Goal: Task Accomplishment & Management: Use online tool/utility

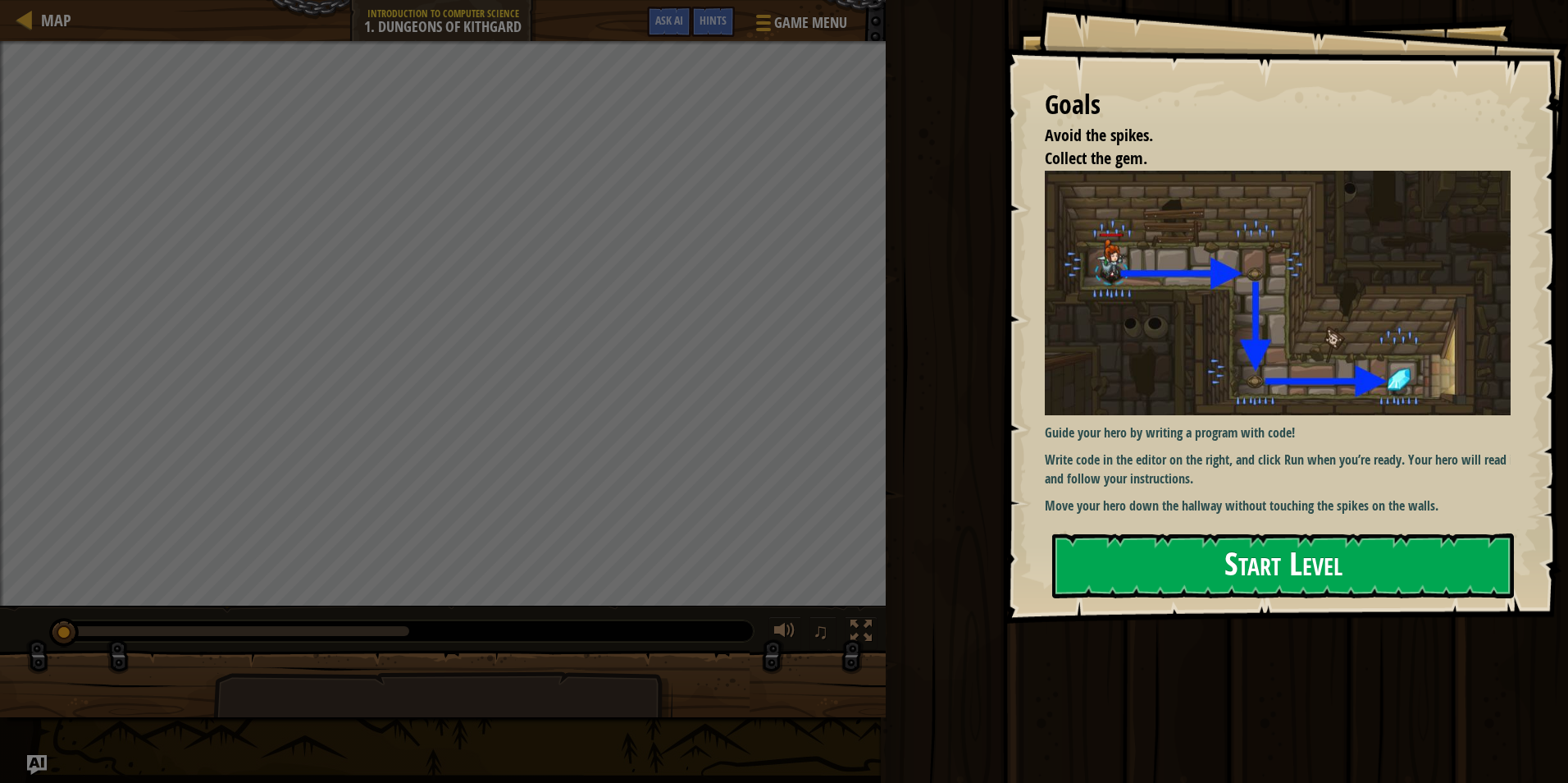
click at [1335, 552] on button "Start Level" at bounding box center [1283, 565] width 462 height 65
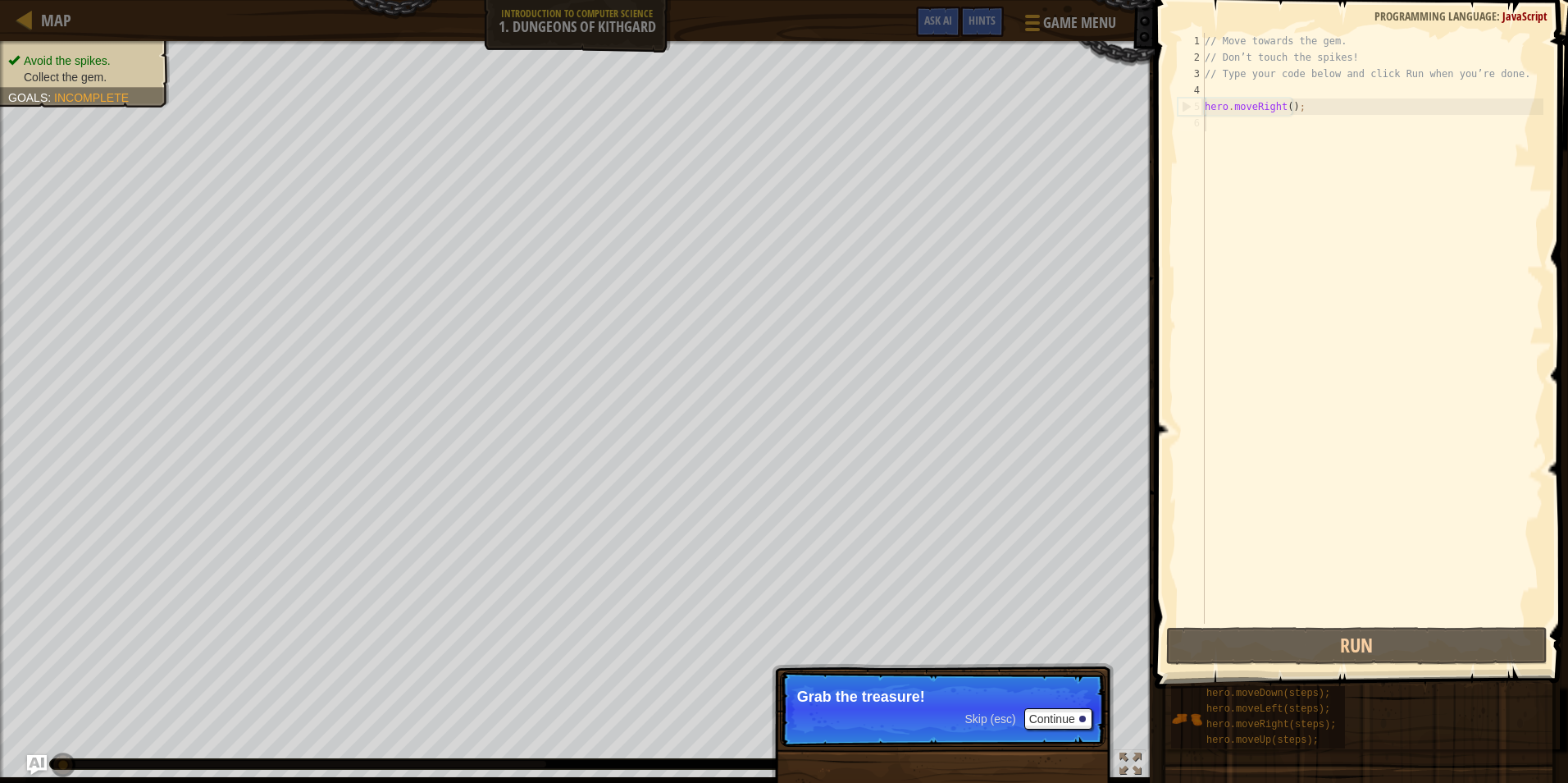
click at [1057, 707] on p "Skip (esc) Continue Grab the treasure!" at bounding box center [942, 709] width 326 height 75
click at [1067, 714] on button "Continue" at bounding box center [1058, 718] width 68 height 21
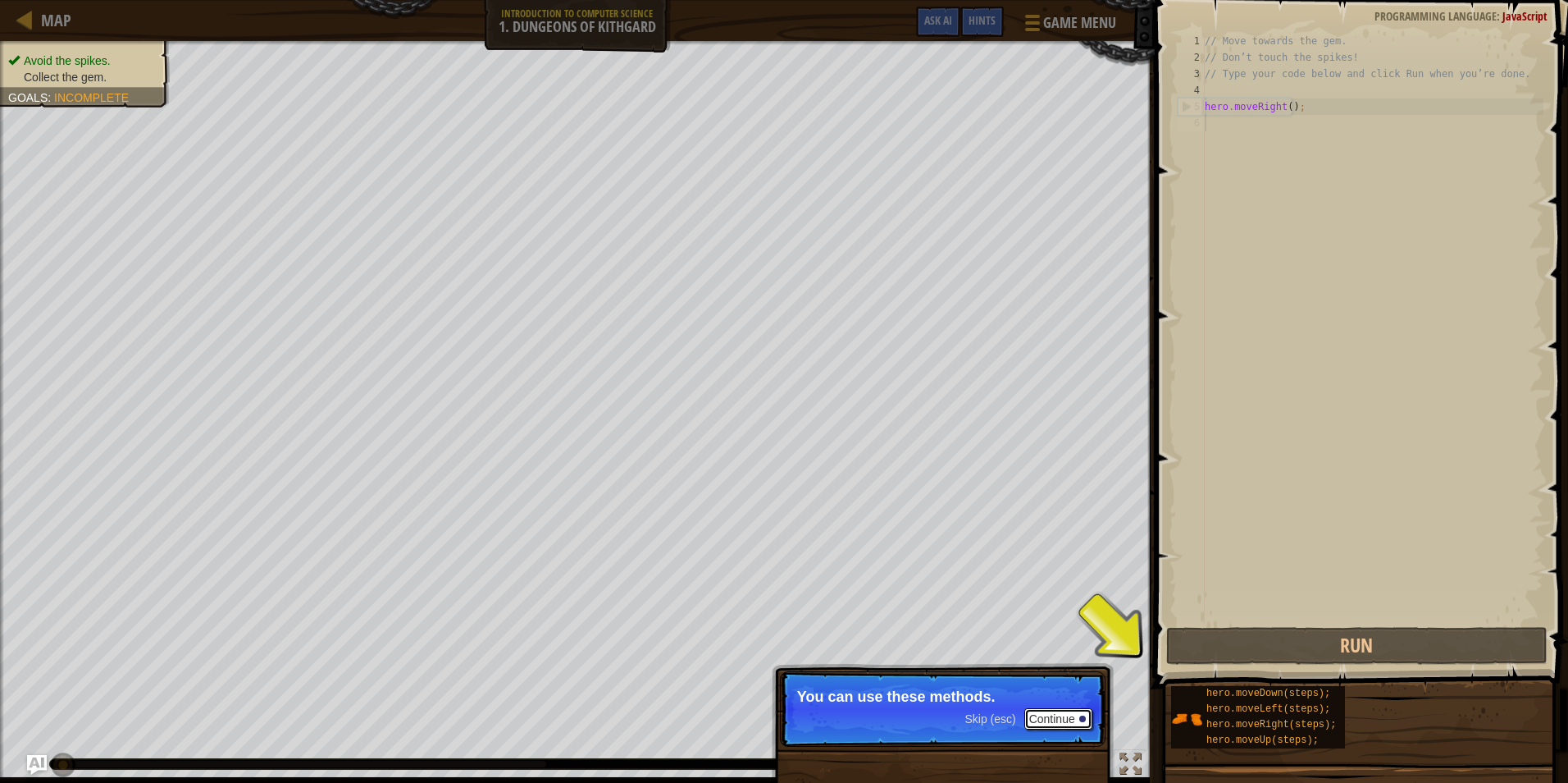
click at [1050, 715] on button "Continue" at bounding box center [1058, 718] width 68 height 21
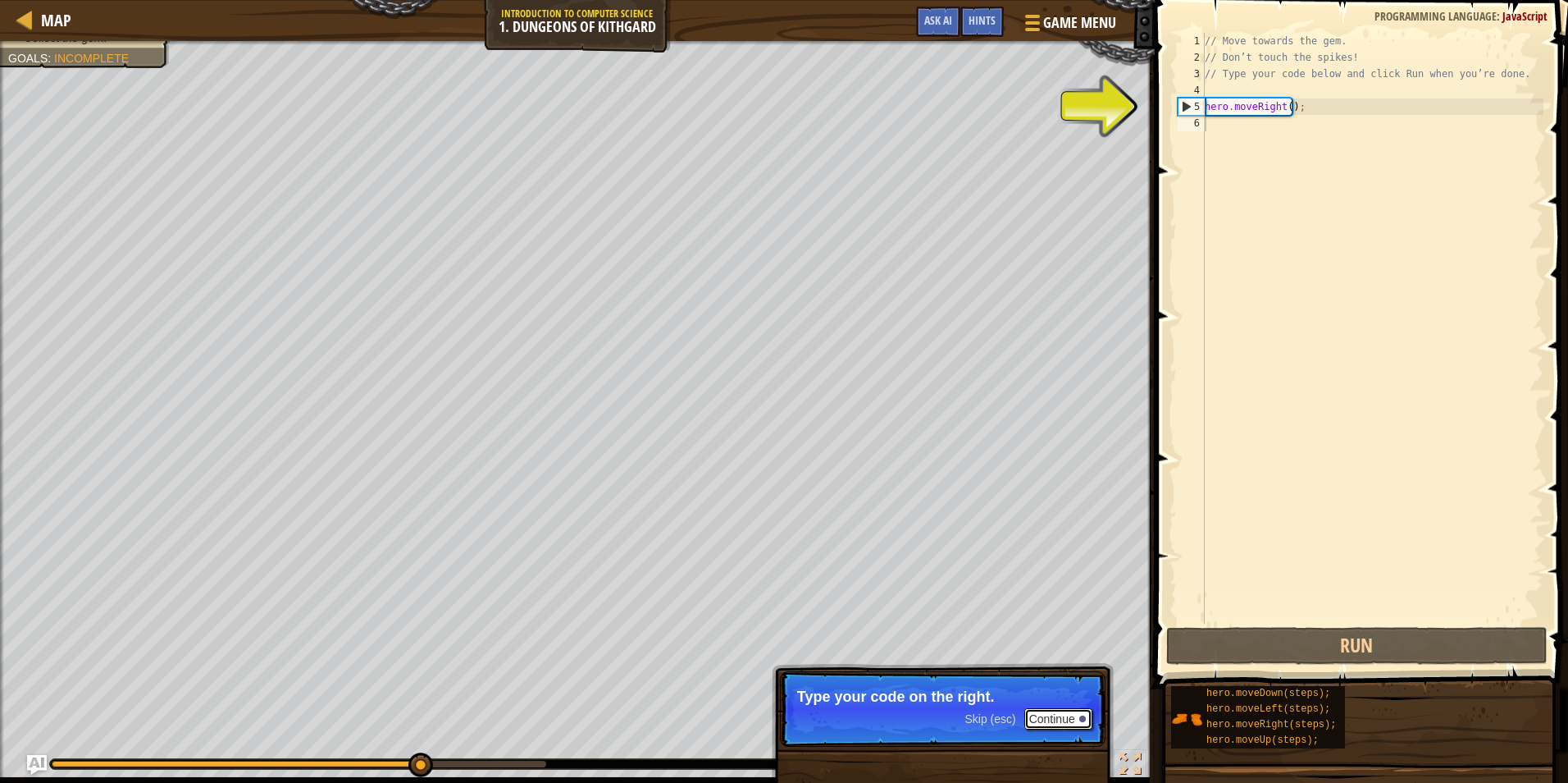
click at [1050, 715] on button "Continue" at bounding box center [1058, 718] width 68 height 21
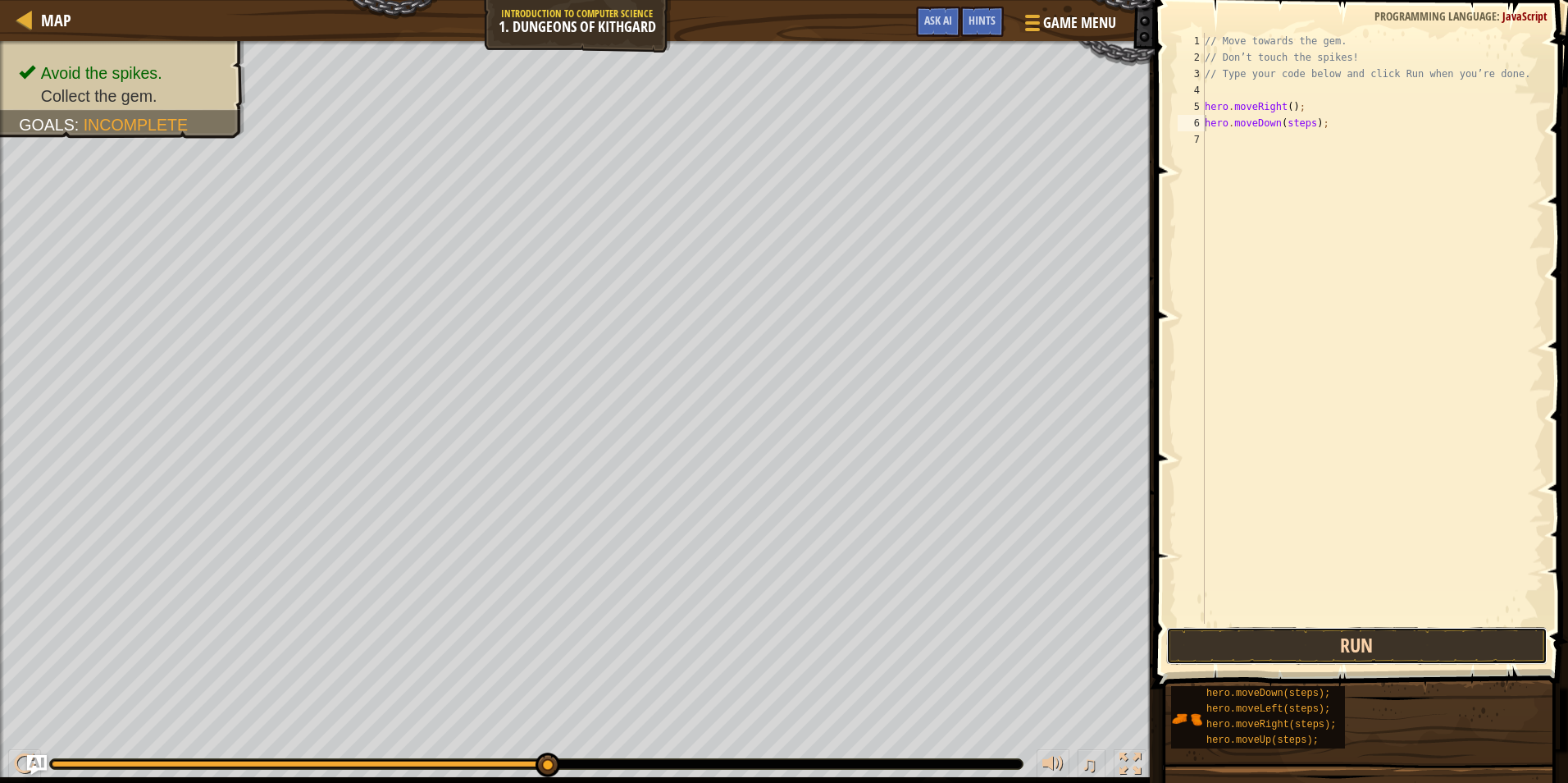
click at [1275, 653] on button "Run" at bounding box center [1357, 645] width 382 height 38
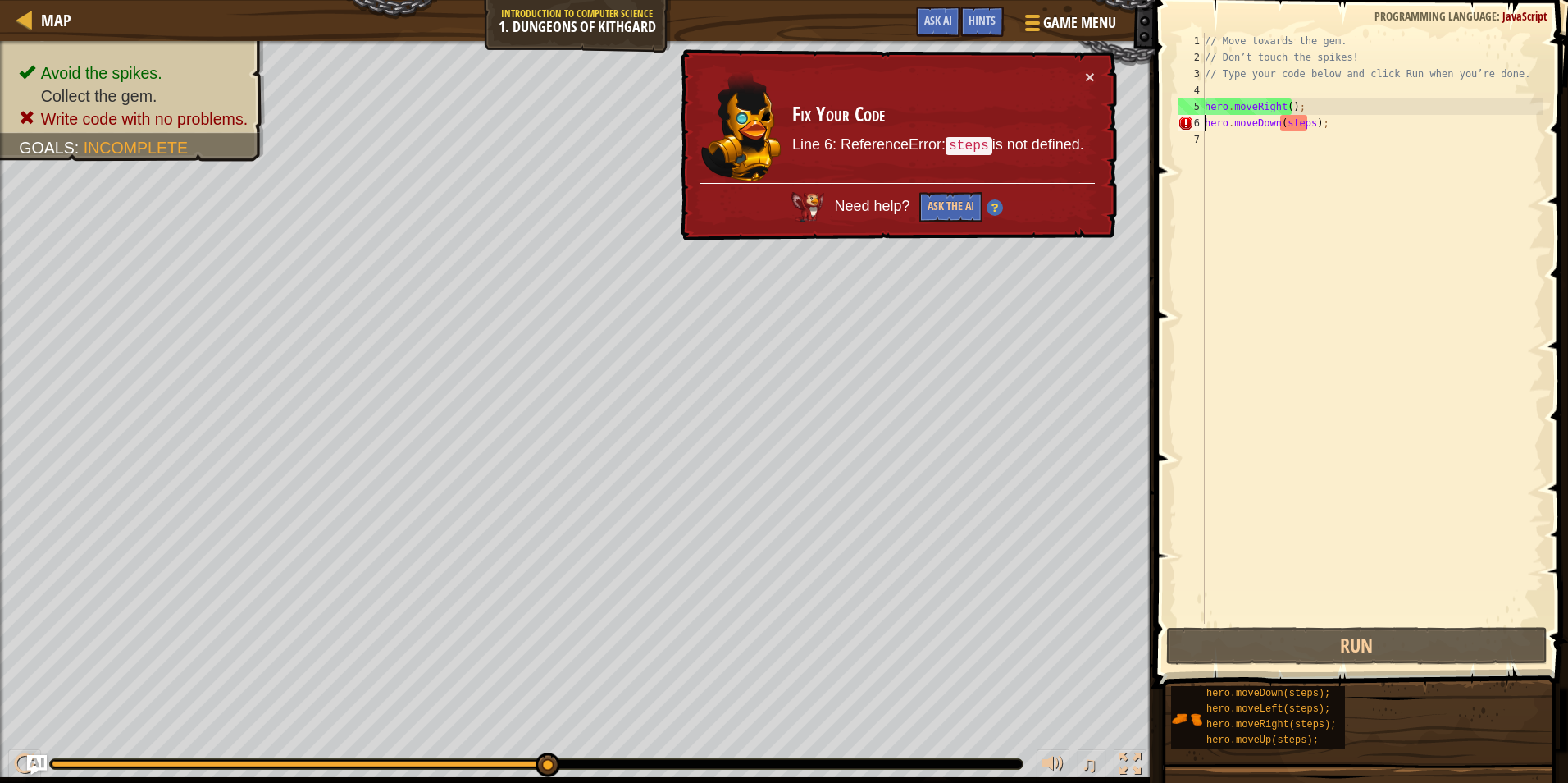
click at [958, 191] on div "Need help? Ask the AI" at bounding box center [896, 202] width 395 height 39
click at [962, 208] on button "Ask the AI" at bounding box center [951, 207] width 63 height 30
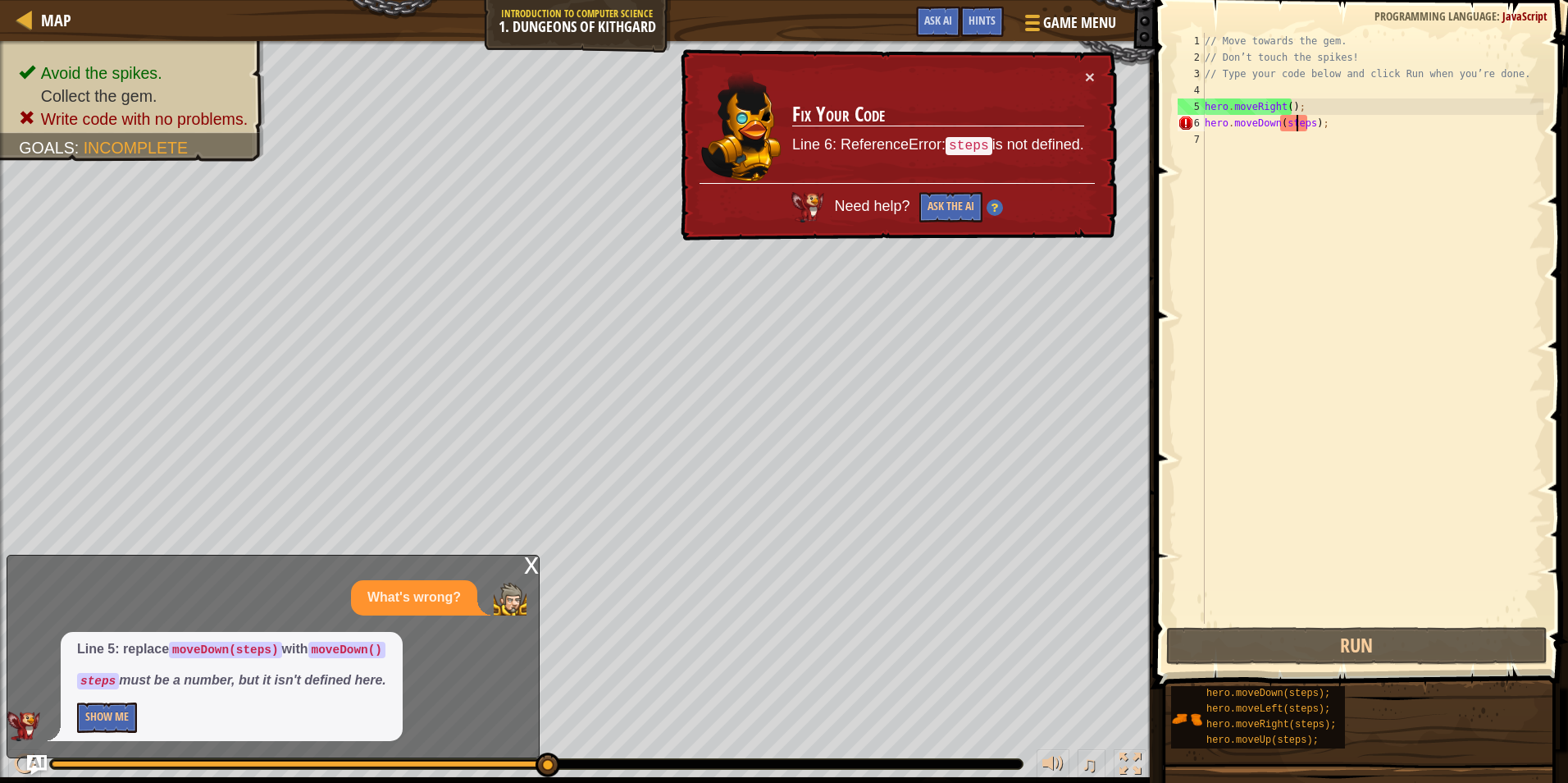
click at [1297, 122] on div "// Move towards the gem. // Don’t touch the spikes! // Type your code below and…" at bounding box center [1372, 344] width 342 height 623
drag, startPoint x: 1304, startPoint y: 122, endPoint x: 1293, endPoint y: 126, distance: 11.7
click at [1293, 126] on div "// Move towards the gem. // Don’t touch the spikes! // Type your code below and…" at bounding box center [1372, 344] width 342 height 623
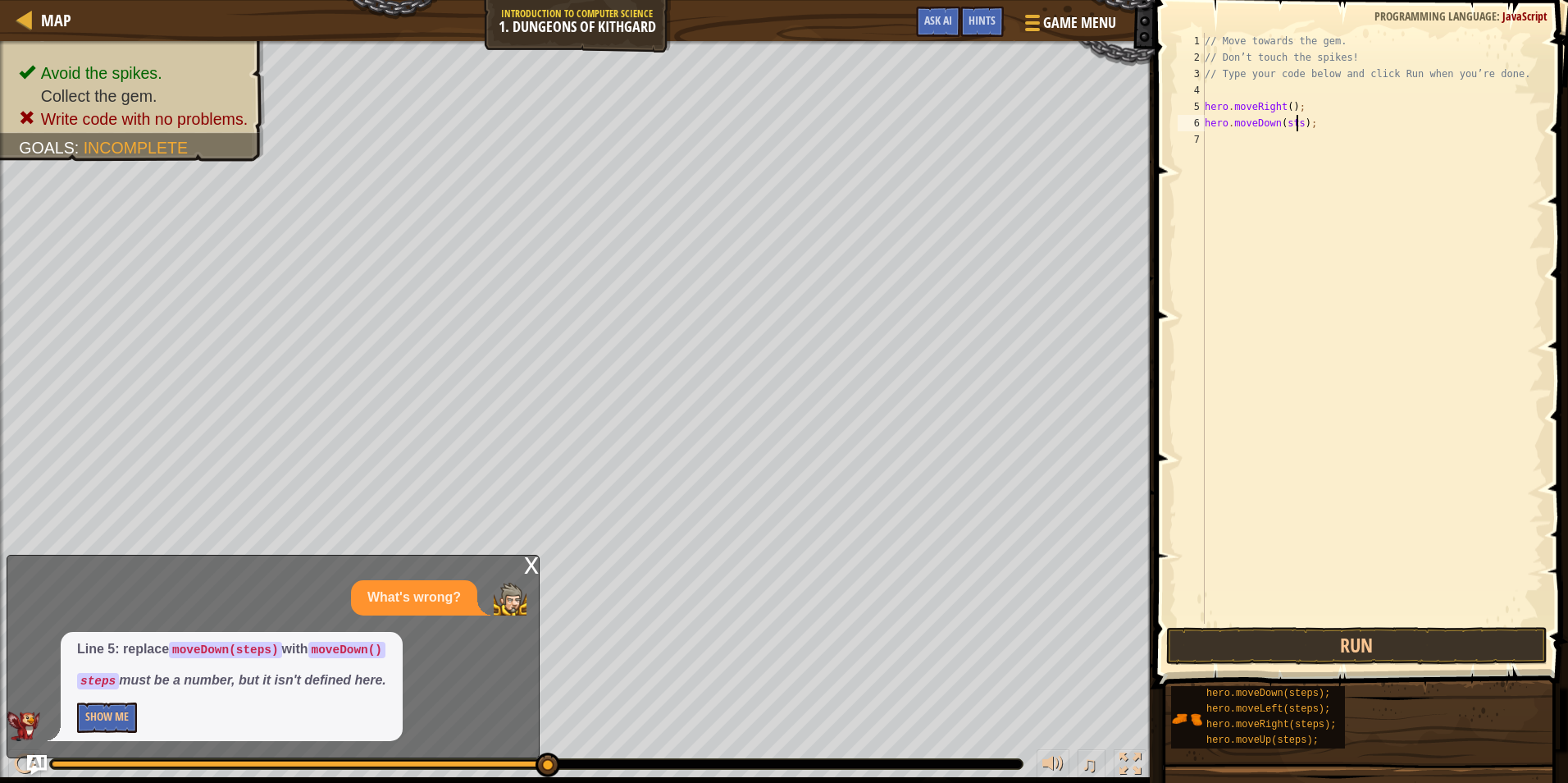
click at [1296, 124] on div "// Move towards the gem. // Don’t touch the spikes! // Type your code below and…" at bounding box center [1372, 344] width 342 height 623
click at [1250, 648] on button "Run" at bounding box center [1357, 645] width 382 height 38
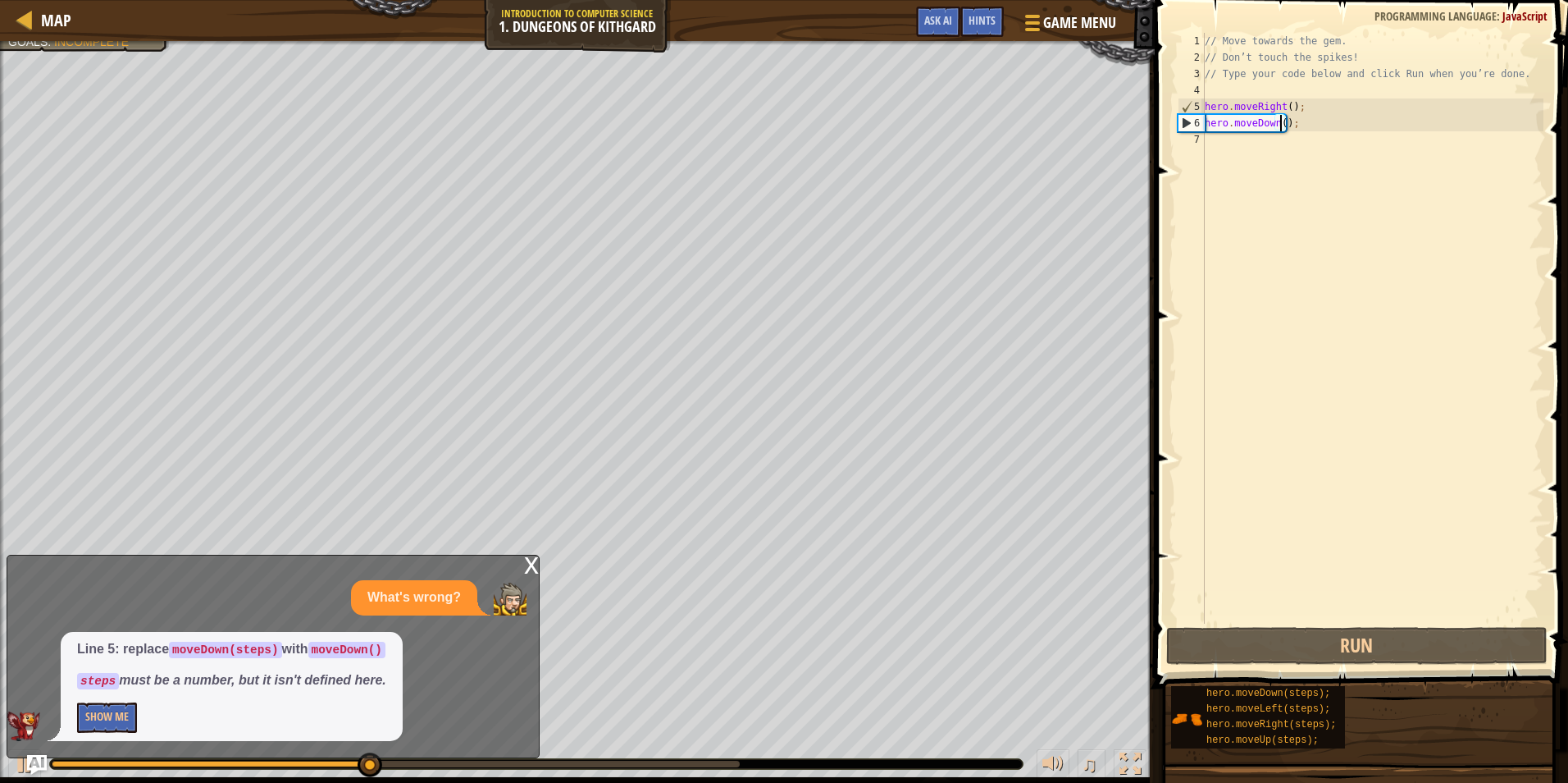
click at [534, 569] on div "x" at bounding box center [531, 564] width 15 height 17
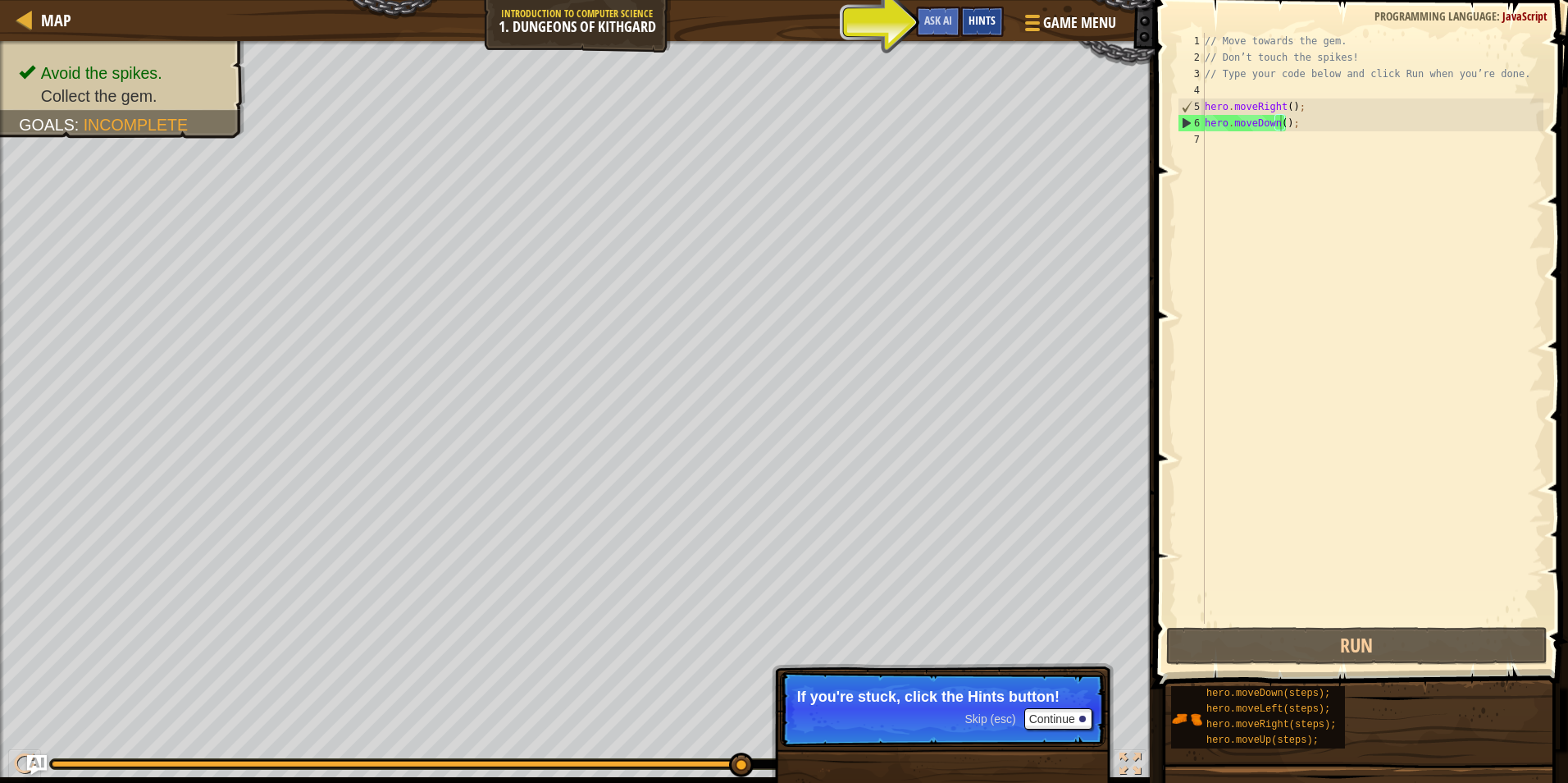
click at [990, 27] on span "Hints" at bounding box center [981, 19] width 27 height 16
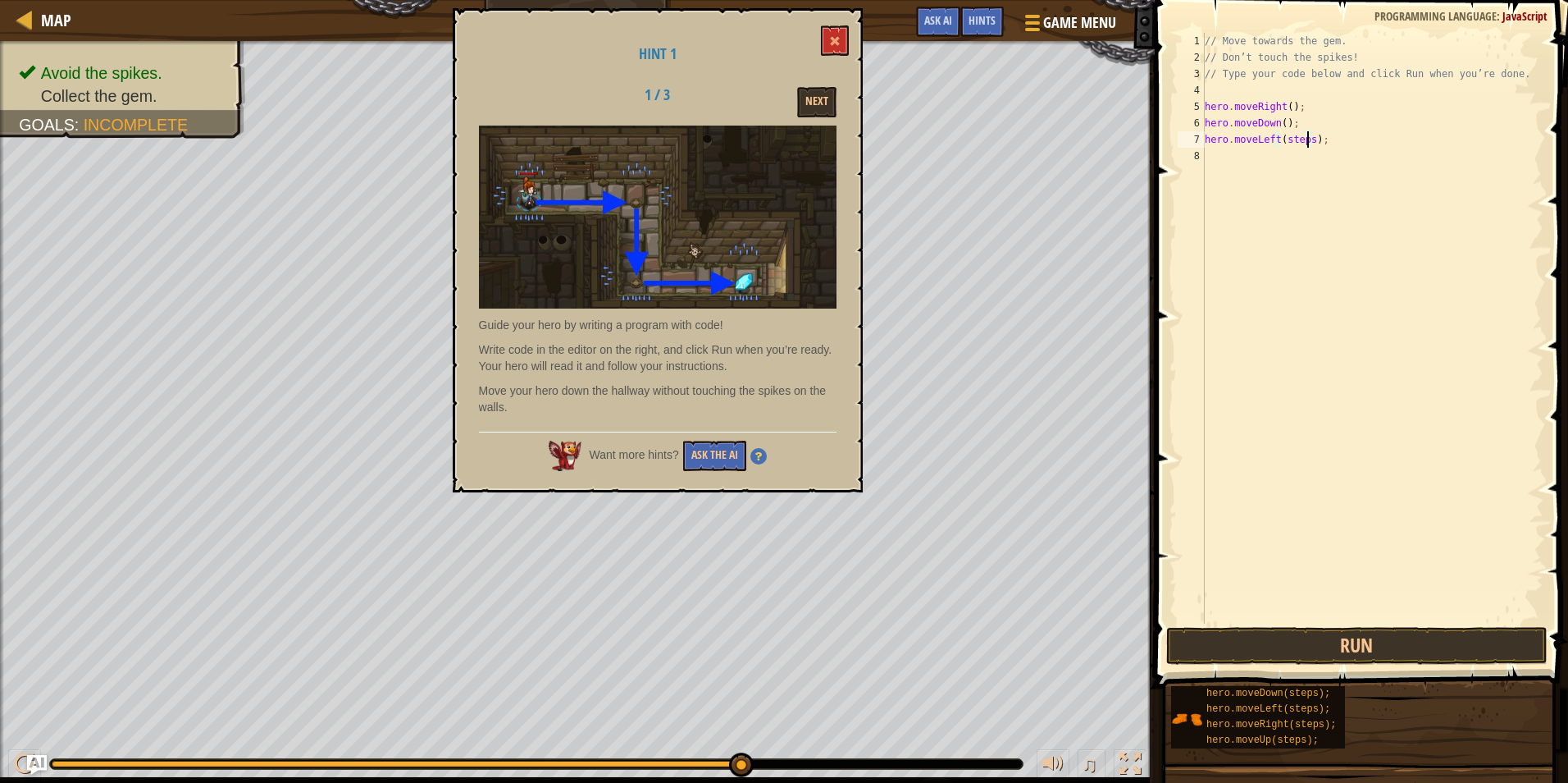
click at [1307, 137] on div "// Move towards the gem. // Don’t touch the spikes! // Type your code below and…" at bounding box center [1372, 344] width 342 height 623
click at [1270, 623] on span at bounding box center [1362, 320] width 427 height 736
click at [821, 27] on button at bounding box center [835, 40] width 28 height 30
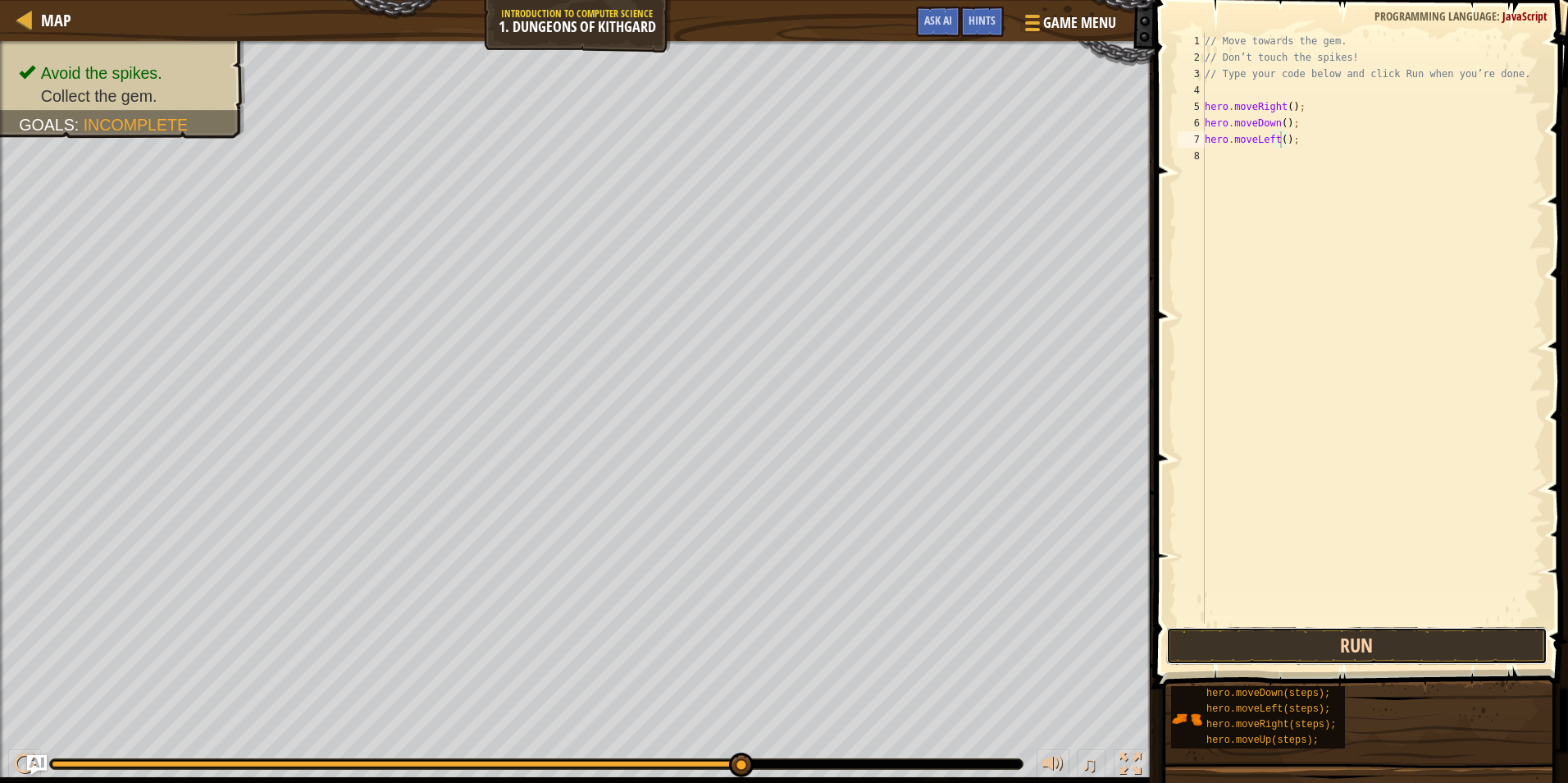
click at [1473, 649] on button "Run" at bounding box center [1357, 645] width 382 height 38
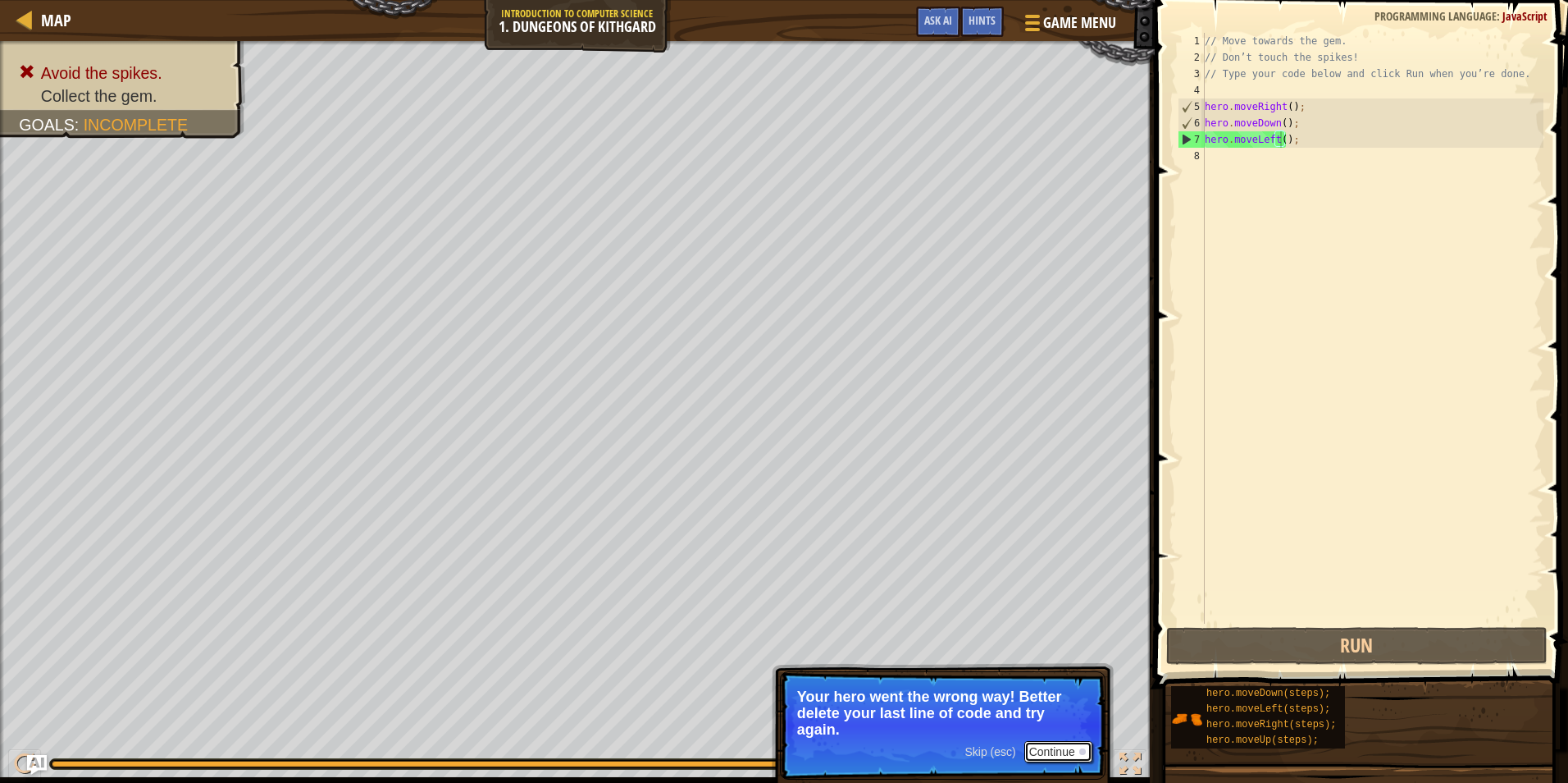
click at [1061, 749] on button "Continue" at bounding box center [1058, 751] width 68 height 21
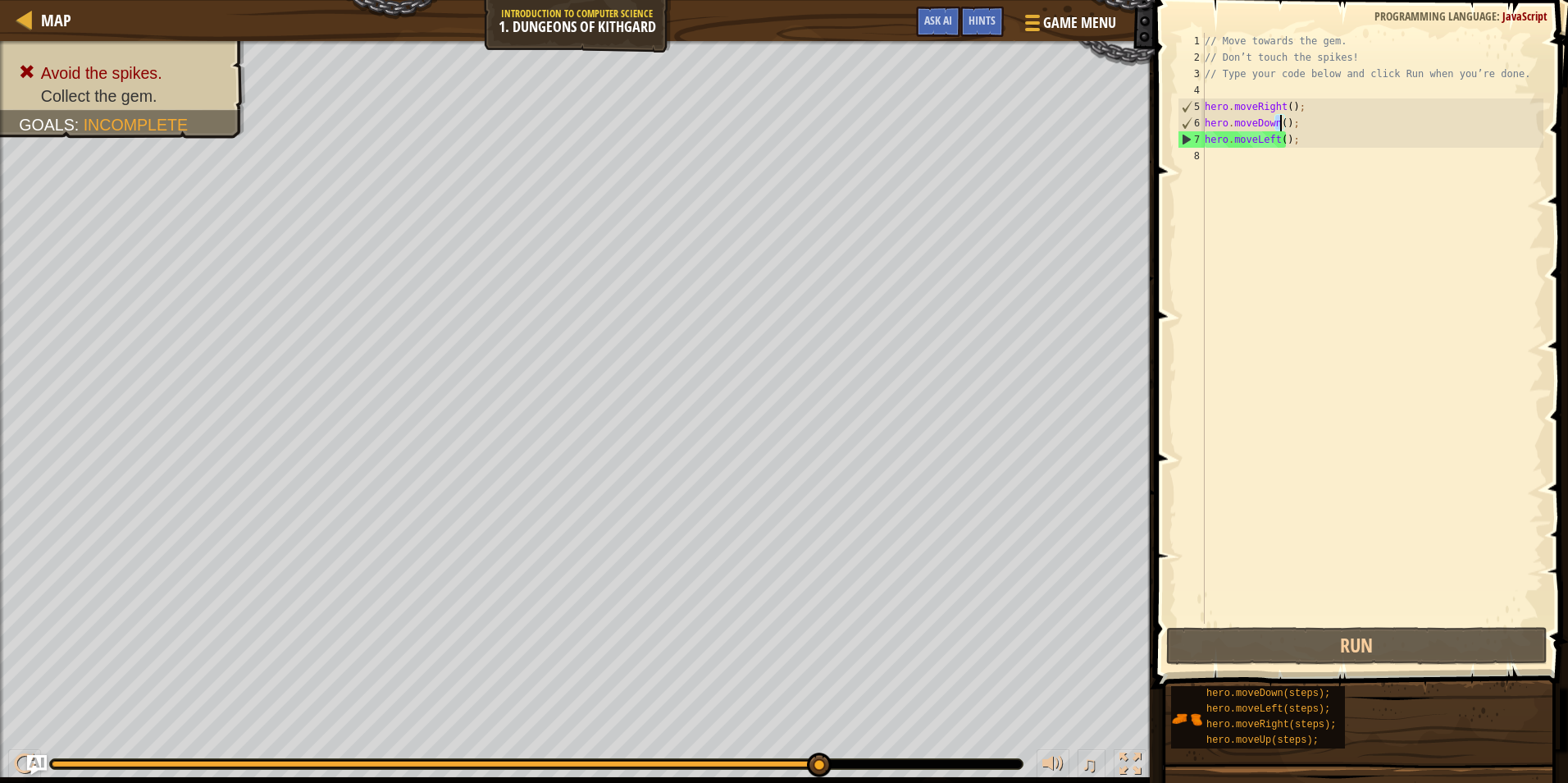
drag, startPoint x: 1274, startPoint y: 128, endPoint x: 1285, endPoint y: 134, distance: 12.5
click at [1285, 134] on div "// Move towards the gem. // Don’t touch the spikes! // Type your code below and…" at bounding box center [1372, 344] width 342 height 623
type textarea "hero.moveDown(); hero.moveLeft();"
click at [1300, 151] on div "// Move towards the gem. // Don’t touch the spikes! // Type your code below and…" at bounding box center [1372, 344] width 342 height 623
drag, startPoint x: 1300, startPoint y: 151, endPoint x: 1191, endPoint y: 147, distance: 109.1
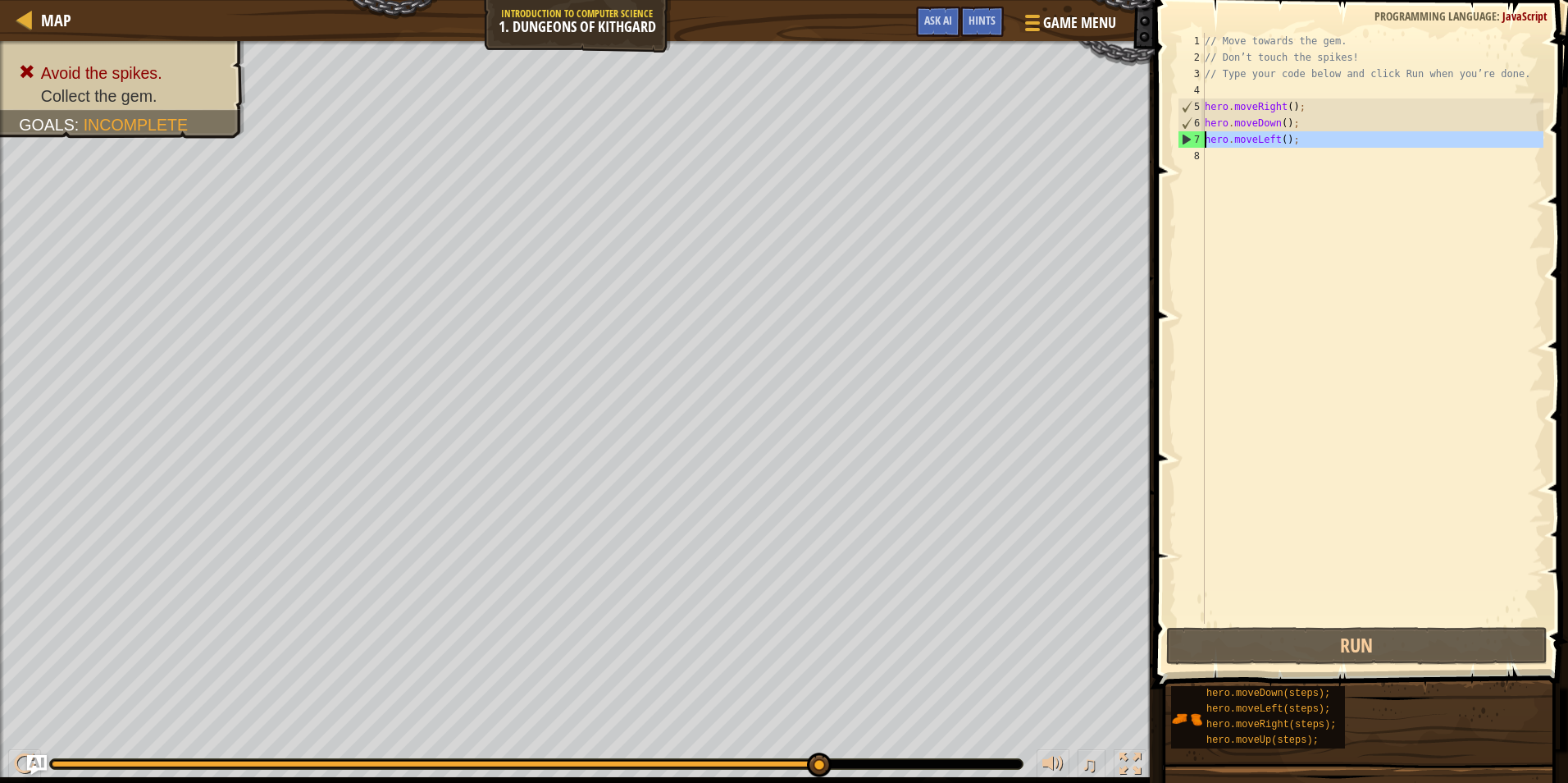
click at [1191, 147] on div "1 2 3 4 5 6 7 8 // Move towards the gem. // Don’t touch the spikes! // Type you…" at bounding box center [1359, 328] width 369 height 590
type textarea "hero.moveLeft();"
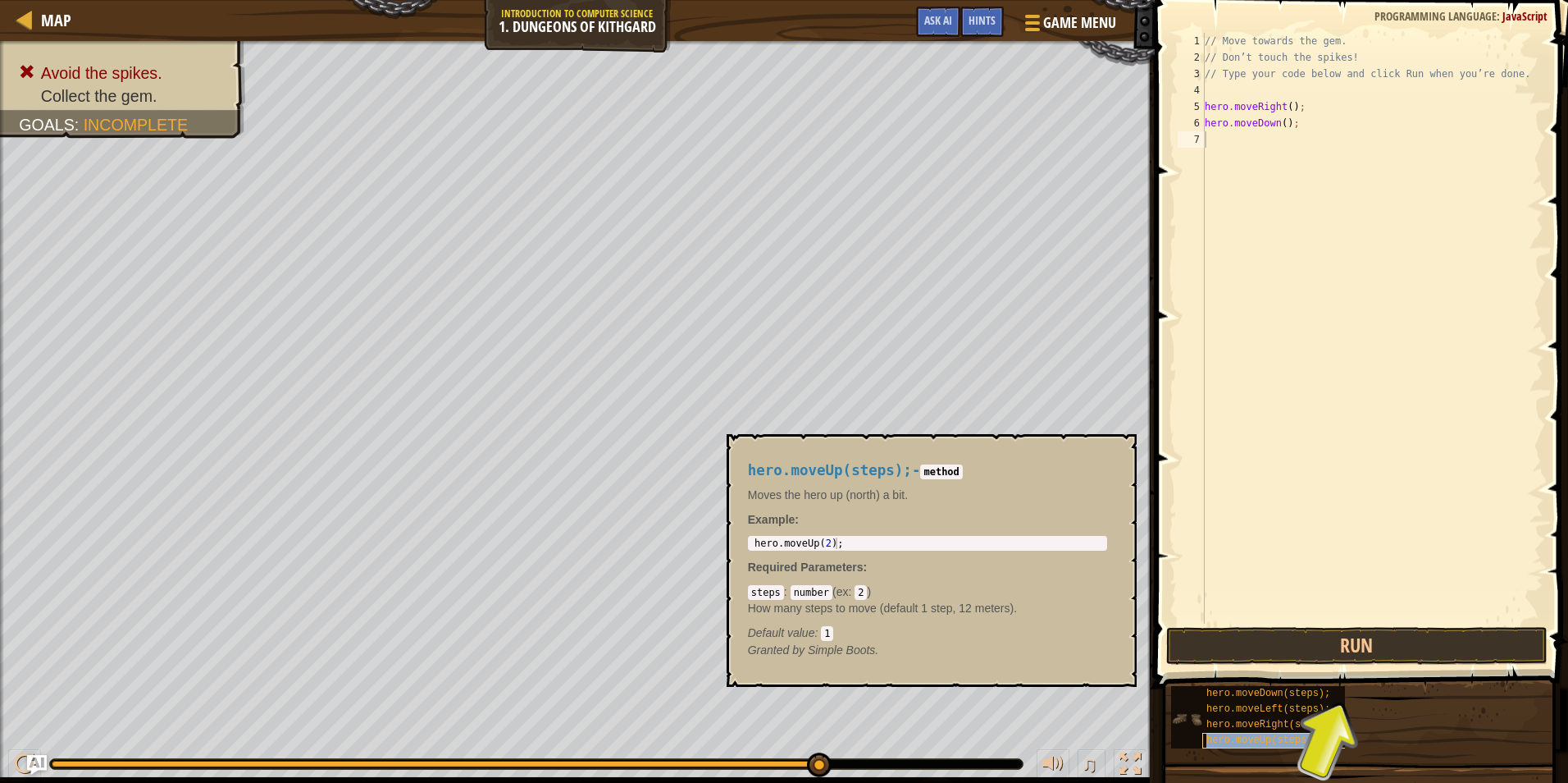
click at [1284, 744] on span "hero.moveUp(steps);" at bounding box center [1262, 740] width 112 height 12
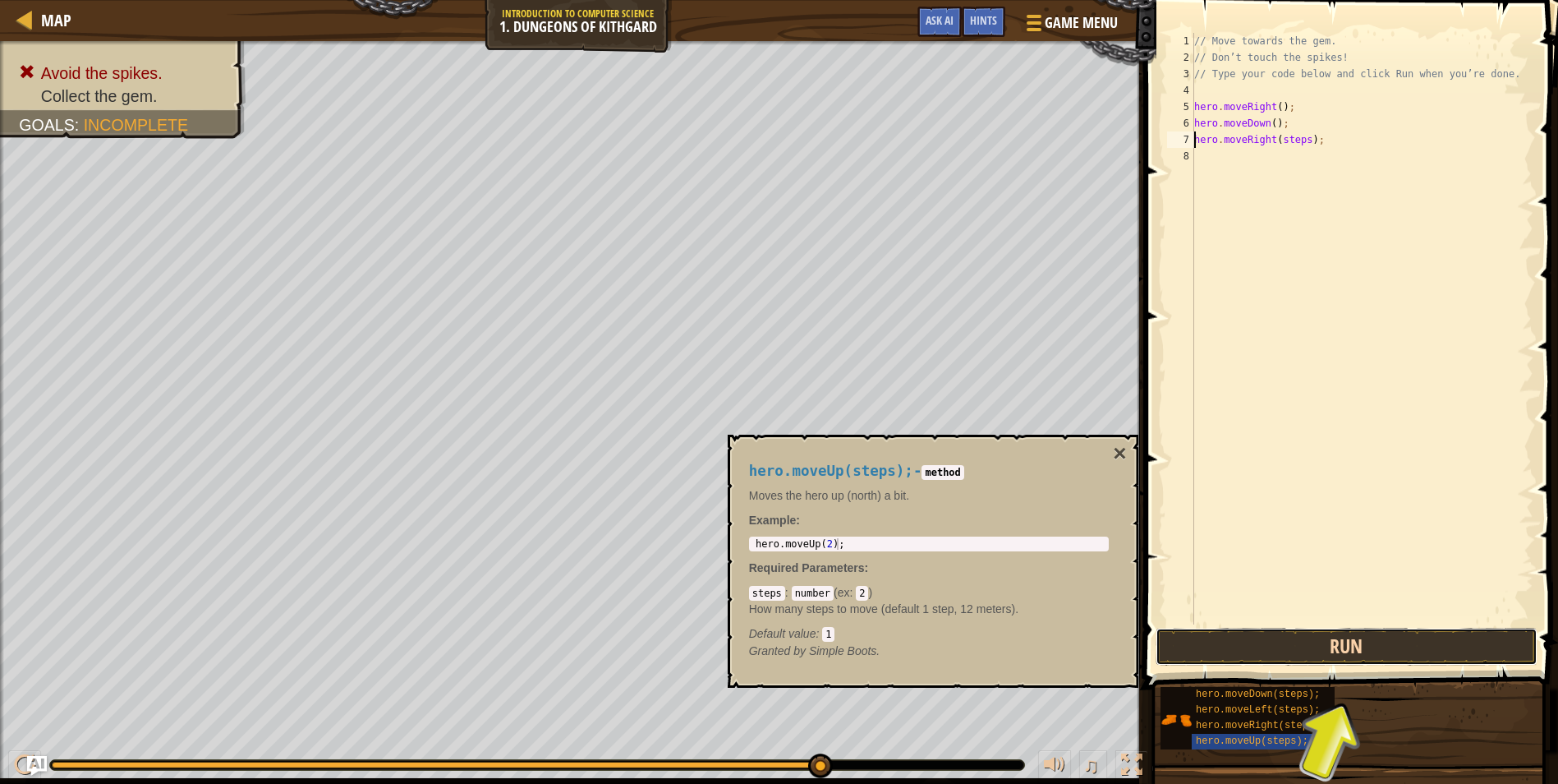
click at [1374, 647] on button "Run" at bounding box center [1347, 646] width 382 height 38
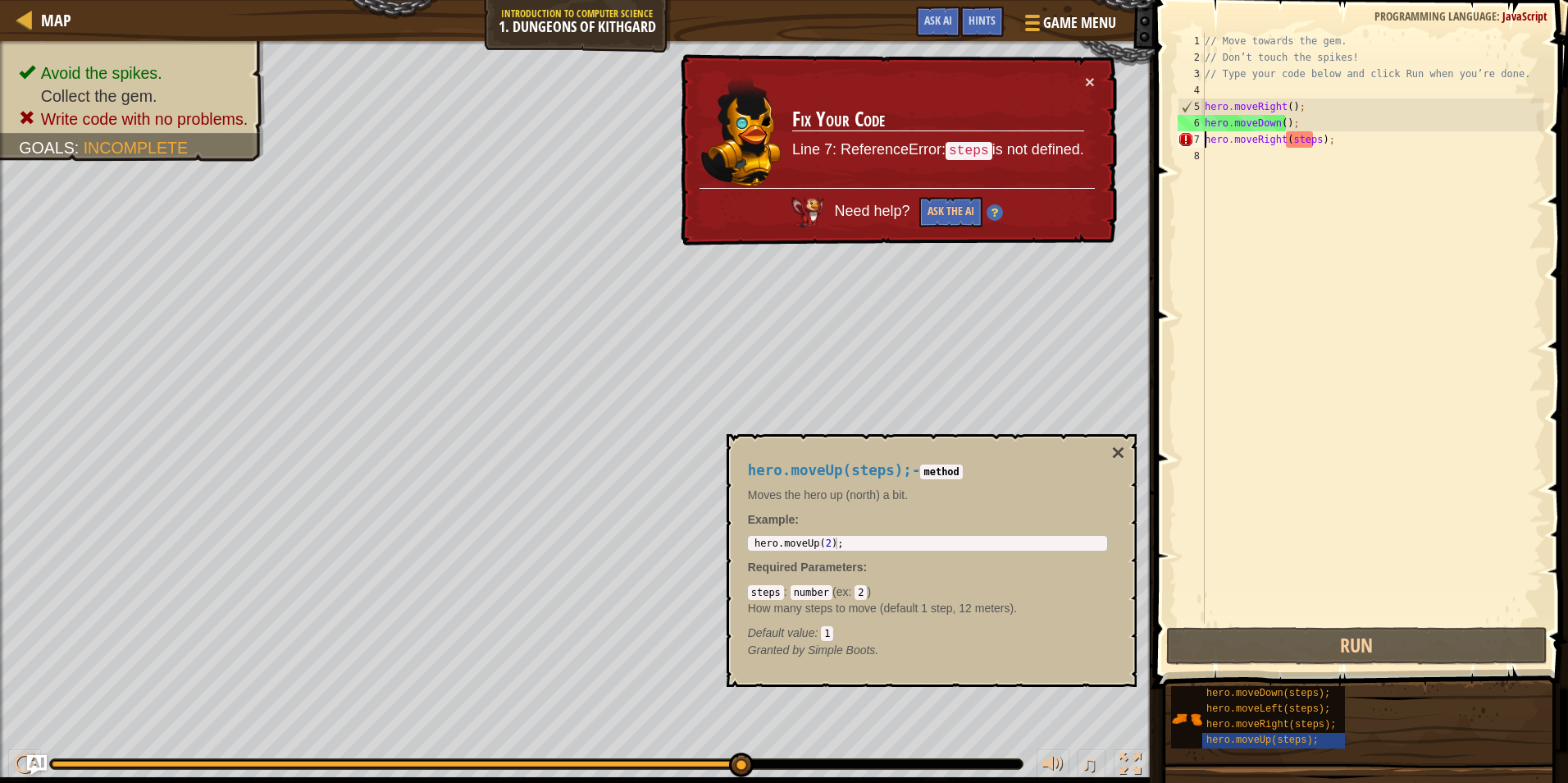
click at [1302, 140] on div "// Move towards the gem. // Don’t touch the spikes! // Type your code below and…" at bounding box center [1372, 344] width 342 height 623
click at [1309, 140] on div "// Move towards the gem. // Don’t touch the spikes! // Type your code below and…" at bounding box center [1372, 344] width 342 height 623
click at [1308, 140] on div "// Move towards the gem. // Don’t touch the spikes! // Type your code below and…" at bounding box center [1372, 344] width 342 height 623
click at [1310, 137] on div "// Move towards the gem. // Don’t touch the spikes! // Type your code below and…" at bounding box center [1372, 344] width 342 height 623
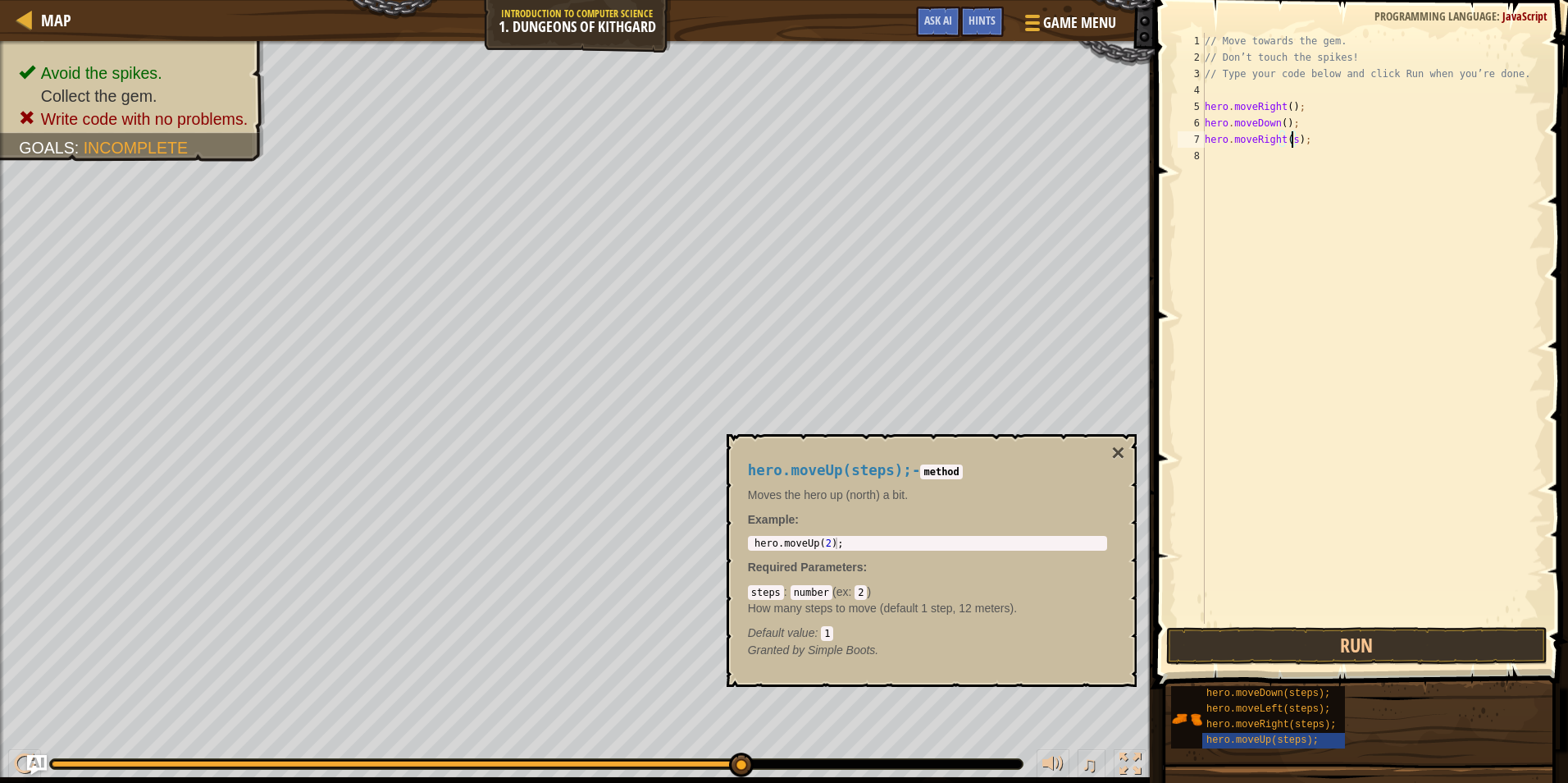
type textarea "hero.moveRight();"
click at [1291, 637] on button "Run" at bounding box center [1357, 645] width 382 height 38
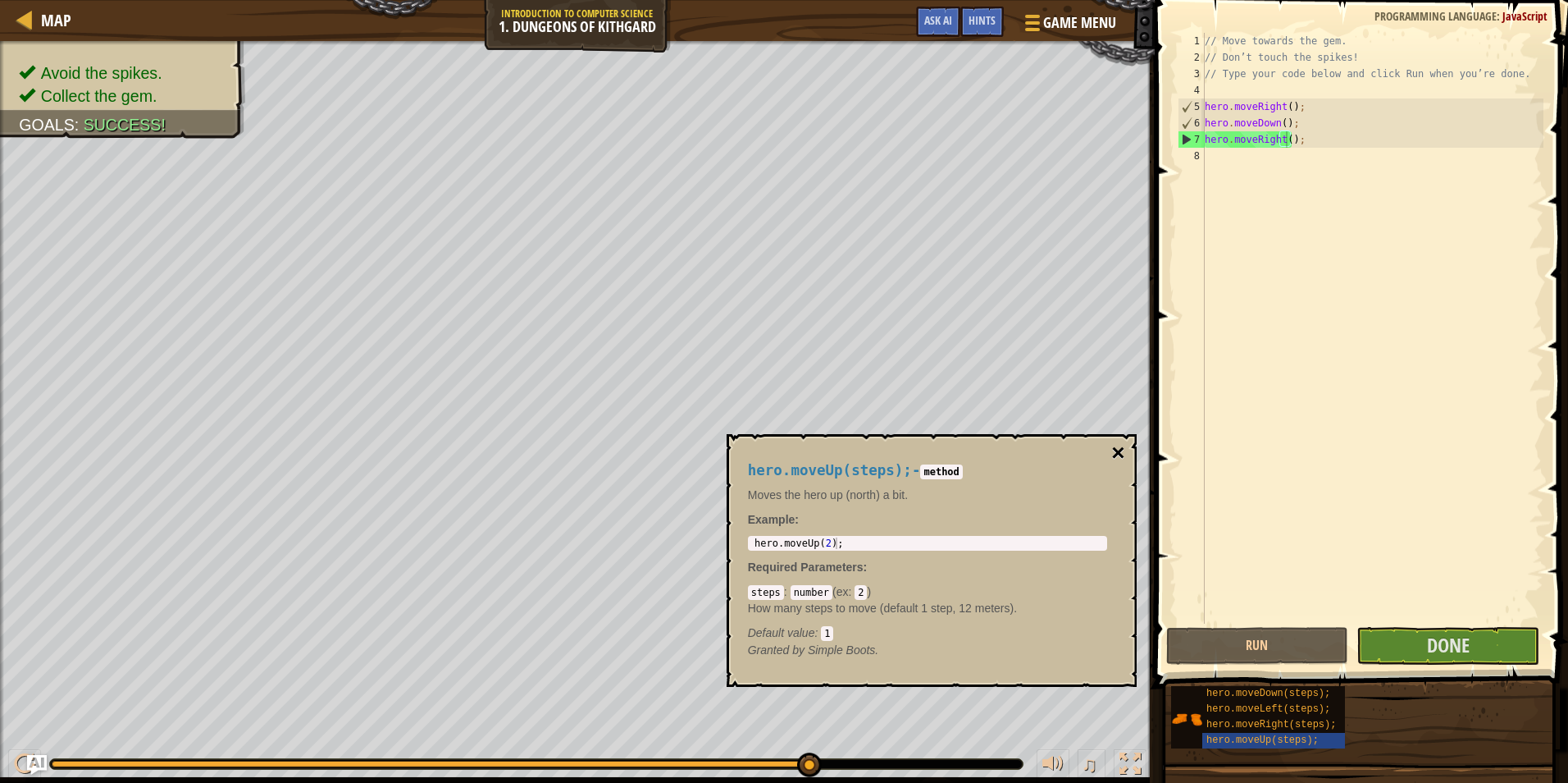
click at [1114, 454] on button "×" at bounding box center [1118, 453] width 13 height 23
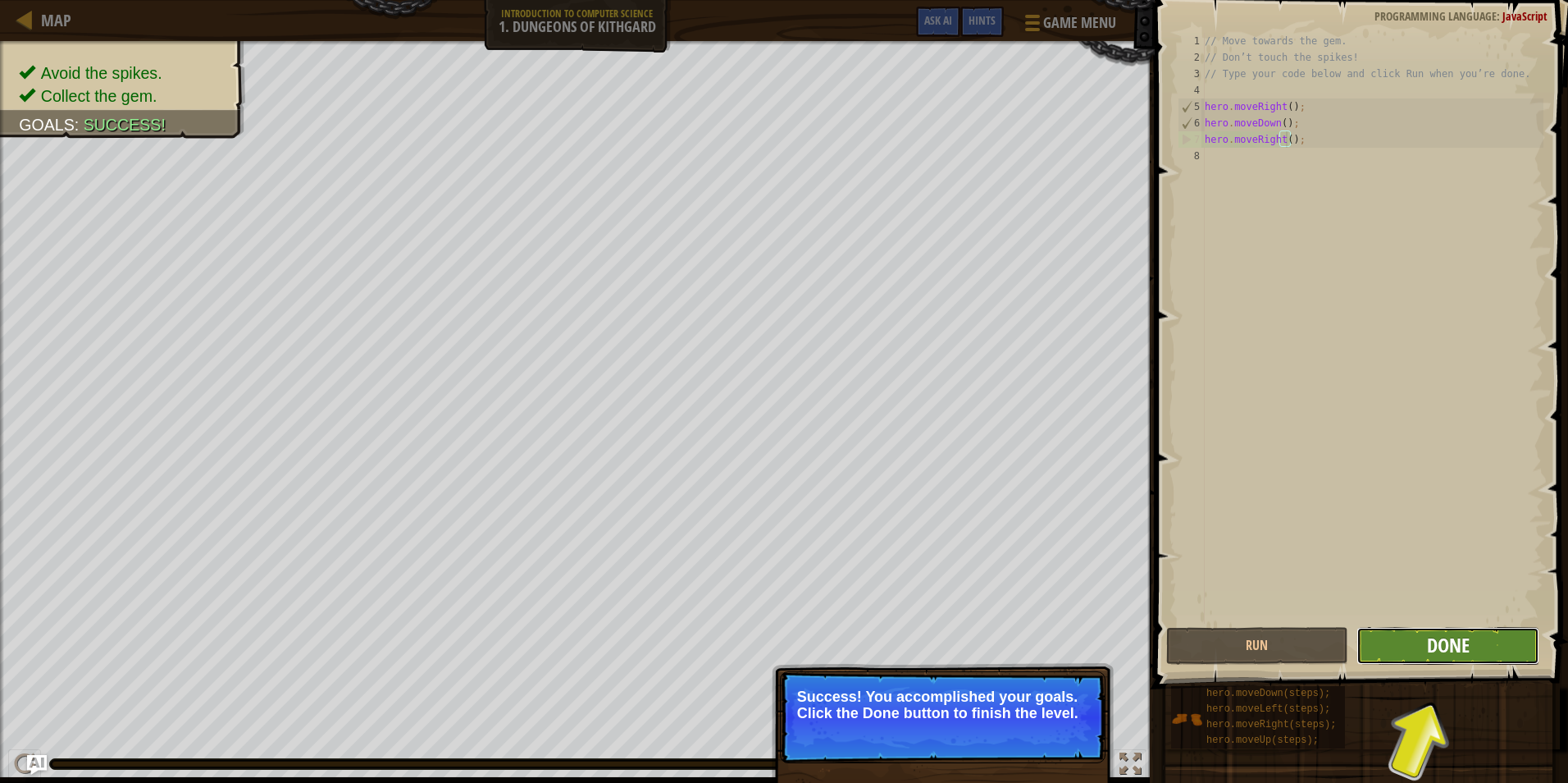
click at [1437, 638] on span "Done" at bounding box center [1448, 644] width 42 height 27
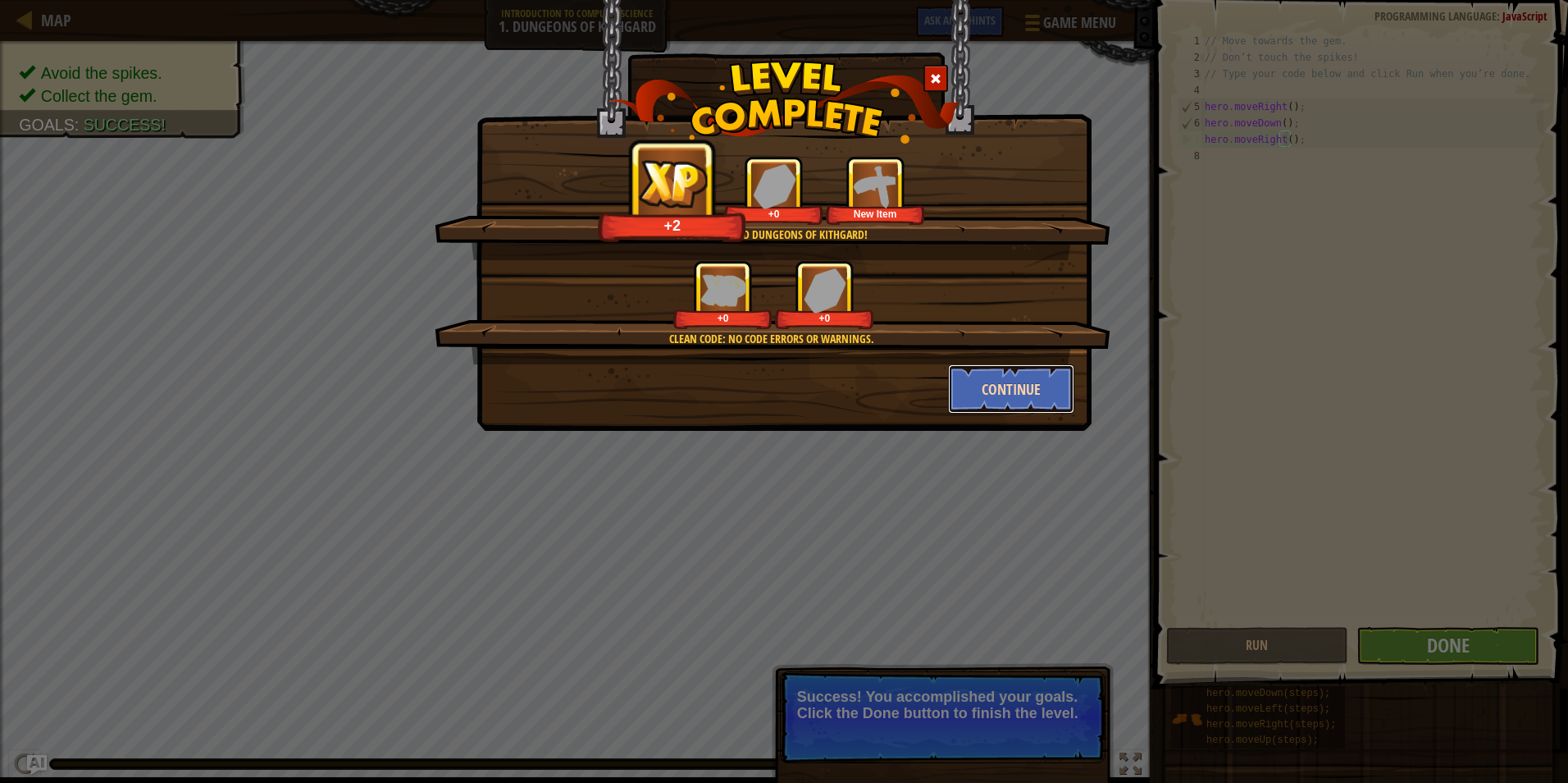
click at [1022, 369] on button "Continue" at bounding box center [1011, 389] width 128 height 50
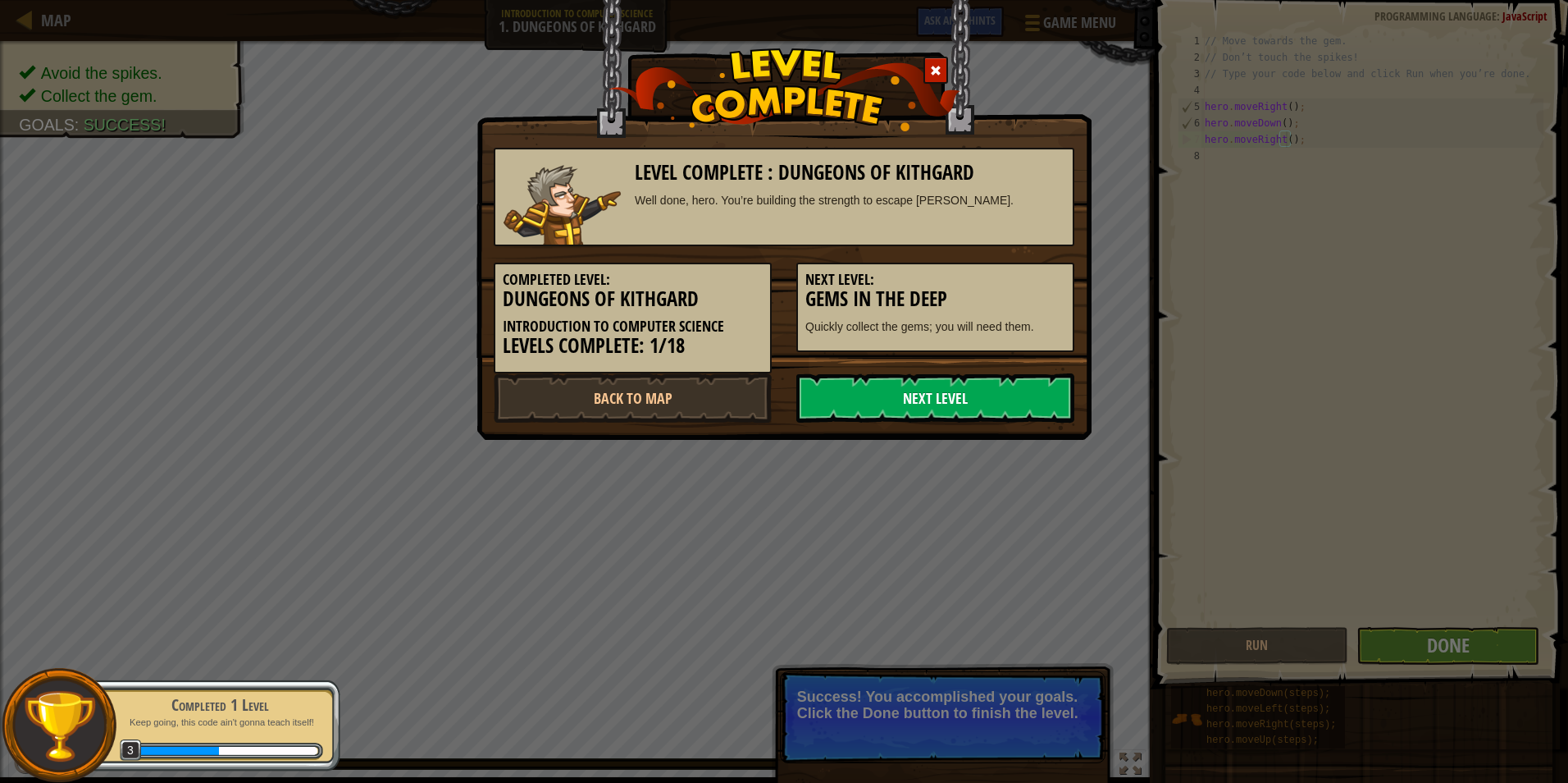
click at [974, 388] on link "Next Level" at bounding box center [935, 398] width 278 height 50
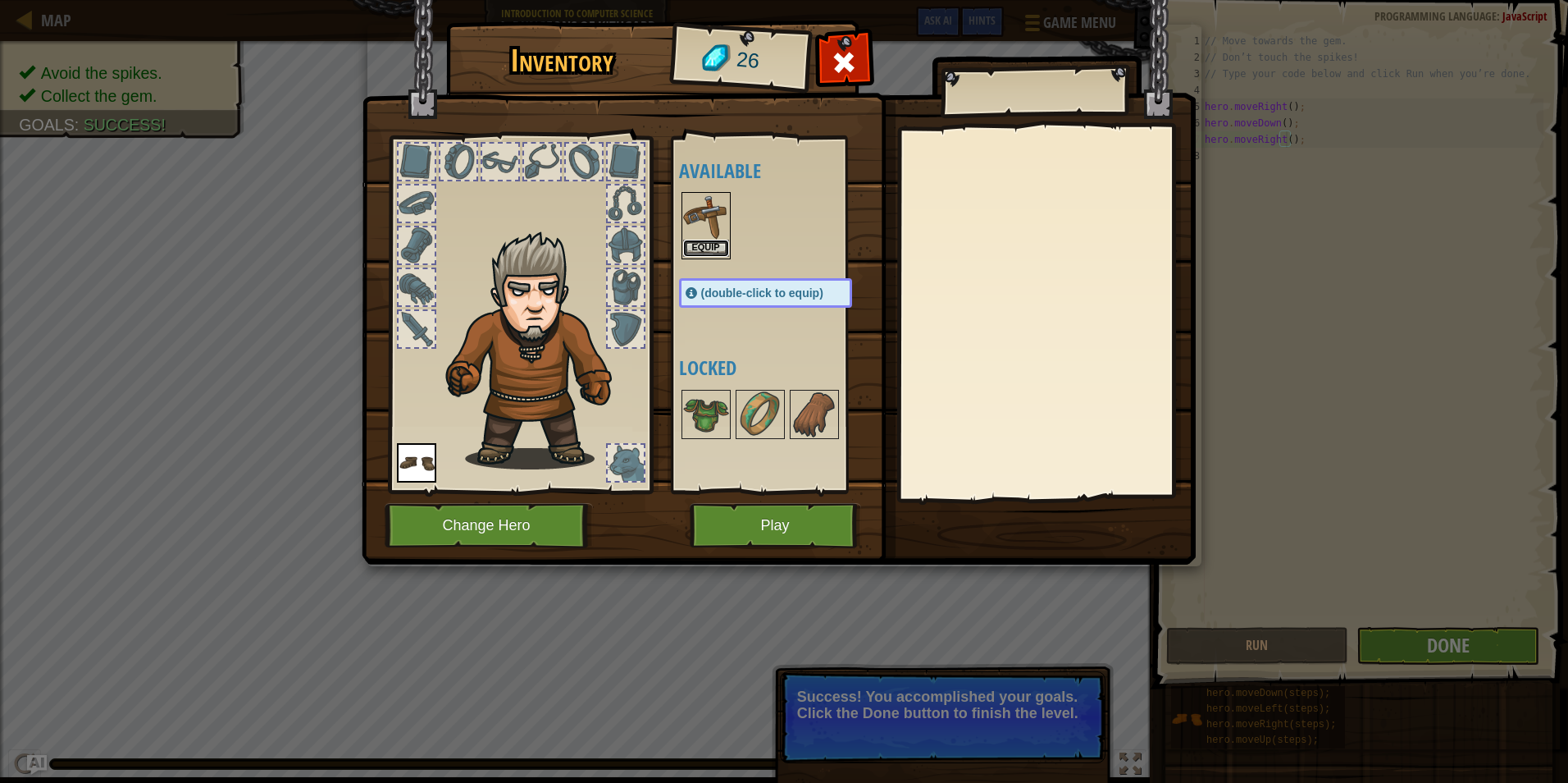
click at [706, 245] on button "Equip" at bounding box center [706, 248] width 46 height 17
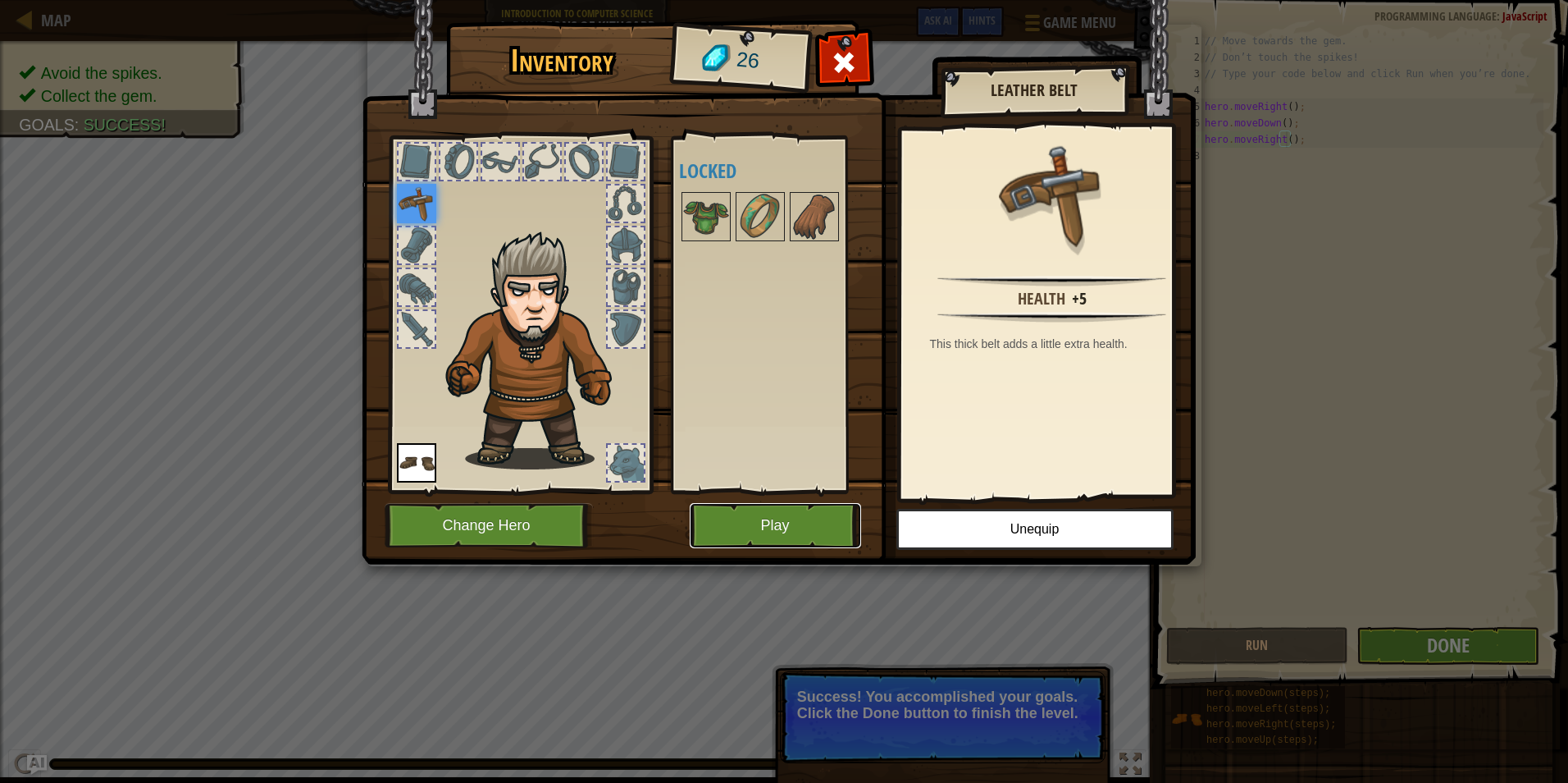
drag, startPoint x: 757, startPoint y: 503, endPoint x: 724, endPoint y: 582, distance: 85.6
click at [724, 580] on div "Inventory 26 Available Equip Equip (double-click to equip) Locked Leather Belt …" at bounding box center [784, 391] width 1568 height 783
drag, startPoint x: 755, startPoint y: 557, endPoint x: 757, endPoint y: 547, distance: 10.2
click at [754, 557] on img at bounding box center [778, 266] width 834 height 596
click at [758, 533] on button "Play" at bounding box center [775, 525] width 172 height 45
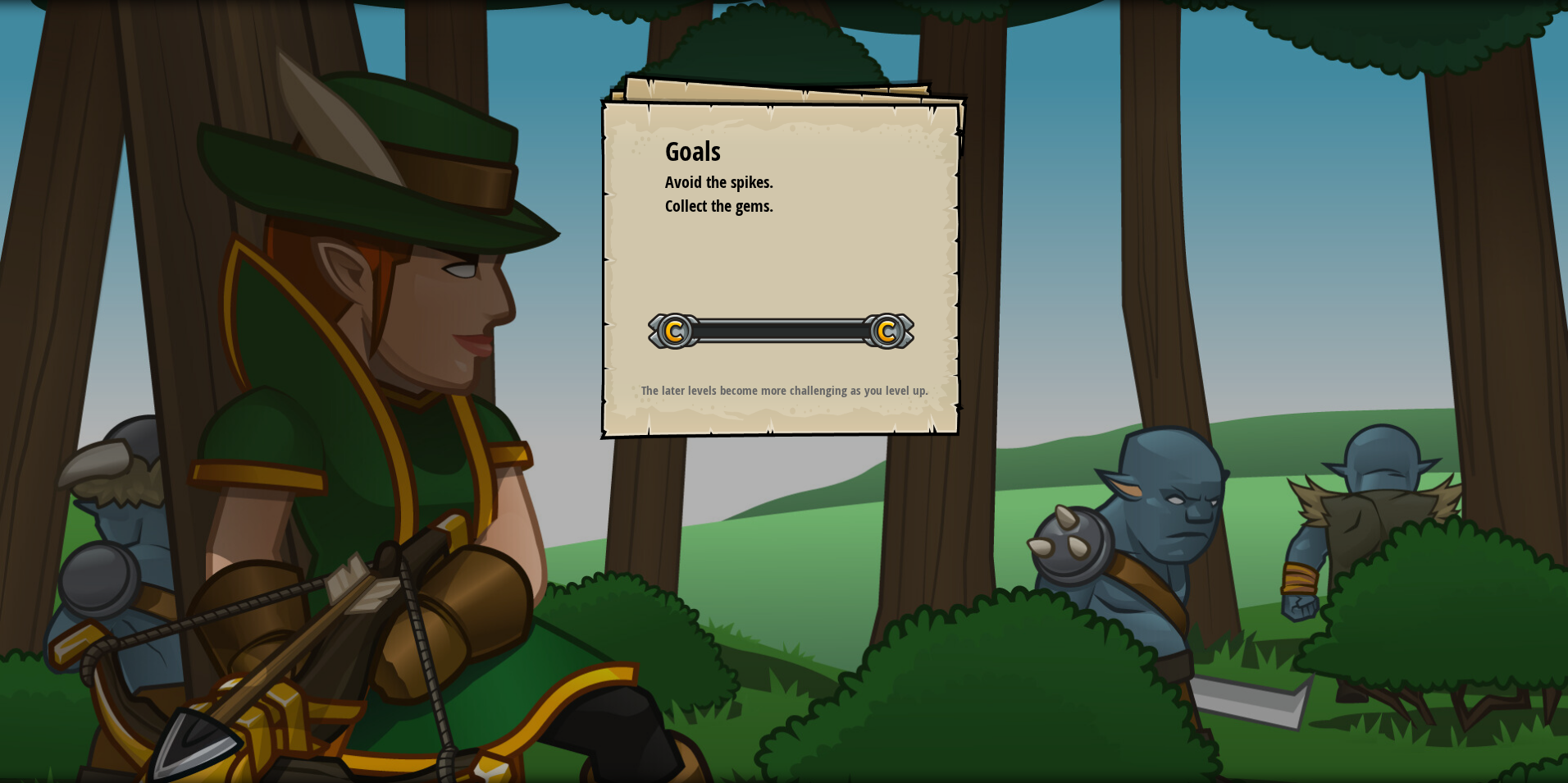
click at [758, 533] on div "Goals Avoid the spikes. Collect the gems. Start Level Error loading from server…" at bounding box center [784, 391] width 1568 height 783
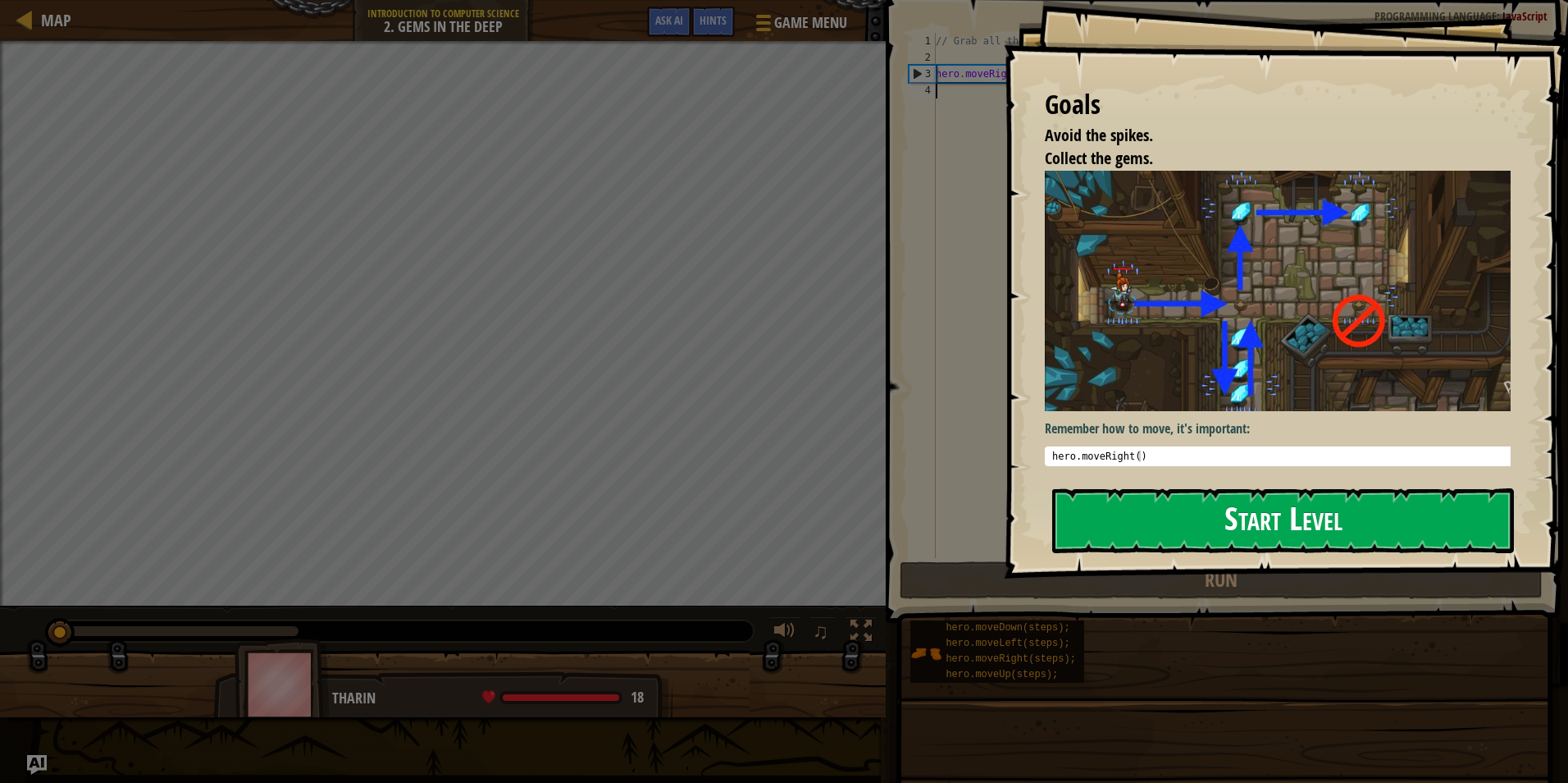
click at [1252, 540] on button "Start Level" at bounding box center [1283, 520] width 462 height 65
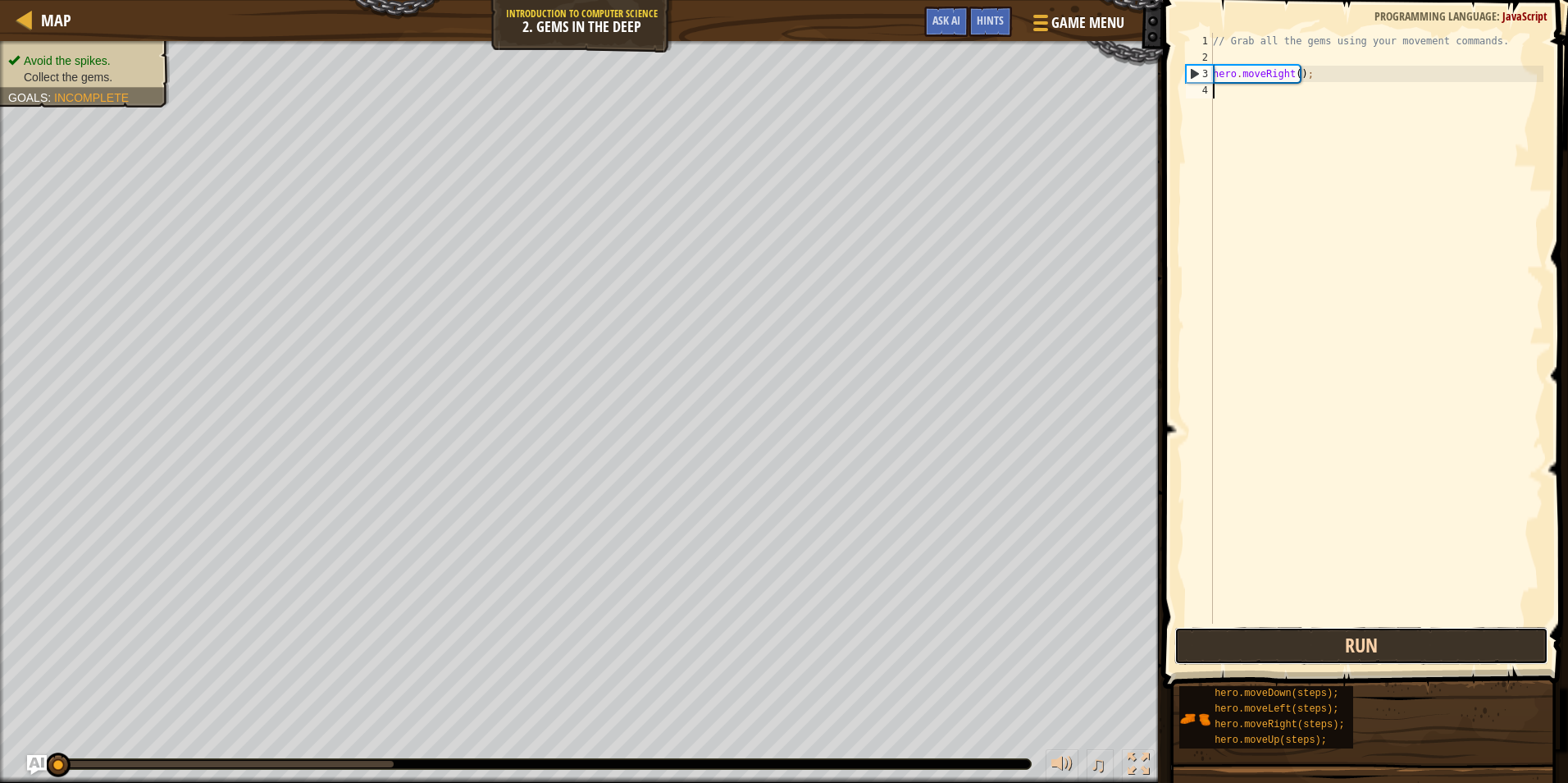
click at [1437, 651] on button "Run" at bounding box center [1361, 645] width 373 height 38
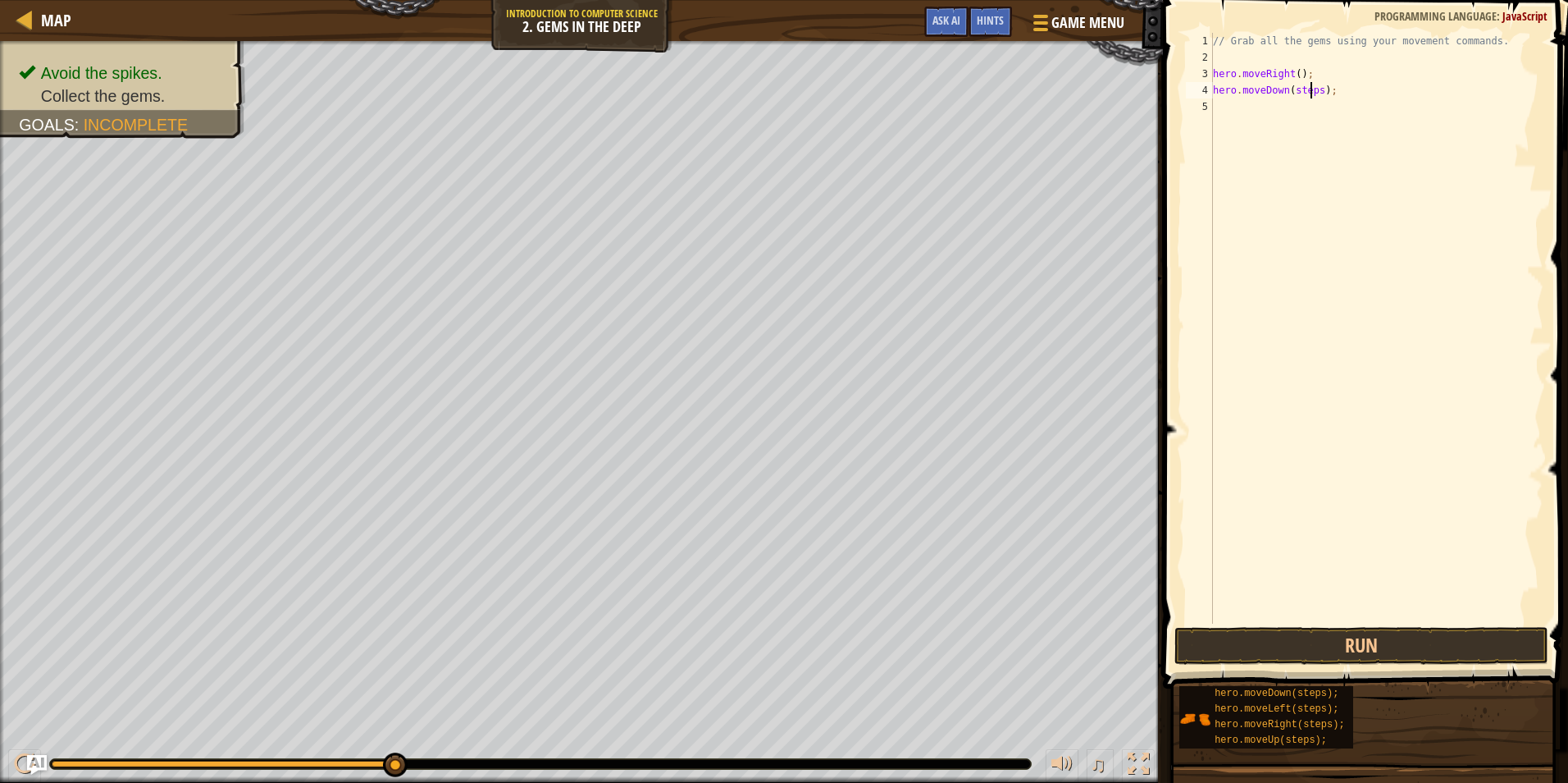
click at [1313, 95] on div "// Grab all the gems using your movement commands. hero . moveRight ( ) ; hero …" at bounding box center [1376, 344] width 334 height 623
drag, startPoint x: 1313, startPoint y: 95, endPoint x: 1290, endPoint y: 97, distance: 23.1
click at [1290, 97] on div "// Grab all the gems using your movement commands. hero . moveRight ( ) ; hero …" at bounding box center [1376, 344] width 334 height 623
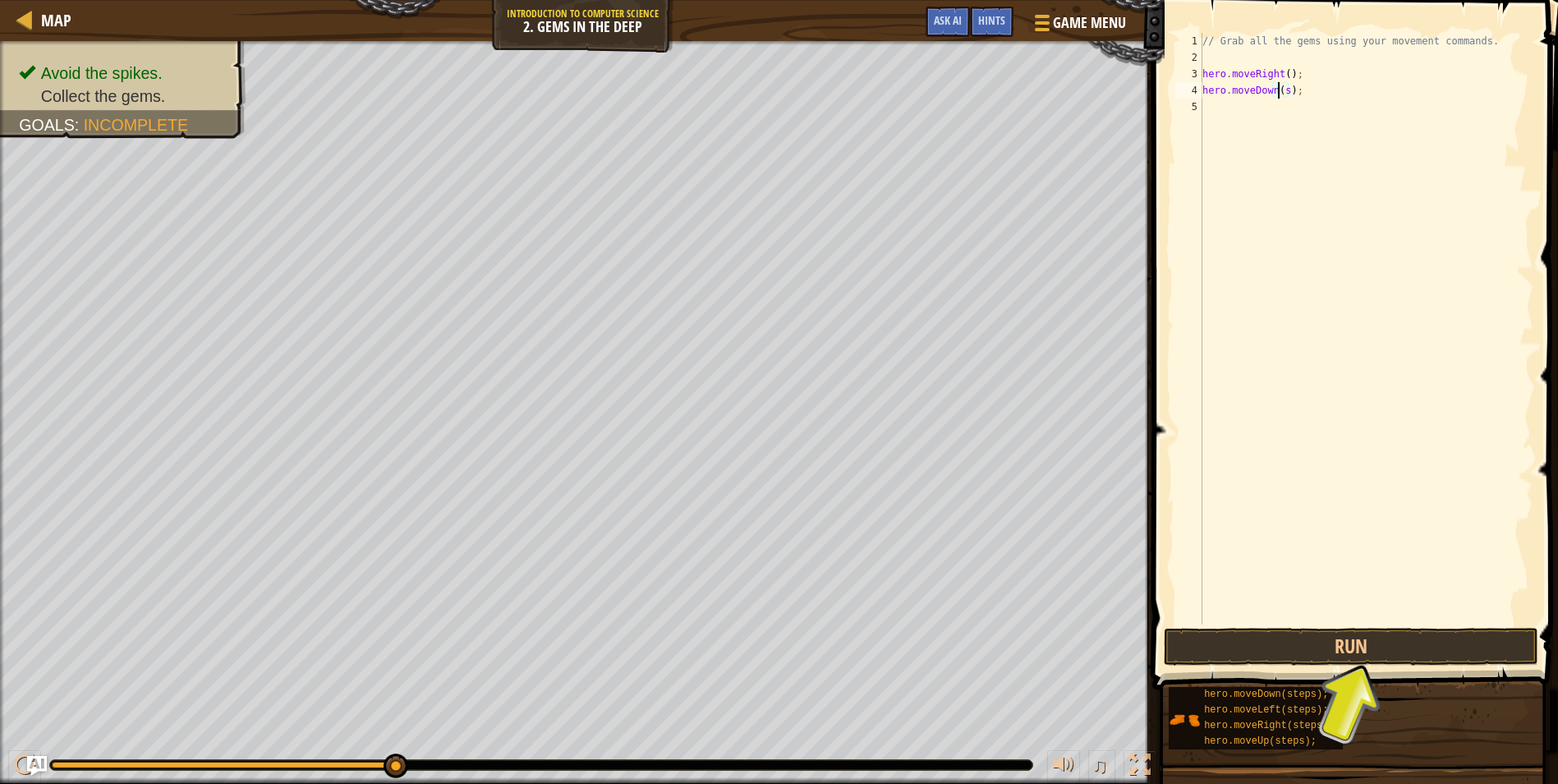
click at [1288, 89] on div "// Grab all the gems using your movement commands. hero . moveRight ( ) ; hero …" at bounding box center [1367, 345] width 335 height 624
click at [1325, 86] on div "// Grab all the gems using your movement commands. hero . moveRight ( ) ; hero …" at bounding box center [1367, 345] width 335 height 624
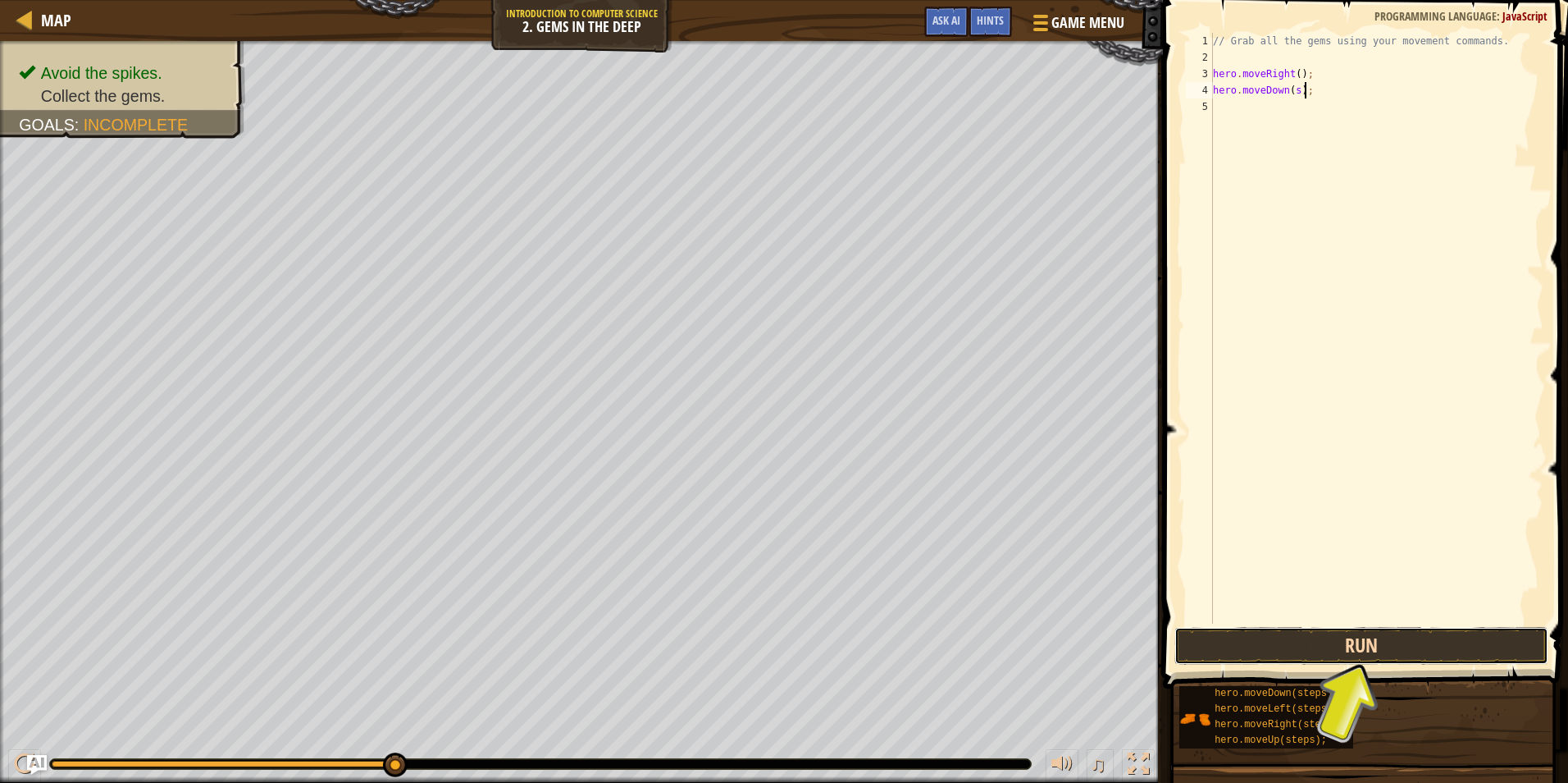
click at [1349, 632] on button "Run" at bounding box center [1361, 645] width 373 height 38
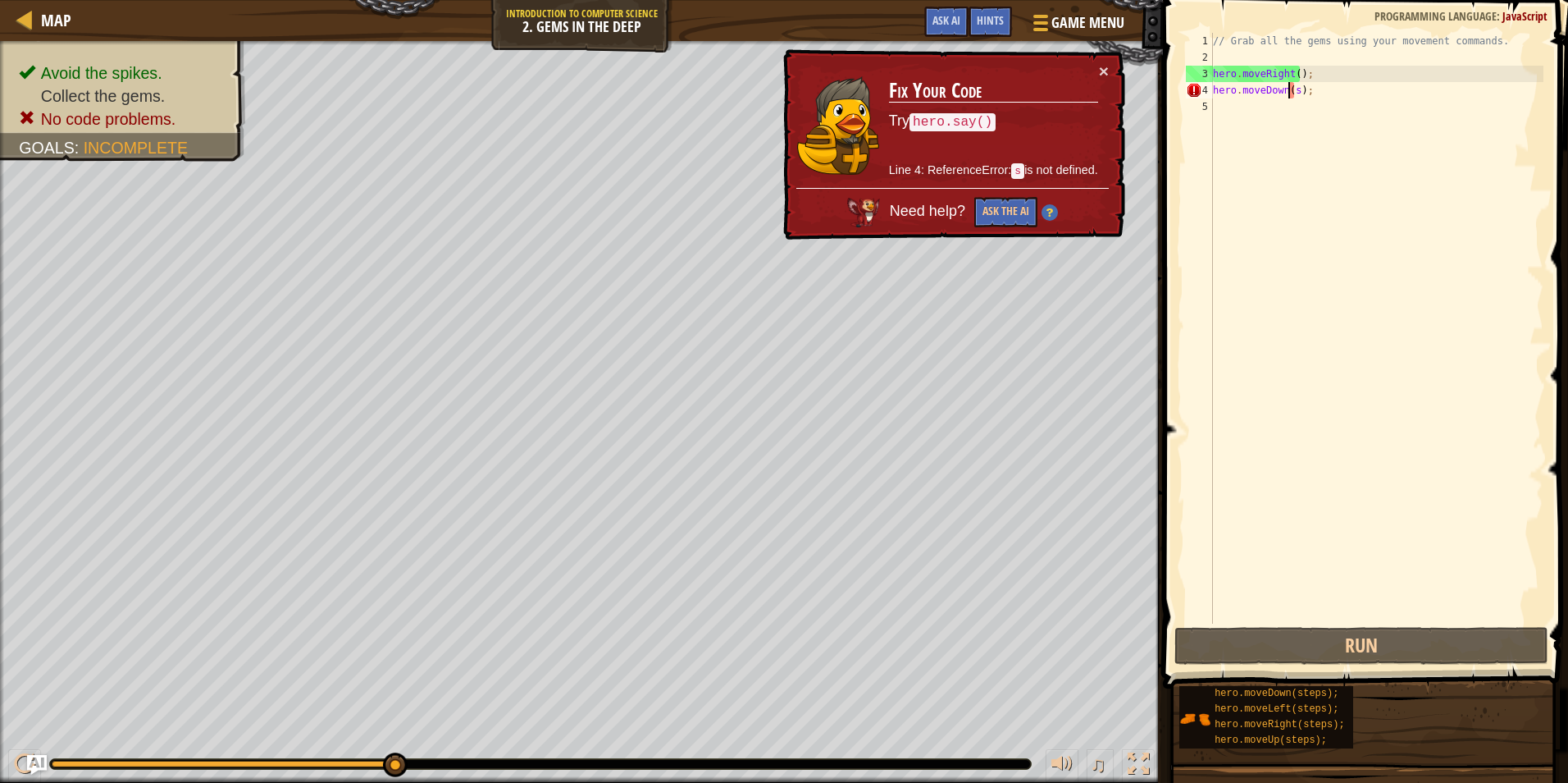
click at [1291, 93] on div "// Grab all the gems using your movement commands. hero . moveRight ( ) ; hero …" at bounding box center [1376, 344] width 334 height 623
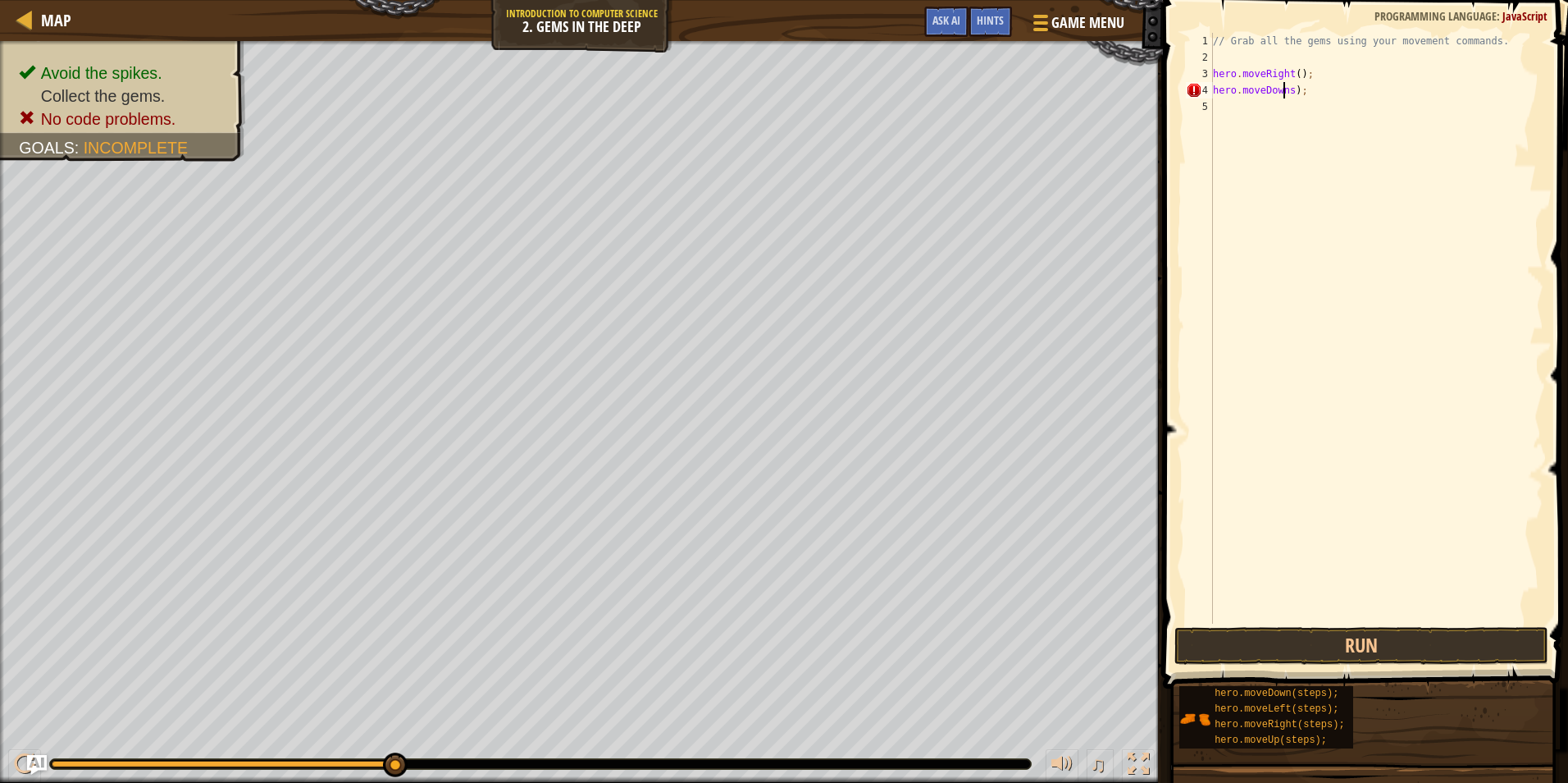
click at [1285, 91] on div "// Grab all the gems using your movement commands. hero . moveRight ( ) ; hero …" at bounding box center [1376, 344] width 334 height 623
click at [1316, 117] on div "hero.moveDown press enter" at bounding box center [1364, 137] width 310 height 73
click at [1296, 95] on div "// Grab all the gems using your movement commands. hero . moveRight ( ) ; hero …" at bounding box center [1376, 344] width 334 height 623
click at [1310, 91] on div "// Grab all the gems using your movement commands. hero . moveRight ( ) ; hero …" at bounding box center [1376, 344] width 334 height 623
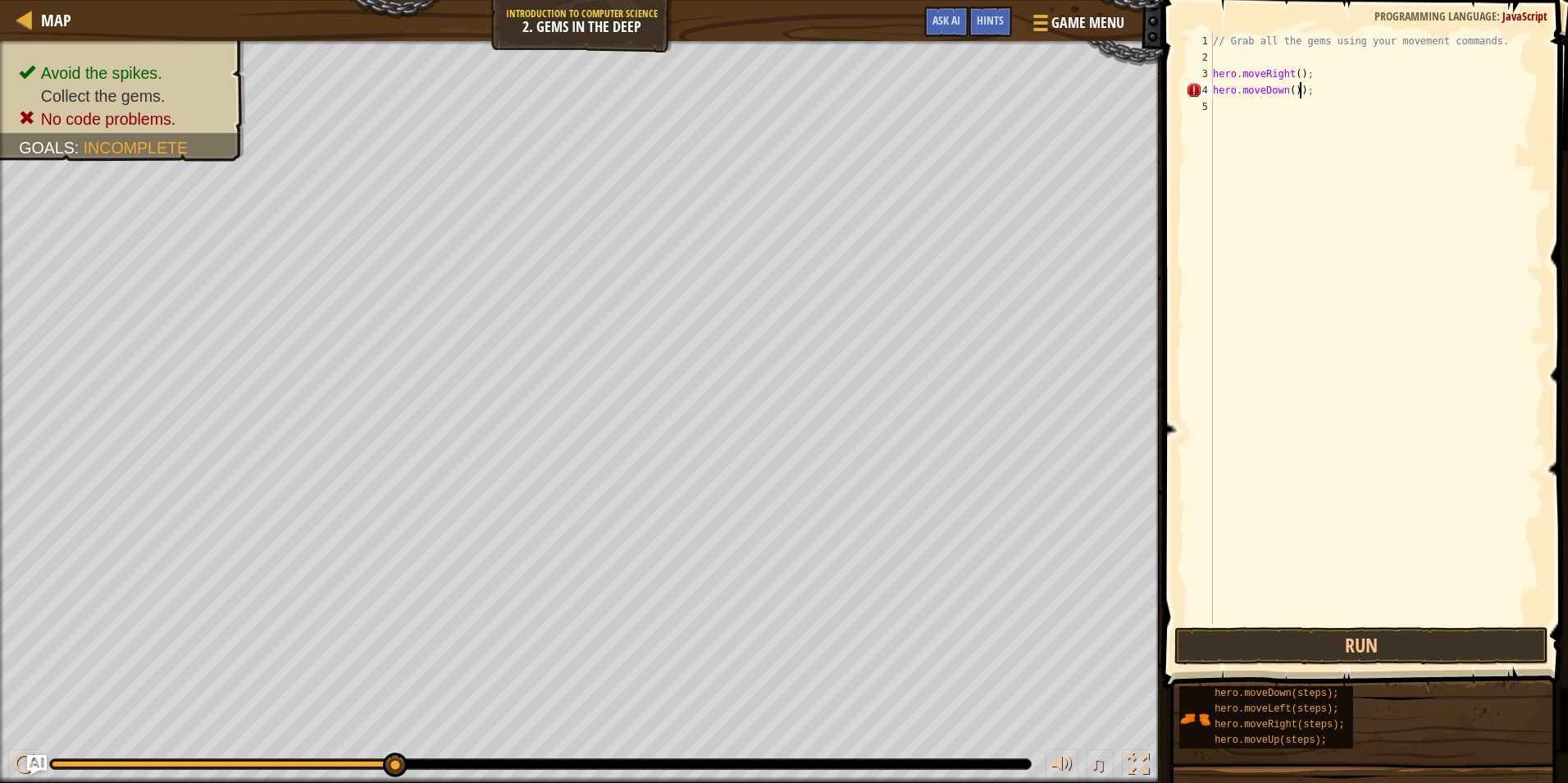
click at [1298, 96] on div "// Grab all the gems using your movement commands. hero . moveRight ( ) ; hero …" at bounding box center [1376, 344] width 334 height 623
click at [1363, 632] on button "Run" at bounding box center [1361, 645] width 373 height 38
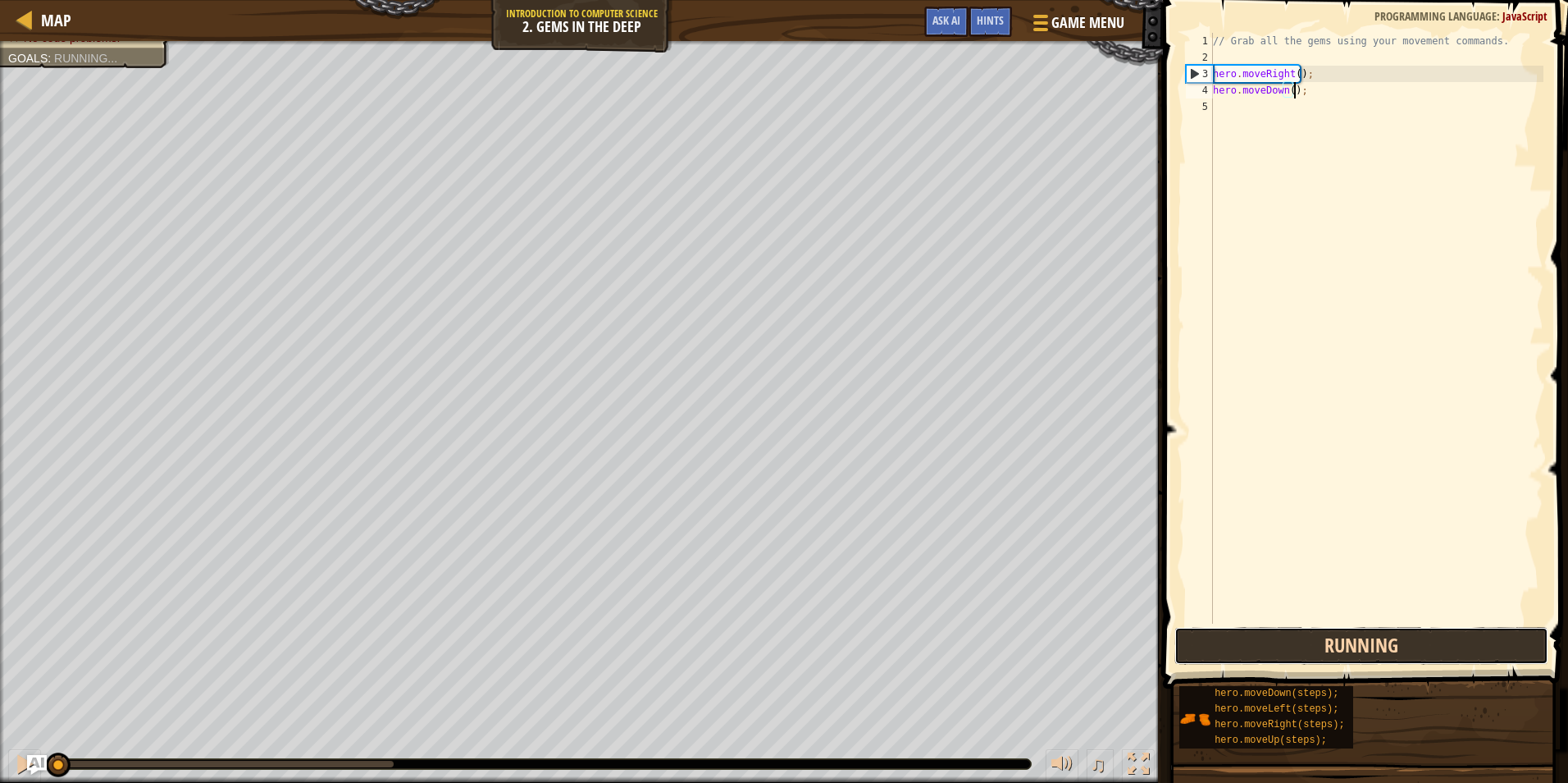
click at [1363, 632] on button "Running" at bounding box center [1361, 645] width 373 height 38
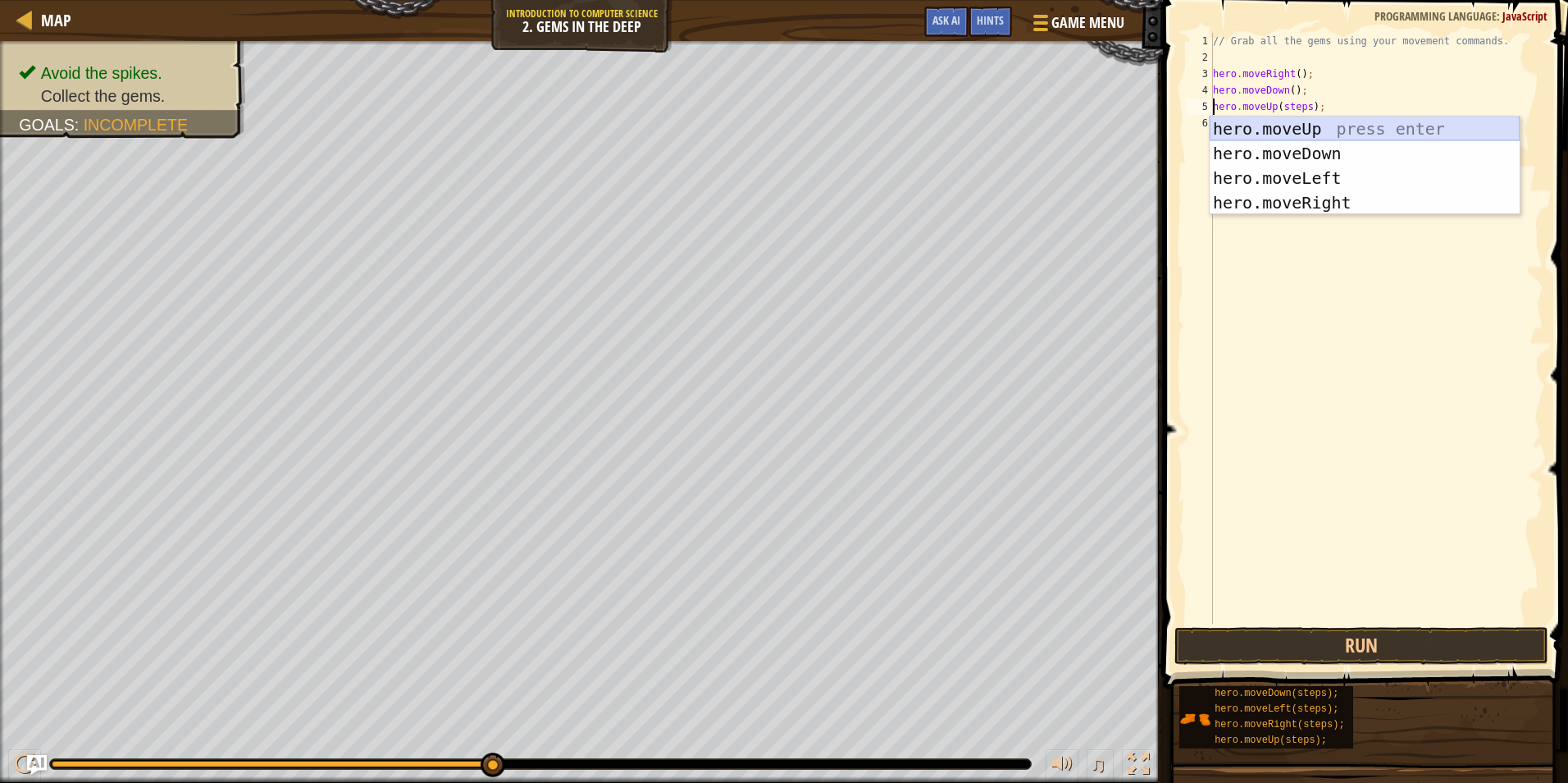
click at [1298, 128] on div "hero.moveUp press enter hero.moveDown press enter hero.moveLeft press enter her…" at bounding box center [1364, 190] width 310 height 148
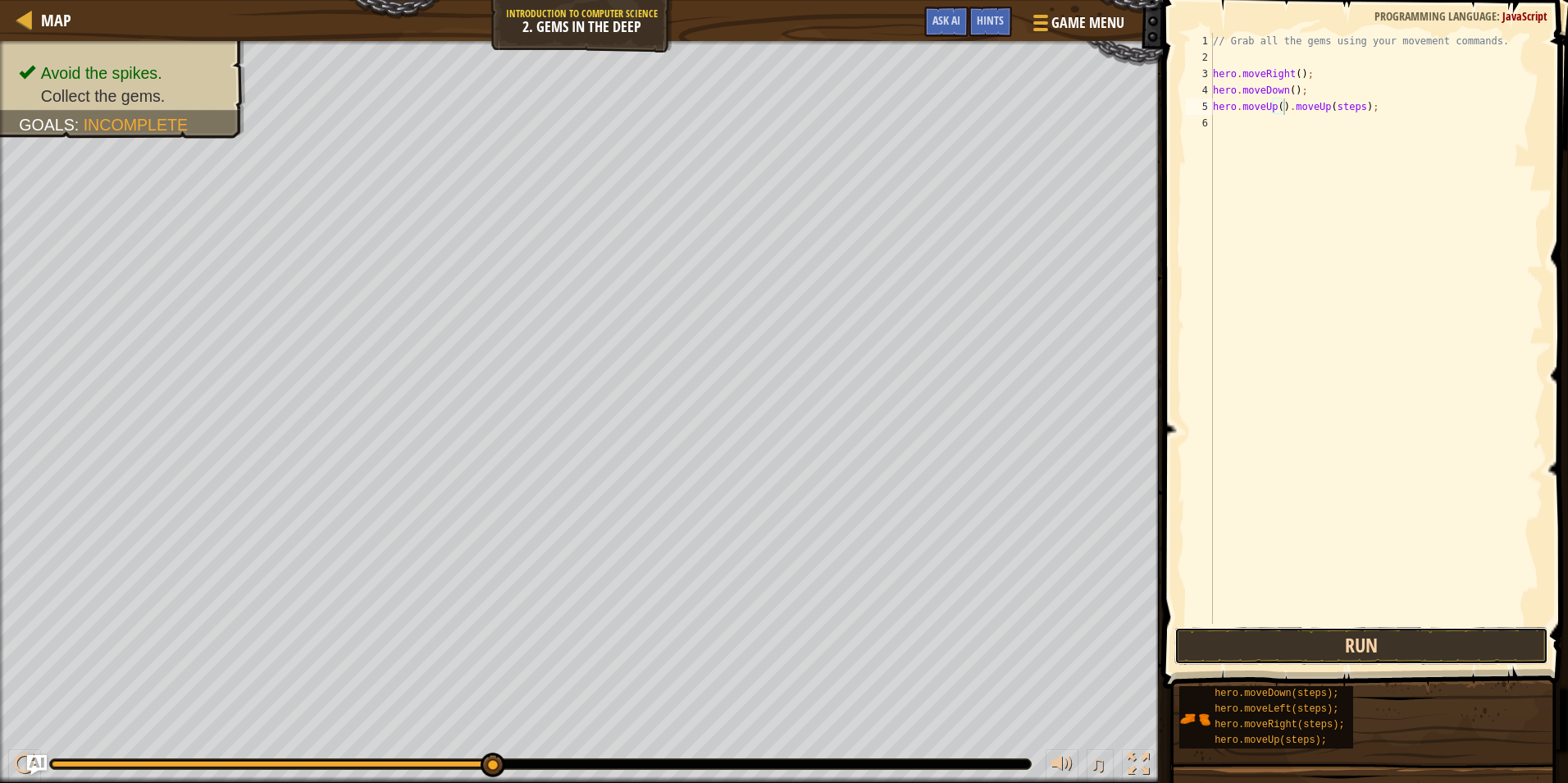
click at [1401, 645] on button "Run" at bounding box center [1361, 645] width 373 height 38
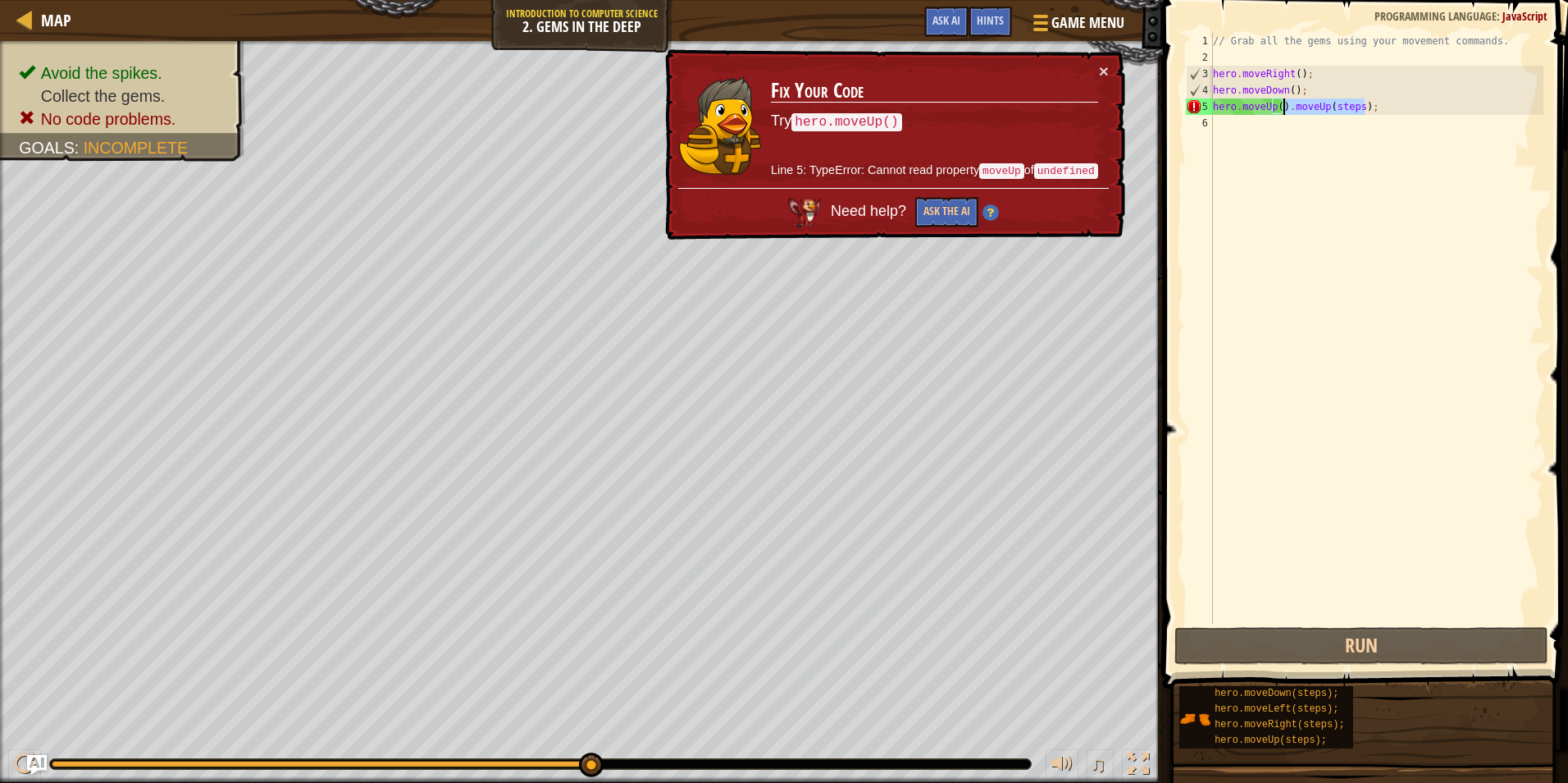
drag, startPoint x: 1373, startPoint y: 105, endPoint x: 1284, endPoint y: 105, distance: 89.0
click at [1284, 105] on div "// Grab all the gems using your movement commands. hero . moveRight ( ) ; hero …" at bounding box center [1376, 344] width 334 height 623
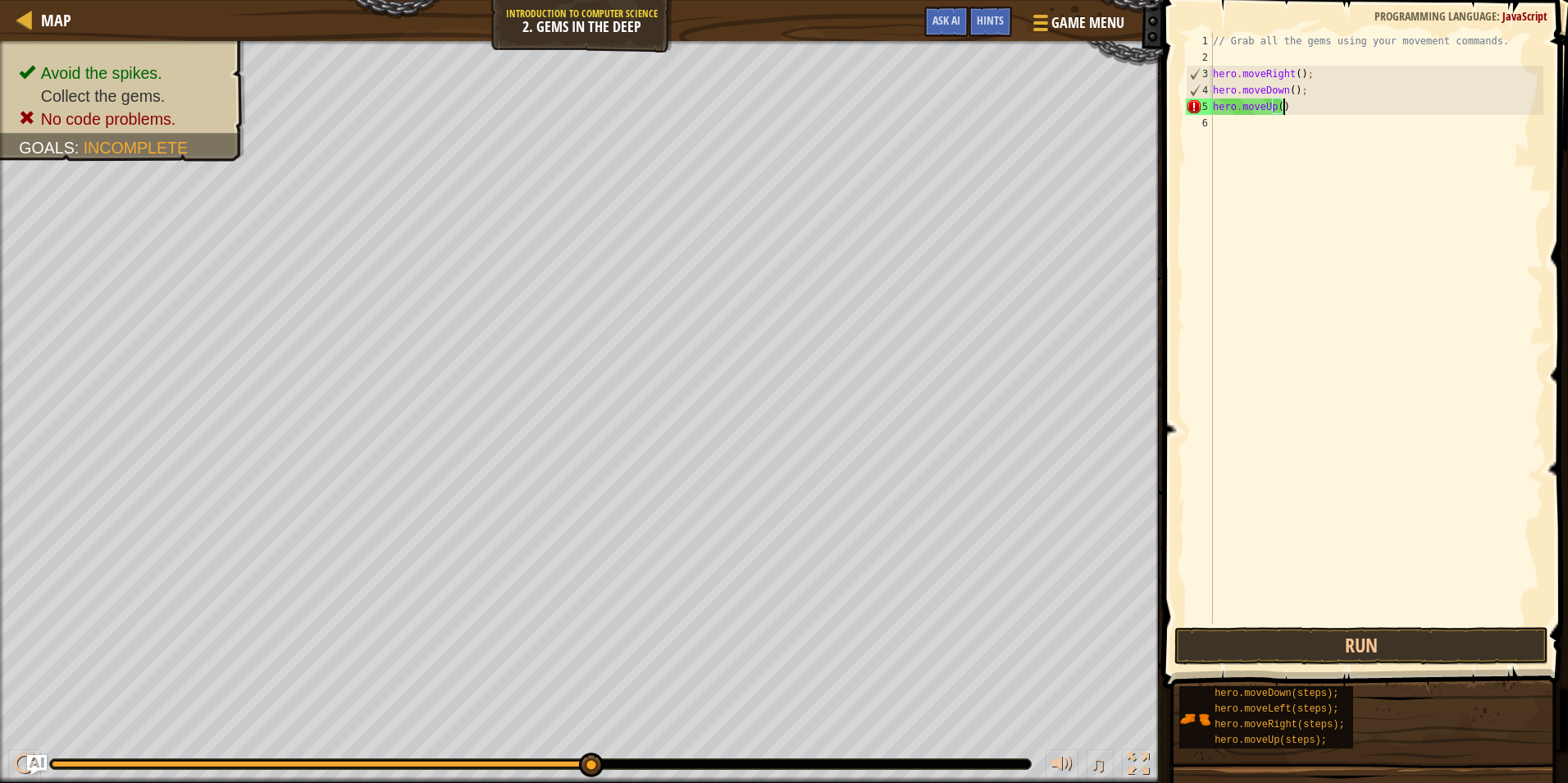
scroll to position [7, 5]
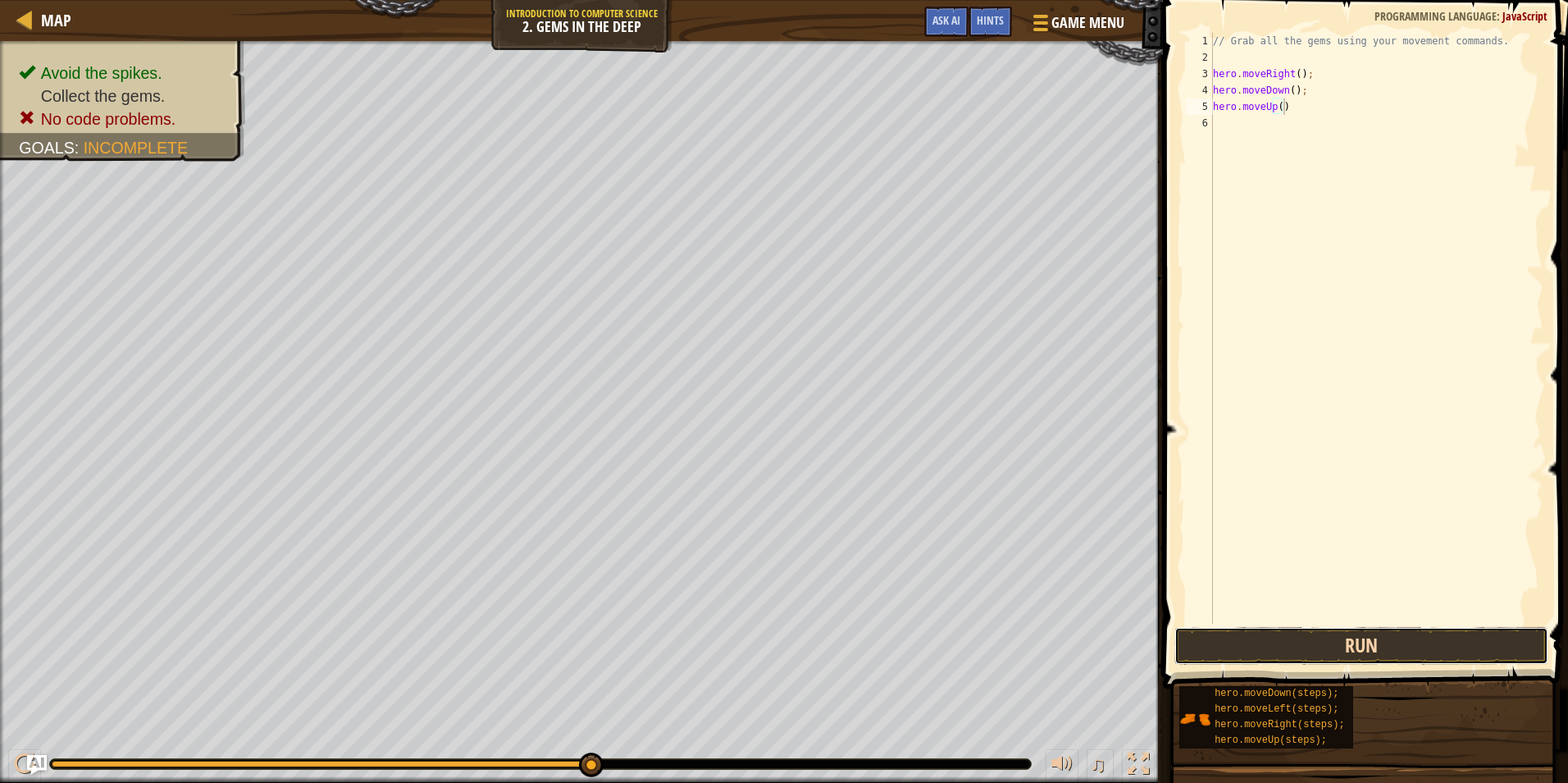
click at [1333, 633] on button "Run" at bounding box center [1361, 645] width 373 height 38
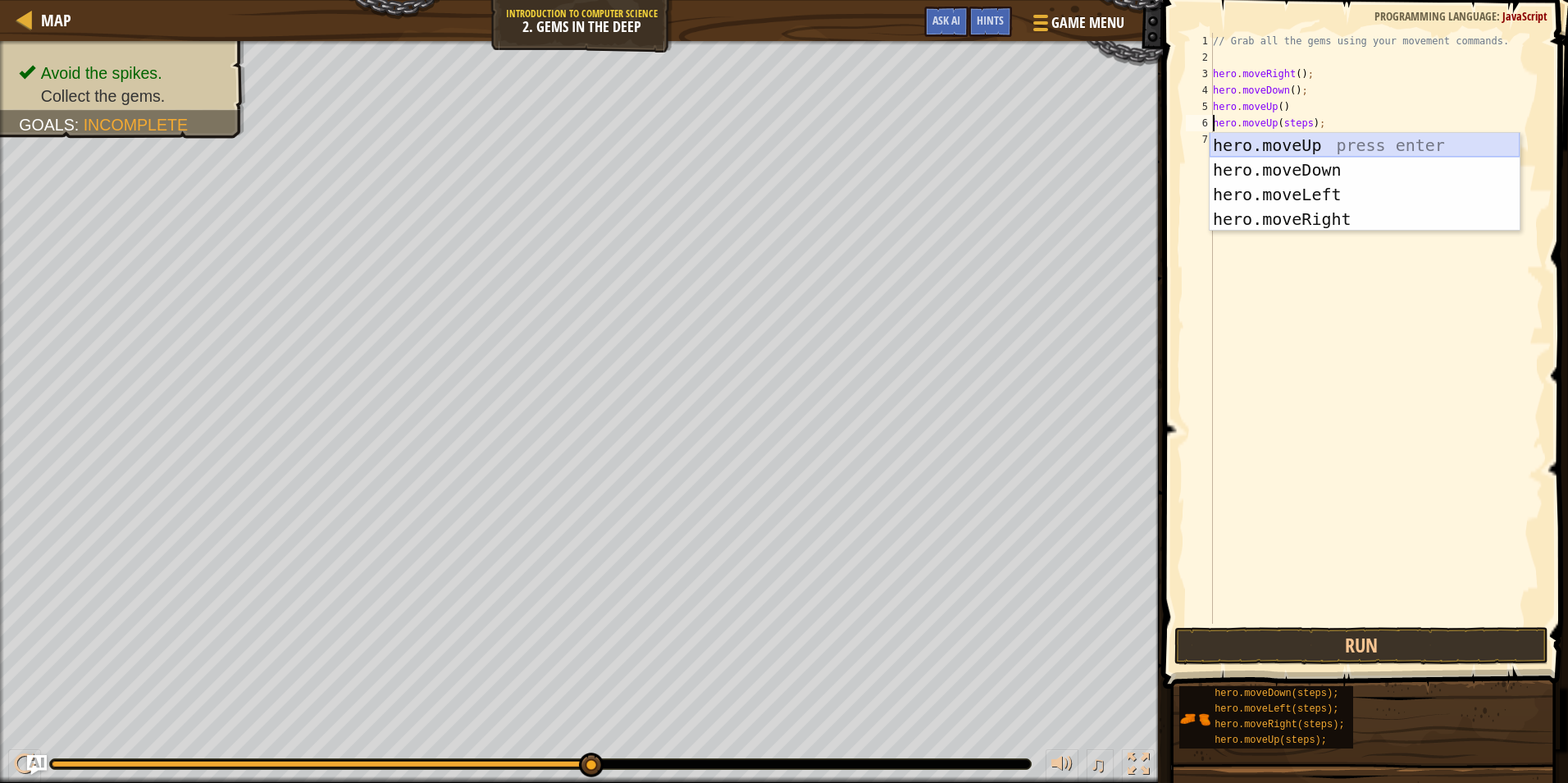
click at [1276, 144] on div "hero.moveUp press enter hero.moveDown press enter hero.moveLeft press enter her…" at bounding box center [1364, 207] width 310 height 148
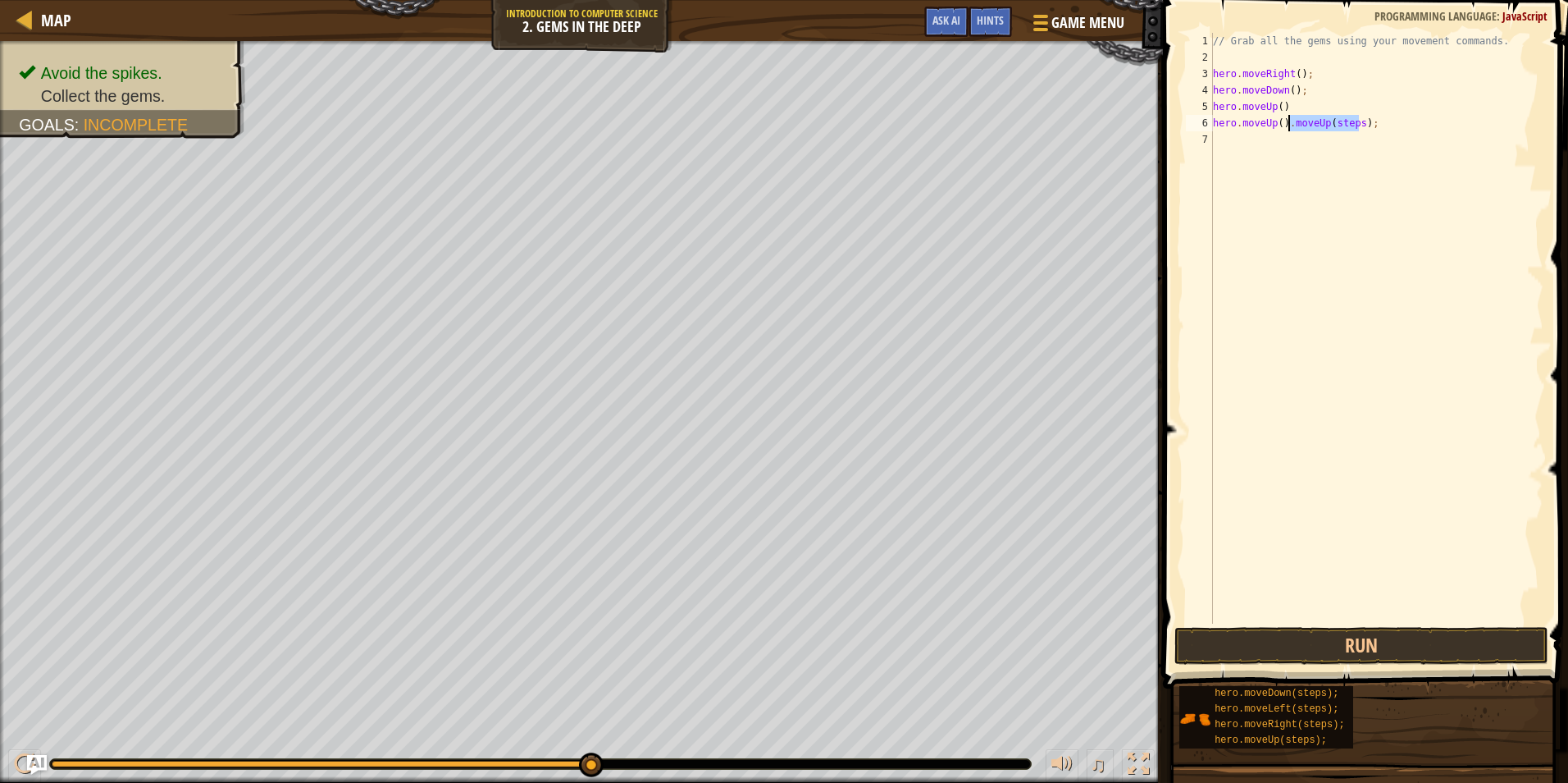
drag, startPoint x: 1357, startPoint y: 127, endPoint x: 1289, endPoint y: 126, distance: 68.0
click at [1289, 126] on div "// Grab all the gems using your movement commands. hero . moveRight ( ) ; hero …" at bounding box center [1376, 344] width 334 height 623
click at [1393, 644] on button "Run" at bounding box center [1361, 645] width 373 height 38
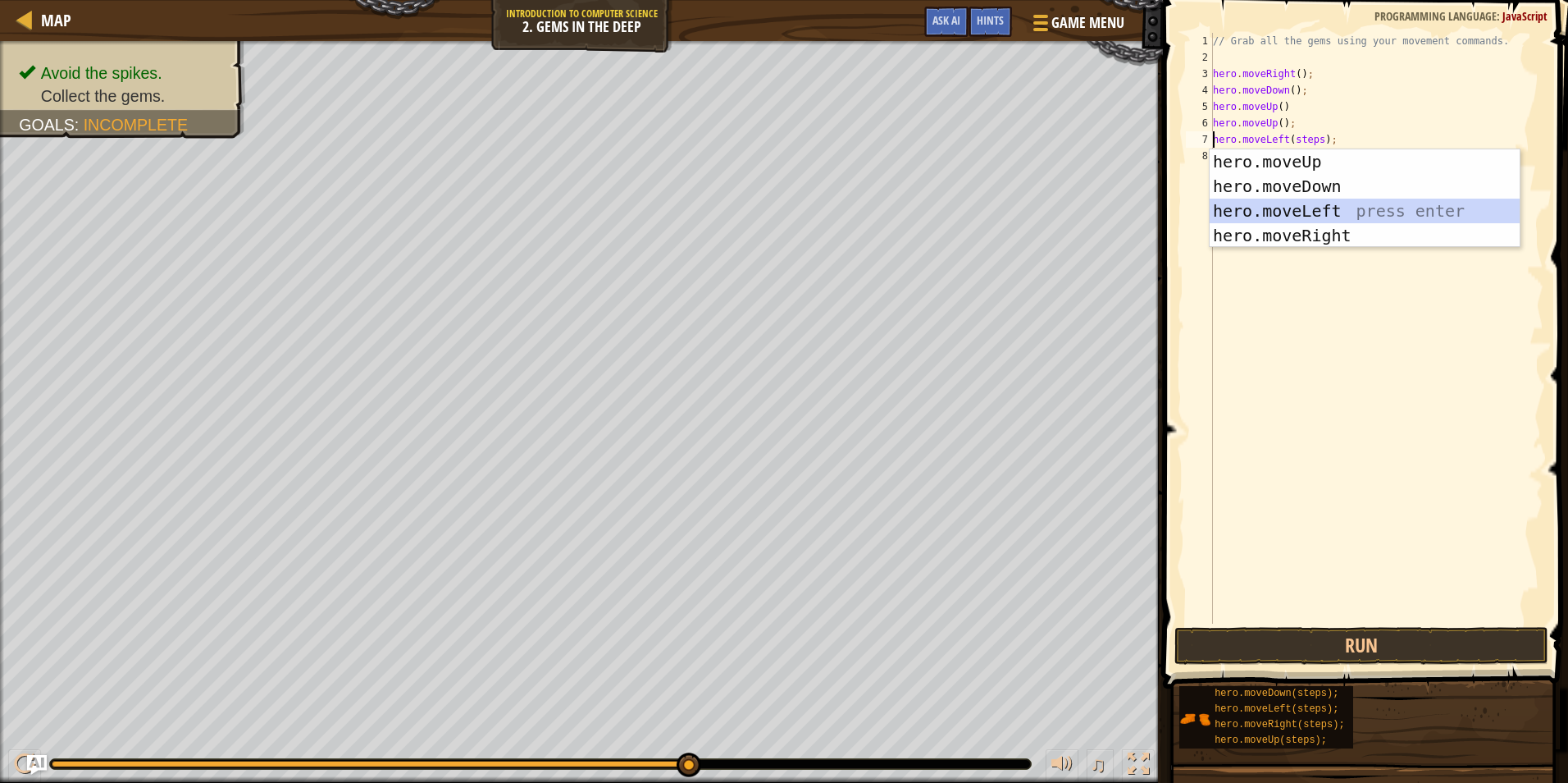
click at [1302, 215] on div "hero.moveUp press enter hero.moveDown press enter hero.moveLeft press enter her…" at bounding box center [1364, 223] width 310 height 148
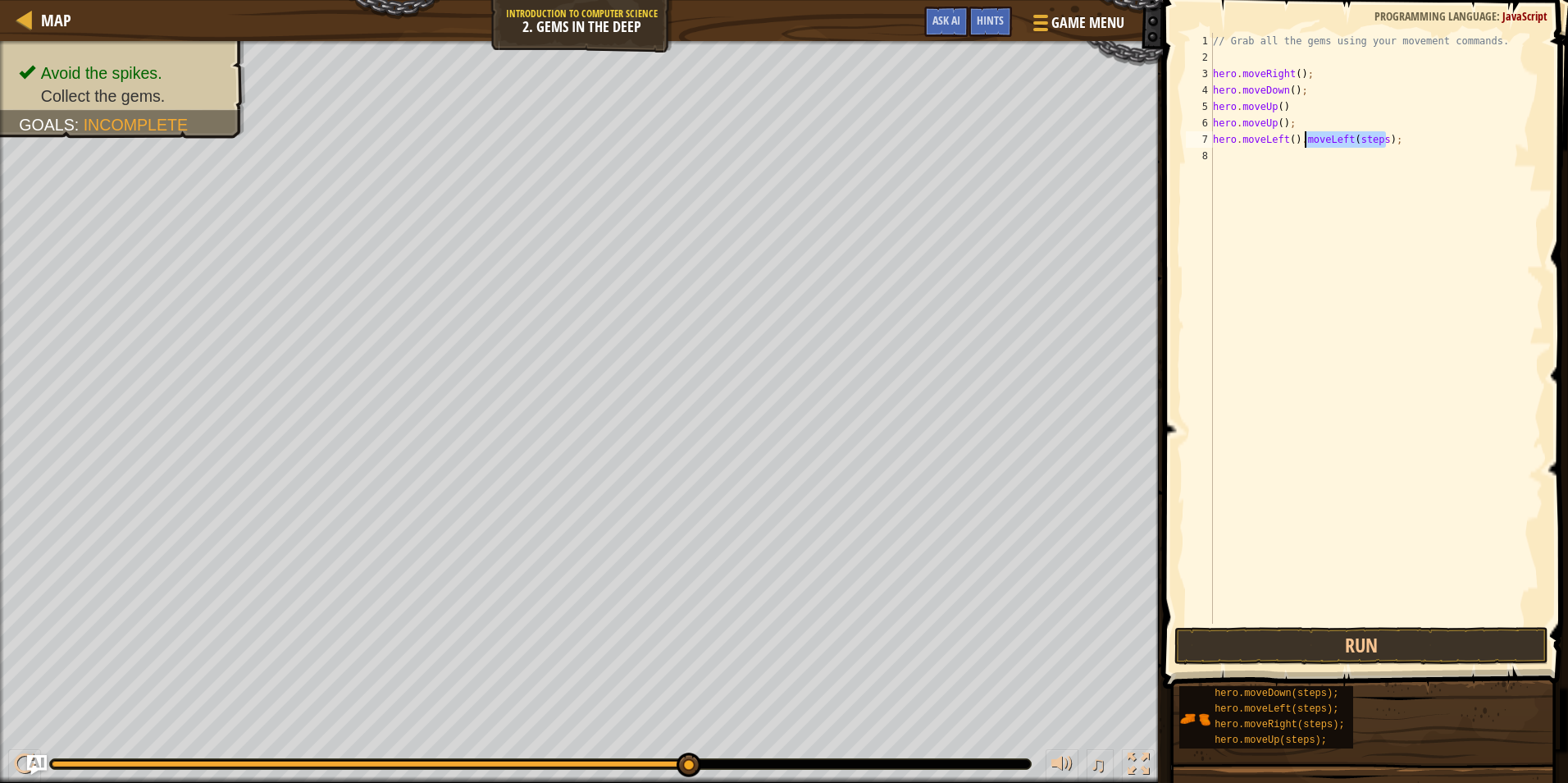
drag, startPoint x: 1393, startPoint y: 140, endPoint x: 1306, endPoint y: 144, distance: 87.1
click at [1306, 144] on div "// Grab all the gems using your movement commands. hero . moveRight ( ) ; hero …" at bounding box center [1376, 344] width 334 height 623
type textarea "hero.moveLeft()"
click at [1251, 647] on button "Run" at bounding box center [1361, 645] width 373 height 38
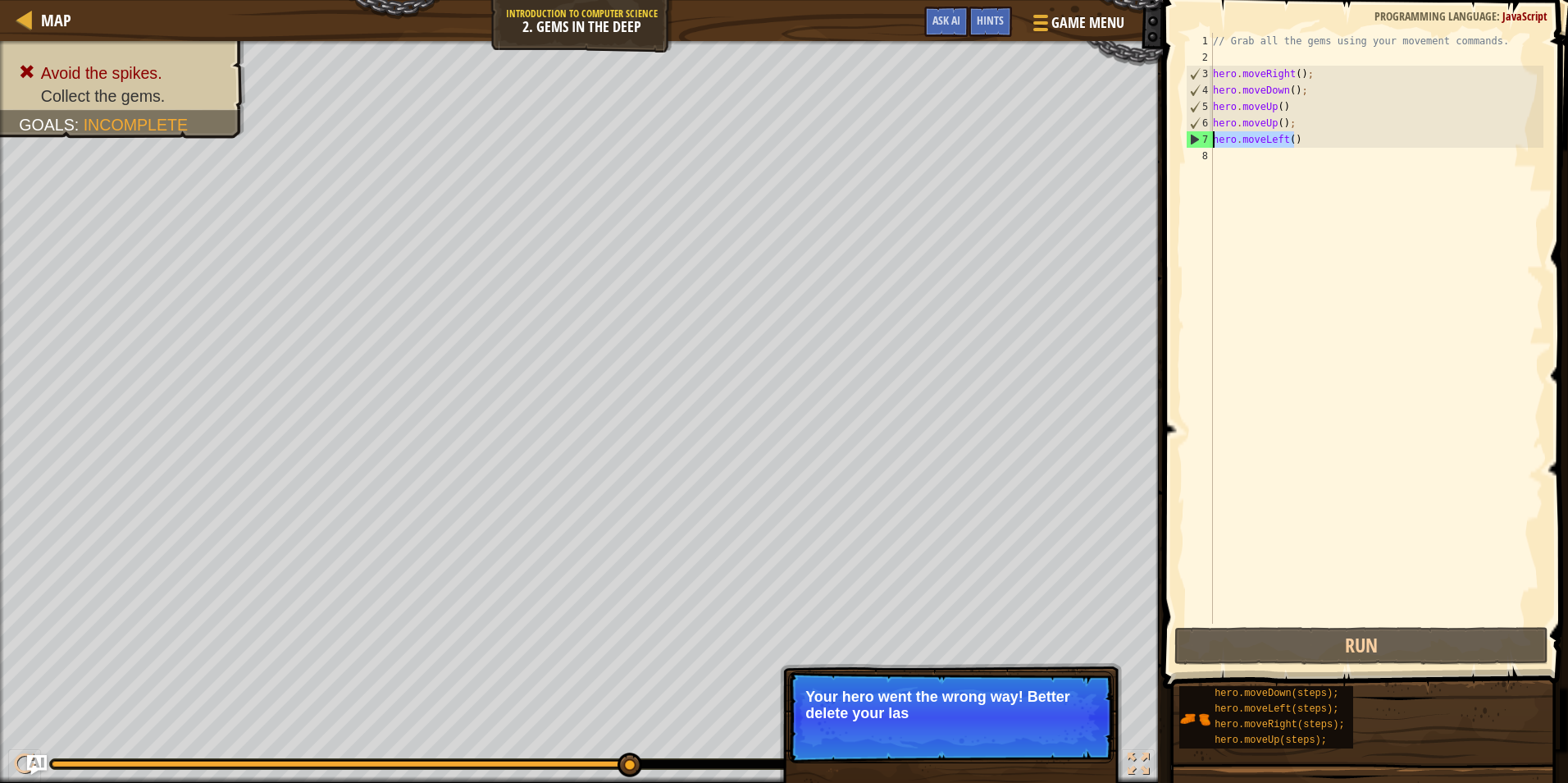
drag, startPoint x: 1298, startPoint y: 147, endPoint x: 1196, endPoint y: 147, distance: 102.0
click at [1196, 147] on div "hero.moveLeft() 1 2 3 4 5 6 7 8 // Grab all the gems using your movement comman…" at bounding box center [1362, 328] width 361 height 590
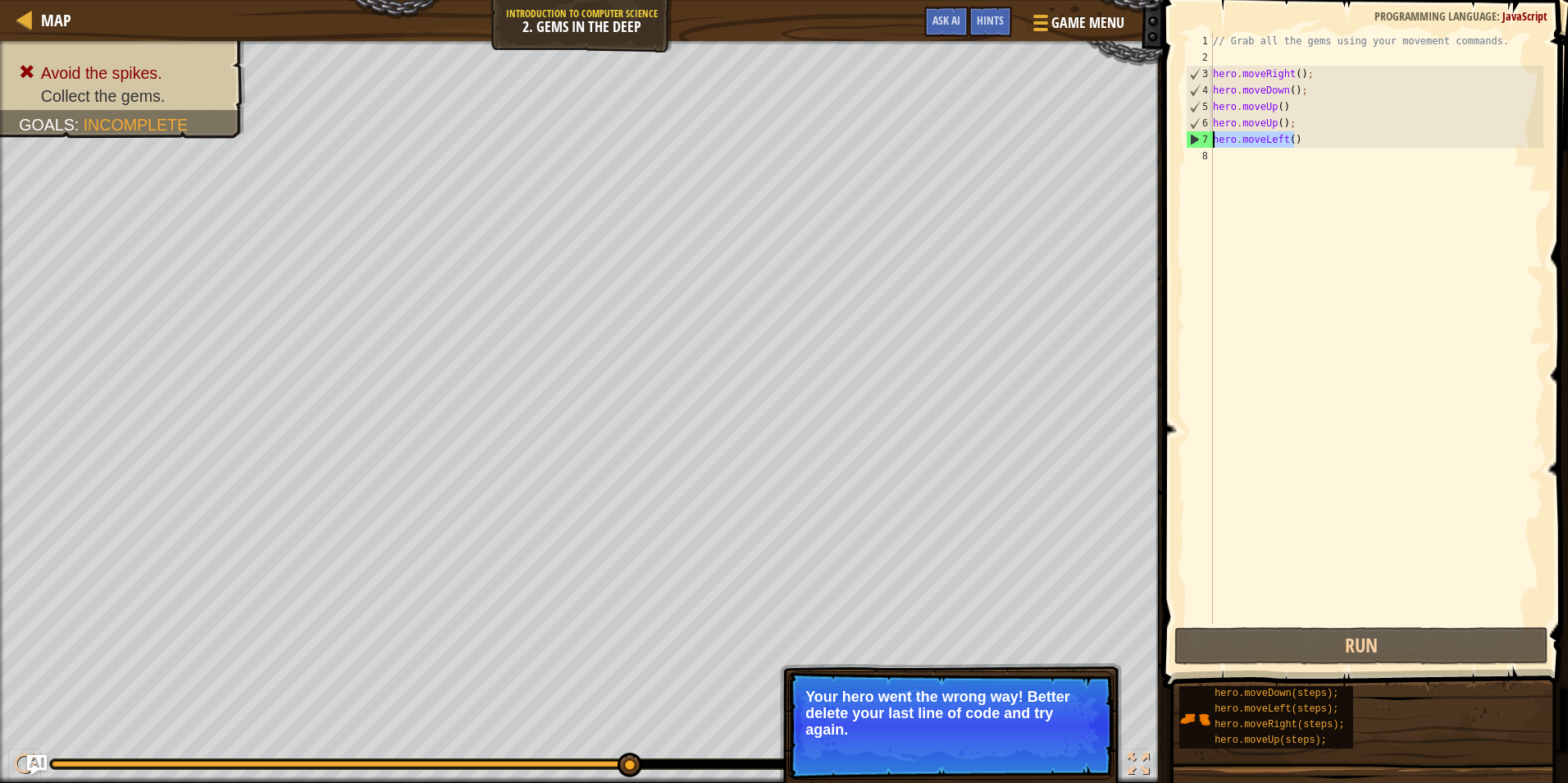
scroll to position [7, 0]
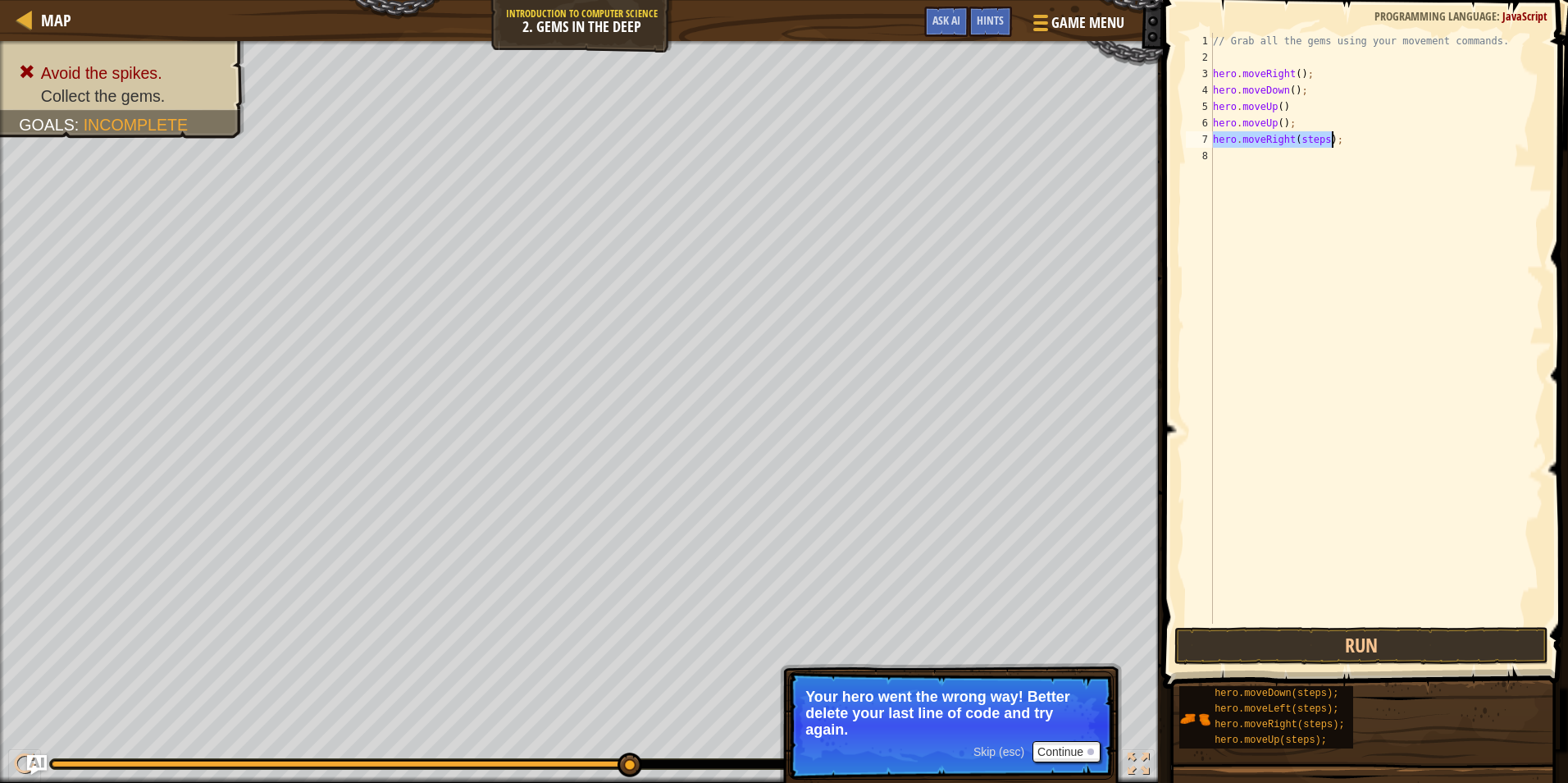
click at [1320, 131] on div "// Grab all the gems using your movement commands. hero . moveRight ( ) ; hero …" at bounding box center [1376, 328] width 334 height 590
type textarea "hero.moveRight();"
click at [1071, 747] on button "Continue" at bounding box center [1066, 751] width 68 height 21
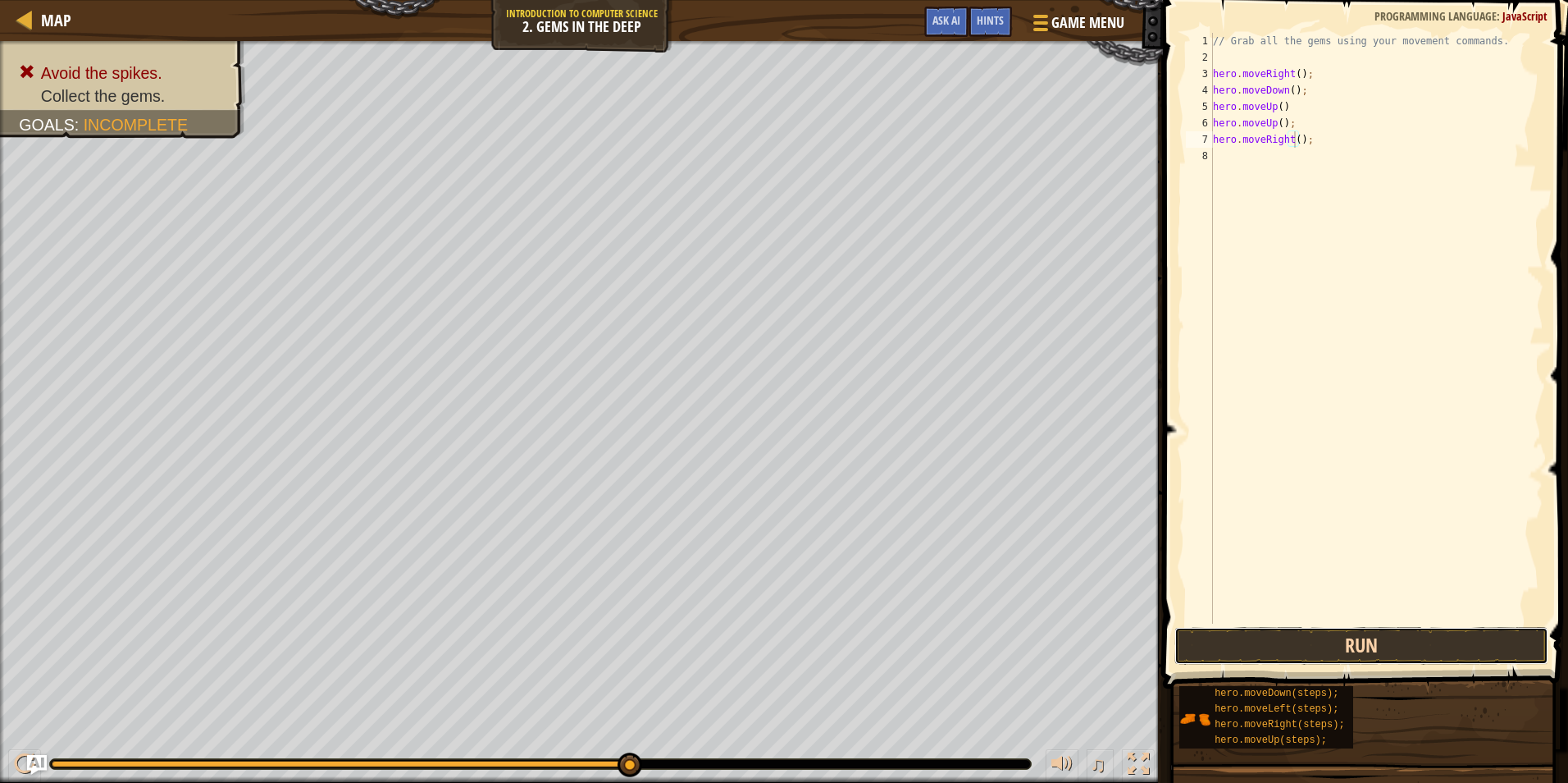
click at [1339, 651] on button "Run" at bounding box center [1361, 645] width 373 height 38
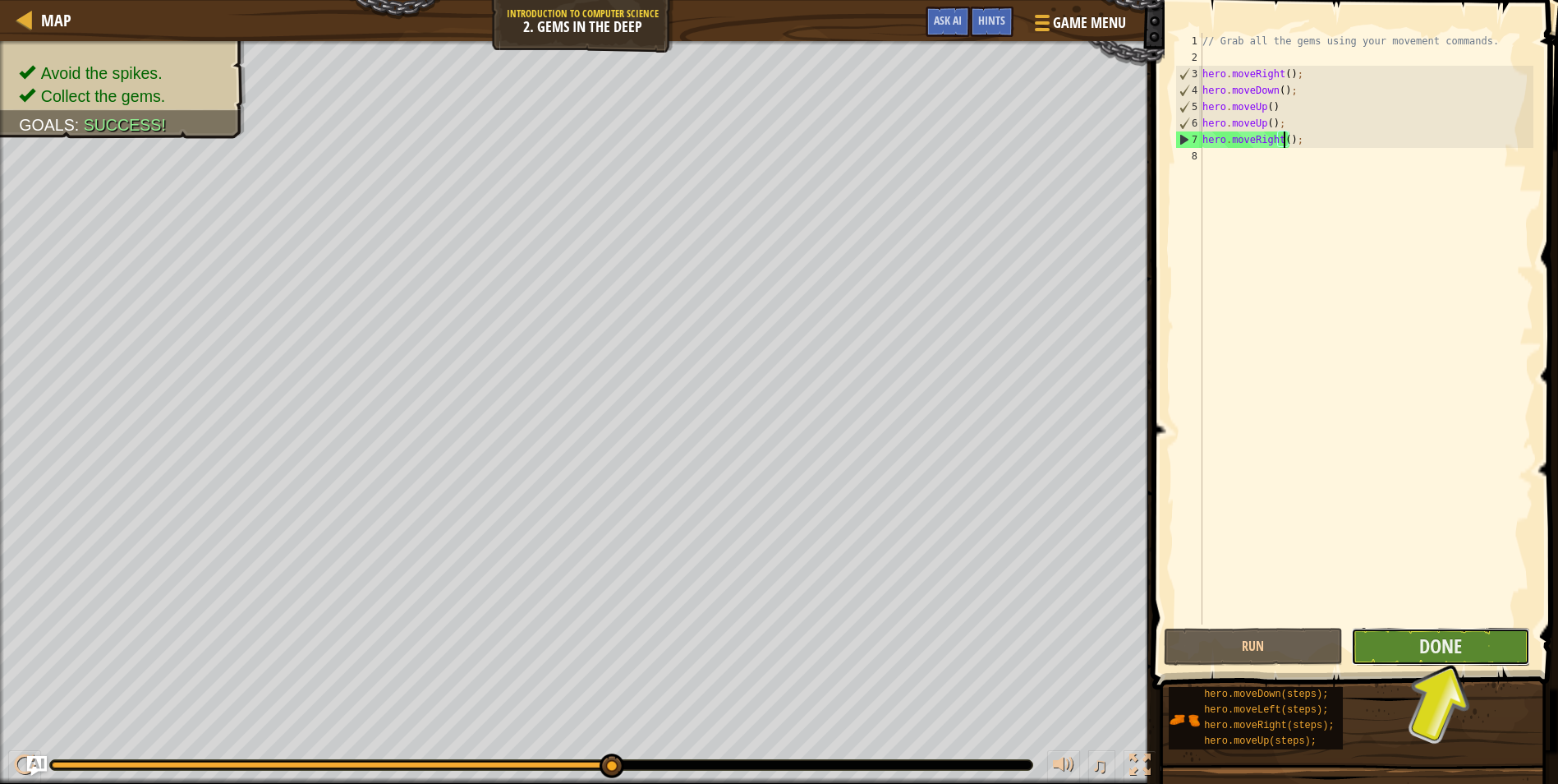
click at [1379, 630] on button "Done" at bounding box center [1440, 646] width 179 height 38
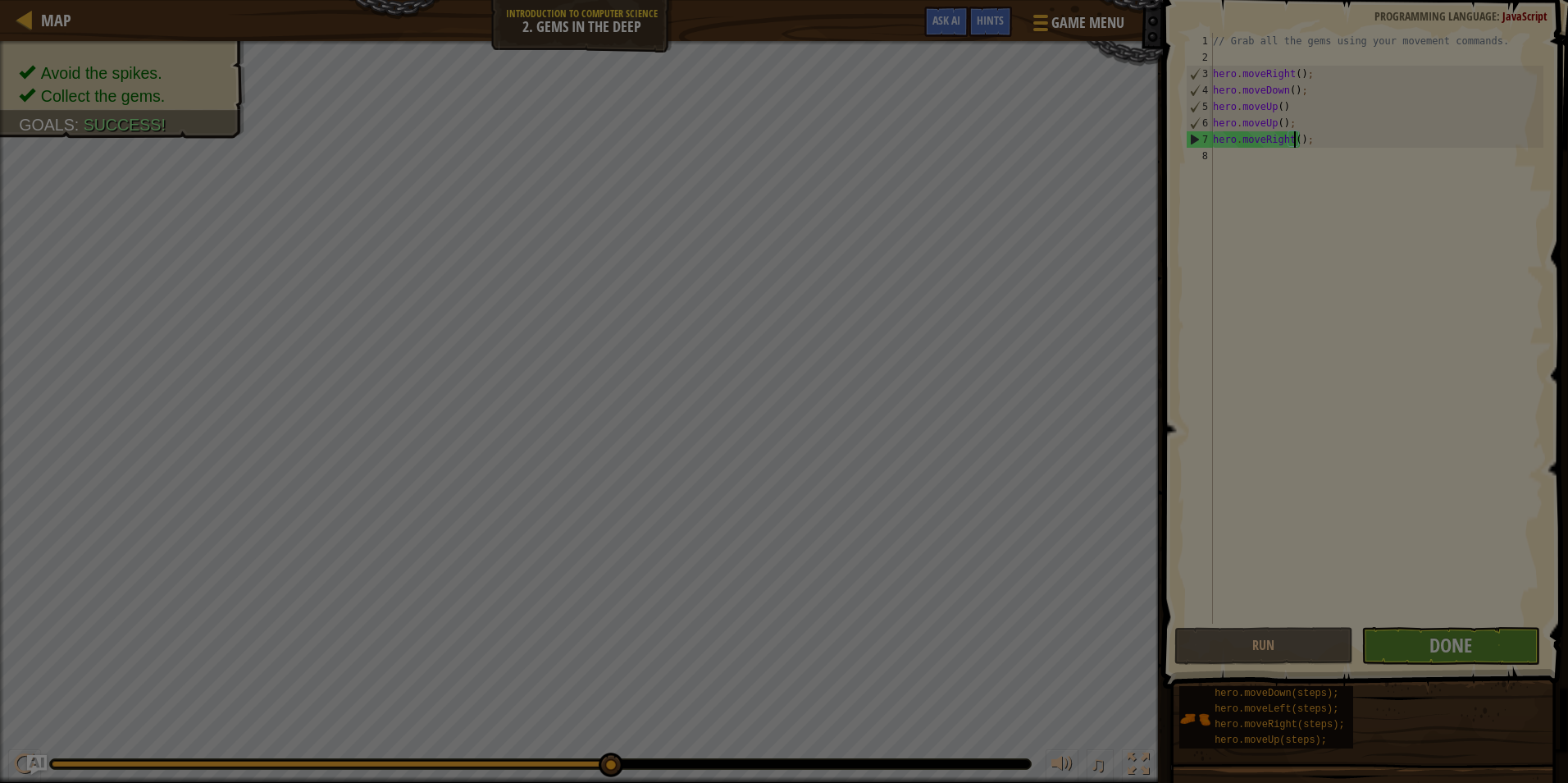
click at [1376, 629] on div at bounding box center [784, 391] width 1568 height 783
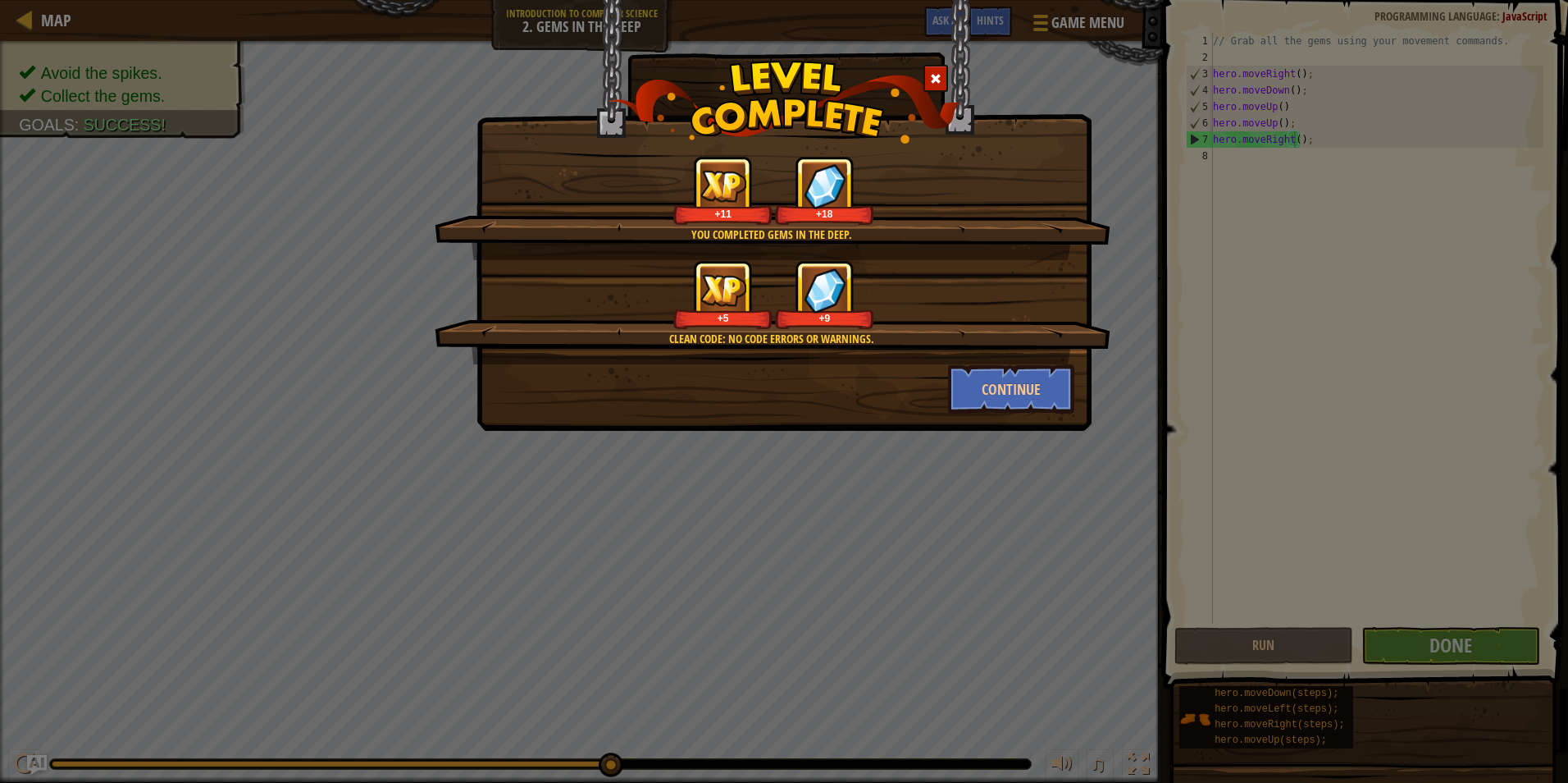
drag, startPoint x: 1249, startPoint y: 523, endPoint x: 941, endPoint y: 406, distance: 329.5
click at [941, 406] on div "Continue" at bounding box center [1011, 389] width 151 height 50
click at [999, 349] on div "Clean code: no code errors or warnings. +5 +9" at bounding box center [773, 311] width 675 height 104
click at [1019, 395] on button "Continue" at bounding box center [1011, 389] width 128 height 50
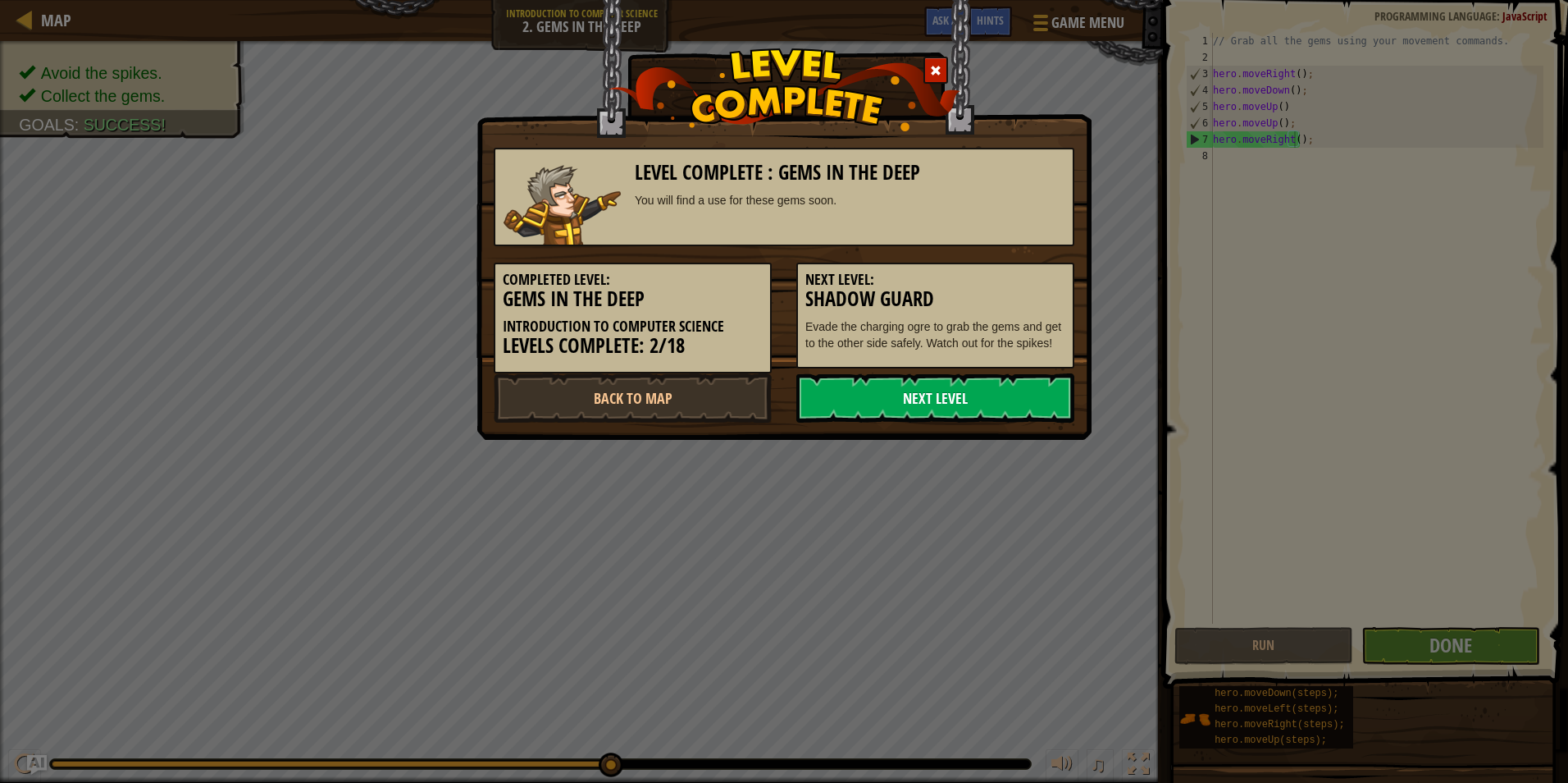
click at [906, 397] on link "Next Level" at bounding box center [935, 398] width 278 height 50
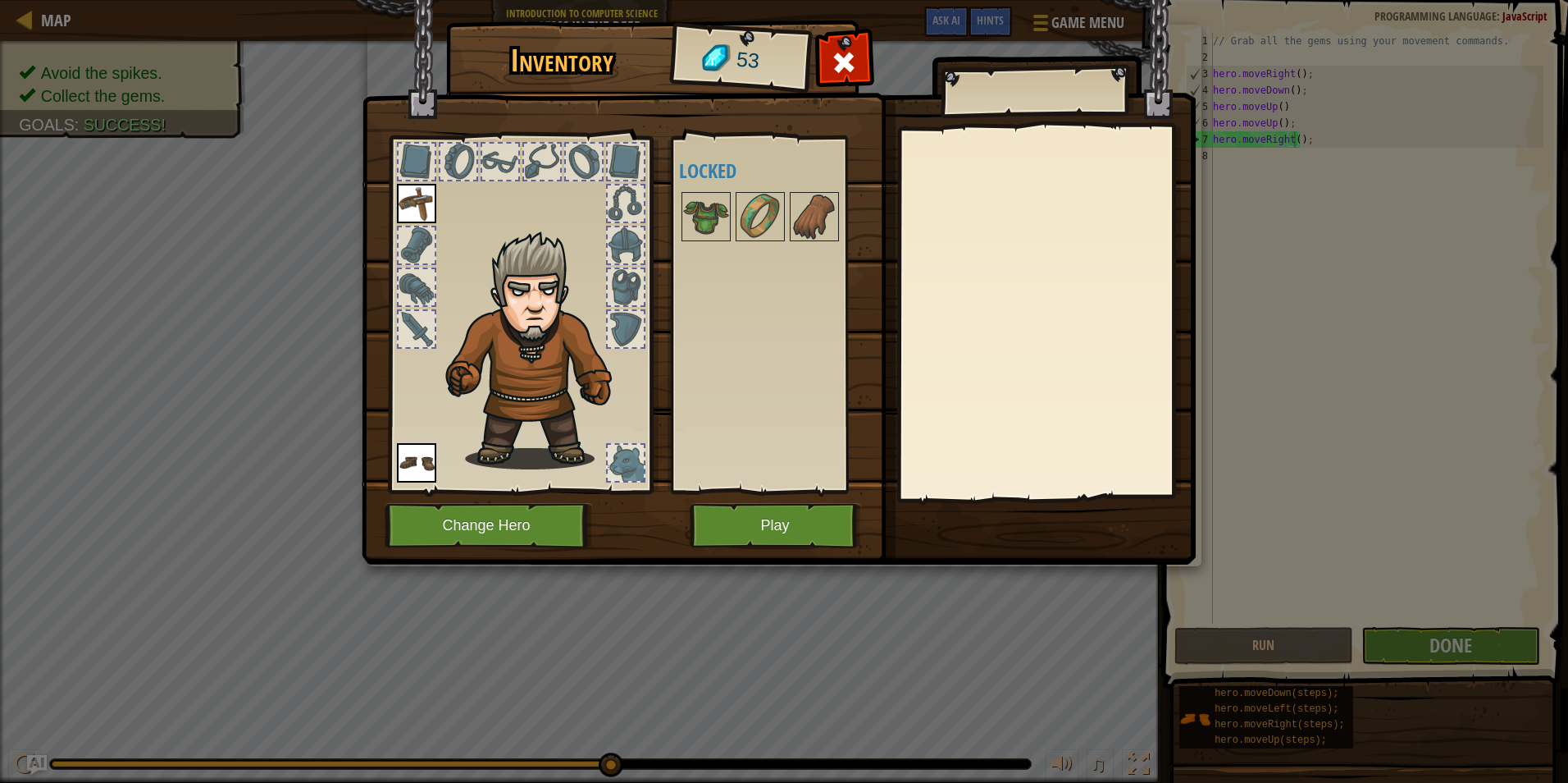
drag, startPoint x: 150, startPoint y: 394, endPoint x: 17, endPoint y: 173, distance: 257.9
click at [17, 173] on div "Inventory 53 Available Equip Equip (double-click to equip) Locked Equip Unequip…" at bounding box center [784, 391] width 1568 height 783
click at [756, 511] on button "Play" at bounding box center [775, 525] width 172 height 45
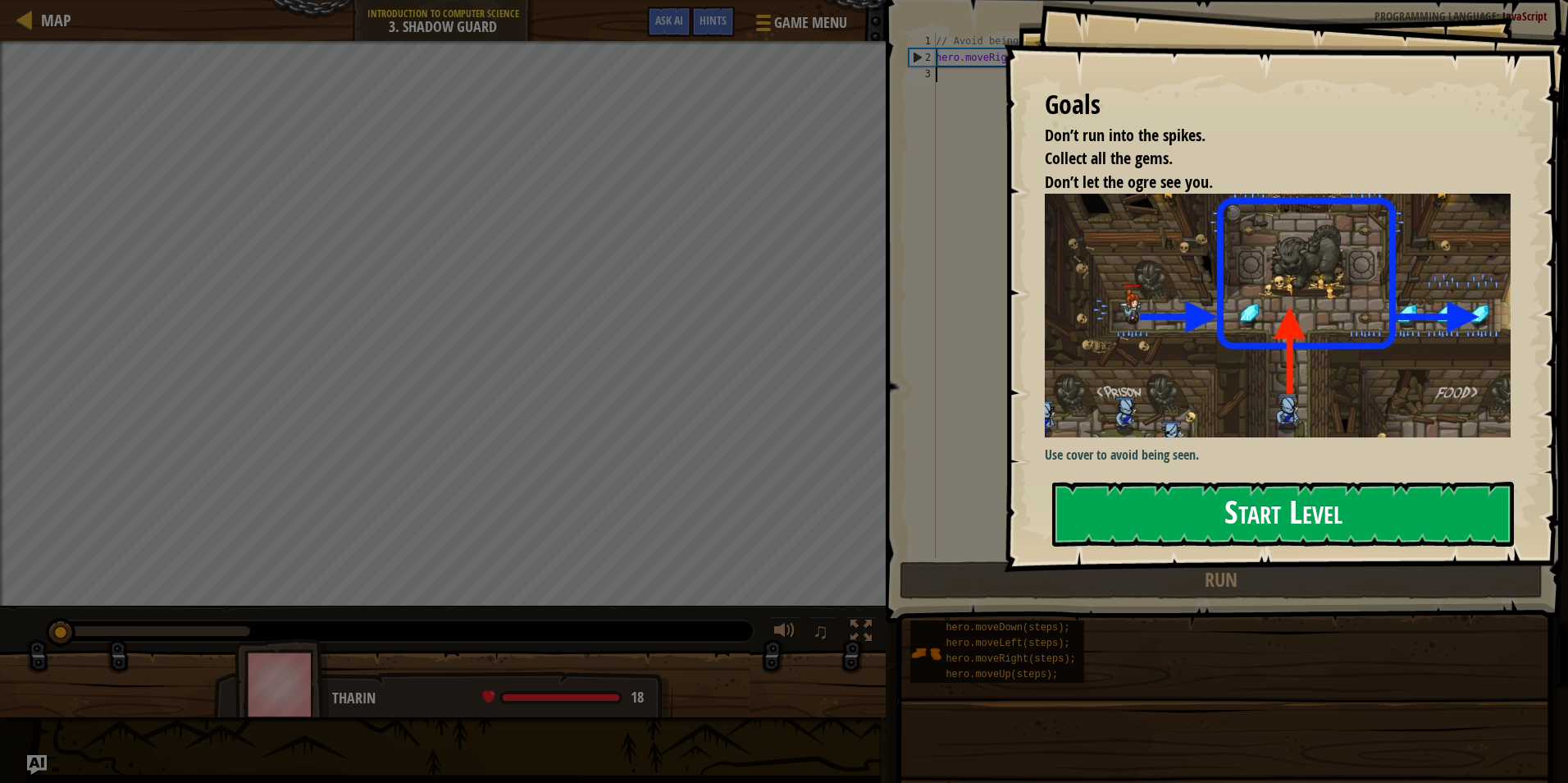
click at [1223, 529] on button "Start Level" at bounding box center [1283, 514] width 462 height 65
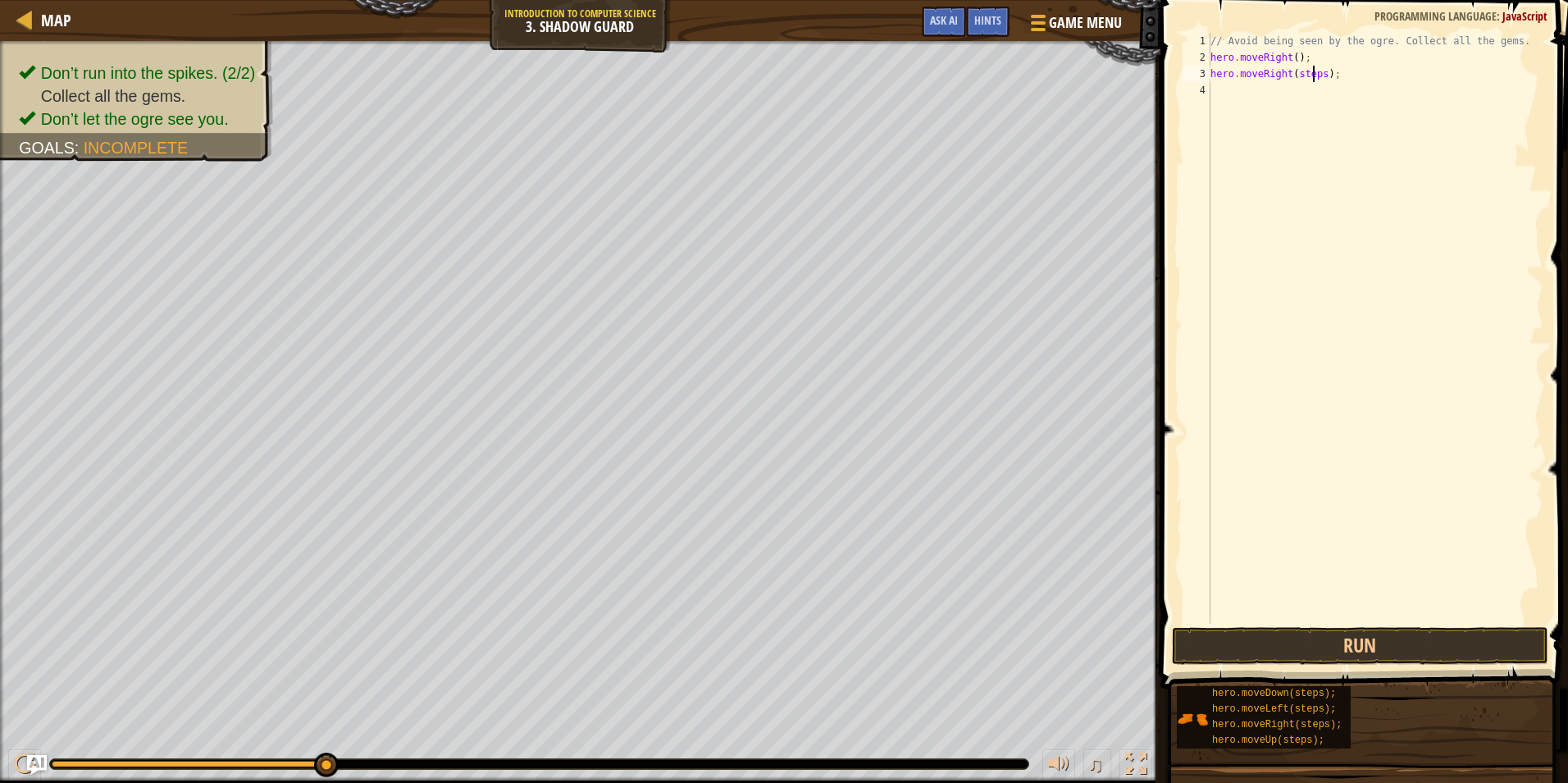
click at [1315, 74] on div "// Avoid being seen by the ogre. Collect all the gems. hero . moveRight ( ) ; h…" at bounding box center [1374, 344] width 336 height 623
click at [1315, 77] on div "// Avoid being seen by the ogre. Collect all the gems. hero . moveRight ( ) ; h…" at bounding box center [1374, 344] width 336 height 623
click at [1322, 77] on div "// Avoid being seen by the ogre. Collect all the gems. hero . moveRight ( ) ; h…" at bounding box center [1374, 344] width 336 height 623
click at [1318, 77] on div "// Avoid being seen by the ogre. Collect all the gems. hero . moveRight ( ) ; h…" at bounding box center [1374, 344] width 336 height 623
type textarea "hero.moveRight();"
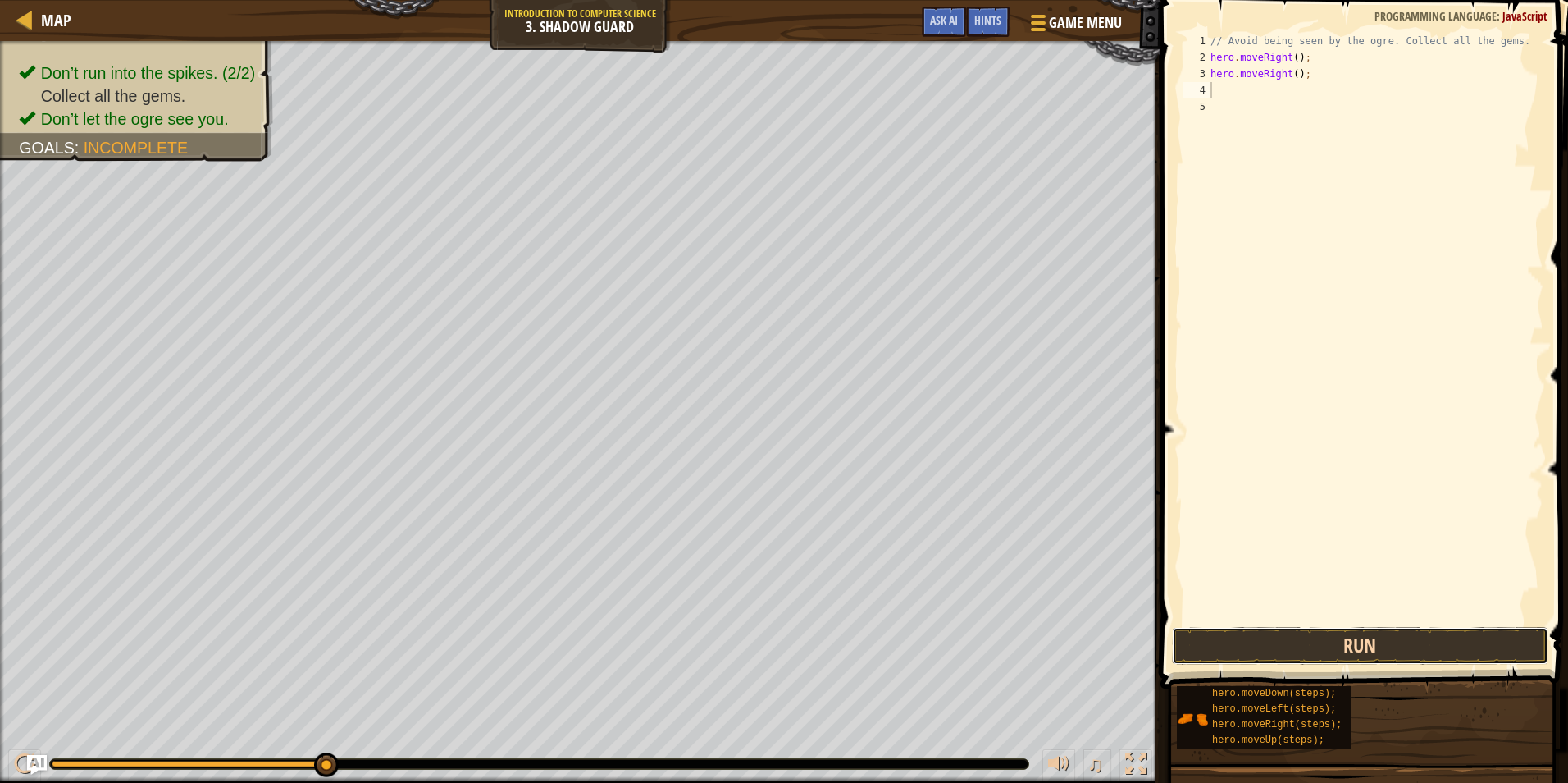
click at [1218, 646] on button "Run" at bounding box center [1360, 645] width 376 height 38
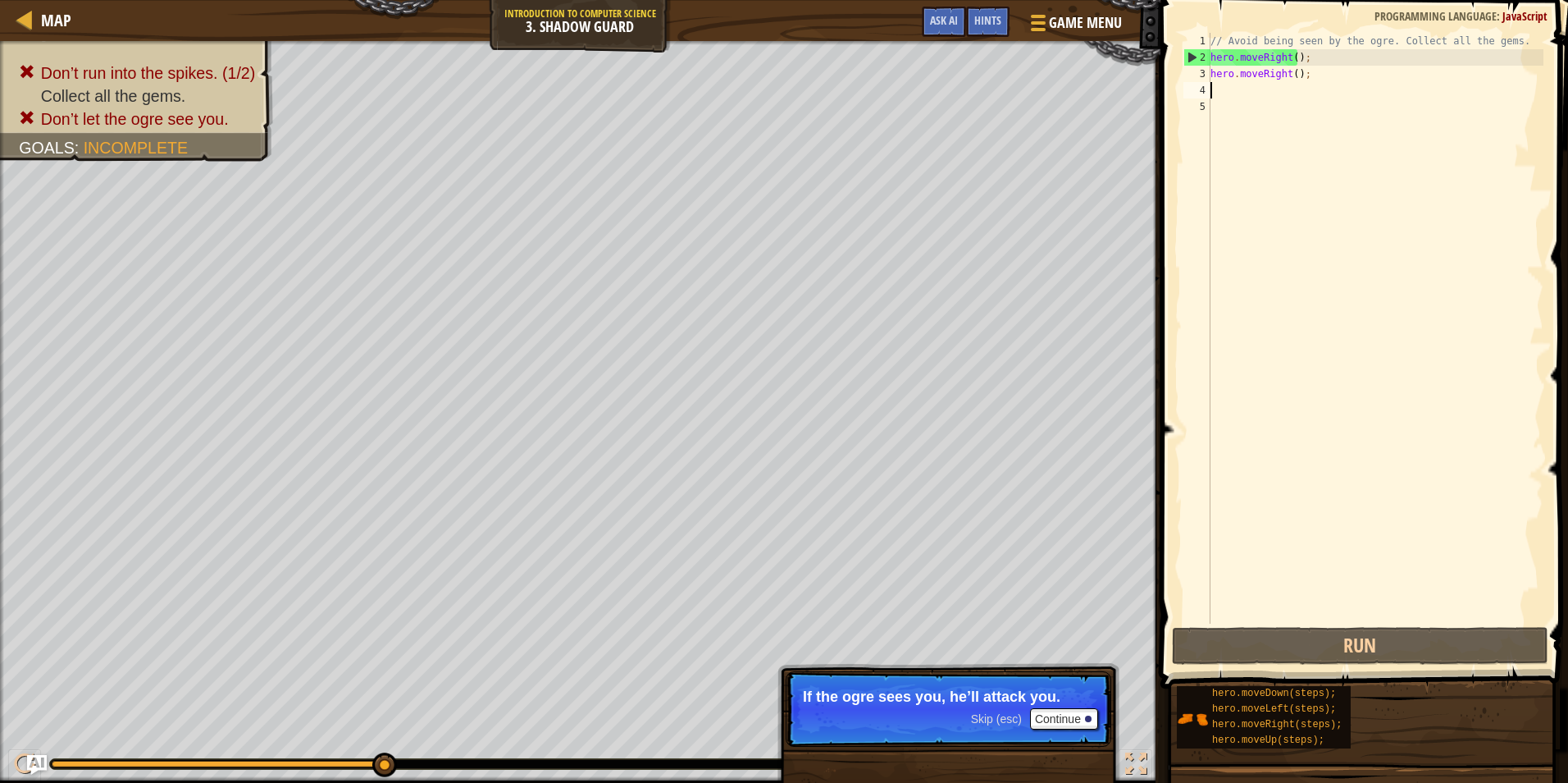
drag, startPoint x: 1046, startPoint y: 702, endPoint x: 1038, endPoint y: 703, distance: 8.1
click at [1038, 703] on p "If the ogre sees you, he’ll attack you." at bounding box center [948, 697] width 291 height 17
click at [1051, 722] on button "Continue" at bounding box center [1063, 718] width 68 height 21
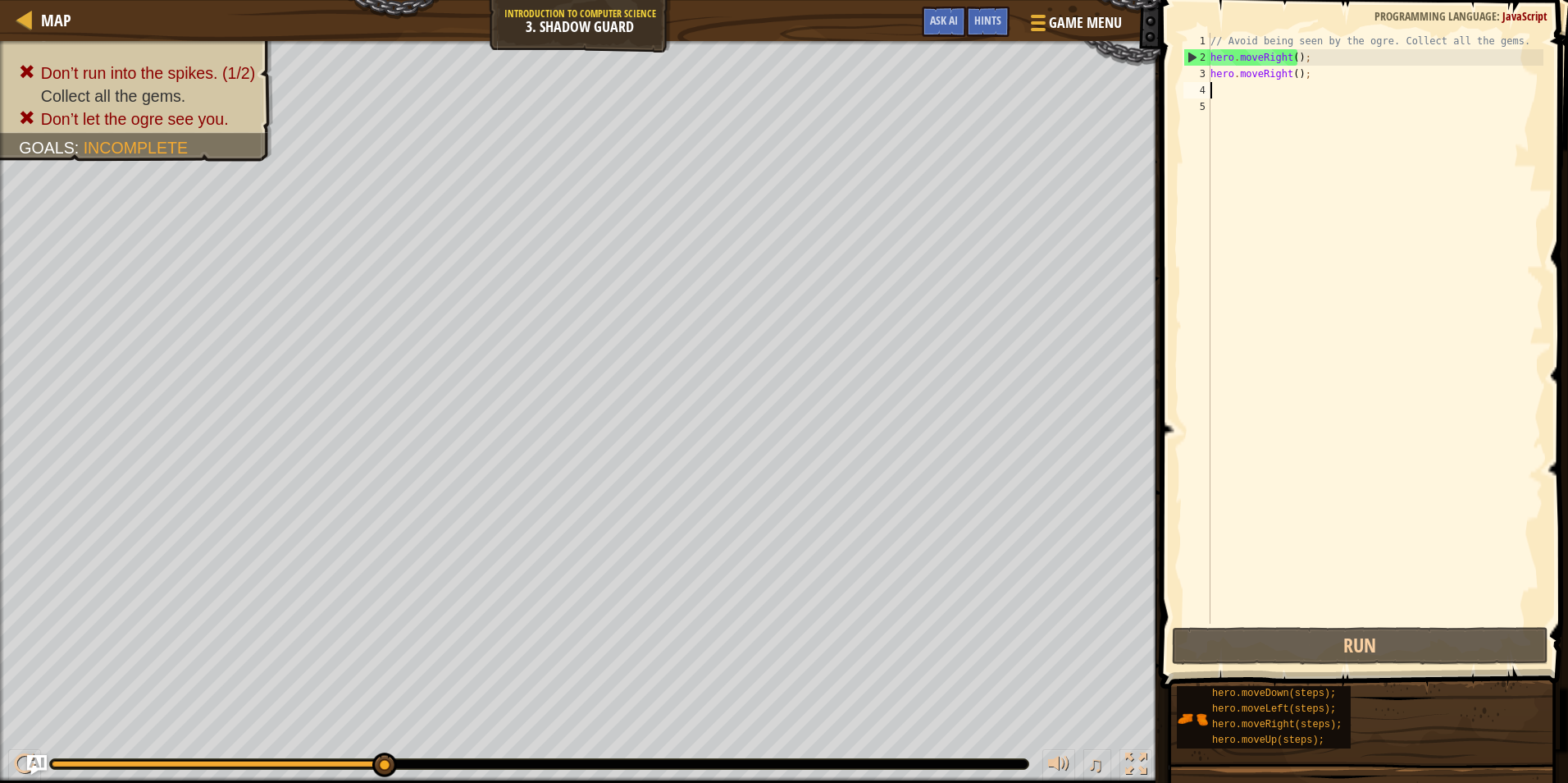
click at [787, 3] on div "Map Introduction to Computer Science 3. Shadow Guard Game Menu Done Hints Ask AI" at bounding box center [580, 20] width 1160 height 41
drag, startPoint x: 1306, startPoint y: 86, endPoint x: 1184, endPoint y: 84, distance: 122.0
click at [1184, 84] on div "1 2 3 4 5 // Avoid being seen by the ogre. Collect all the gems. hero . moveRig…" at bounding box center [1362, 328] width 363 height 590
drag, startPoint x: 1216, startPoint y: 73, endPoint x: 1268, endPoint y: 90, distance: 54.7
click at [1268, 90] on div "// Avoid being seen by the ogre. Collect all the gems. hero . moveRight ( ) ; h…" at bounding box center [1374, 344] width 336 height 623
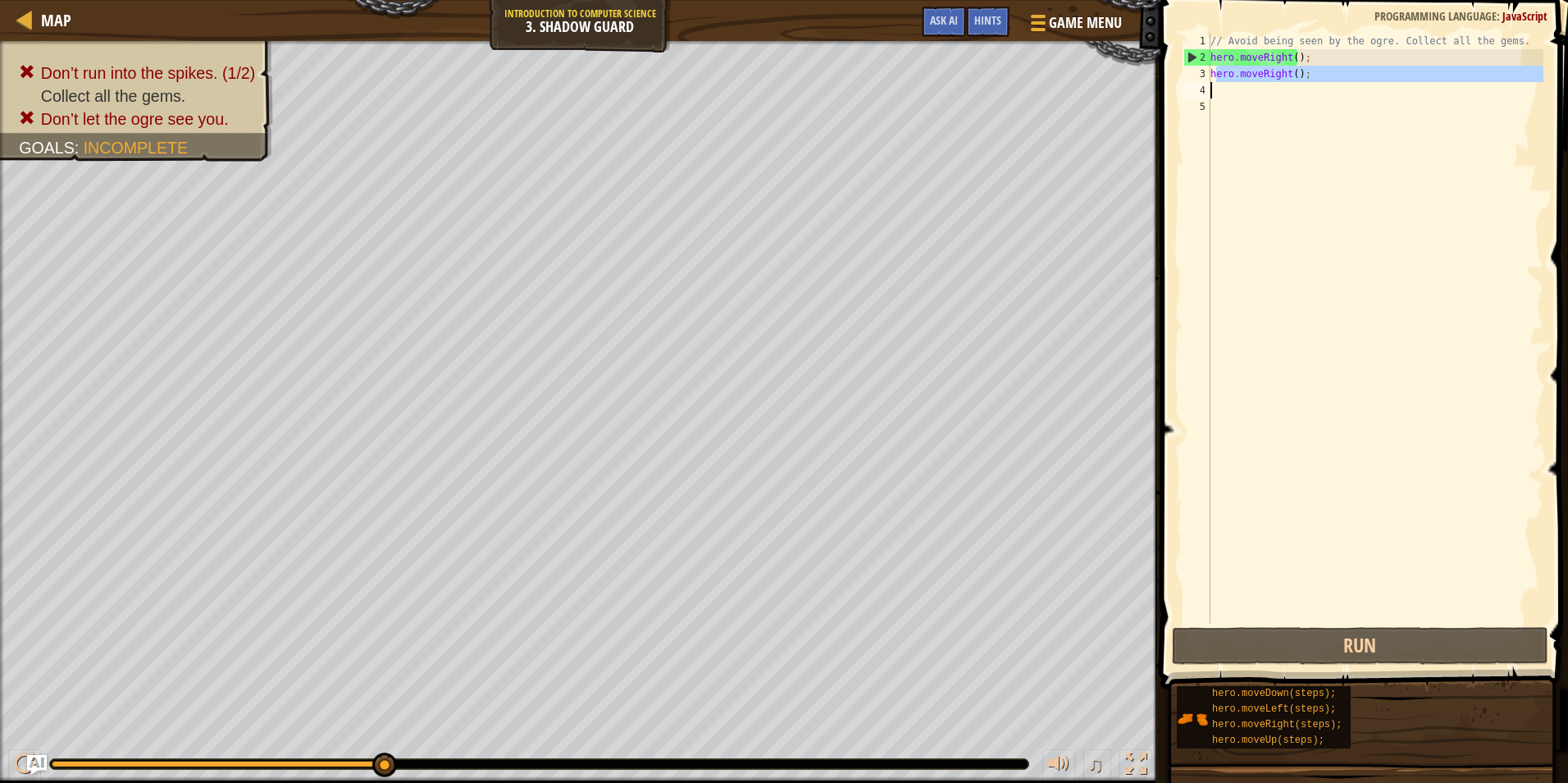
type textarea "h"
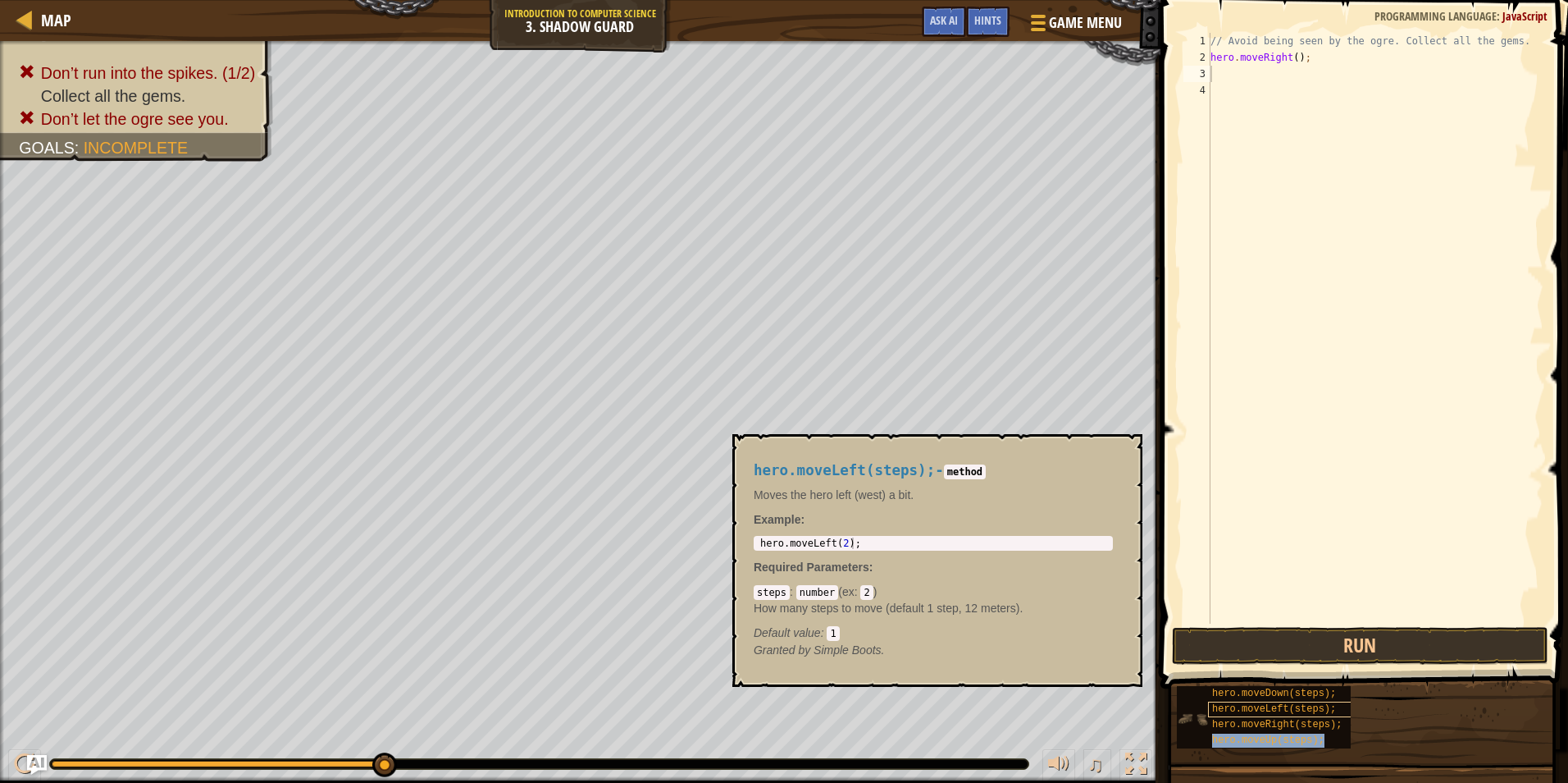
type textarea "hero.moveUp(steps);"
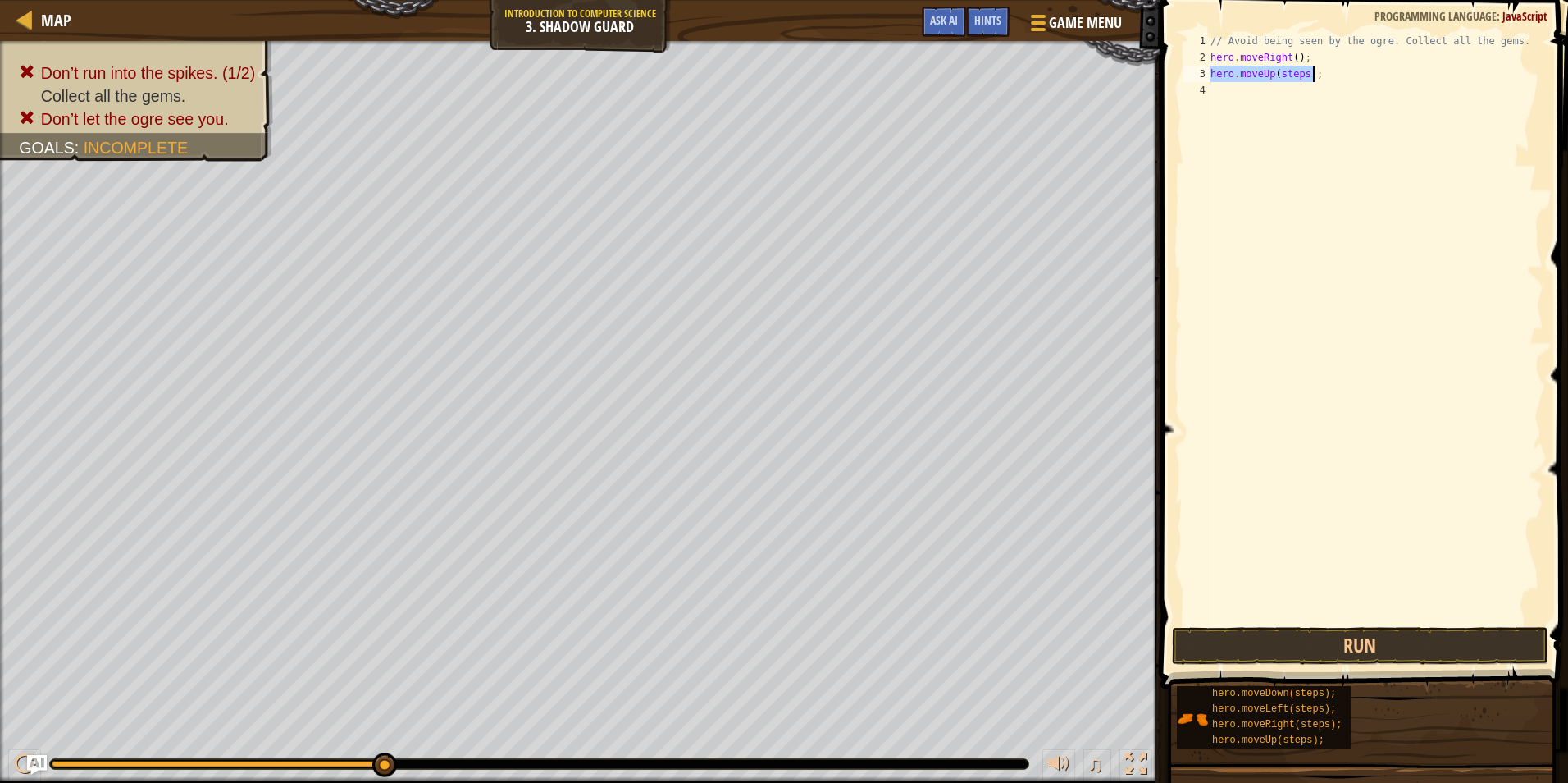
click at [1307, 84] on div "// Avoid being seen by the ogre. Collect all the gems. hero . moveRight ( ) ; h…" at bounding box center [1374, 344] width 336 height 623
click at [1299, 82] on div "// Avoid being seen by the ogre. Collect all the gems. hero . moveRight ( ) ; h…" at bounding box center [1374, 344] width 336 height 623
click at [1299, 81] on div "// Avoid being seen by the ogre. Collect all the gems. hero . moveRight ( ) ; h…" at bounding box center [1374, 344] width 336 height 623
click at [1250, 651] on button "Run" at bounding box center [1360, 645] width 376 height 38
click at [1315, 89] on div "// Avoid being seen by the ogre. Collect all the gems. hero . moveRight ( ) ; h…" at bounding box center [1374, 344] width 336 height 623
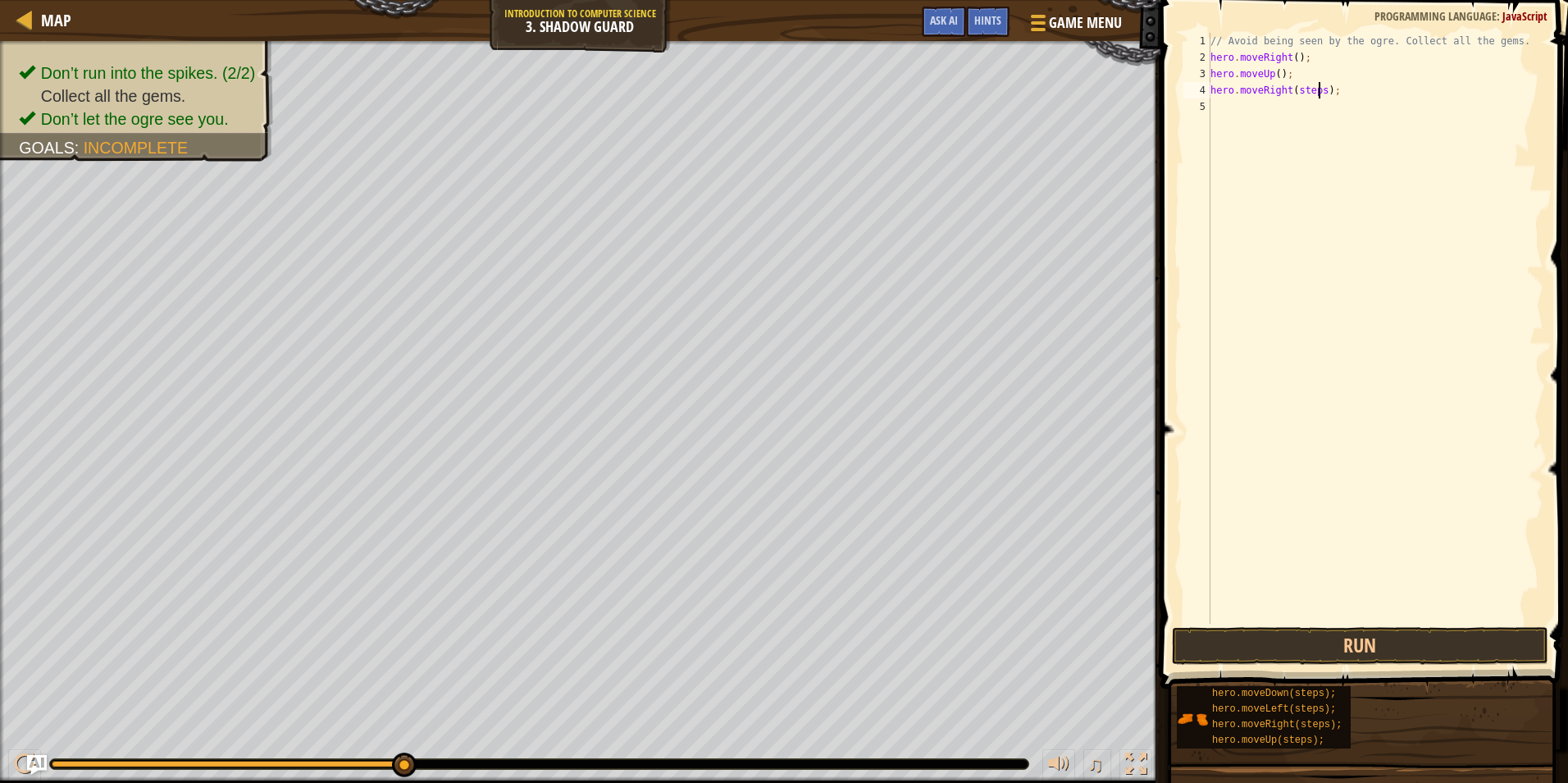
click at [1317, 89] on div "// Avoid being seen by the ogre. Collect all the gems. hero . moveRight ( ) ; h…" at bounding box center [1374, 344] width 336 height 623
click at [1285, 642] on button "Run" at bounding box center [1360, 645] width 376 height 38
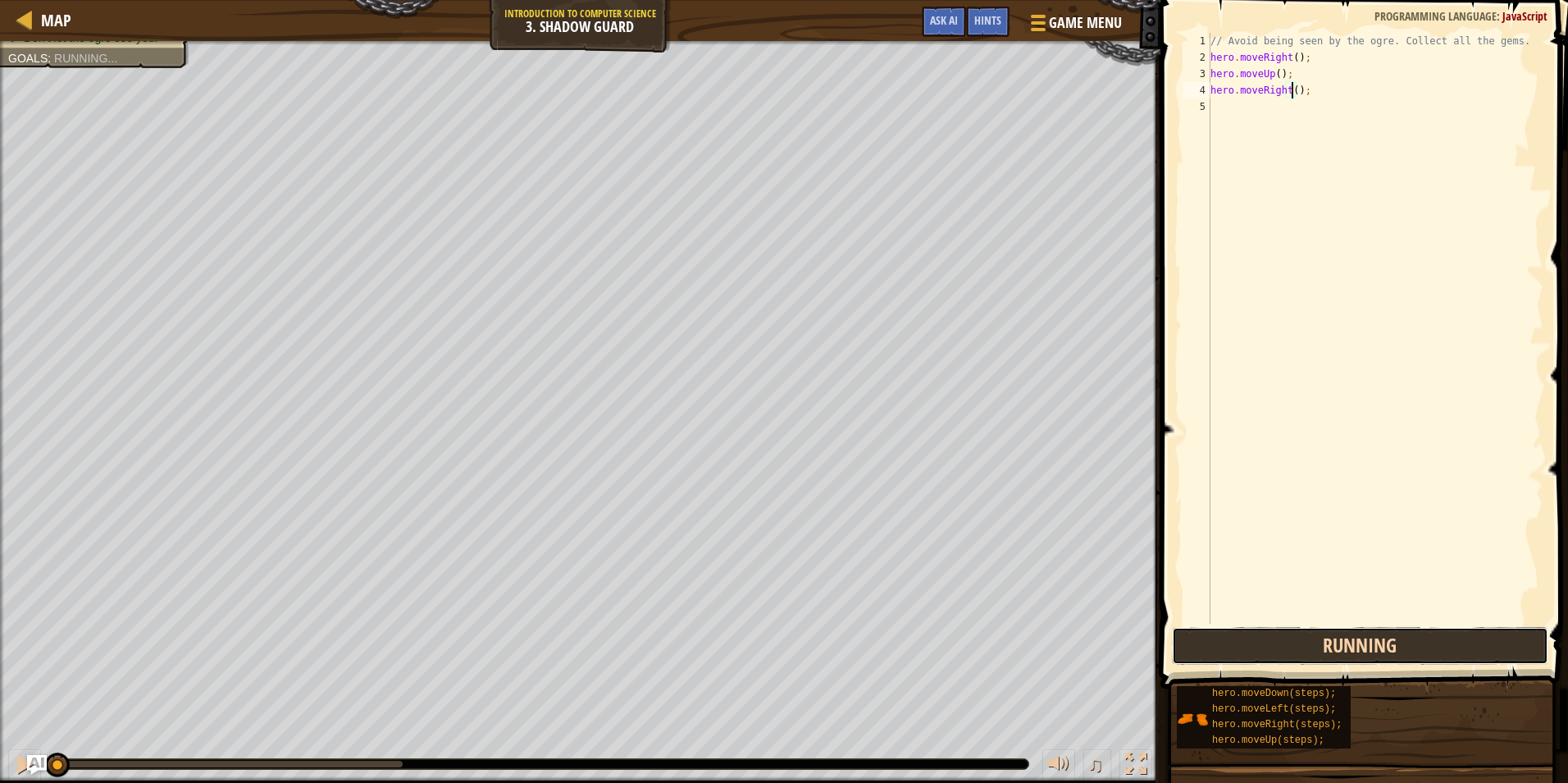
click at [1285, 641] on button "Running" at bounding box center [1360, 645] width 376 height 38
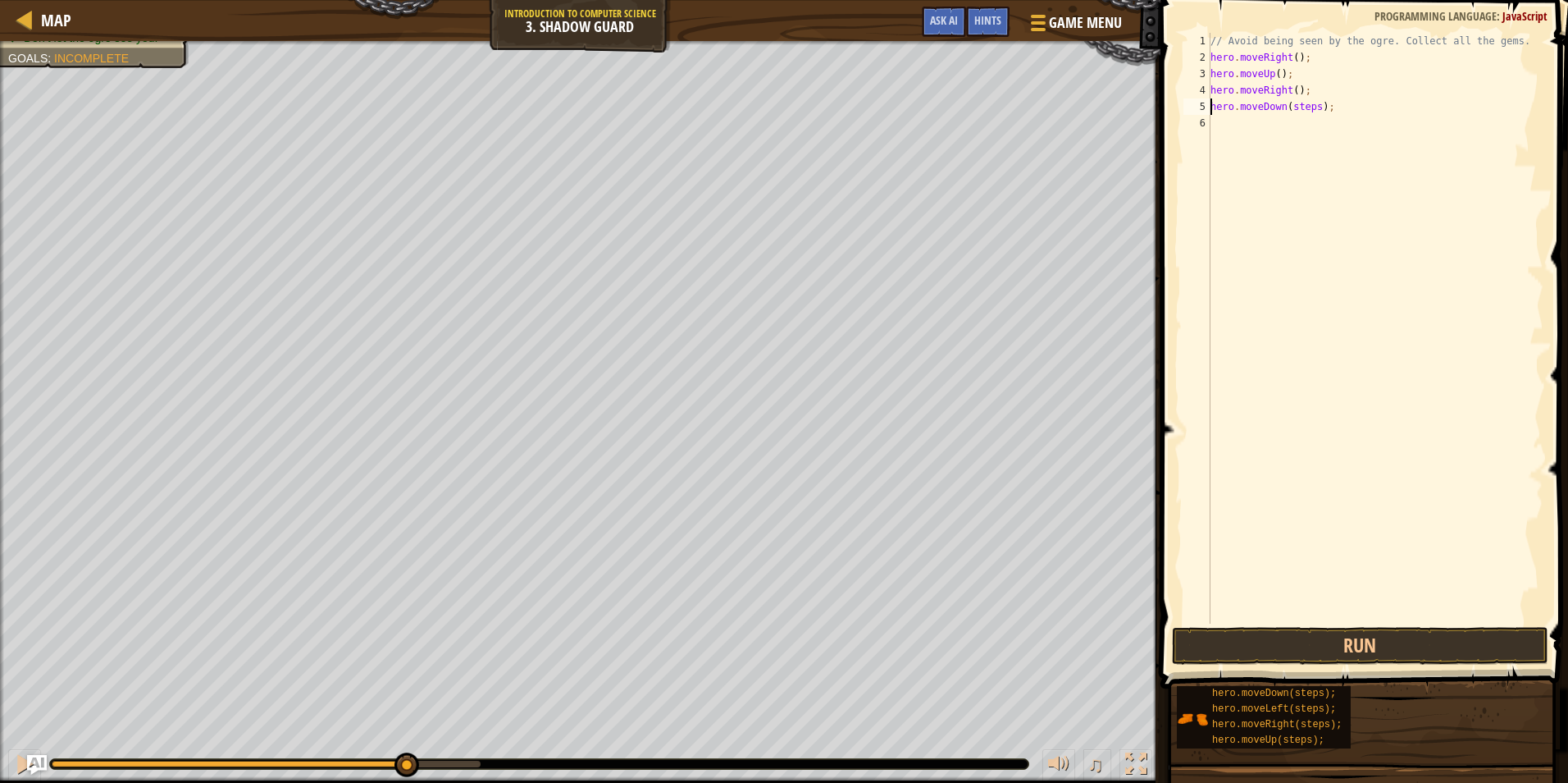
click at [1313, 106] on div "// Avoid being seen by the ogre. Collect all the gems. hero . moveRight ( ) ; h…" at bounding box center [1374, 344] width 336 height 623
click at [1213, 632] on button "Run" at bounding box center [1360, 645] width 376 height 38
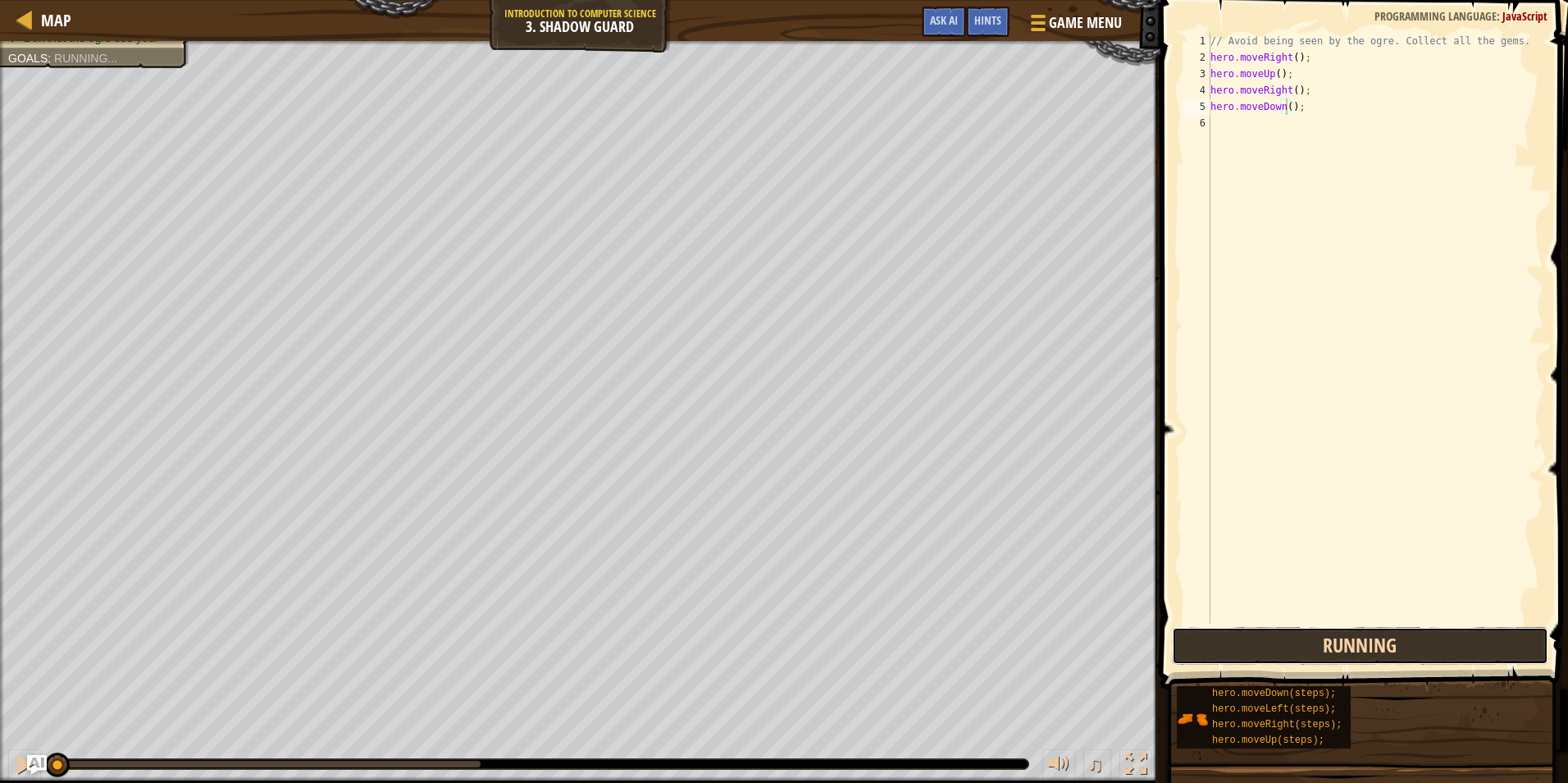
click at [1213, 632] on button "Running" at bounding box center [1360, 645] width 376 height 38
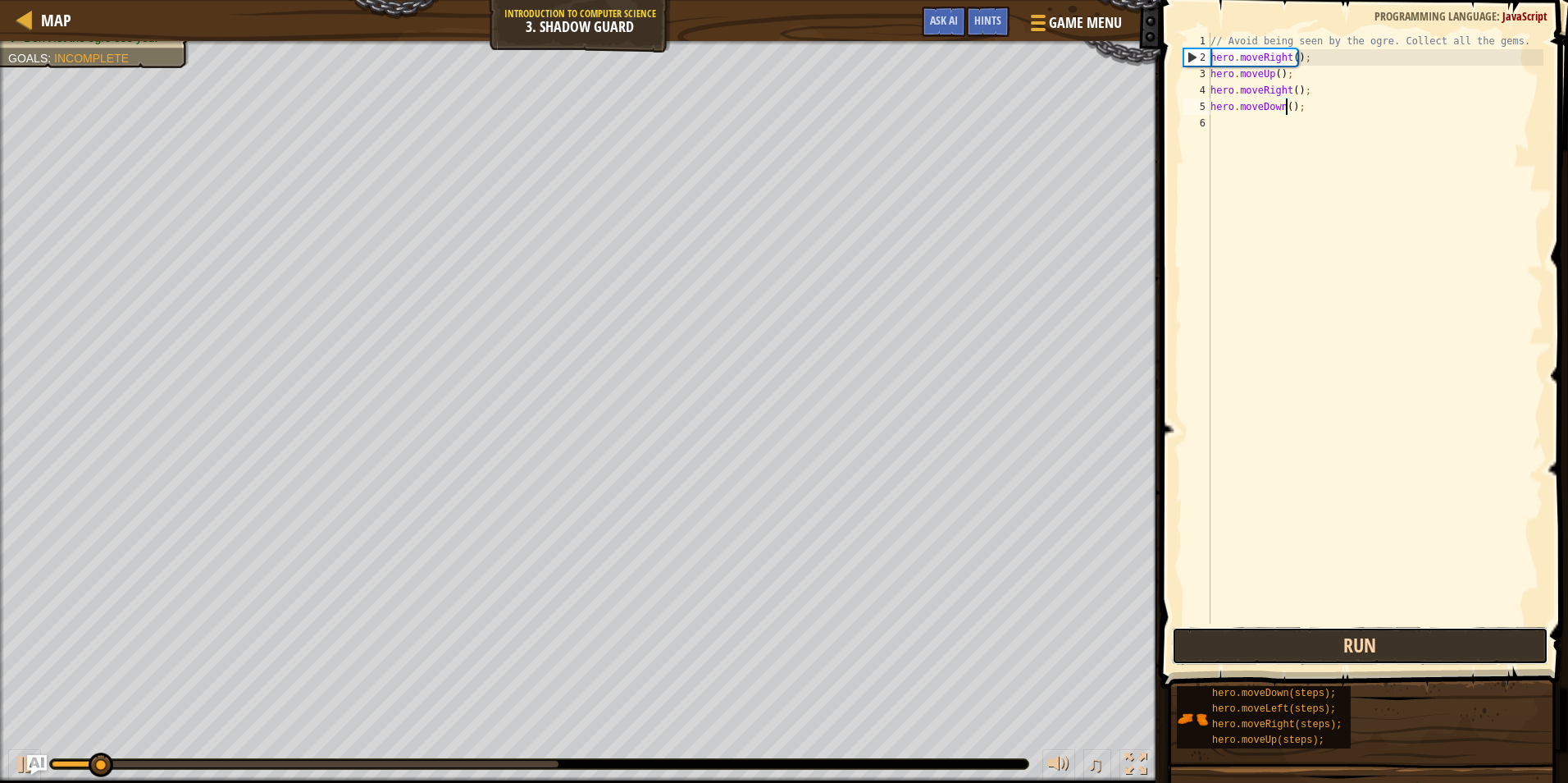
click at [1213, 632] on button "Run" at bounding box center [1360, 645] width 376 height 38
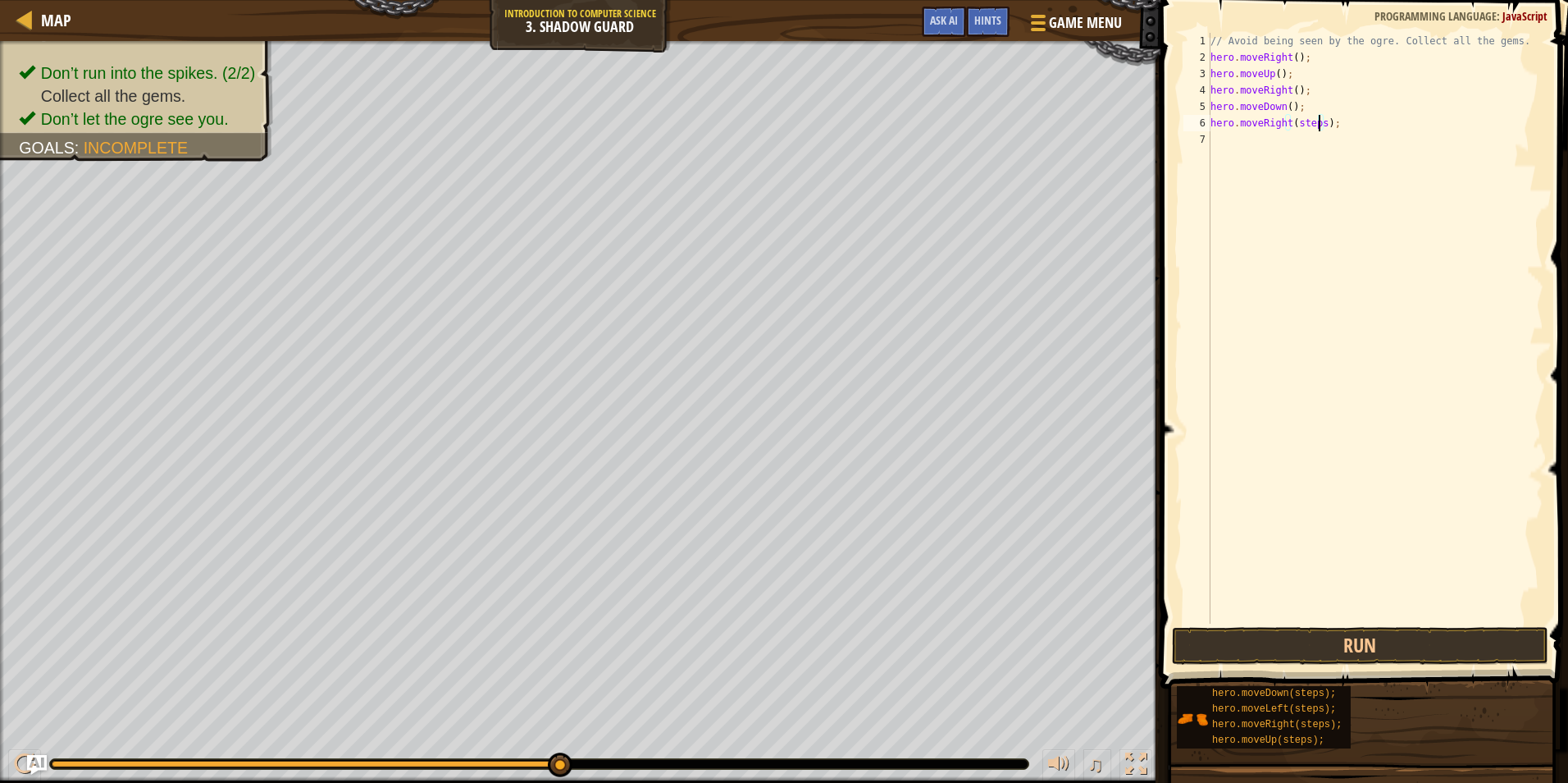
click at [1321, 120] on div "// Avoid being seen by the ogre. Collect all the gems. hero . moveRight ( ) ; h…" at bounding box center [1374, 344] width 336 height 623
type textarea "hero.moveRight();"
click at [1308, 647] on button "Run" at bounding box center [1360, 645] width 376 height 38
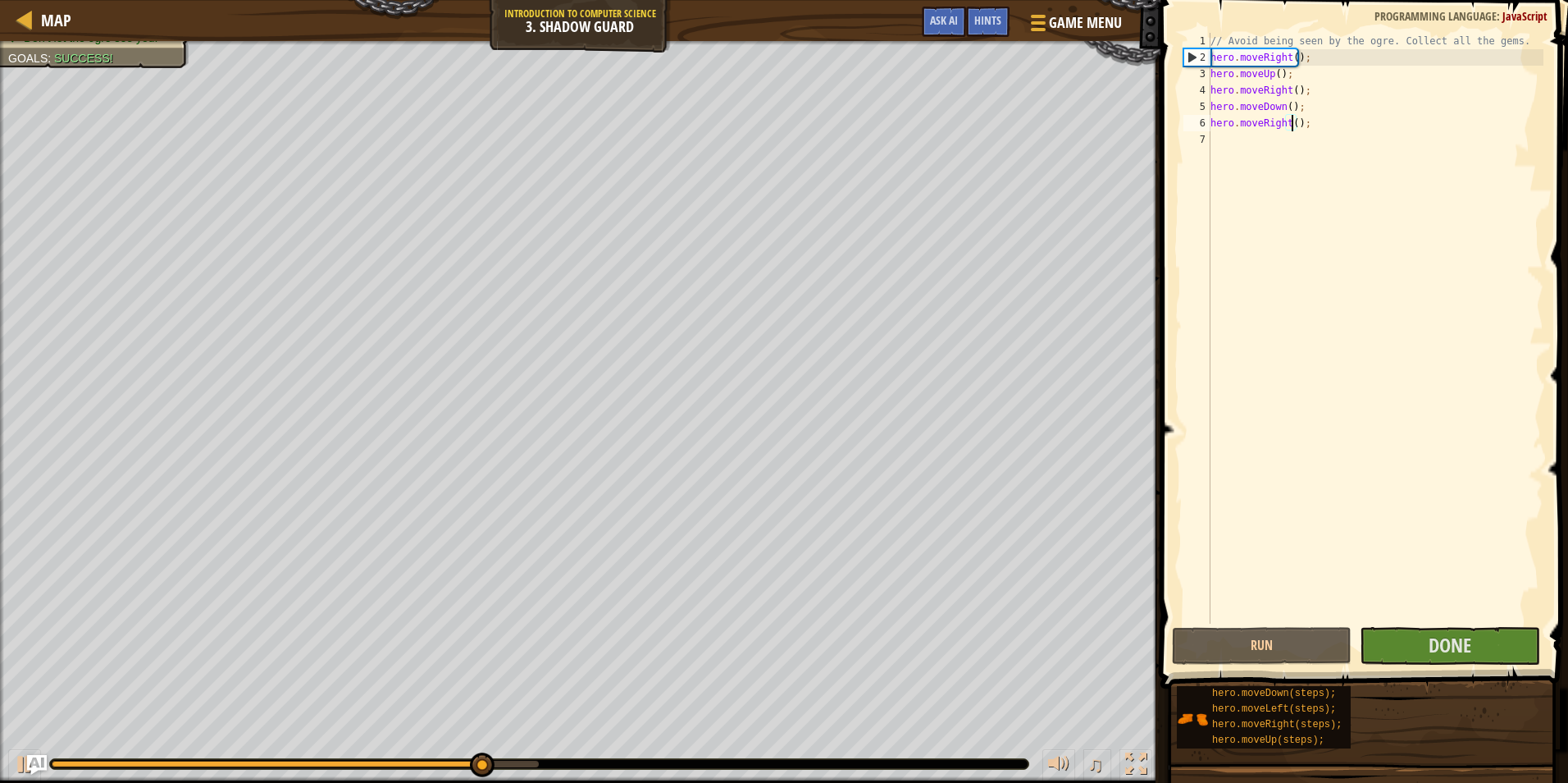
click at [1451, 598] on div "// Avoid being seen by the ogre. Collect all the gems. hero . moveRight ( ) ; h…" at bounding box center [1374, 344] width 336 height 623
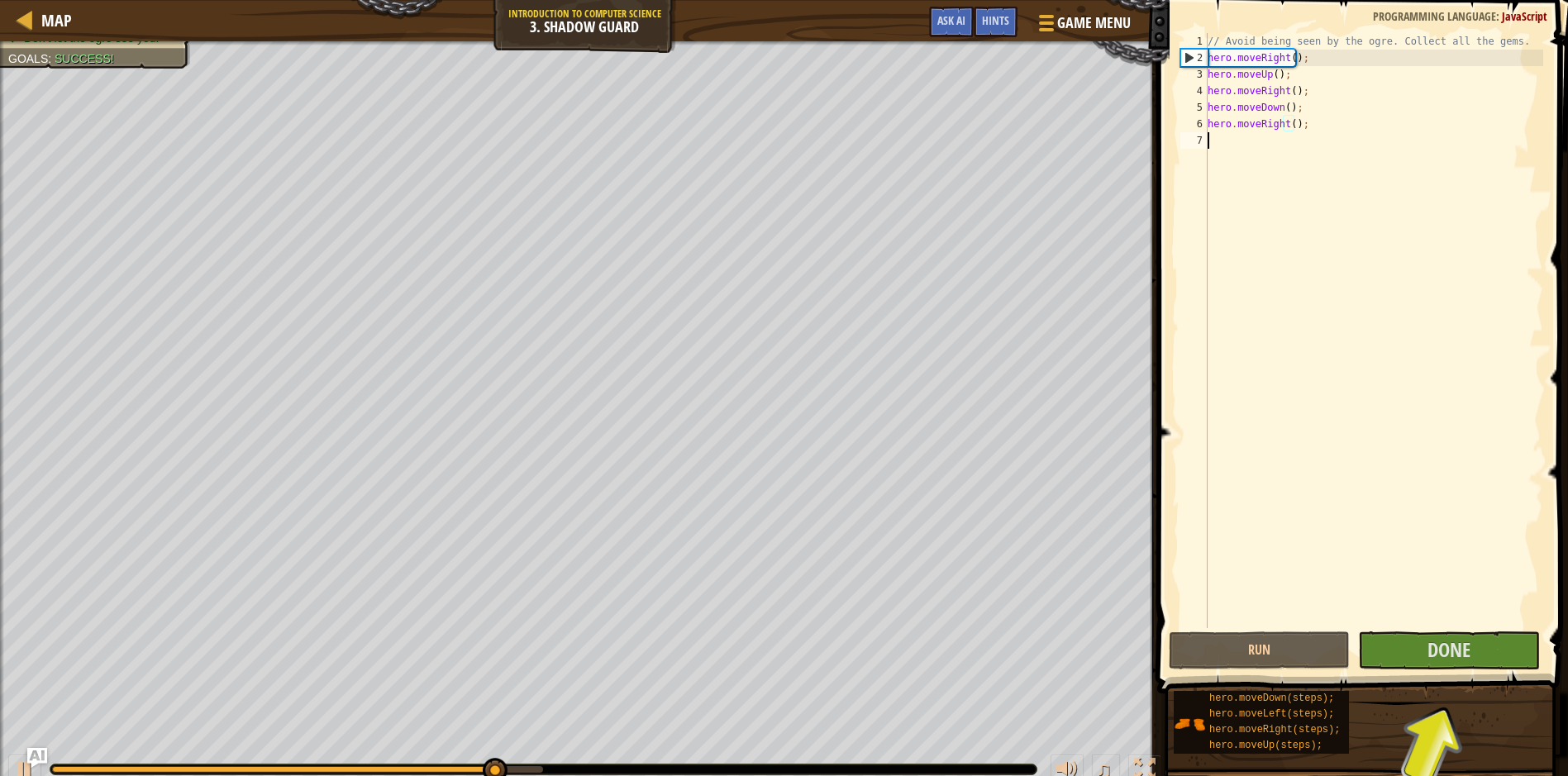
drag, startPoint x: 1472, startPoint y: 567, endPoint x: 1475, endPoint y: 554, distance: 13.3
click at [1475, 554] on div "// Avoid being seen by the ogre. Collect all the gems. hero . moveRight ( ) ; h…" at bounding box center [1374, 347] width 339 height 628
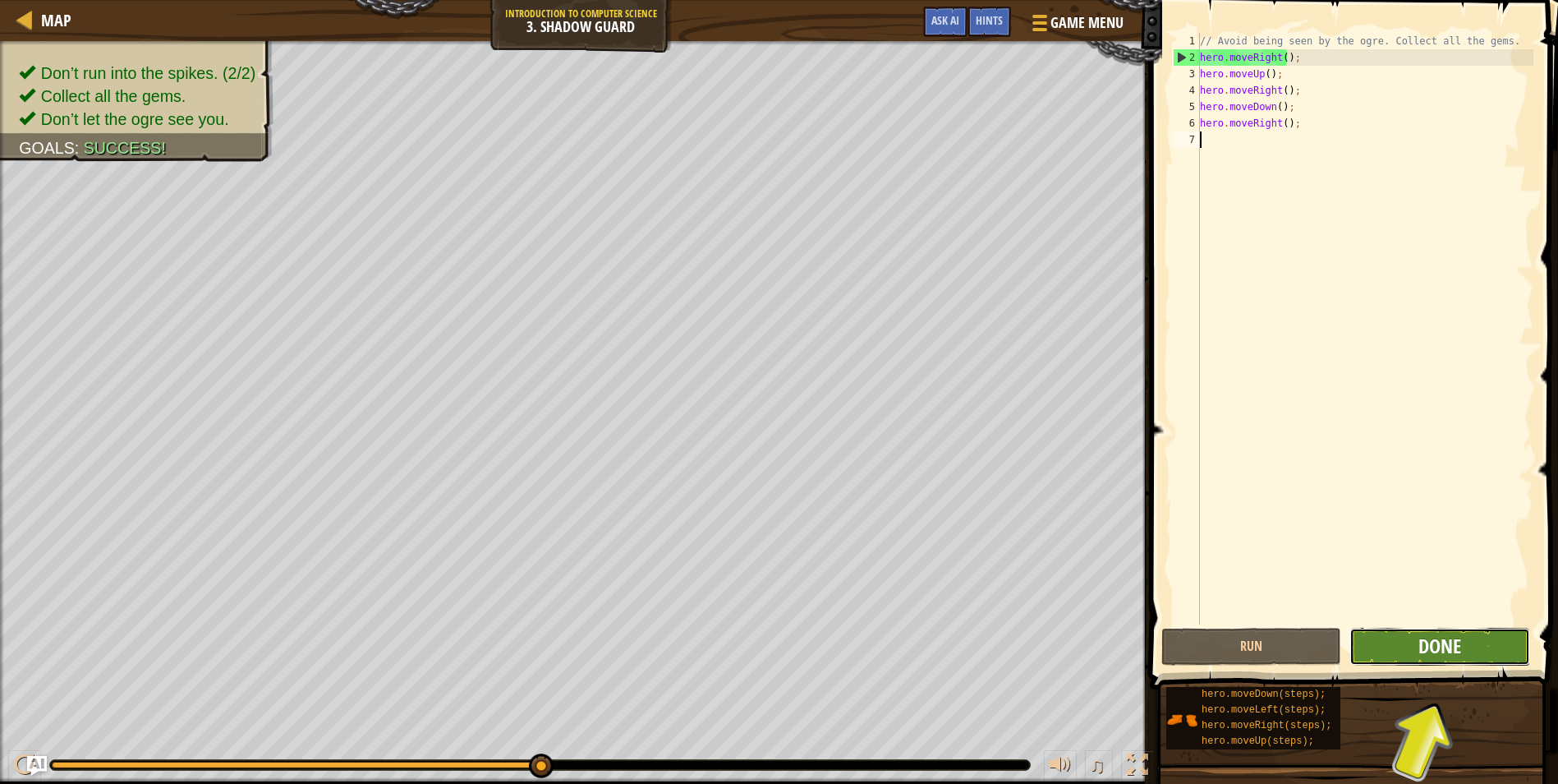
click at [1439, 642] on span "Done" at bounding box center [1439, 645] width 42 height 27
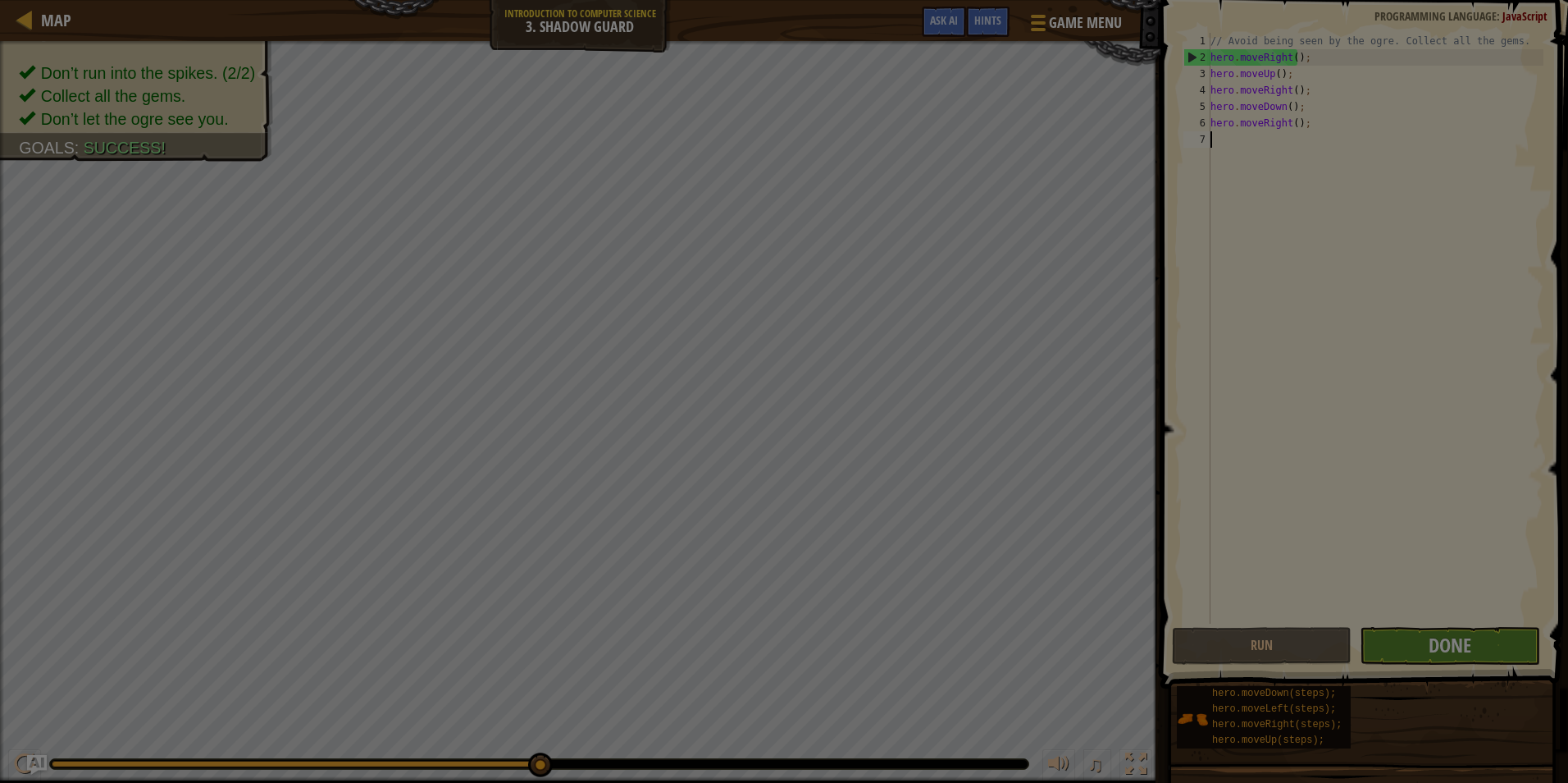
click at [1437, 642] on div at bounding box center [784, 391] width 1568 height 783
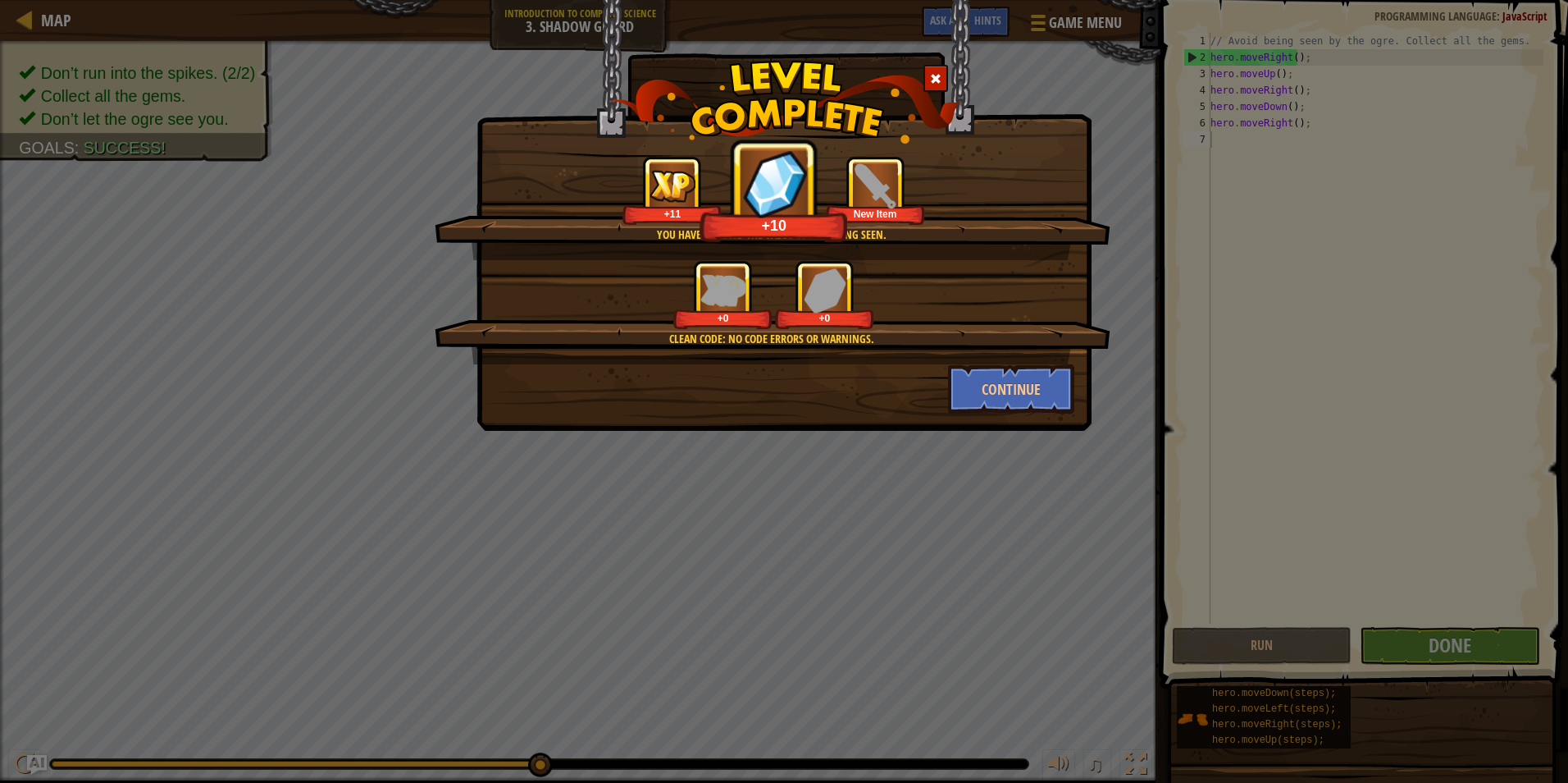
click at [991, 420] on div "You have learned the value of not being seen. +11 +10 New Item Clean code: no c…" at bounding box center [784, 215] width 615 height 431
click at [1000, 416] on div "You have learned the value of not being seen. +11 +16 New Item Clean code: no c…" at bounding box center [784, 215] width 615 height 431
drag, startPoint x: 997, startPoint y: 407, endPoint x: 994, endPoint y: 397, distance: 10.4
click at [994, 397] on button "Continue" at bounding box center [1011, 389] width 128 height 50
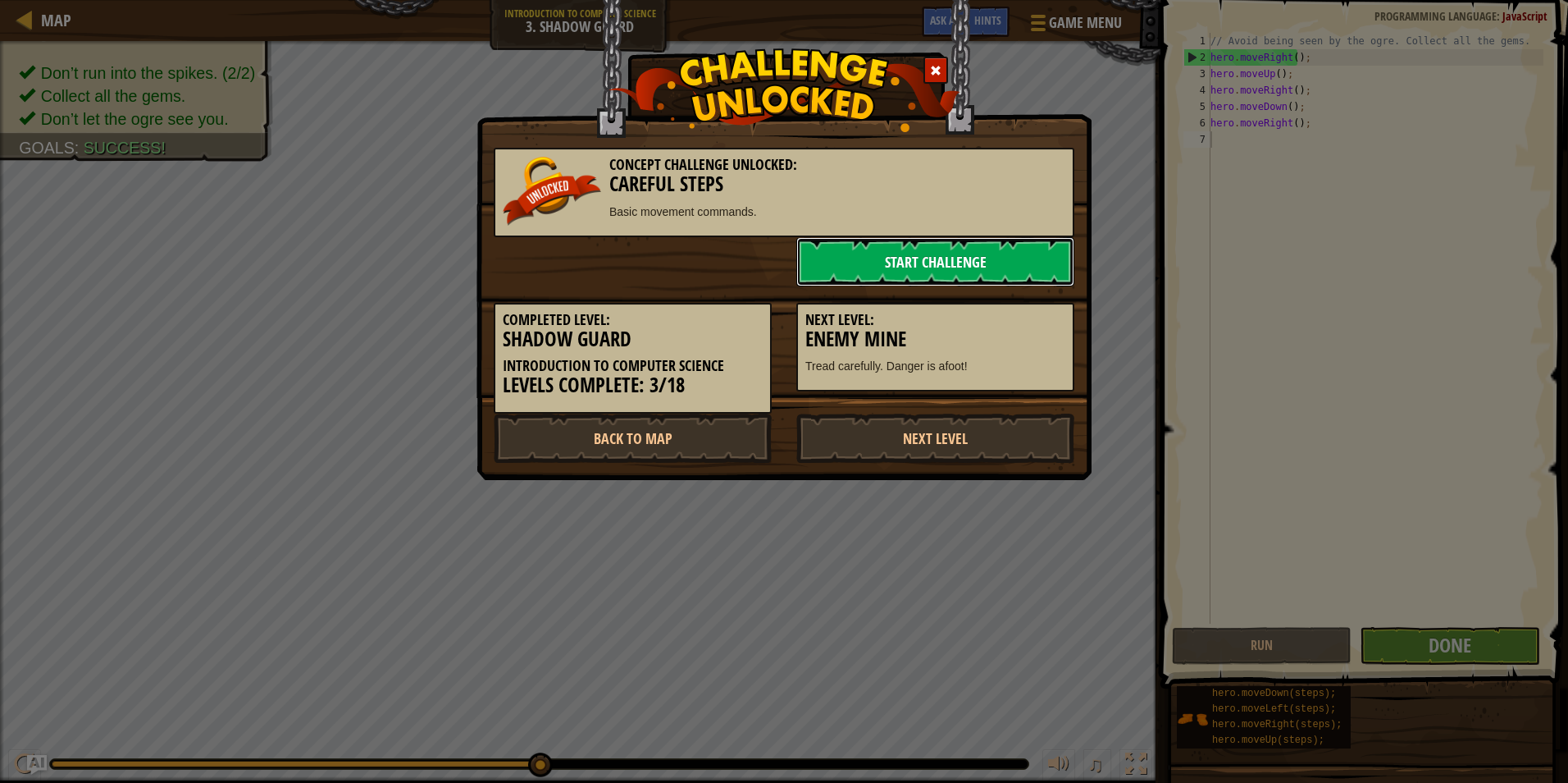
click at [929, 252] on link "Start Challenge" at bounding box center [935, 262] width 278 height 50
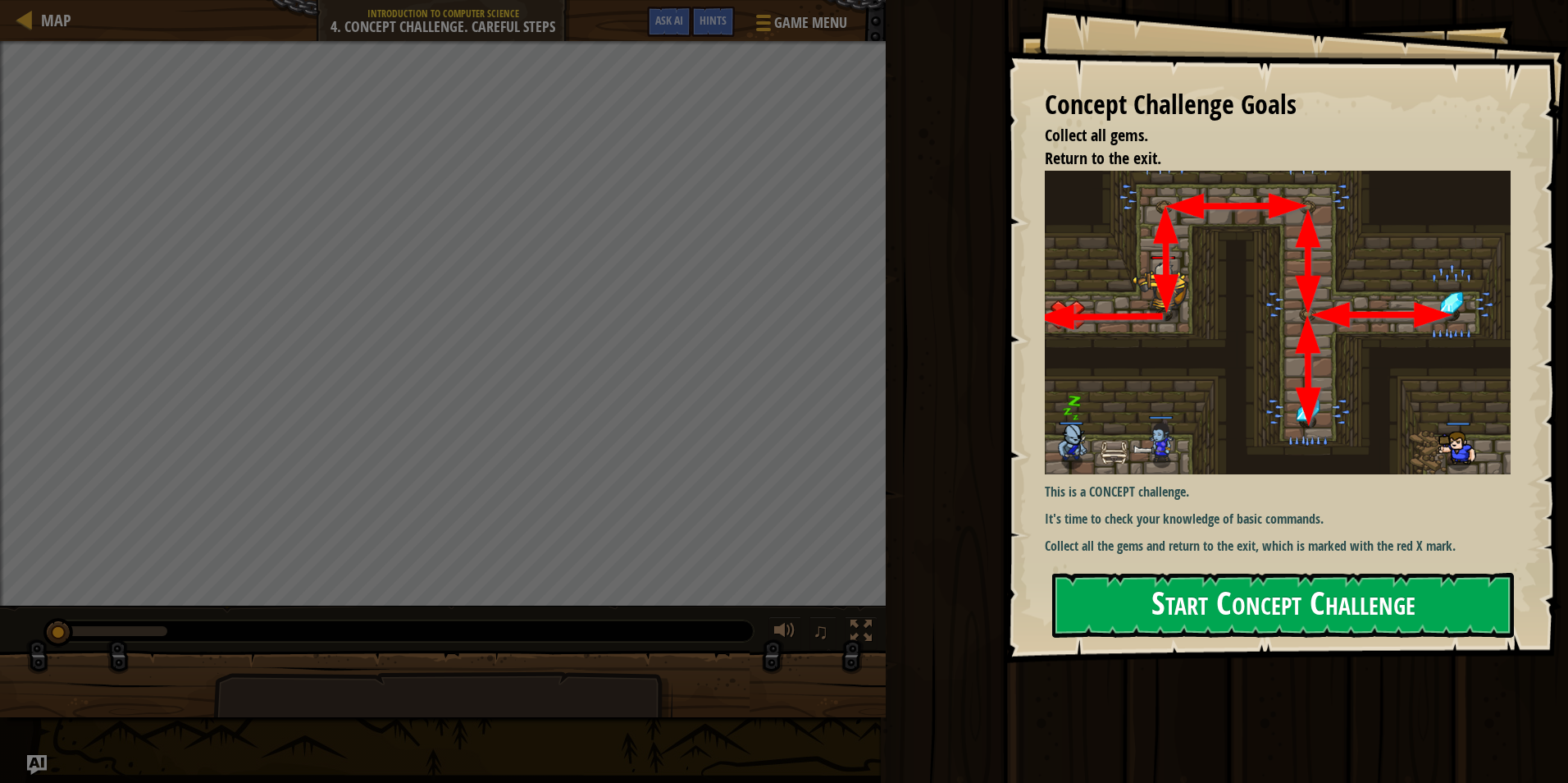
click at [1129, 610] on button "Start Concept Challenge" at bounding box center [1283, 605] width 462 height 65
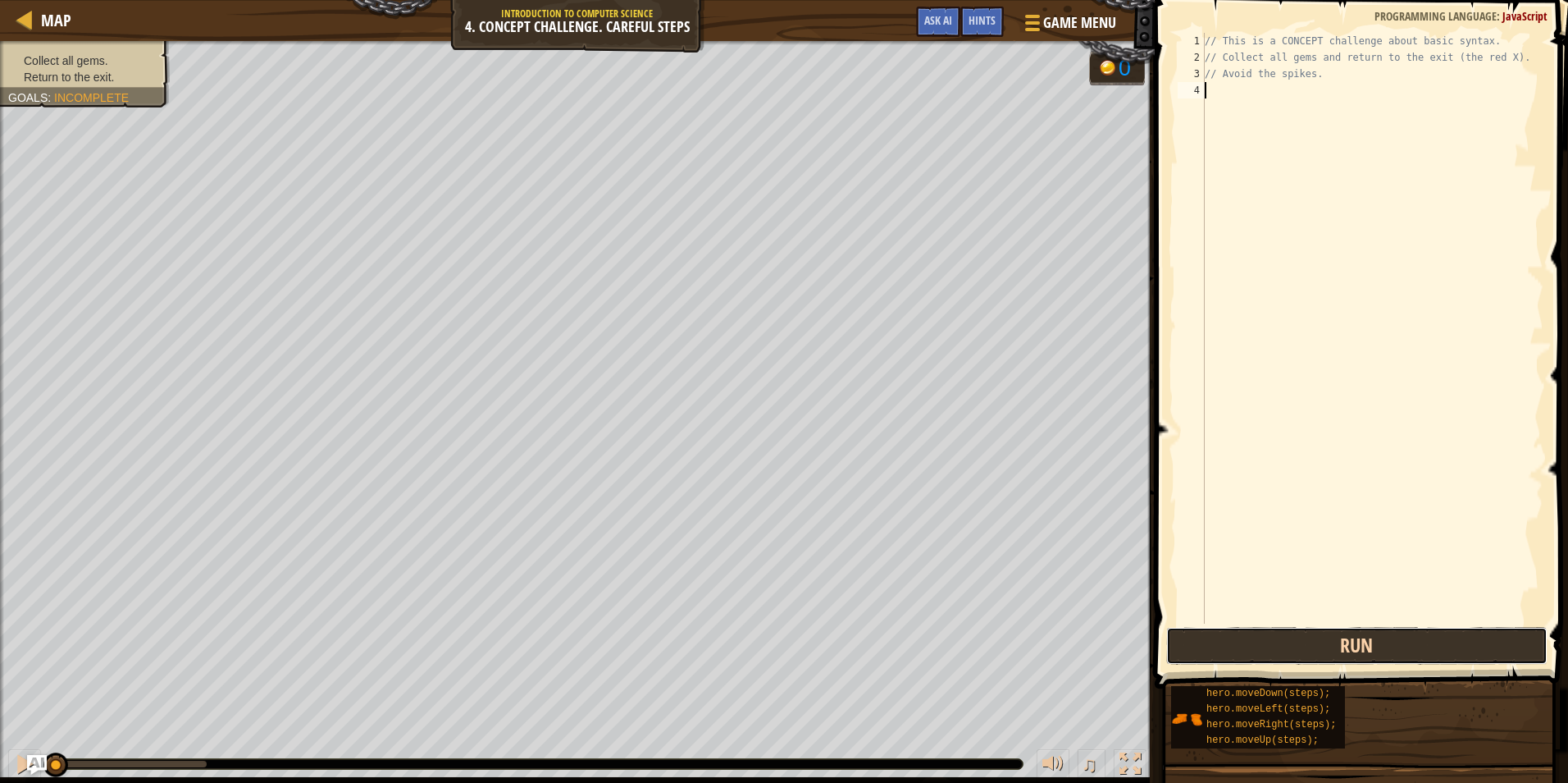
click at [1203, 646] on button "Run" at bounding box center [1357, 645] width 382 height 38
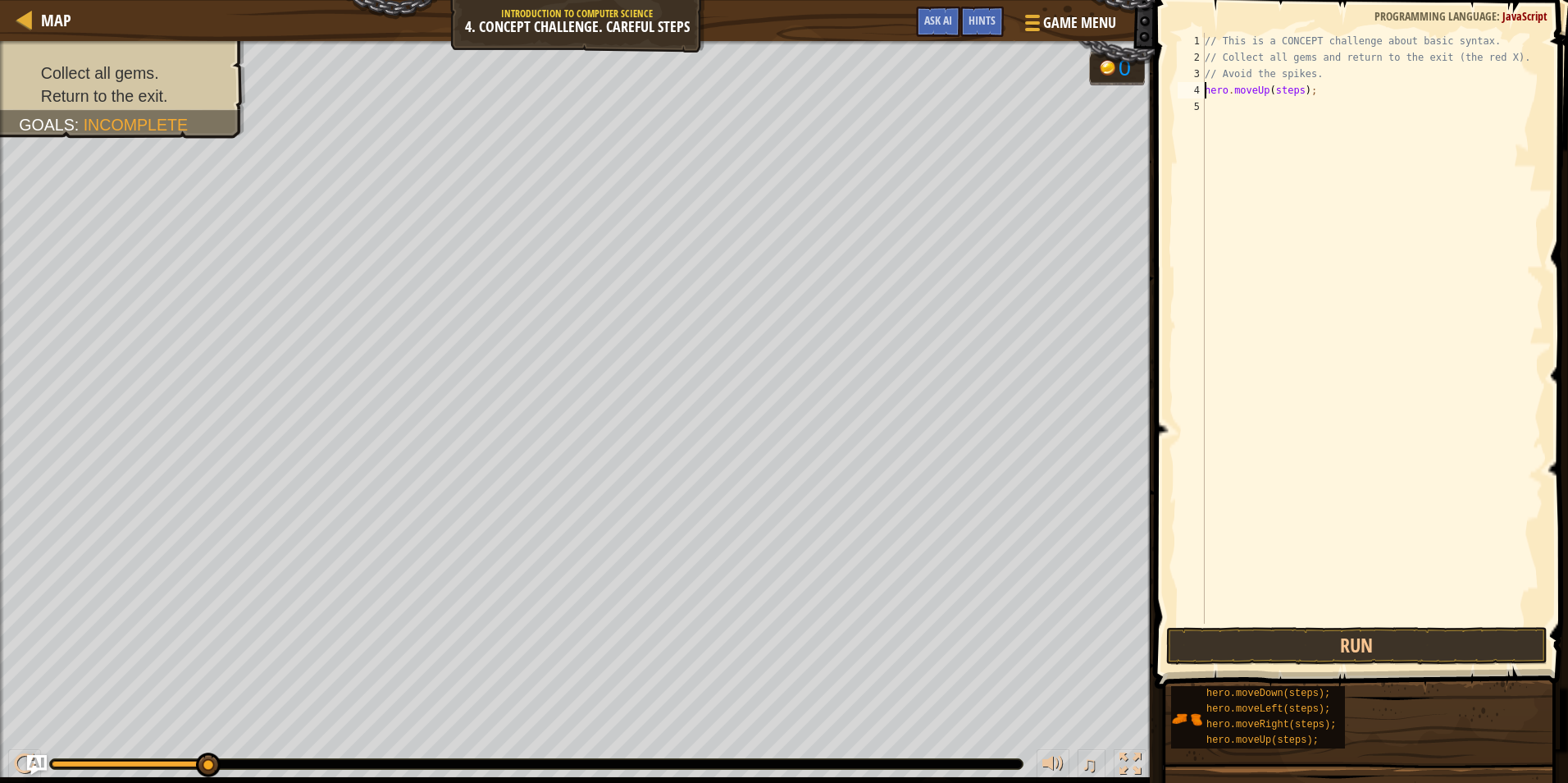
click at [1298, 91] on div "// This is a CONCEPT challenge about basic syntax. // Collect all gems and retu…" at bounding box center [1372, 344] width 342 height 623
type textarea ";"
click at [1228, 96] on div "// This is a CONCEPT challenge about basic syntax. // Collect all gems and retu…" at bounding box center [1372, 344] width 342 height 623
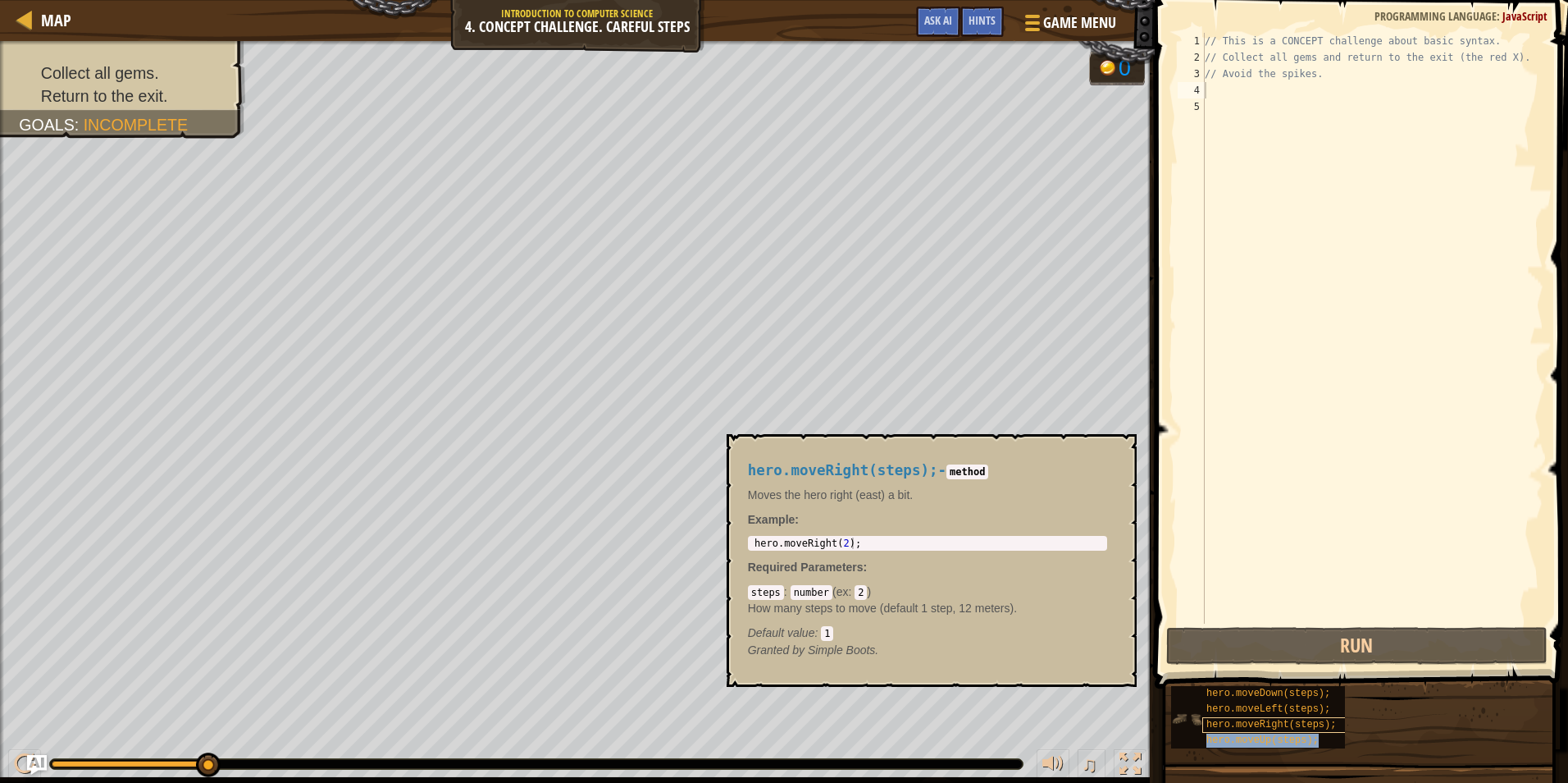
type textarea "hero.moveUp(steps);"
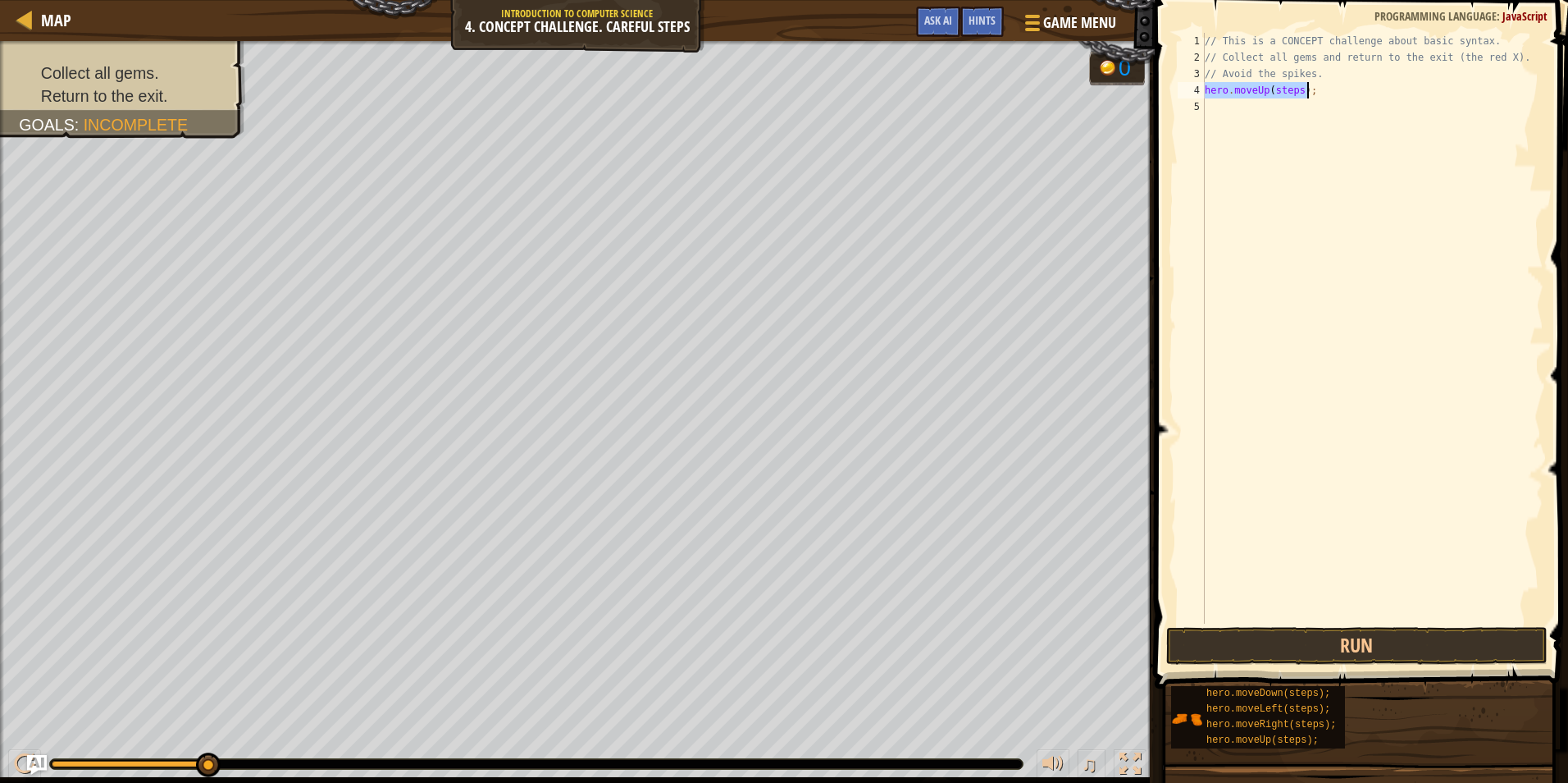
click at [1284, 85] on div "// This is a CONCEPT challenge about basic syntax. // Collect all gems and retu…" at bounding box center [1372, 328] width 342 height 590
click at [1294, 85] on div "// This is a CONCEPT challenge about basic syntax. // Collect all gems and retu…" at bounding box center [1372, 344] width 342 height 623
drag, startPoint x: 1319, startPoint y: 199, endPoint x: 1328, endPoint y: 150, distance: 49.8
click at [1325, 199] on div "// This is a CONCEPT challenge about basic syntax. // Collect all gems and retu…" at bounding box center [1372, 344] width 342 height 623
click at [1295, 84] on div "// This is a CONCEPT challenge about basic syntax. // Collect all gems and retu…" at bounding box center [1372, 344] width 342 height 623
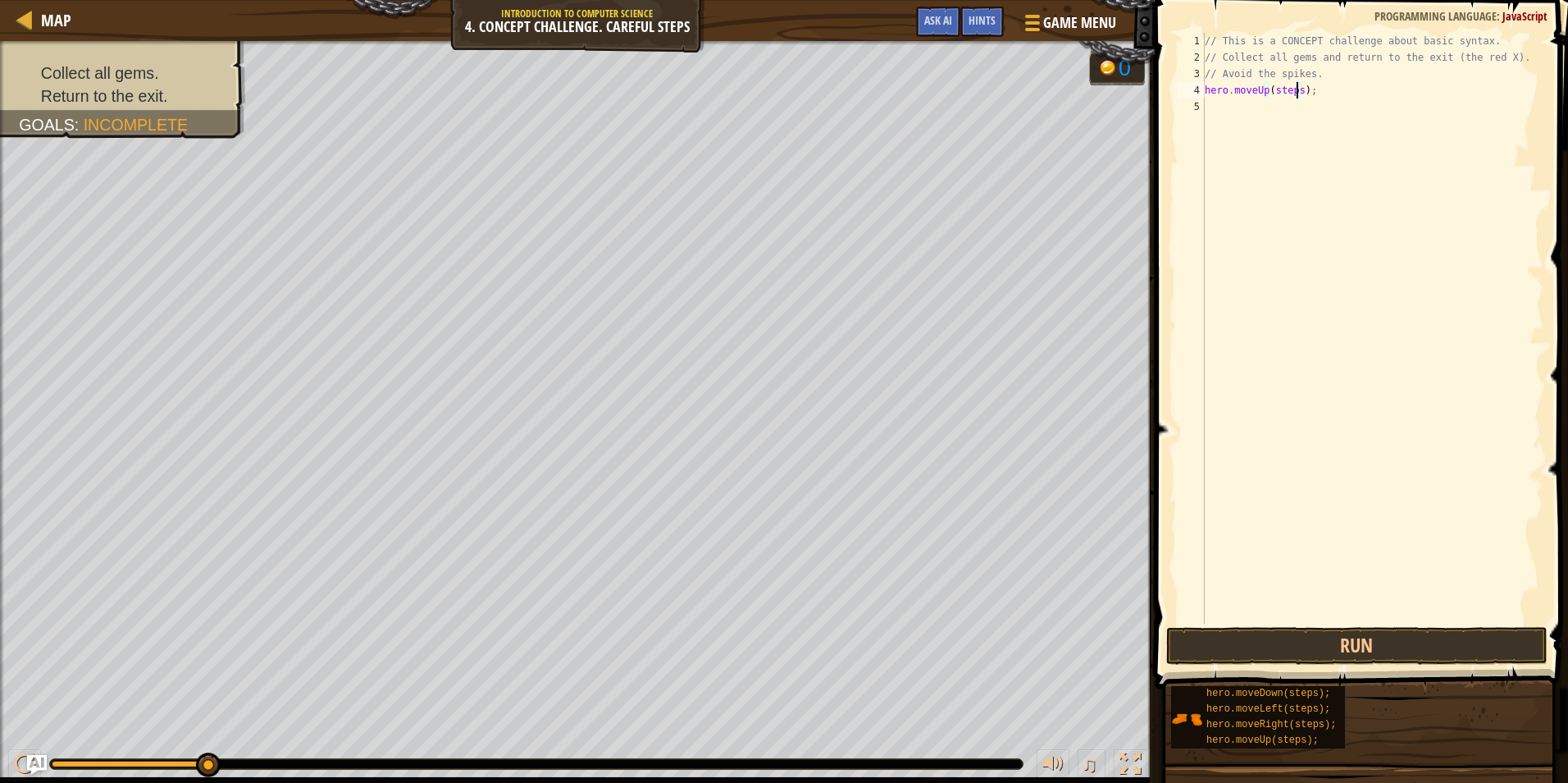
type textarea "hero.moveUp(steps);"
click at [1277, 137] on div "// This is a CONCEPT challenge about basic syntax. // Collect all gems and retu…" at bounding box center [1372, 344] width 342 height 623
click at [1293, 89] on div "// This is a CONCEPT challenge about basic syntax. // Collect all gems and retu…" at bounding box center [1372, 344] width 342 height 623
type textarea "hero.moveUp(s);"
click at [1275, 99] on div "// This is a CONCEPT challenge about basic syntax. // Collect all gems and retu…" at bounding box center [1372, 344] width 342 height 623
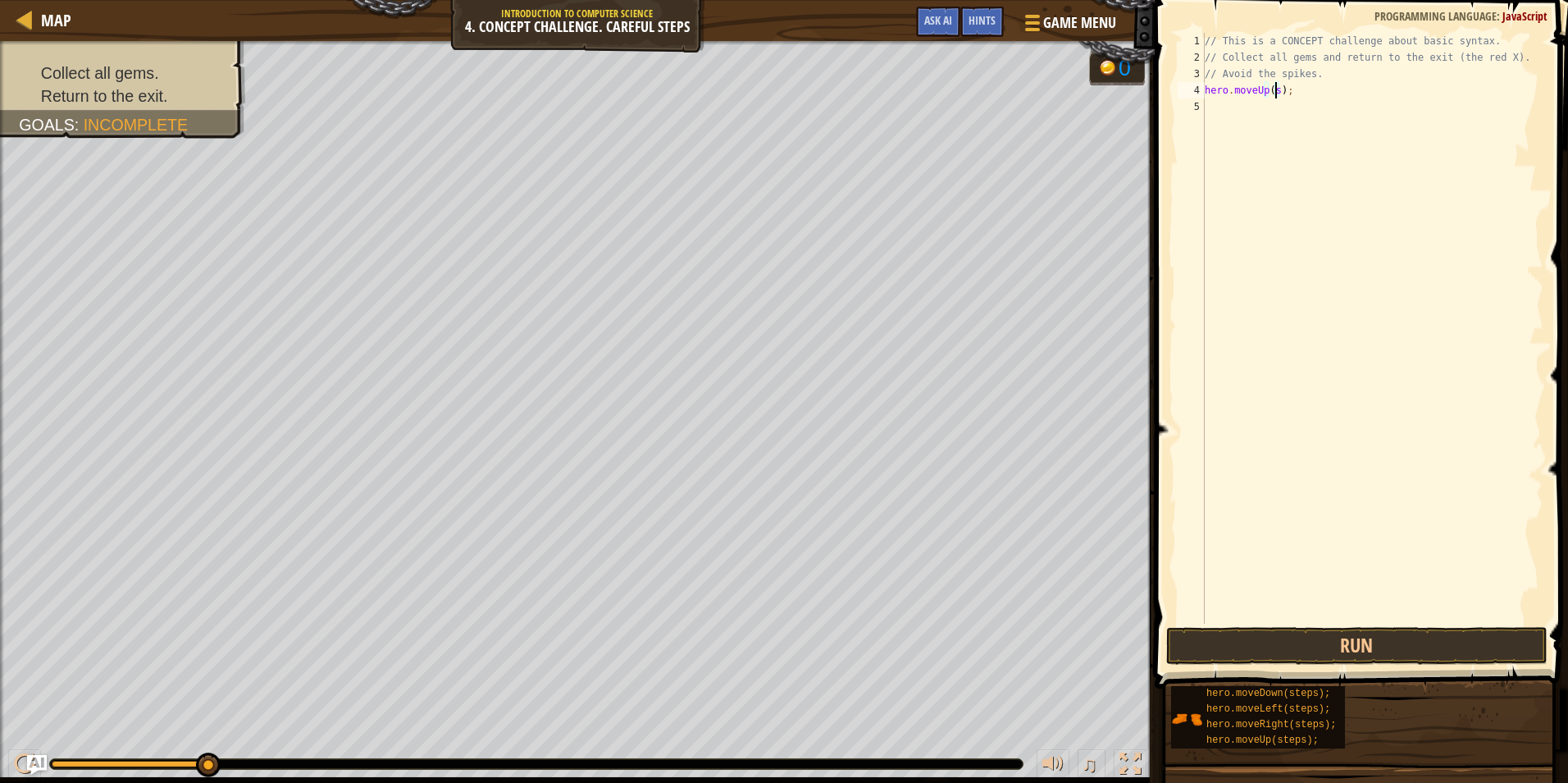
click at [1274, 89] on div "// This is a CONCEPT challenge about basic syntax. // Collect all gems and retu…" at bounding box center [1372, 344] width 342 height 623
click at [1273, 90] on div "// This is a CONCEPT challenge about basic syntax. // Collect all gems and retu…" at bounding box center [1372, 344] width 342 height 623
click at [1270, 90] on div "// This is a CONCEPT challenge about basic syntax. // Collect all gems and retu…" at bounding box center [1372, 344] width 342 height 623
click at [1303, 95] on div "// This is a CONCEPT challenge about basic syntax. // Collect all gems and retu…" at bounding box center [1372, 344] width 342 height 623
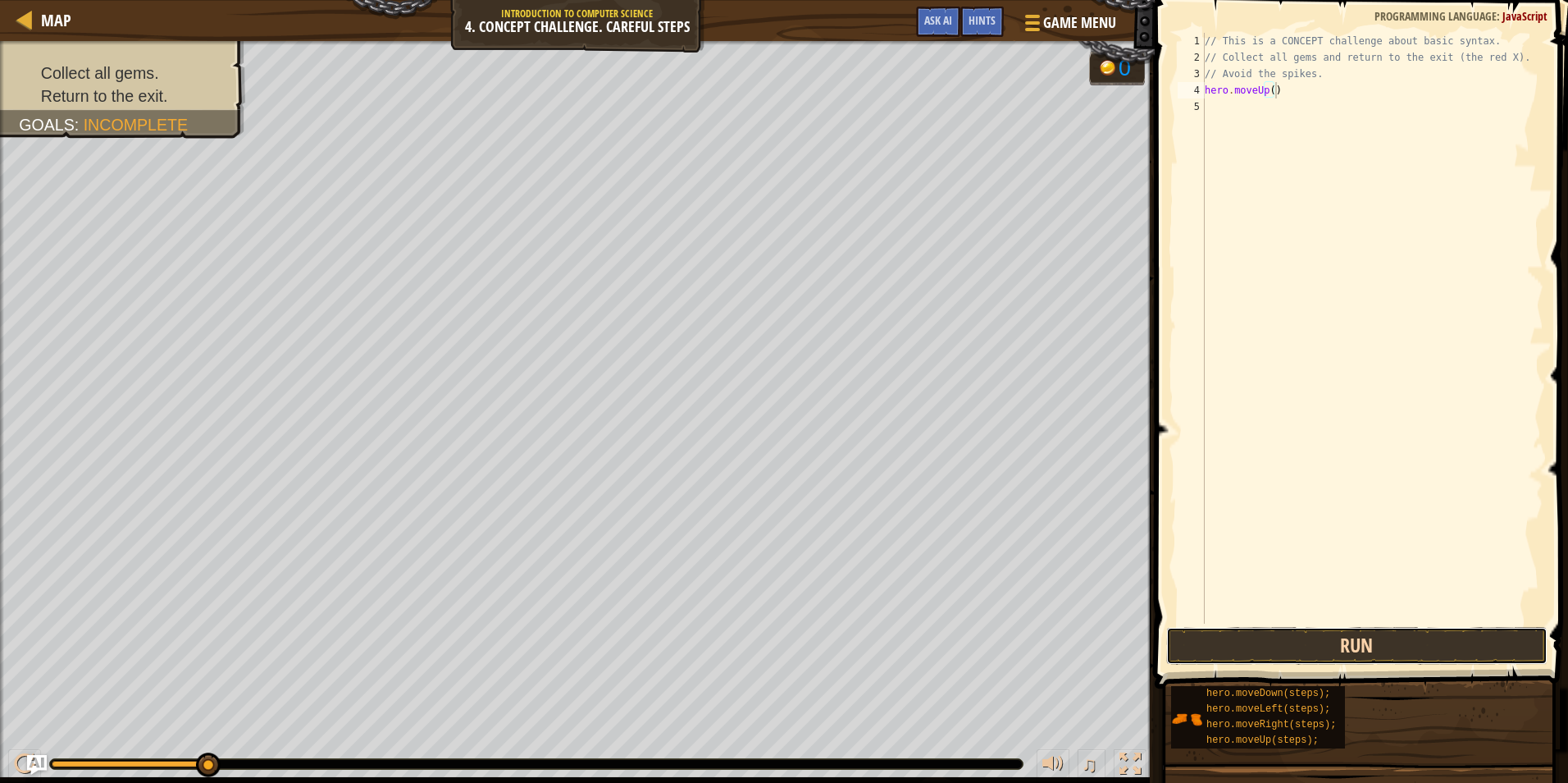
click at [1298, 637] on button "Run" at bounding box center [1357, 645] width 382 height 38
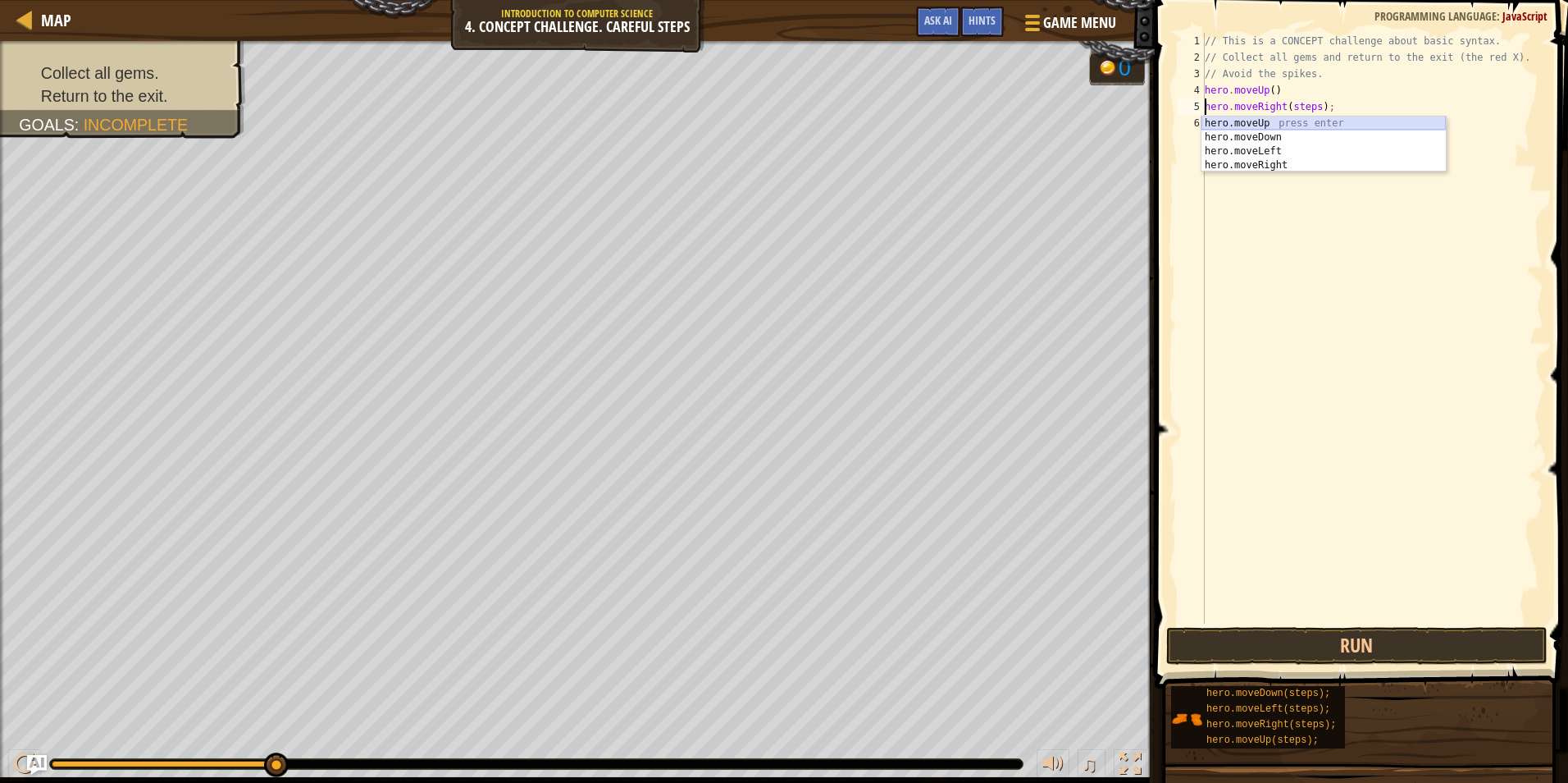
click at [1296, 119] on div "hero.moveUp press enter hero.moveDown press enter hero.moveLeft press enter her…" at bounding box center [1323, 158] width 244 height 84
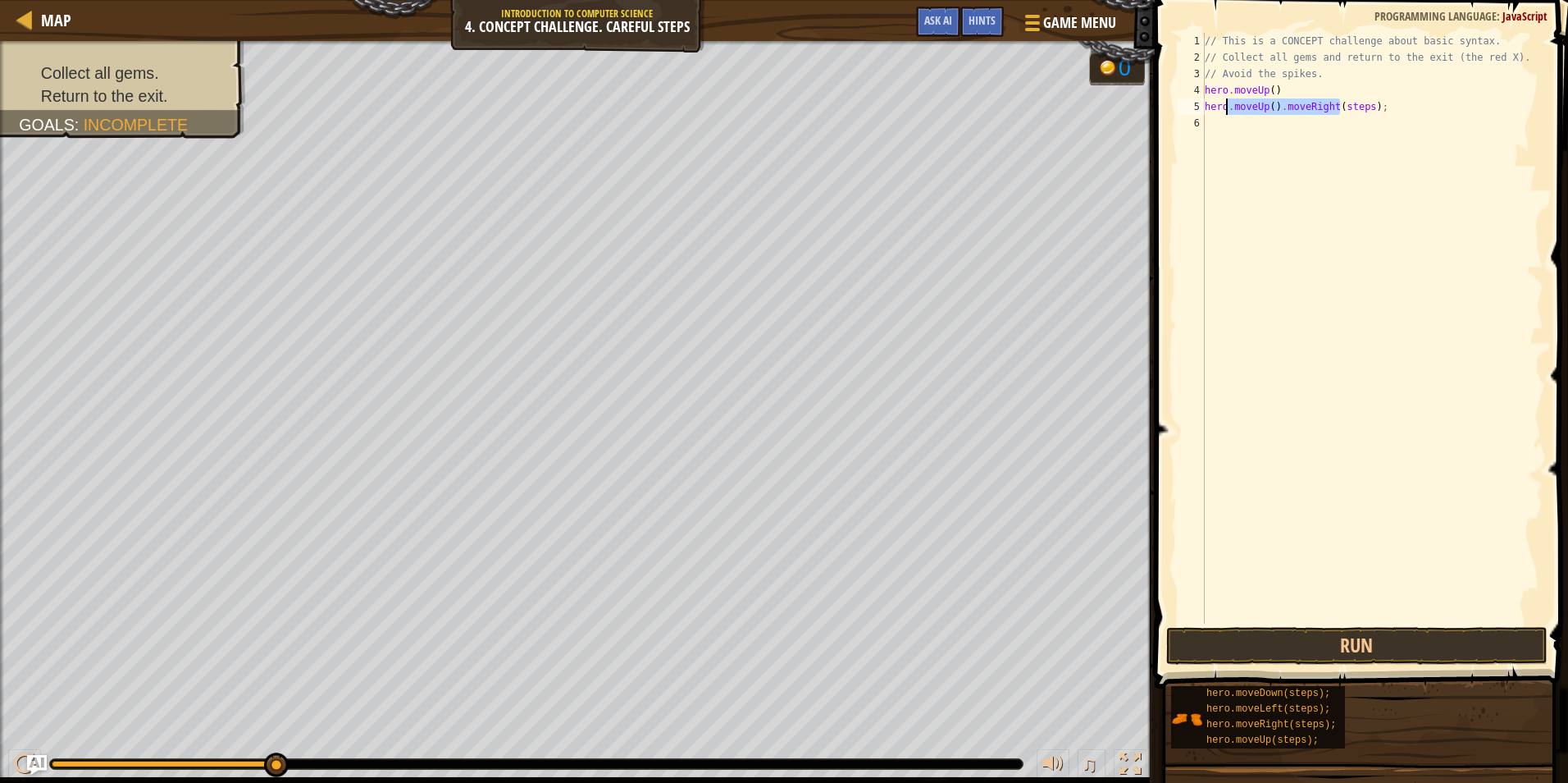
drag, startPoint x: 1337, startPoint y: 108, endPoint x: 1268, endPoint y: 112, distance: 69.1
click at [1264, 113] on div "// This is a CONCEPT challenge about basic syntax. // Collect all gems and retu…" at bounding box center [1372, 344] width 342 height 623
drag, startPoint x: 1373, startPoint y: 105, endPoint x: 1198, endPoint y: 116, distance: 175.3
click at [1198, 116] on div "hero.moveUp().moveRight(steps); 1 2 3 4 5 6 // This is a CONCEPT challenge abou…" at bounding box center [1359, 328] width 369 height 590
type textarea "hero.moveUp().moveRight(steps);"
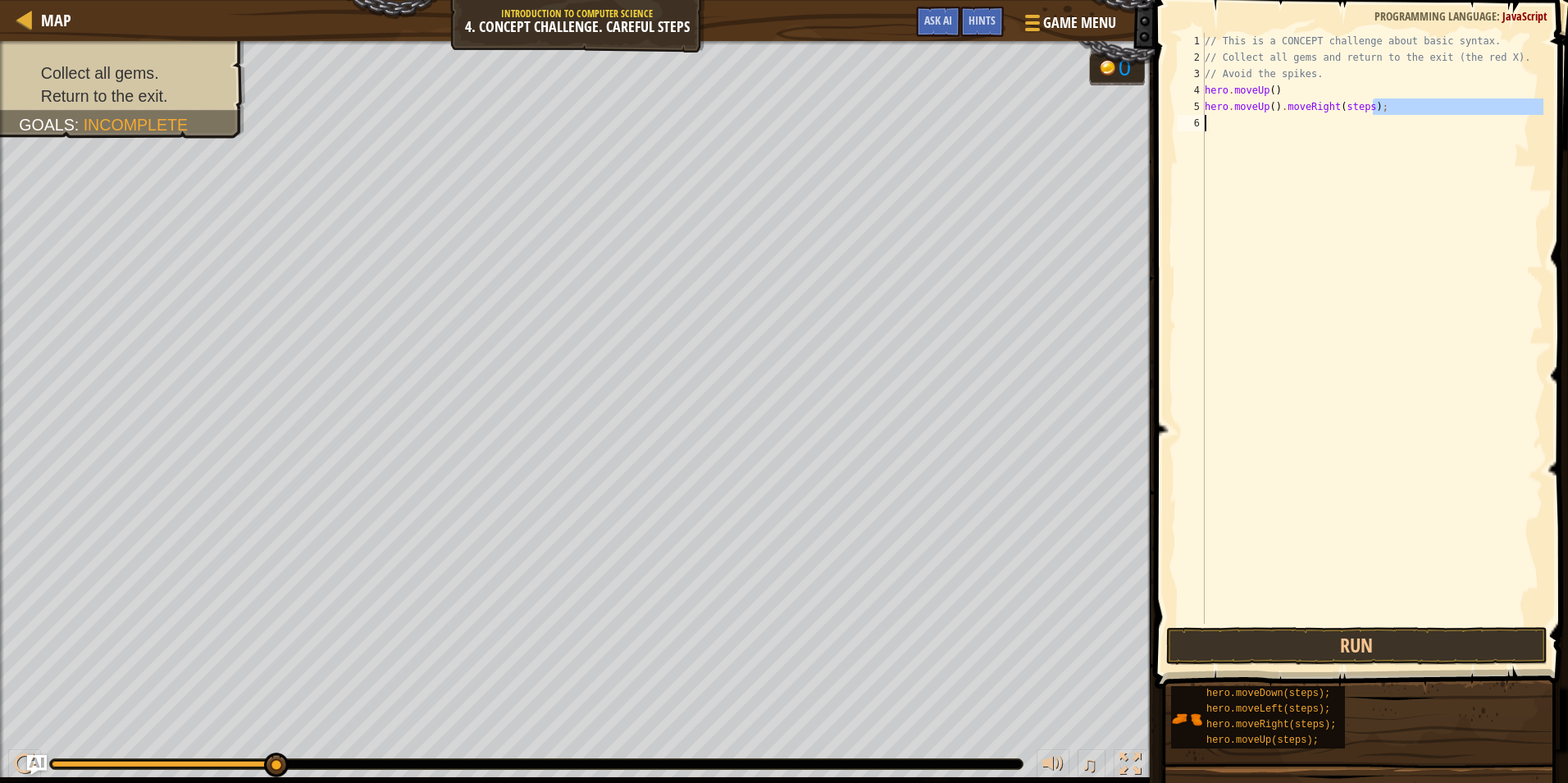
scroll to position [7, 0]
drag, startPoint x: 1375, startPoint y: 105, endPoint x: 1224, endPoint y: 112, distance: 151.2
click at [1224, 112] on div "// This is a CONCEPT challenge about basic syntax. // Collect all gems and retu…" at bounding box center [1372, 344] width 342 height 623
type textarea "h"
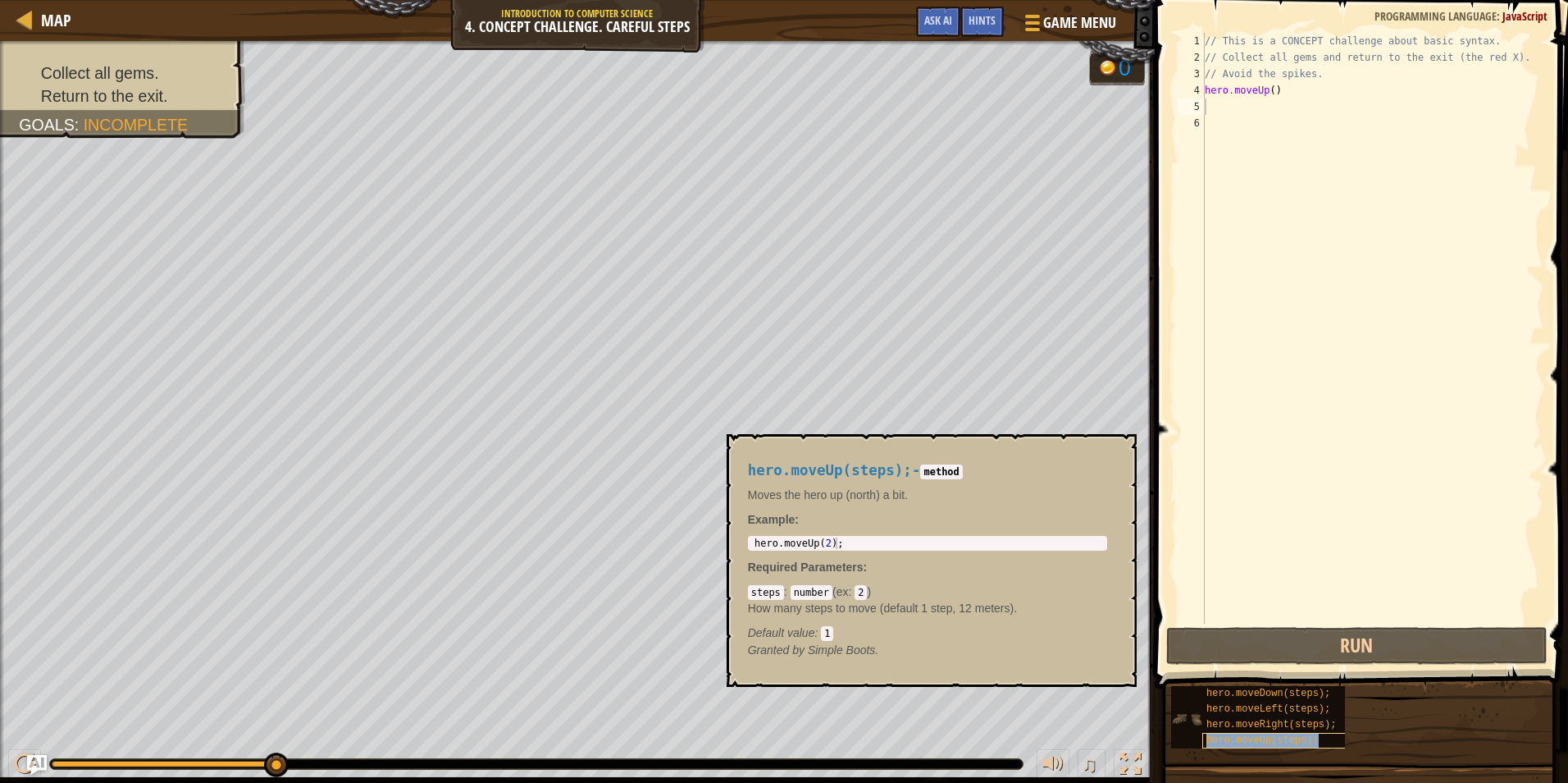
click at [1234, 733] on div "hero.moveUp(steps);" at bounding box center [1280, 740] width 157 height 16
type textarea "hero.moveRight(steps);"
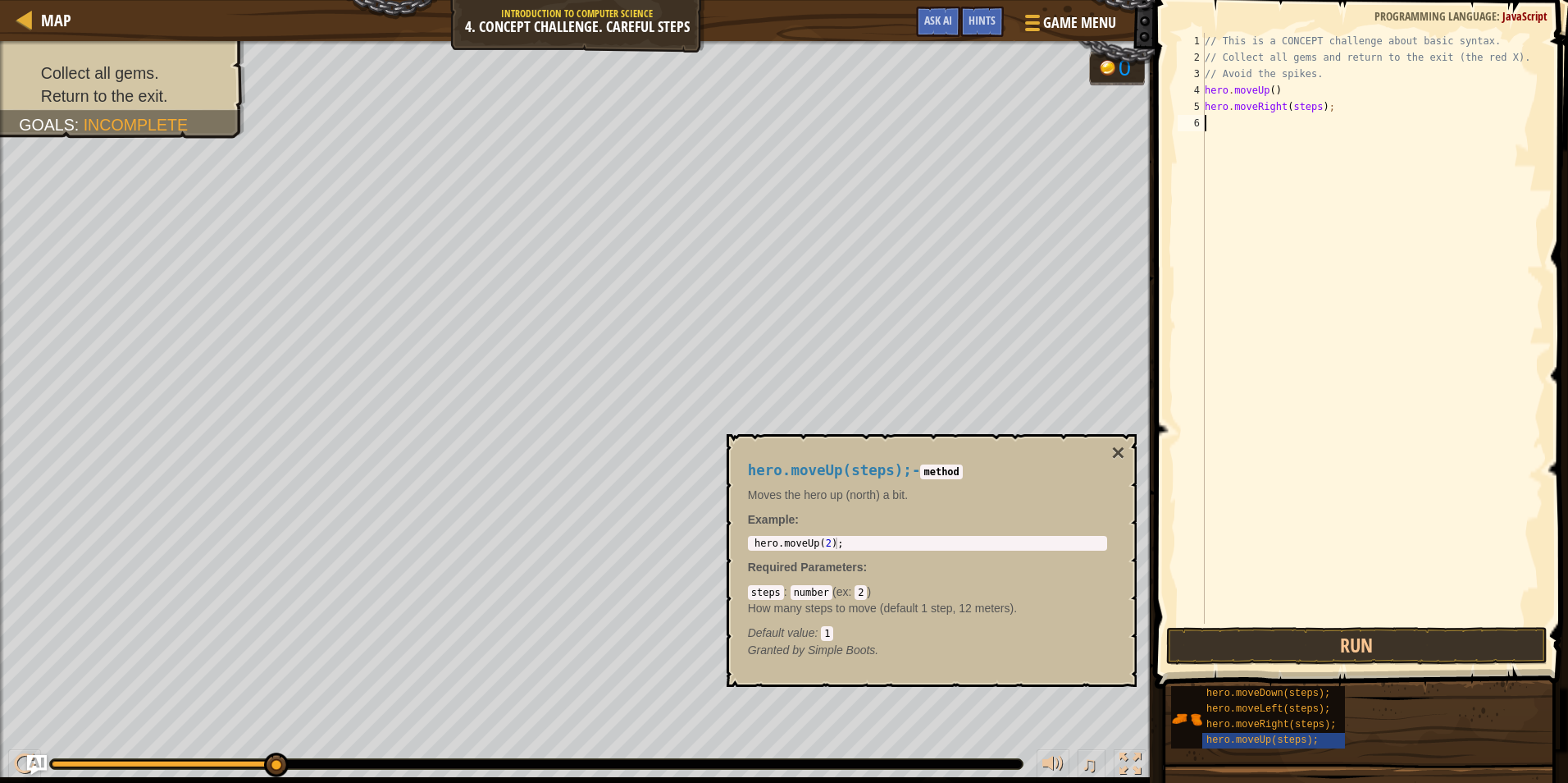
click at [1336, 144] on div "// This is a CONCEPT challenge about basic syntax. // Collect all gems and retu…" at bounding box center [1372, 344] width 342 height 623
click at [1309, 110] on div "// This is a CONCEPT challenge about basic syntax. // Collect all gems and retu…" at bounding box center [1372, 344] width 342 height 623
click at [1311, 110] on div "// This is a CONCEPT challenge about basic syntax. // Collect all gems and retu…" at bounding box center [1372, 344] width 342 height 623
type textarea "hero.moveRight();"
click at [1506, 654] on button "Run" at bounding box center [1357, 645] width 382 height 38
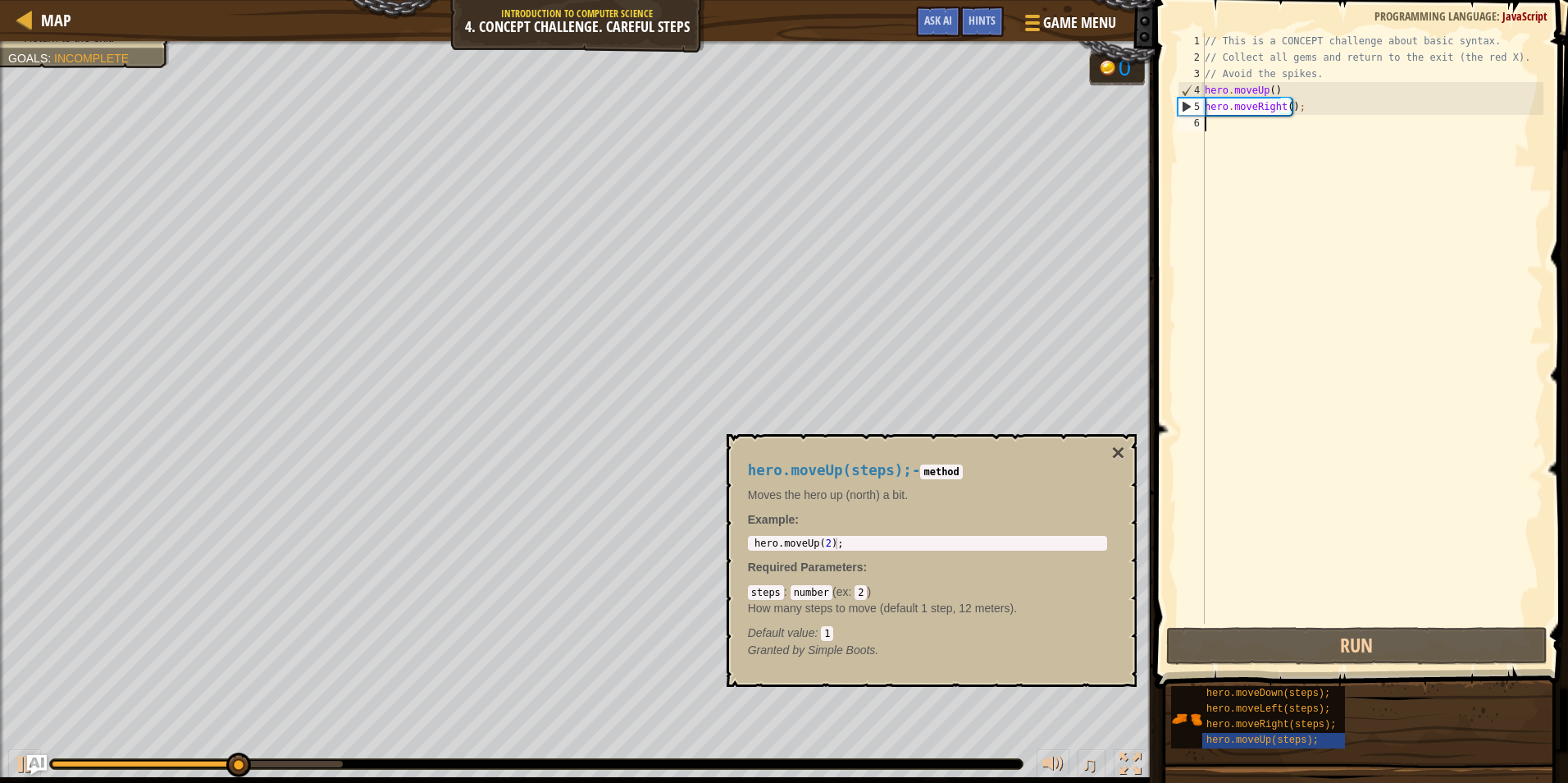
drag, startPoint x: 1277, startPoint y: 528, endPoint x: 1269, endPoint y: 528, distance: 8.0
click at [1275, 528] on div "// This is a CONCEPT challenge about basic syntax. // Collect all gems and retu…" at bounding box center [1372, 344] width 342 height 623
click at [1108, 449] on div "hero.moveUp(steps); - method Moves the hero up (north) a bit. Example : 1 hero …" at bounding box center [927, 560] width 382 height 227
click at [1113, 449] on button "×" at bounding box center [1118, 453] width 13 height 23
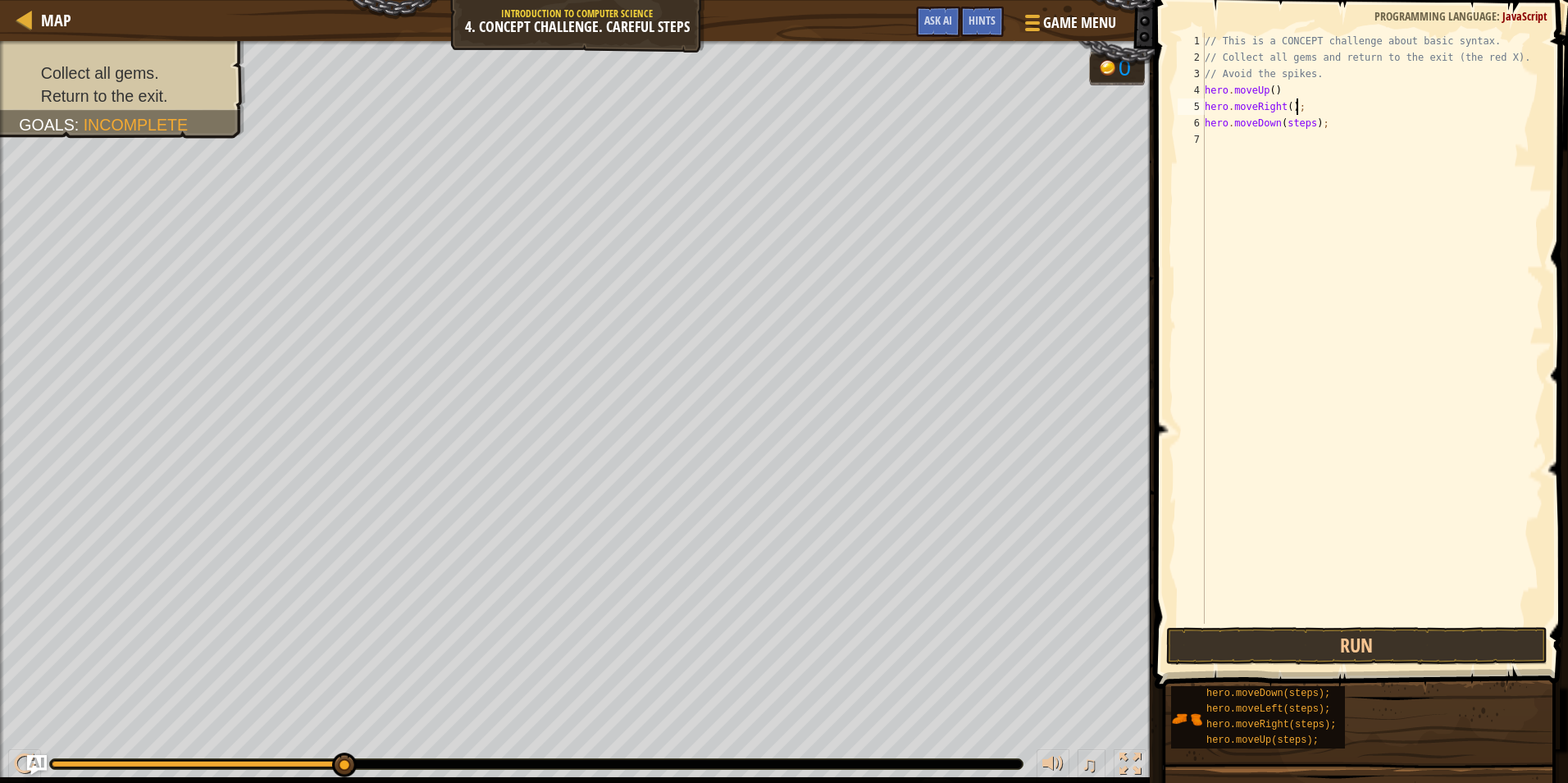
click at [1384, 110] on div "// This is a CONCEPT challenge about basic syntax. // Collect all gems and retu…" at bounding box center [1372, 344] width 342 height 623
click at [1307, 128] on div "// This is a CONCEPT challenge about basic syntax. // Collect all gems and retu…" at bounding box center [1372, 344] width 342 height 623
click at [1302, 122] on div "// This is a CONCEPT challenge about basic syntax. // Collect all gems and retu…" at bounding box center [1372, 344] width 342 height 623
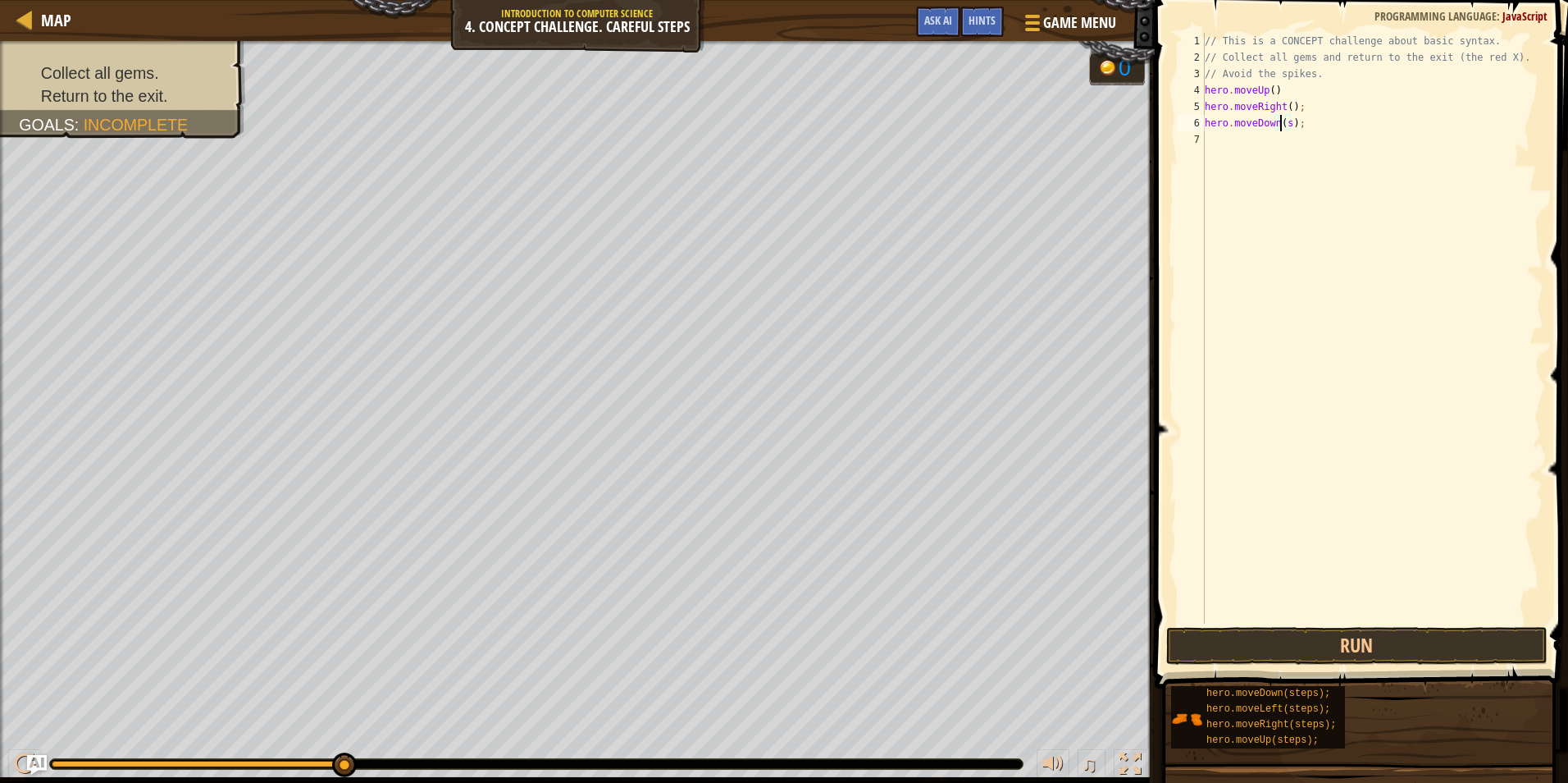
click at [1282, 121] on div "// This is a CONCEPT challenge about basic syntax. // Collect all gems and retu…" at bounding box center [1372, 344] width 342 height 623
click at [1284, 122] on div "// This is a CONCEPT challenge about basic syntax. // Collect all gems and retu…" at bounding box center [1372, 344] width 342 height 623
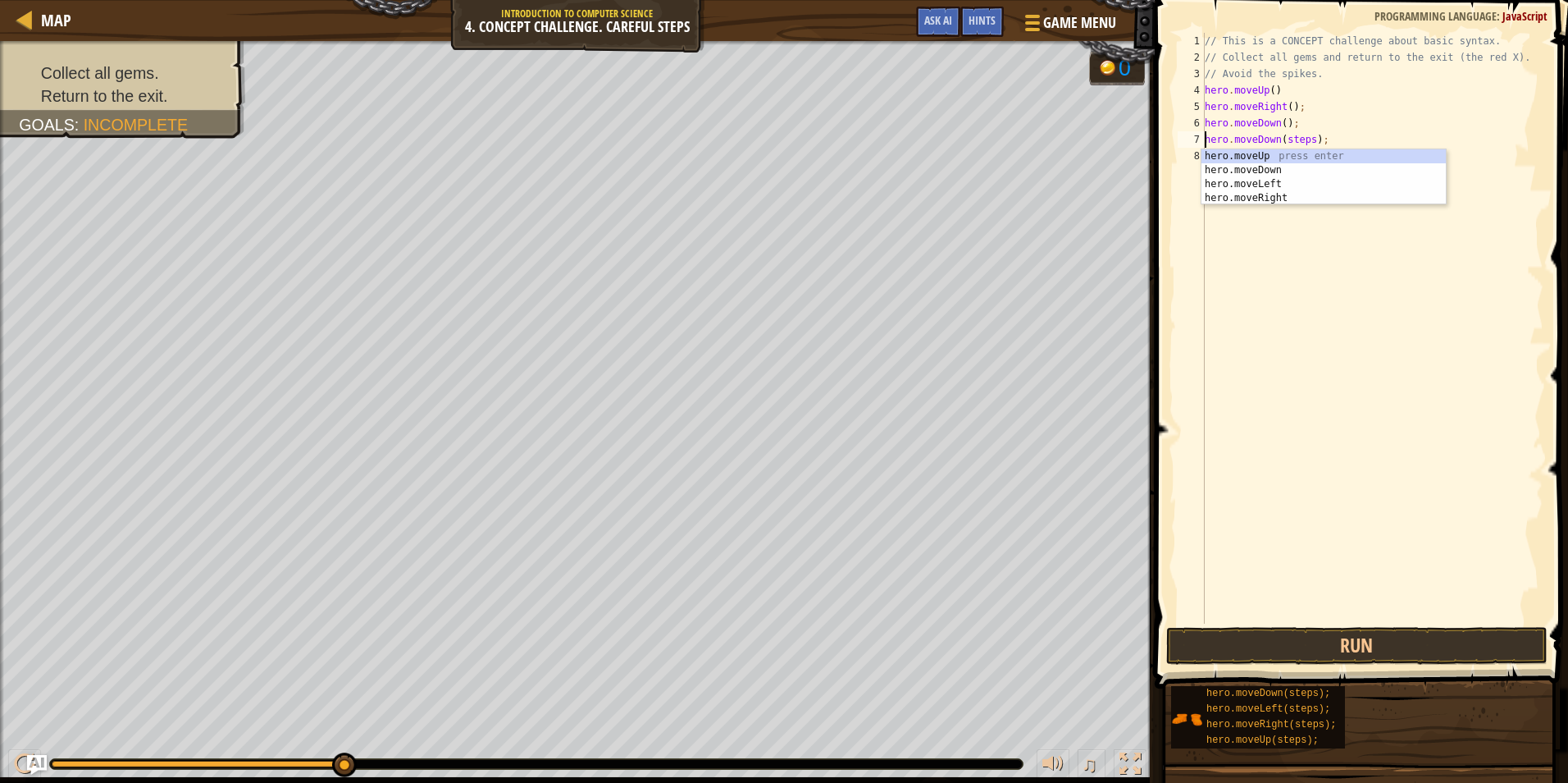
click at [1329, 114] on div "// This is a CONCEPT challenge about basic syntax. // Collect all gems and retu…" at bounding box center [1372, 344] width 342 height 623
click at [1305, 138] on div "// This is a CONCEPT challenge about basic syntax. // Collect all gems and retu…" at bounding box center [1372, 344] width 342 height 623
type textarea "hero.moveDown();"
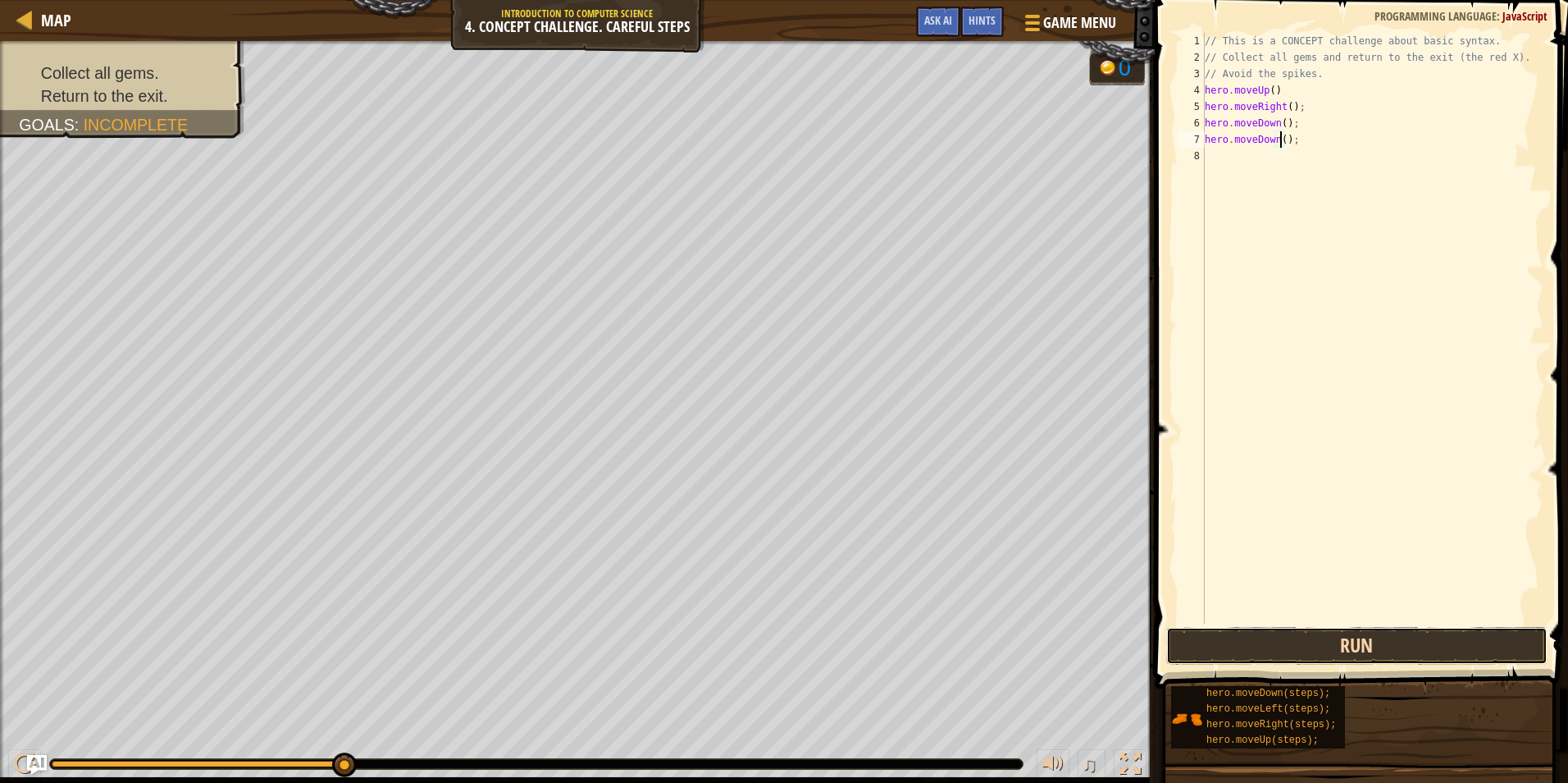
click at [1384, 649] on button "Run" at bounding box center [1357, 645] width 382 height 38
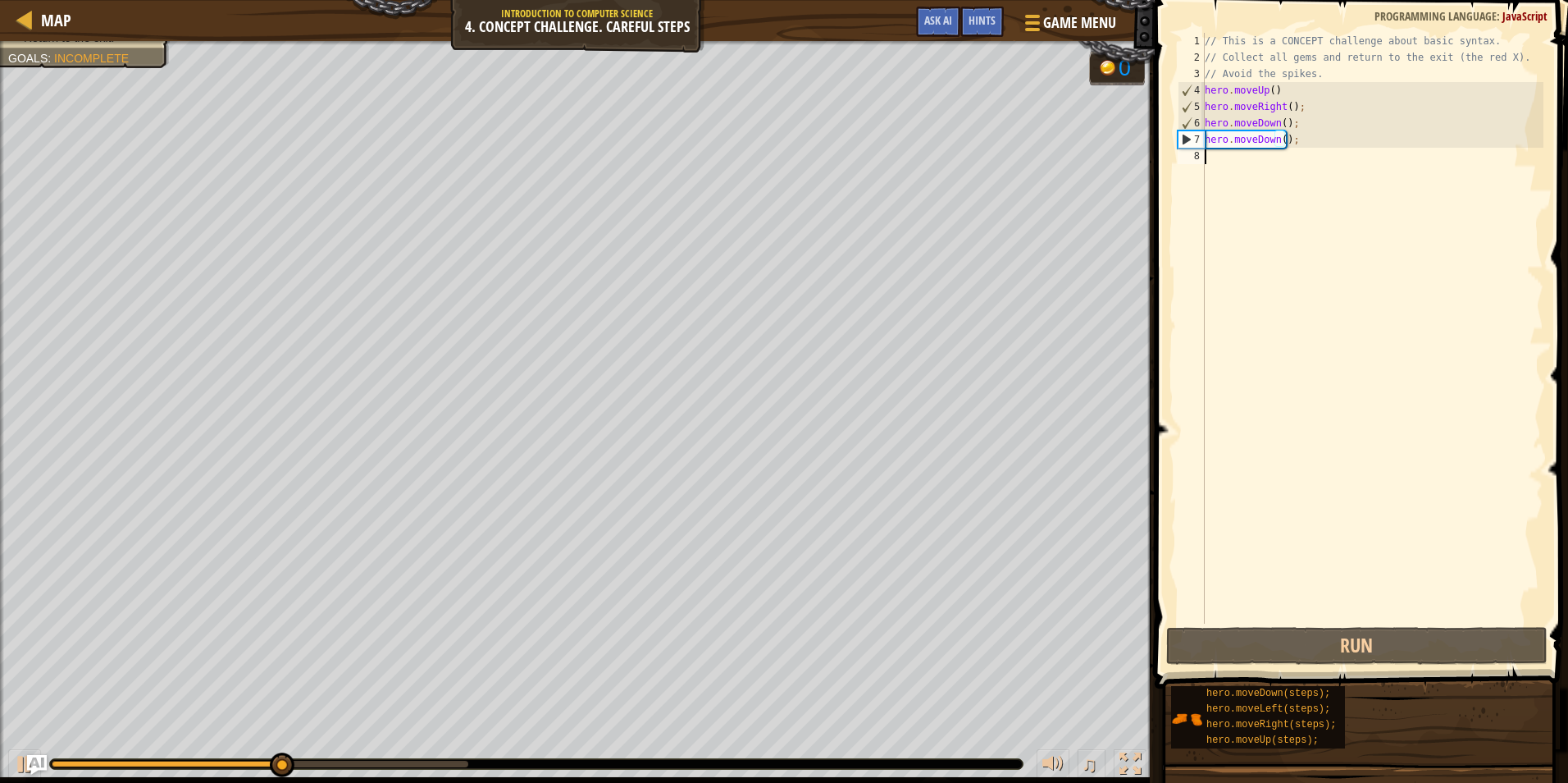
click at [1219, 161] on div "// This is a CONCEPT challenge about basic syntax. // Collect all gems and retu…" at bounding box center [1372, 344] width 342 height 623
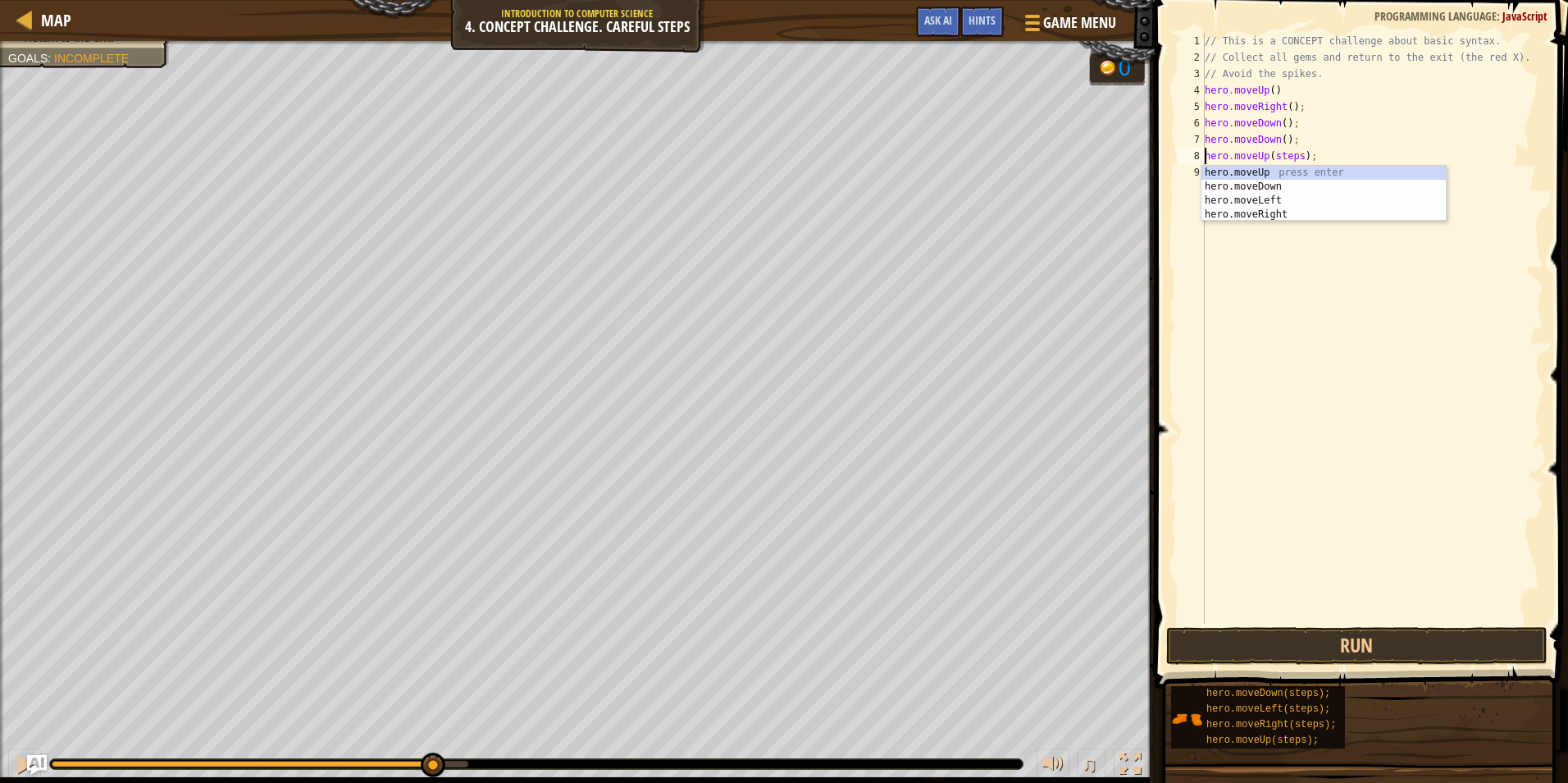
click at [1351, 154] on div "// This is a CONCEPT challenge about basic syntax. // Collect all gems and retu…" at bounding box center [1372, 344] width 342 height 623
drag, startPoint x: 1356, startPoint y: 143, endPoint x: 1344, endPoint y: 144, distance: 12.0
click at [1354, 143] on div "// This is a CONCEPT challenge about basic syntax. // Collect all gems and retu…" at bounding box center [1374, 344] width 337 height 623
click at [1298, 158] on div "// This is a CONCEPT challenge about basic syntax. // Collect all gems and retu…" at bounding box center [1374, 344] width 337 height 623
click at [1302, 157] on div "// This is a CONCEPT challenge about basic syntax. // Collect all gems and retu…" at bounding box center [1374, 344] width 337 height 623
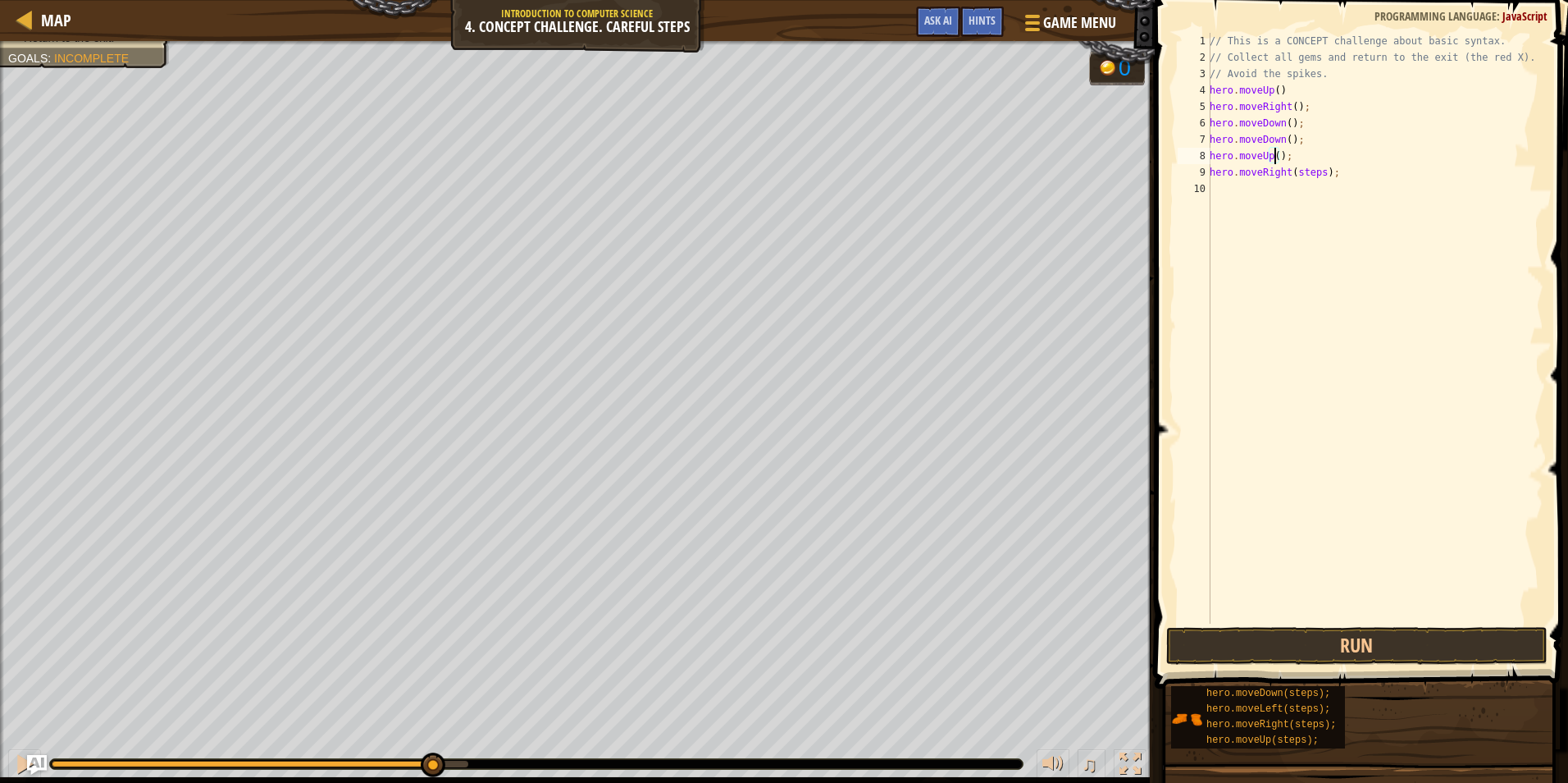
click at [1317, 173] on div "// This is a CONCEPT challenge about basic syntax. // Collect all gems and retu…" at bounding box center [1374, 344] width 337 height 623
click at [1318, 649] on button "Run" at bounding box center [1357, 645] width 382 height 38
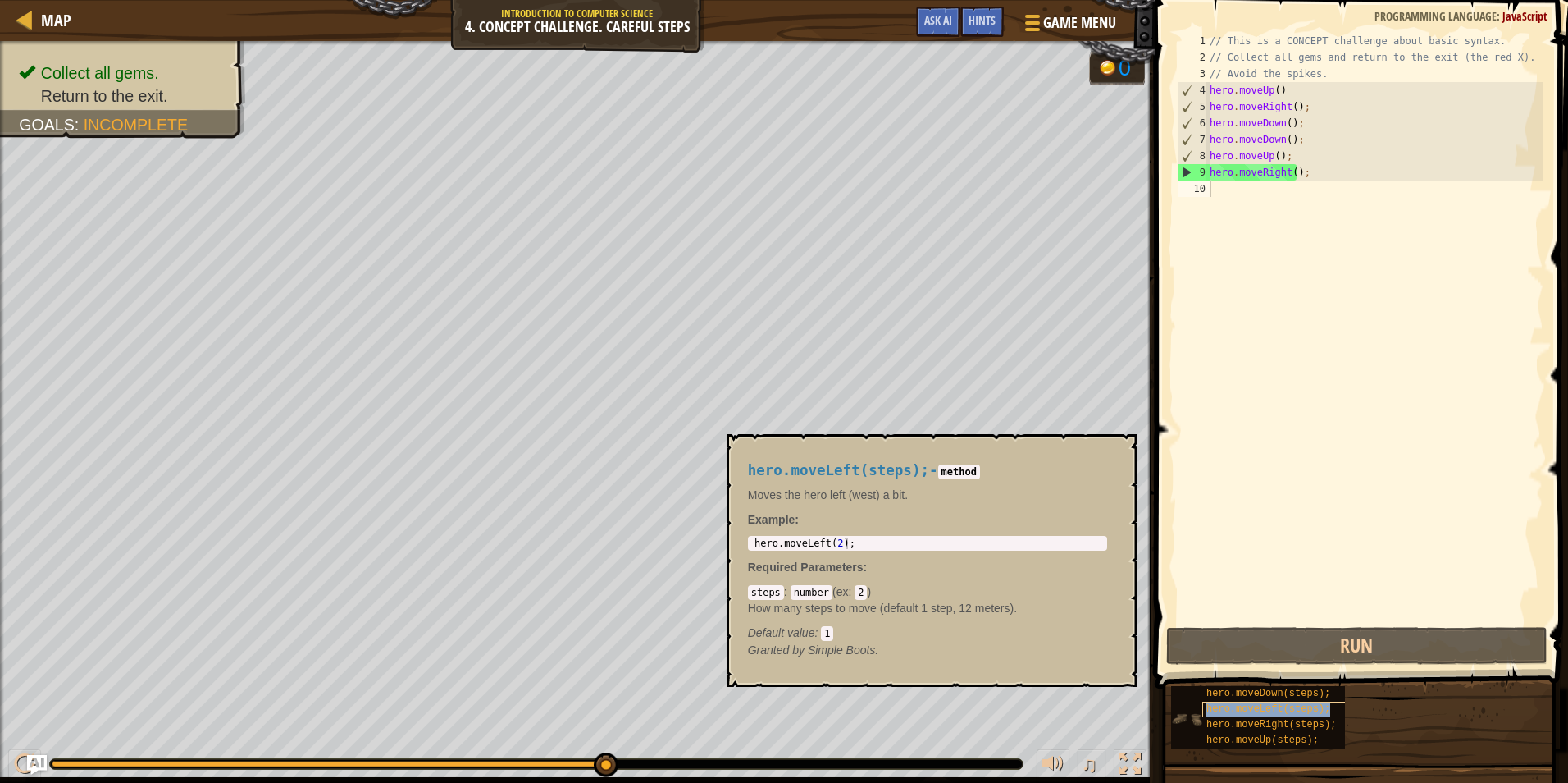
type textarea "hero.moveLeft(steps);"
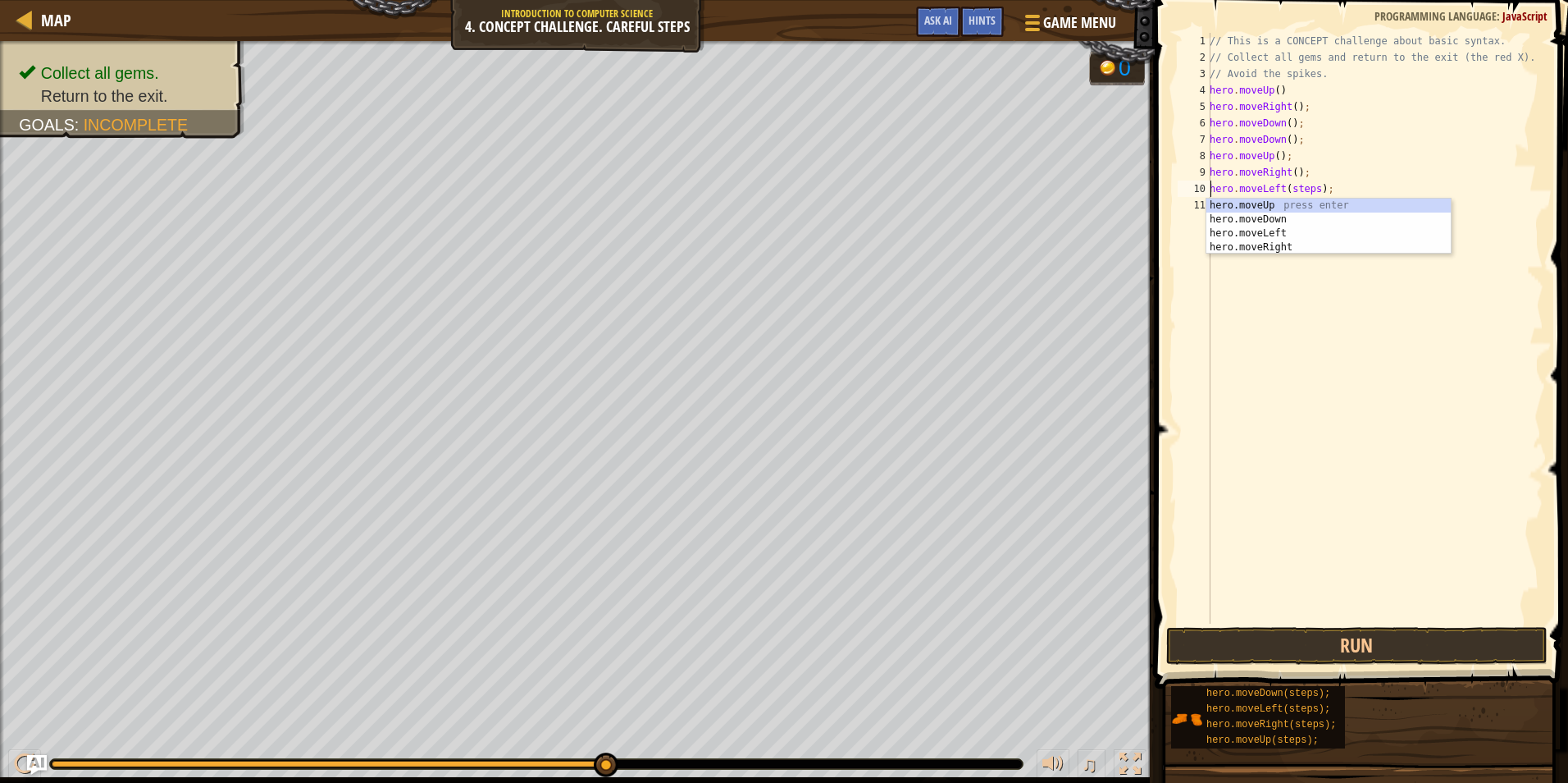
drag, startPoint x: 1484, startPoint y: 415, endPoint x: 1455, endPoint y: 419, distance: 29.3
click at [1478, 416] on div "// This is a CONCEPT challenge about basic syntax. // Collect all gems and retu…" at bounding box center [1374, 344] width 337 height 623
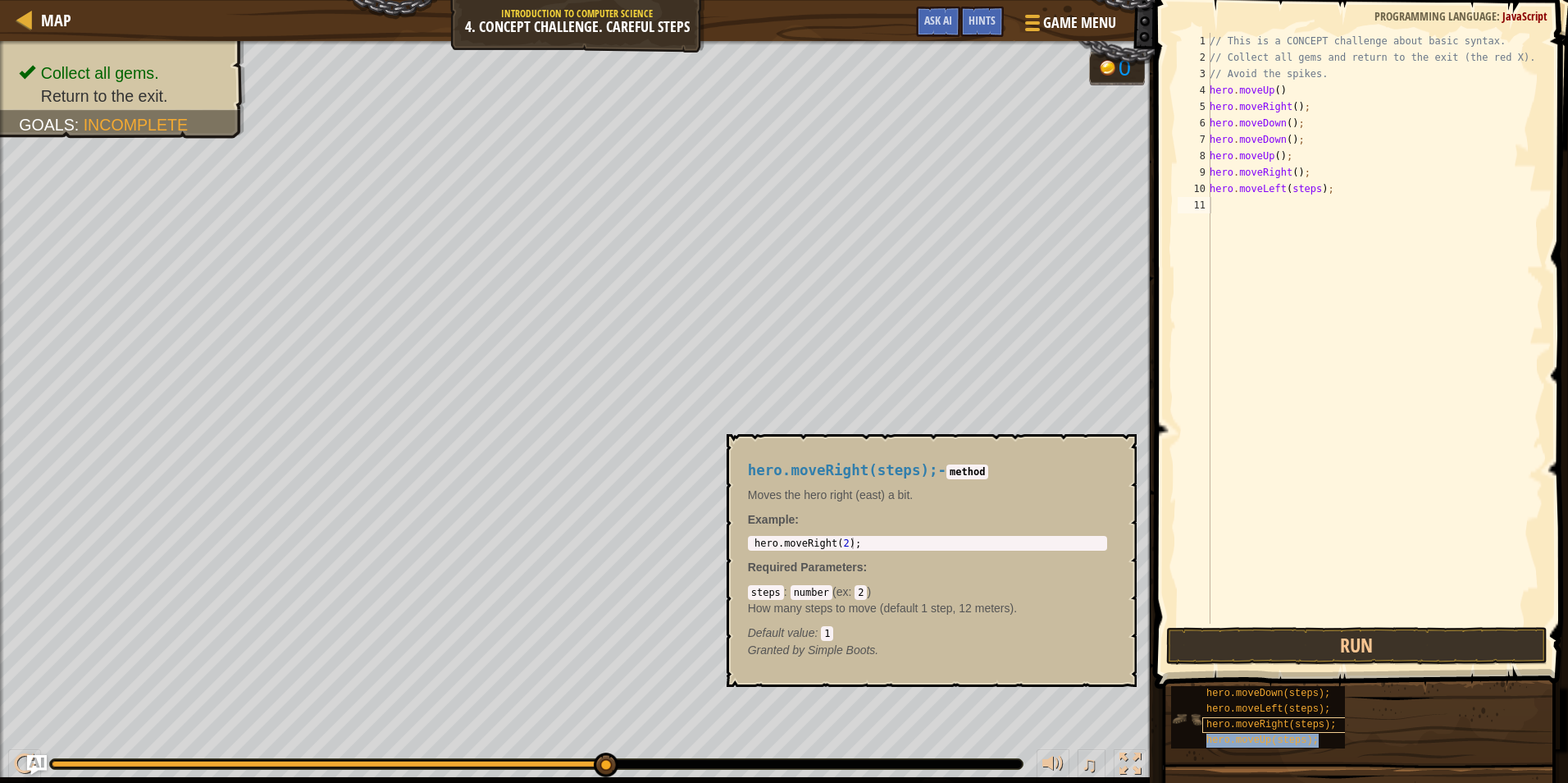
type textarea "hero.moveUp(steps);"
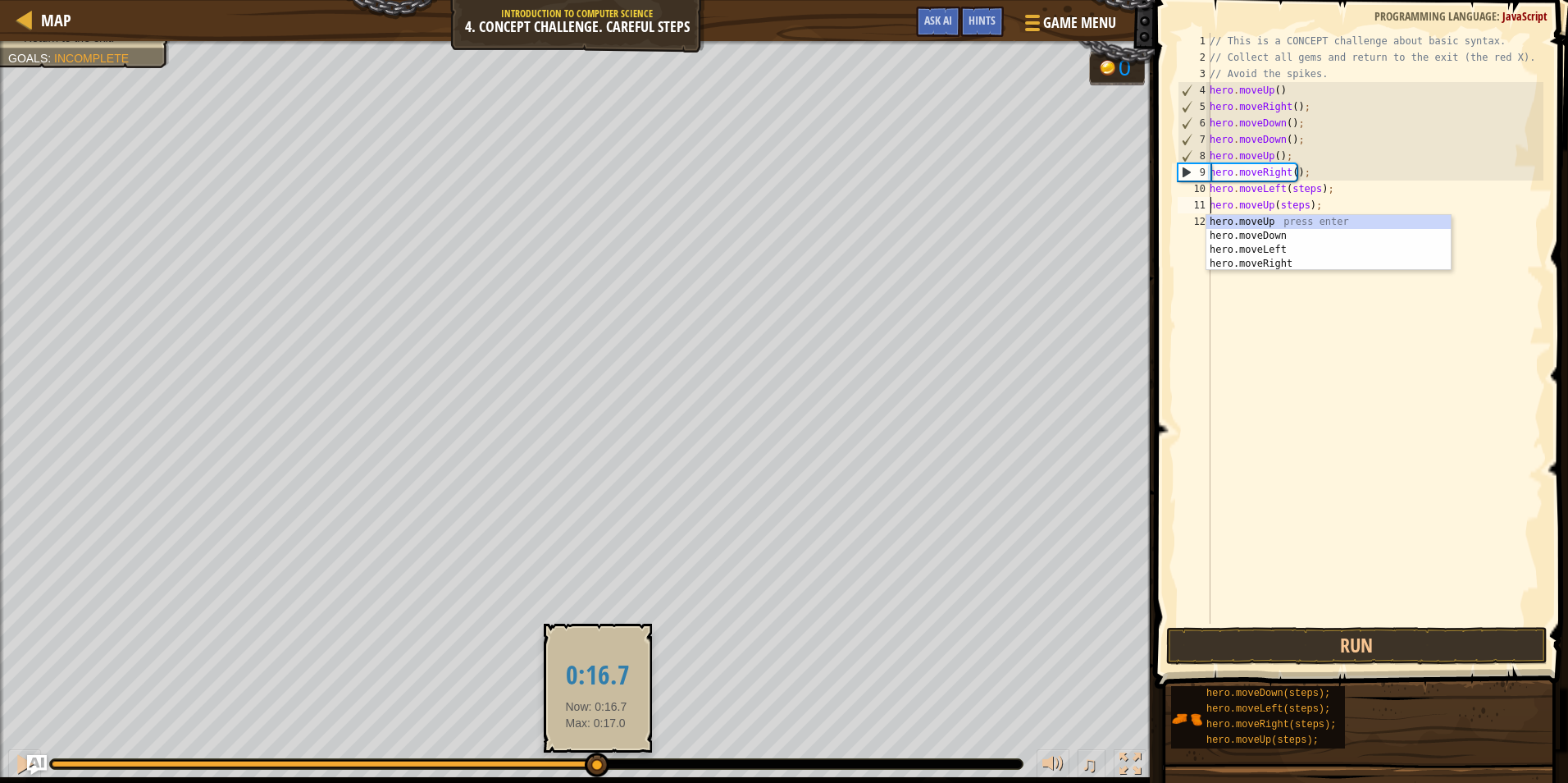
click at [595, 764] on div at bounding box center [596, 764] width 25 height 25
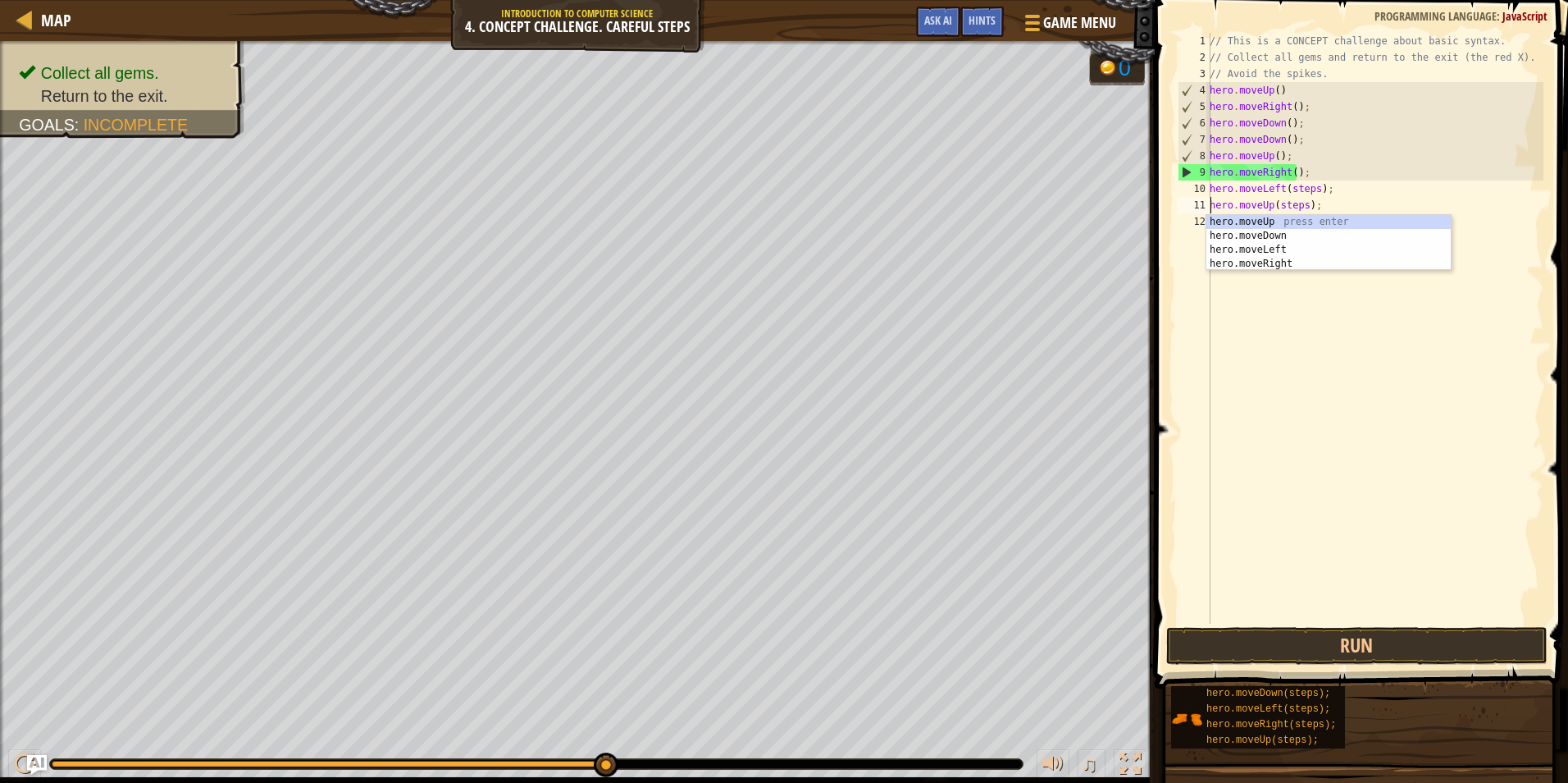
drag, startPoint x: 595, startPoint y: 764, endPoint x: 666, endPoint y: 744, distance: 73.8
click at [666, 744] on div "♫" at bounding box center [577, 760] width 1154 height 50
drag, startPoint x: 1355, startPoint y: 341, endPoint x: 1366, endPoint y: 248, distance: 93.6
click at [1369, 246] on div "// This is a CONCEPT challenge about basic syntax. // Collect all gems and retu…" at bounding box center [1374, 344] width 337 height 623
click at [1308, 196] on div "// This is a CONCEPT challenge about basic syntax. // Collect all gems and retu…" at bounding box center [1374, 344] width 337 height 623
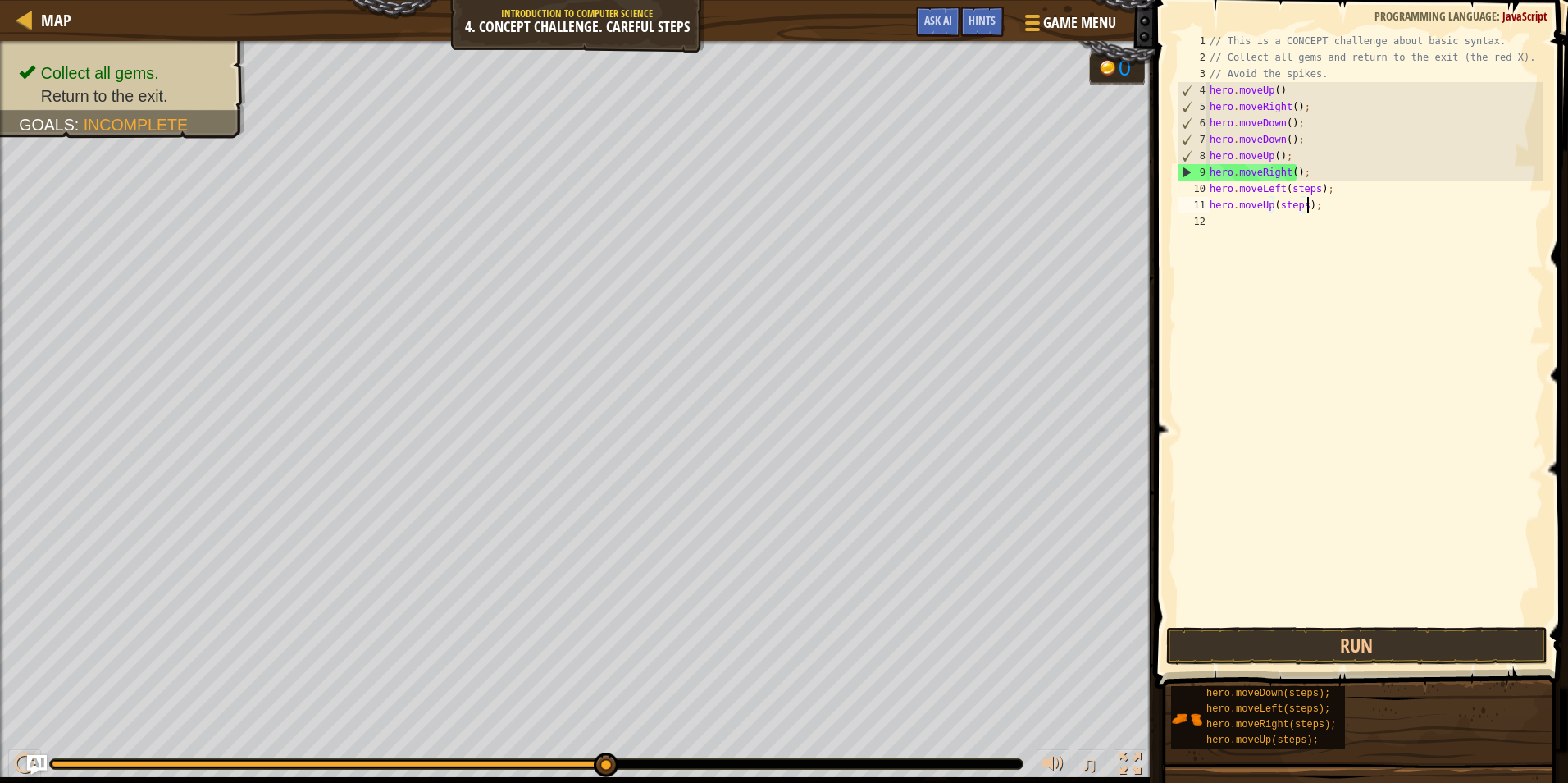
click at [1311, 185] on div "// This is a CONCEPT challenge about basic syntax. // Collect all gems and retu…" at bounding box center [1374, 344] width 337 height 623
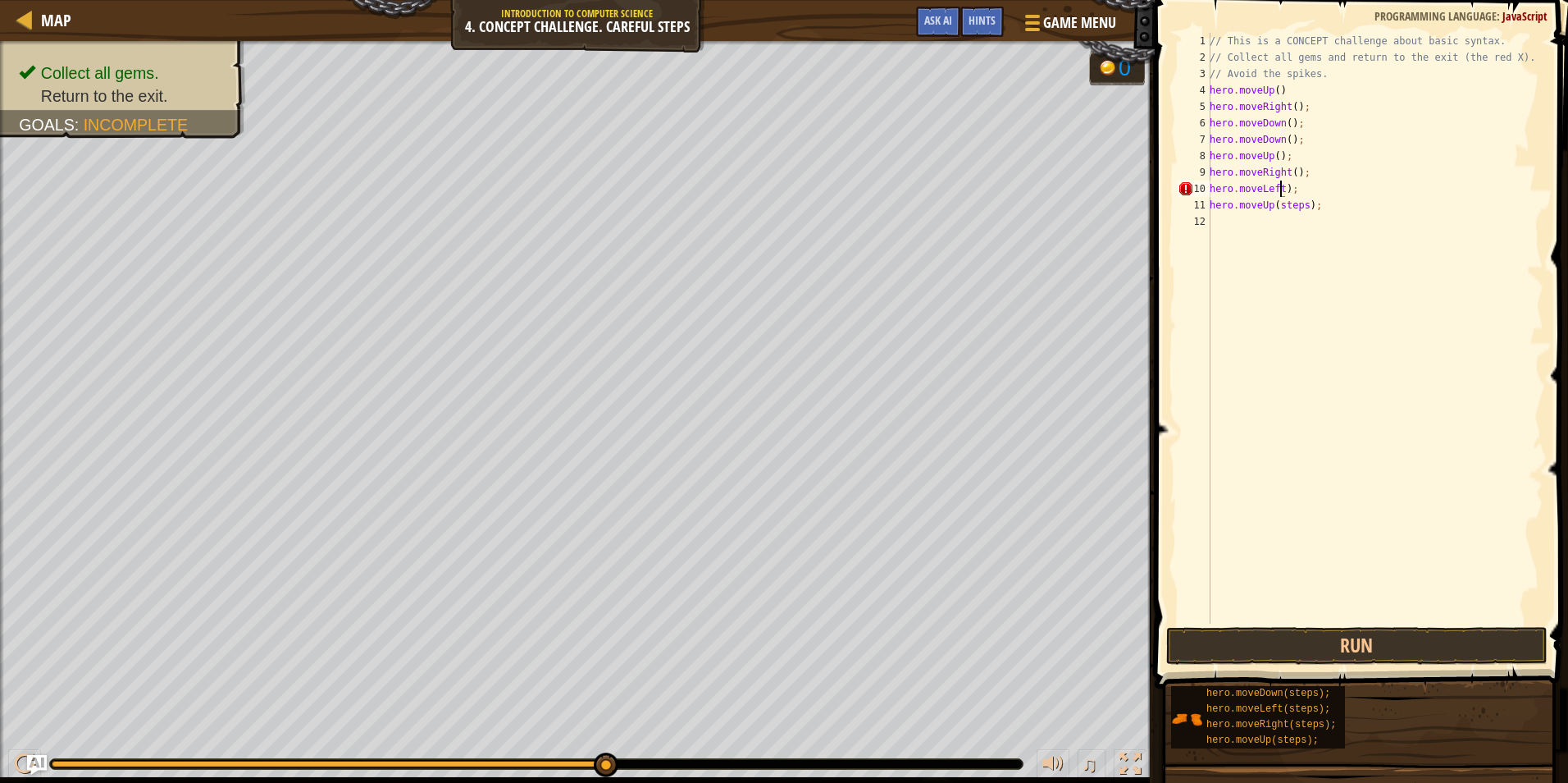
scroll to position [7, 6]
click at [1306, 207] on div "// This is a CONCEPT challenge about basic syntax. // Collect all gems and retu…" at bounding box center [1374, 344] width 337 height 623
click at [1298, 209] on div "// This is a CONCEPT challenge about basic syntax. // Collect all gems and retu…" at bounding box center [1374, 344] width 337 height 623
type textarea "hero.moveUp();"
click at [1217, 228] on div "// This is a CONCEPT challenge about basic syntax. // Collect all gems and retu…" at bounding box center [1374, 344] width 337 height 623
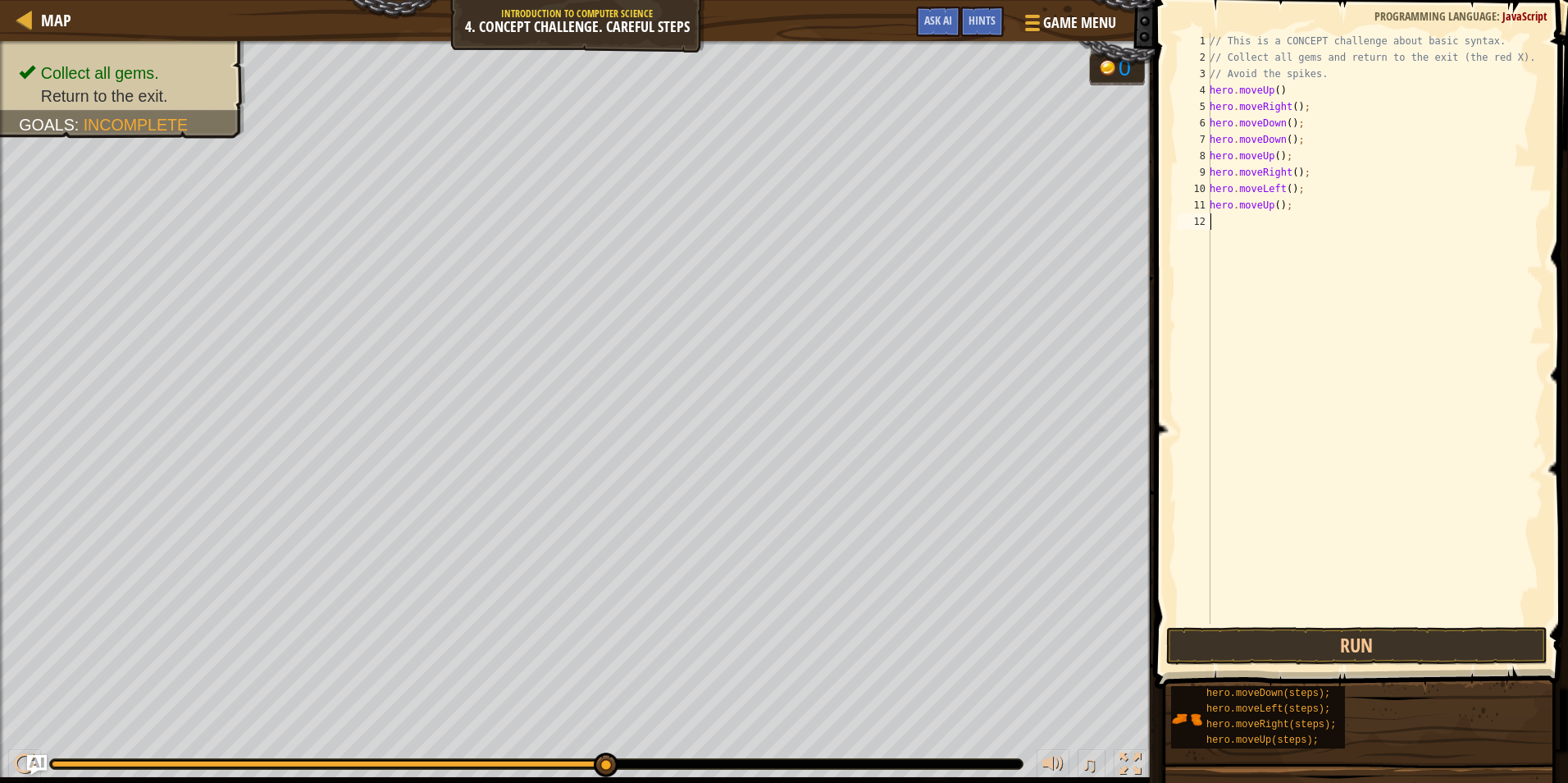
scroll to position [7, 0]
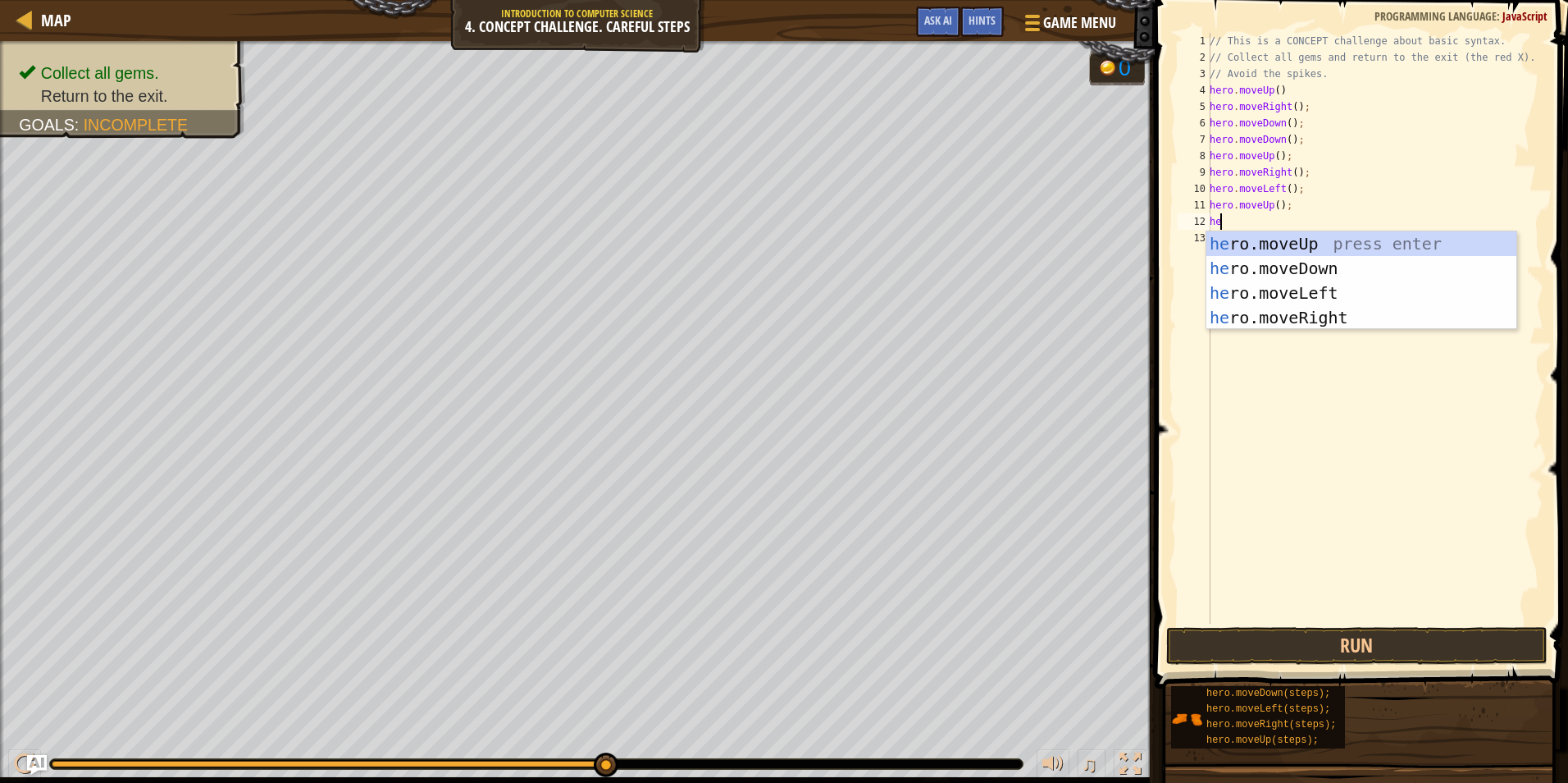
type textarea "her"
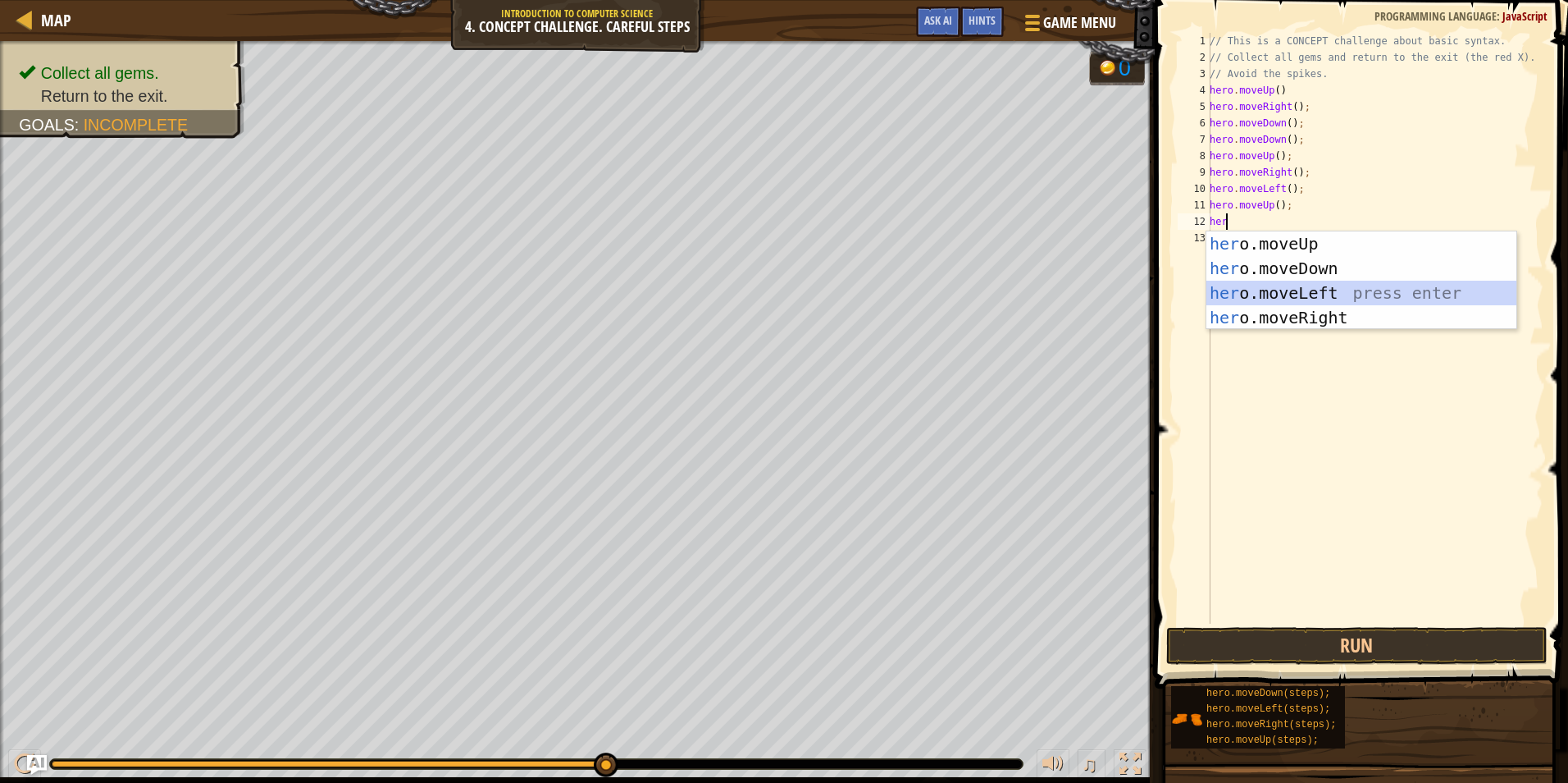
click at [1260, 290] on div "her o.moveUp press enter her o.moveDown press enter her o.moveLeft press enter …" at bounding box center [1362, 305] width 310 height 148
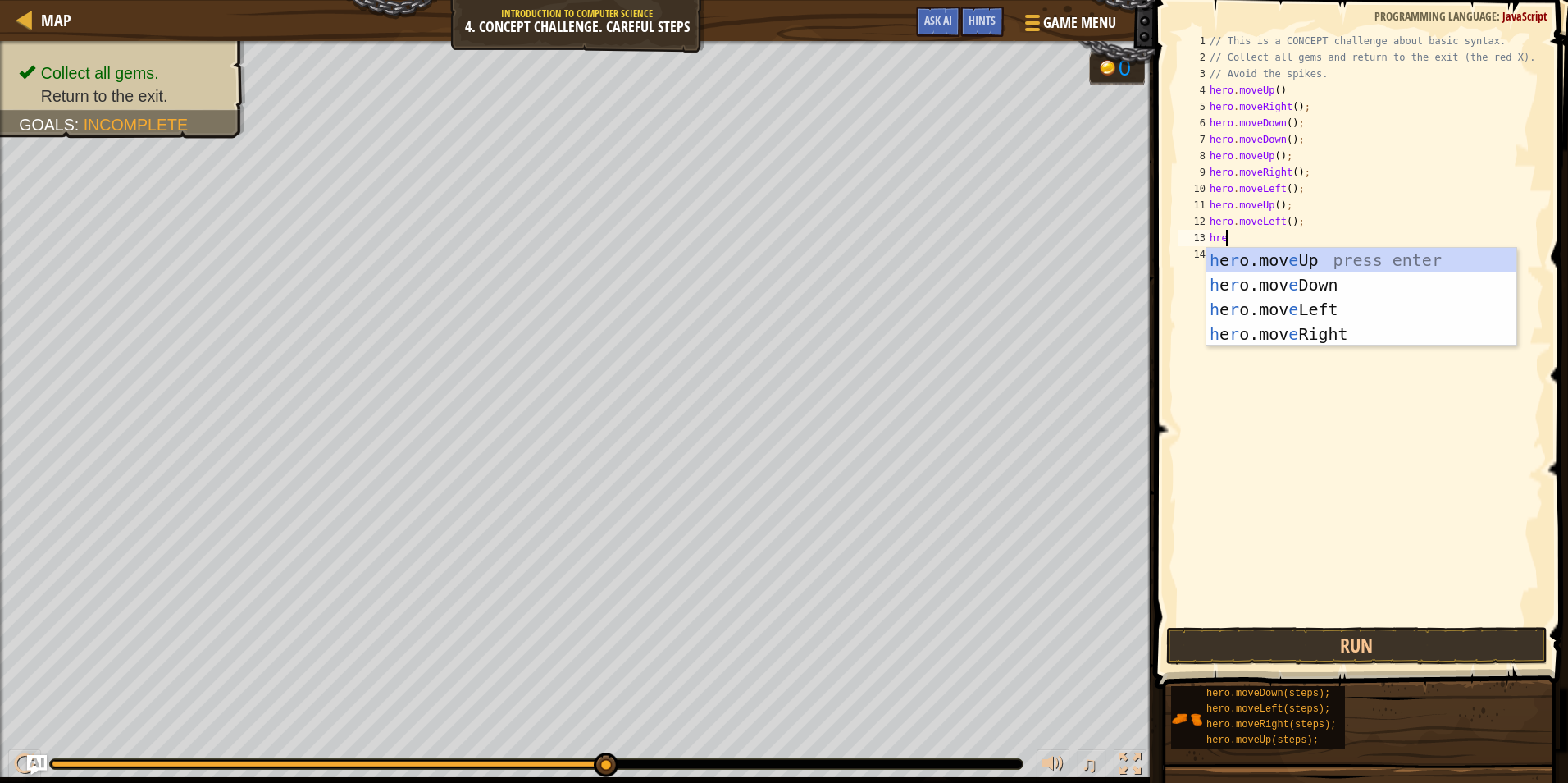
scroll to position [7, 1]
type textarea "hr"
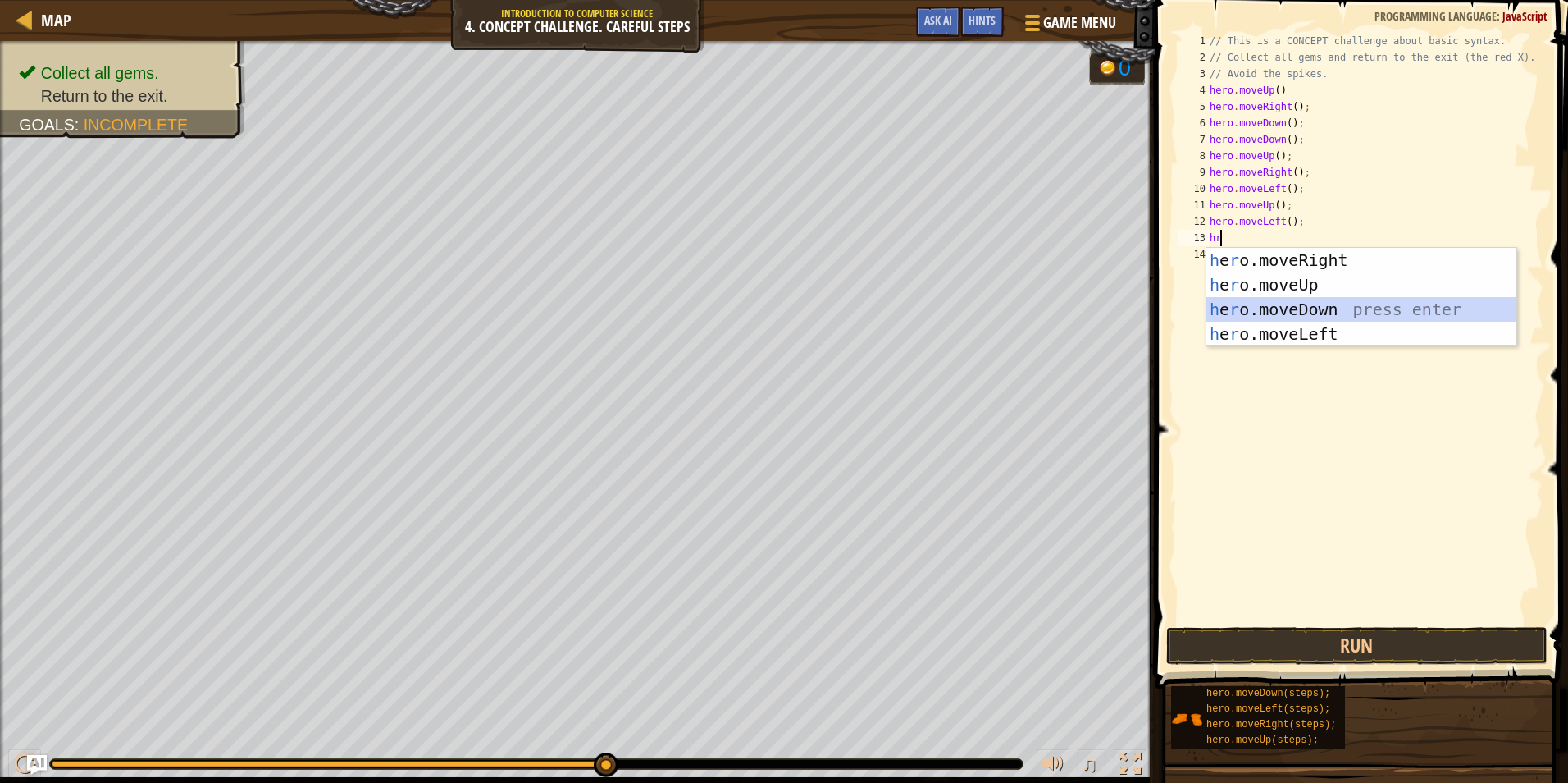
click at [1293, 313] on div "h e r o.moveRight press enter h e r o.moveUp press enter h e r o.moveDown press…" at bounding box center [1362, 321] width 310 height 148
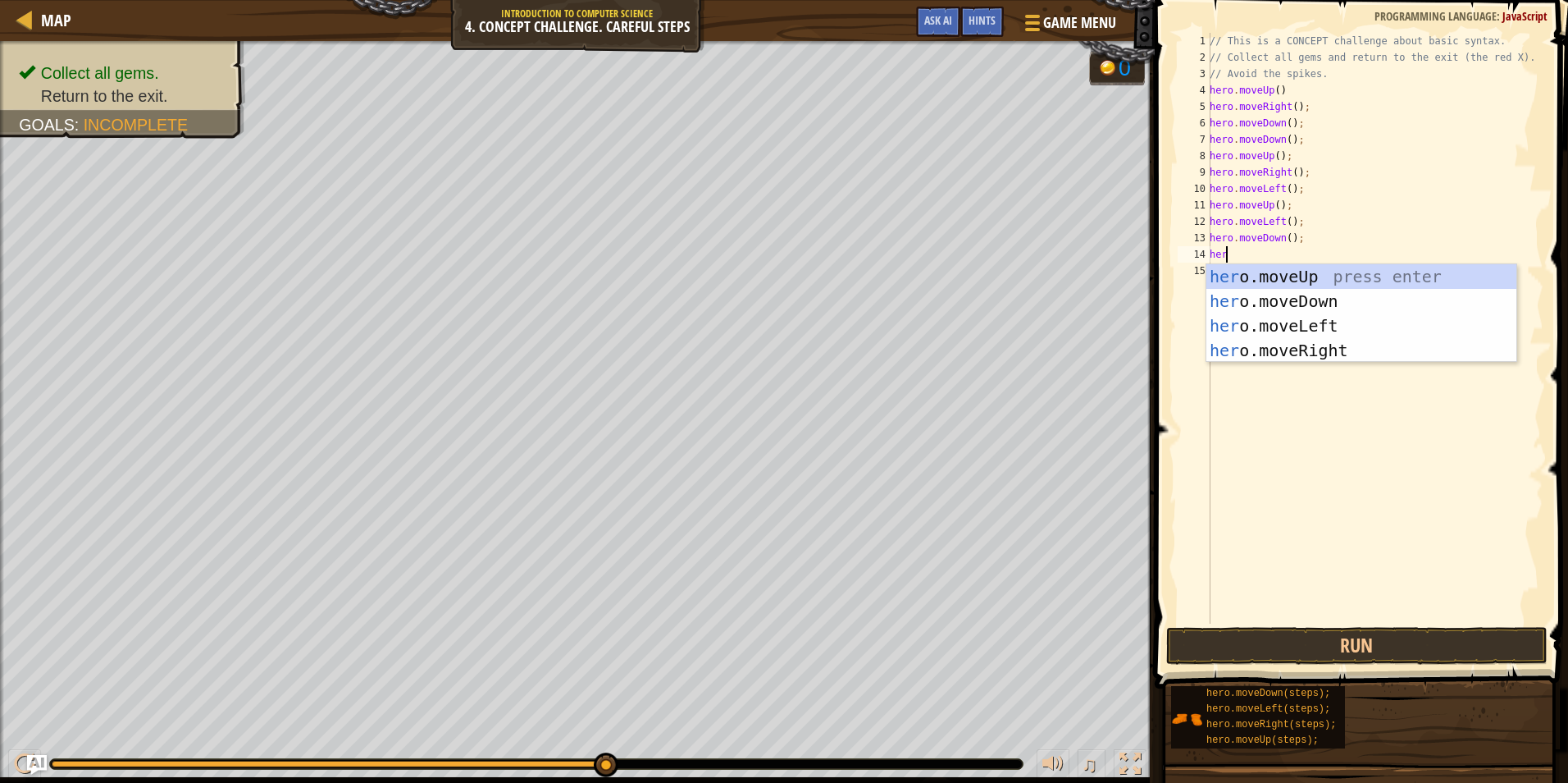
type textarea "here"
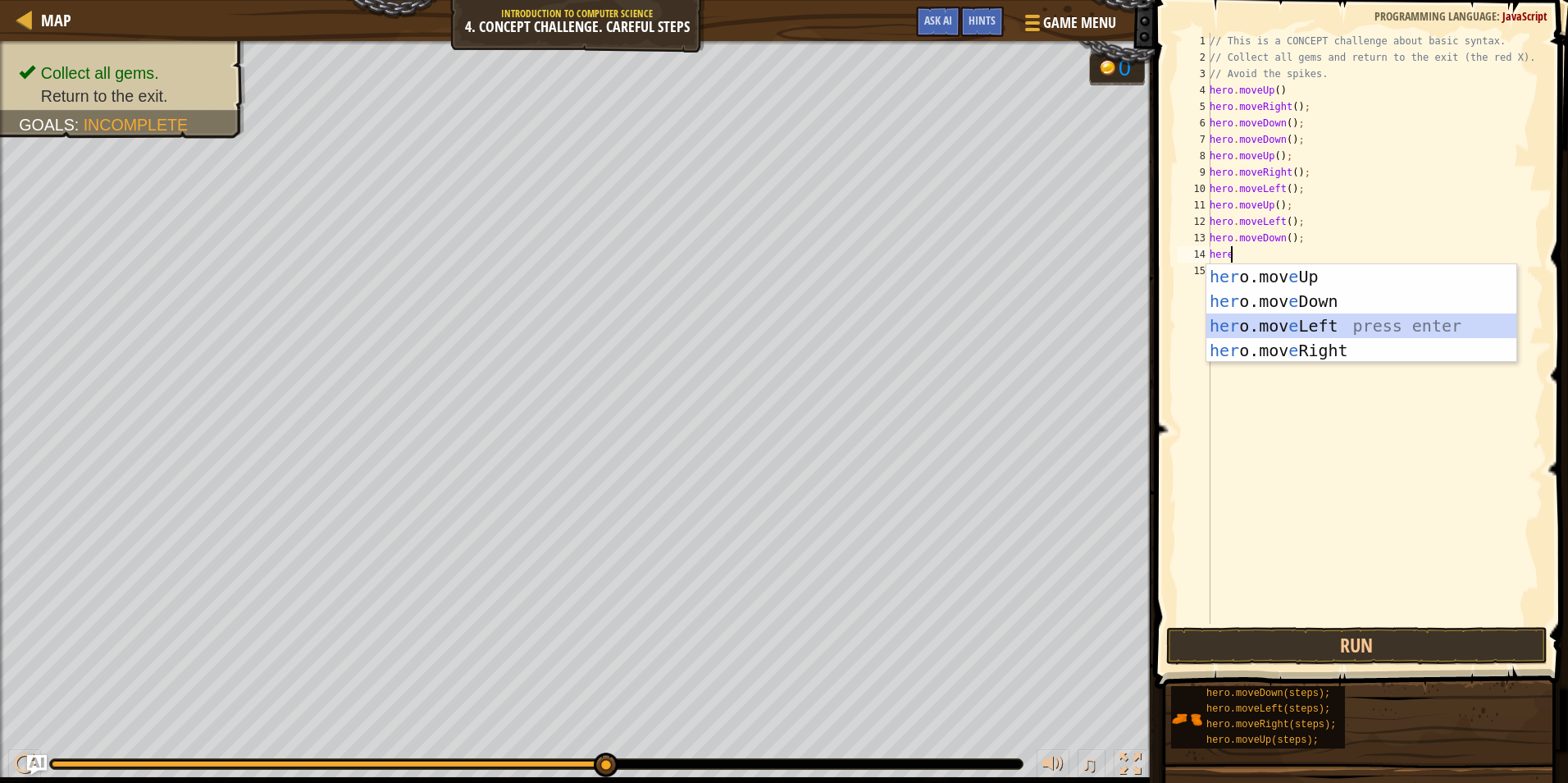
click at [1294, 313] on div "her o.mov e Up press enter her o.mov e Down press enter her o.mov e Left press …" at bounding box center [1362, 338] width 310 height 148
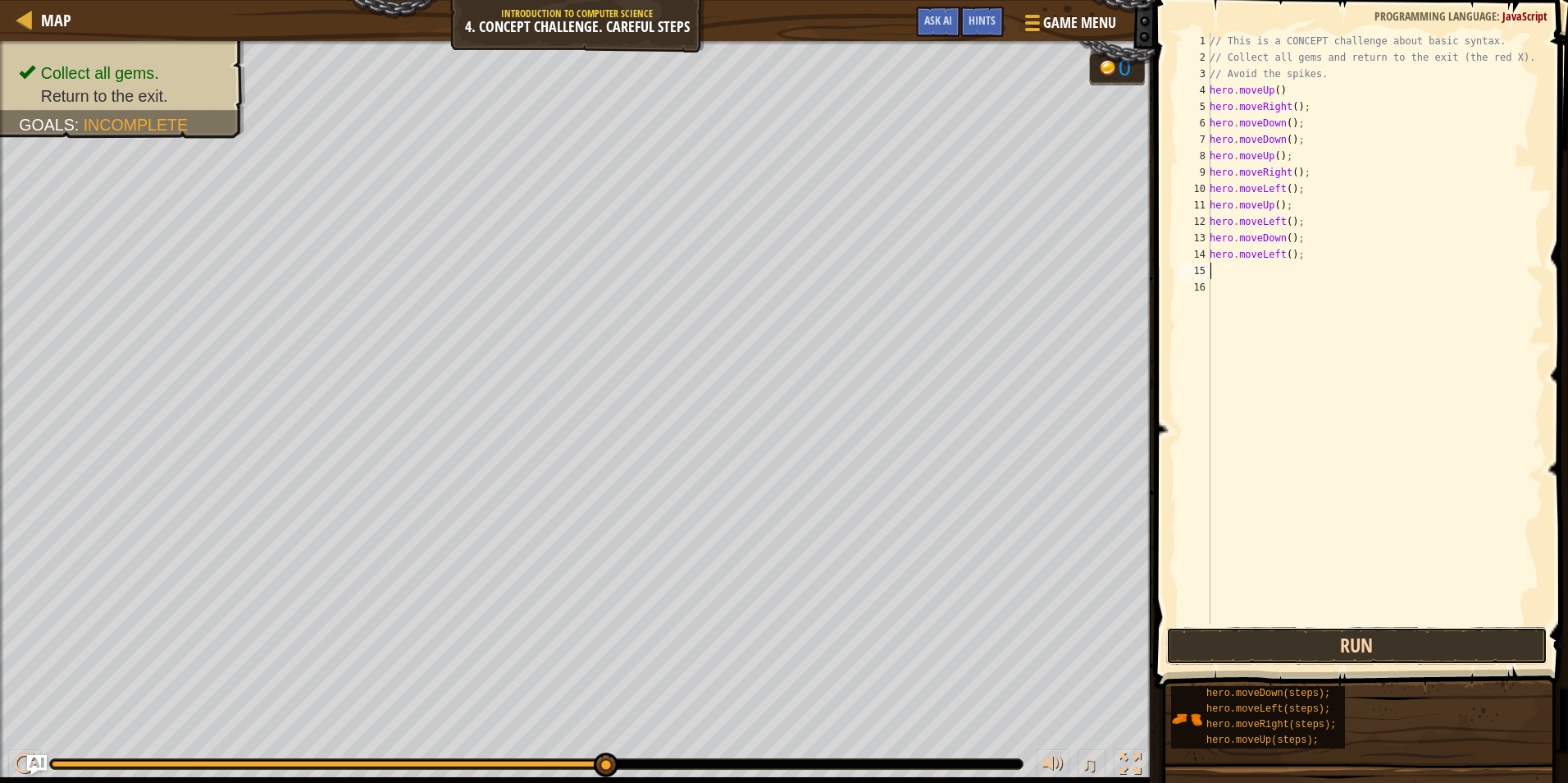
click at [1291, 648] on button "Run" at bounding box center [1357, 645] width 382 height 38
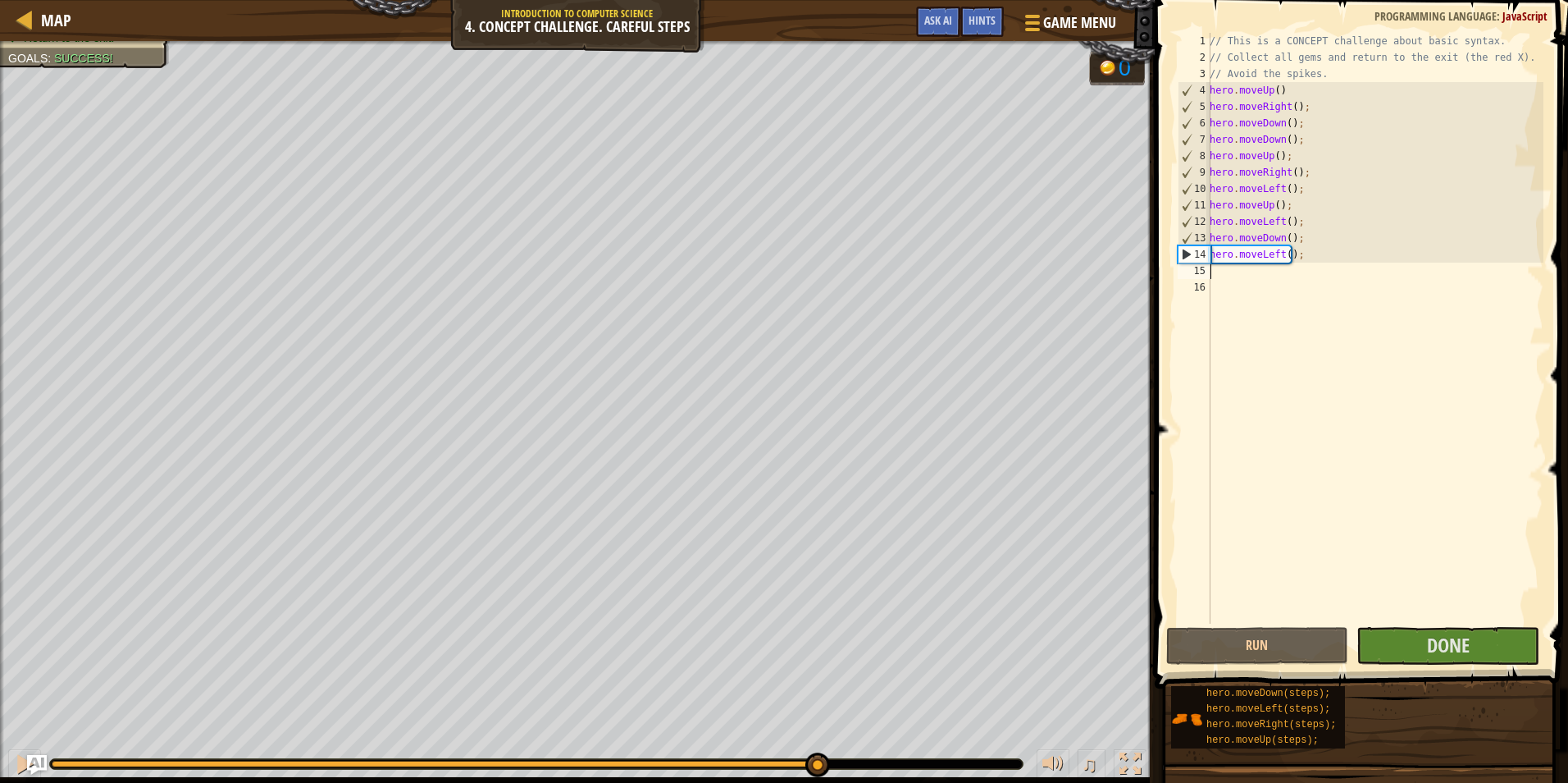
drag, startPoint x: 495, startPoint y: 774, endPoint x: 813, endPoint y: 793, distance: 318.6
click at [813, 0] on html "Map Introduction to Computer Science 4. Concept Challenge. Careful Steps Game M…" at bounding box center [784, 0] width 1568 height 0
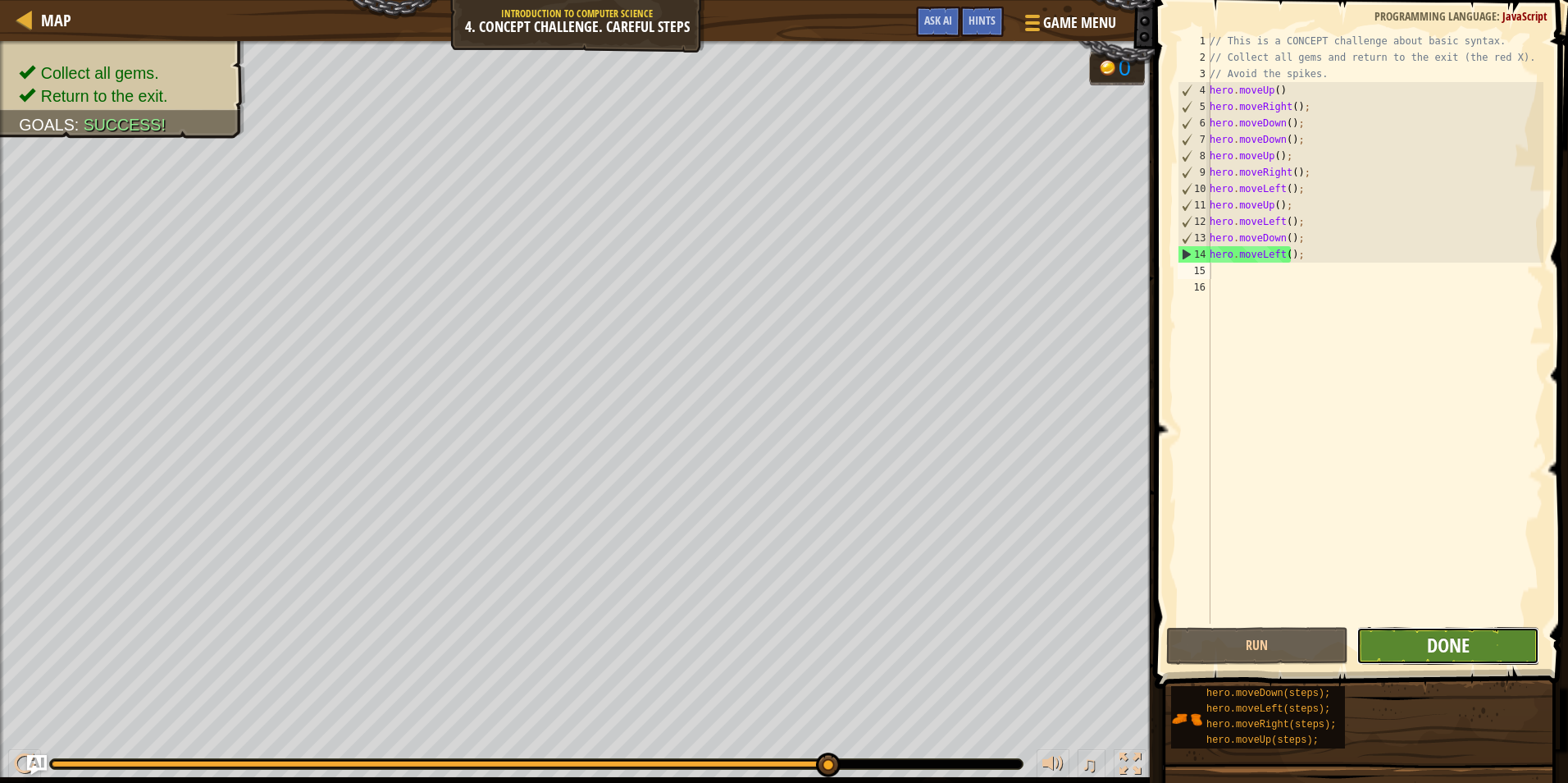
click at [1444, 652] on span "Done" at bounding box center [1448, 644] width 42 height 27
click at [1444, 0] on body "Map Introduction to Computer Science 4. Concept Challenge. Careful Steps Game M…" at bounding box center [784, 0] width 1568 height 0
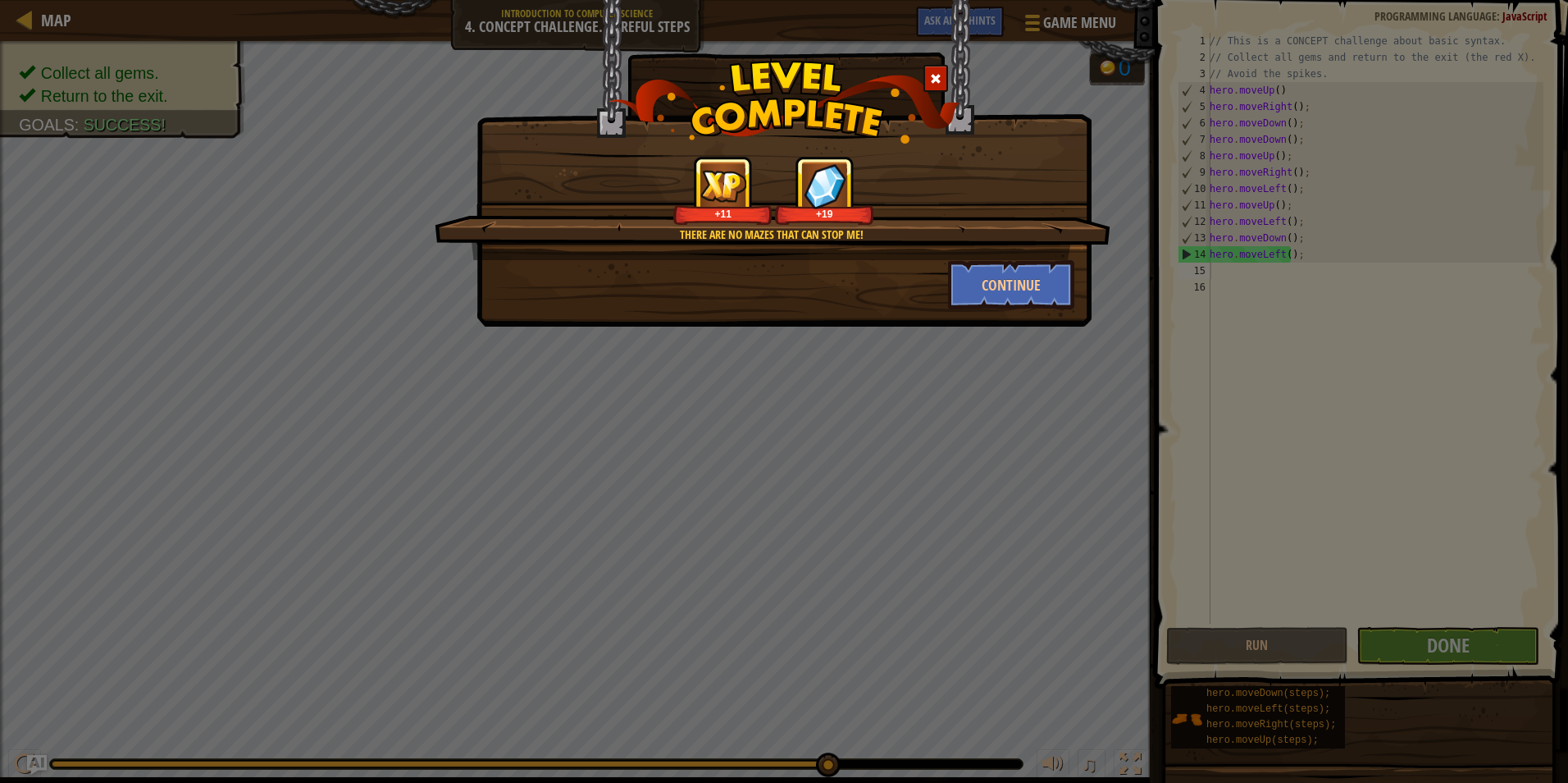
click at [993, 312] on div "There are no mazes that can stop me! +11 +19 Continue" at bounding box center [784, 163] width 615 height 327
click at [1023, 268] on button "Continue" at bounding box center [1011, 285] width 128 height 50
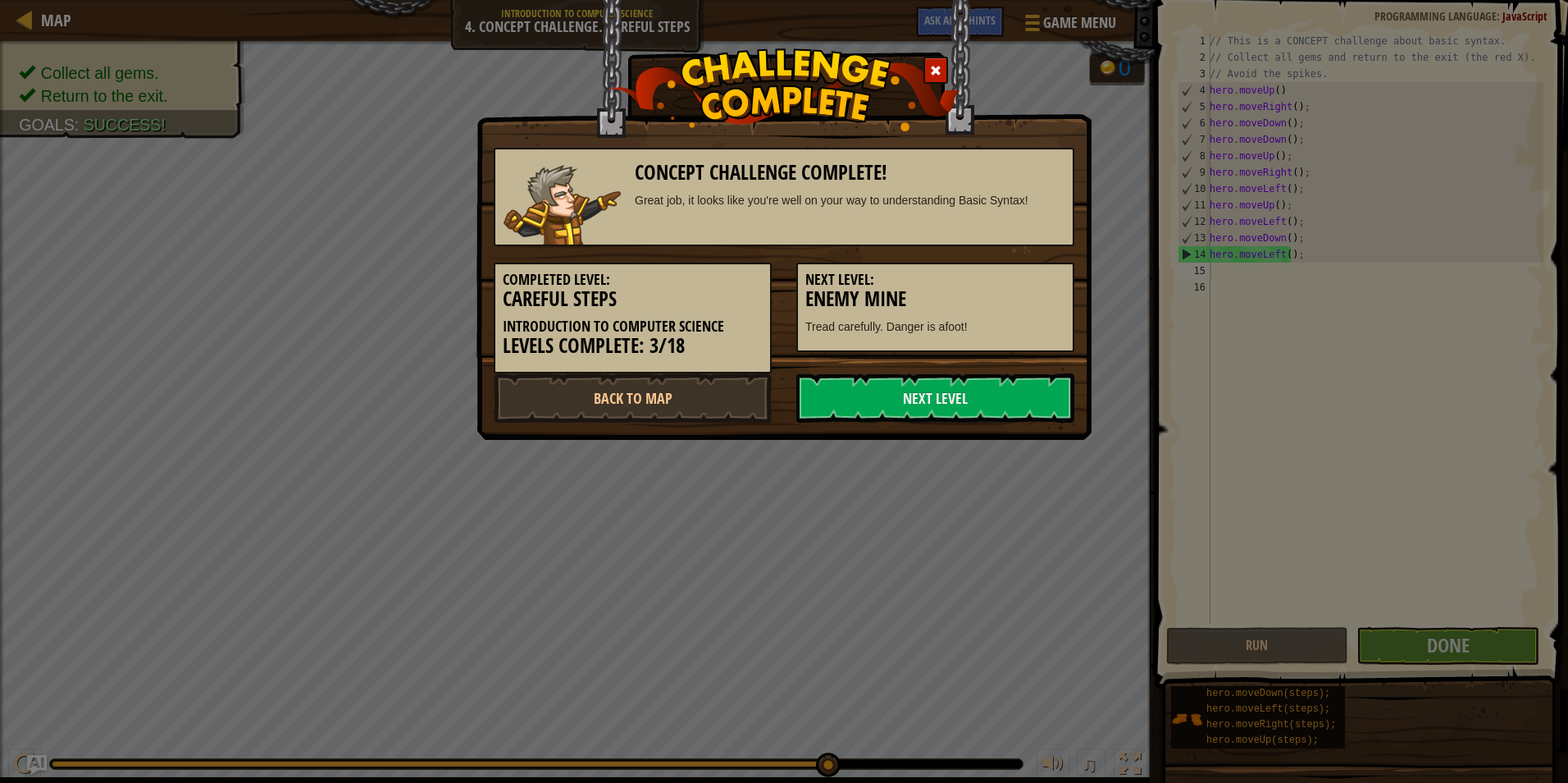
click at [1029, 289] on h3 "Enemy Mine" at bounding box center [935, 299] width 260 height 22
drag, startPoint x: 913, startPoint y: 393, endPoint x: 917, endPoint y: 337, distance: 56.1
click at [919, 352] on div "Concept Challenge Complete! Great job, it looks like you're well on your way to…" at bounding box center [784, 276] width 581 height 291
click at [935, 396] on link "Next Level" at bounding box center [935, 398] width 278 height 50
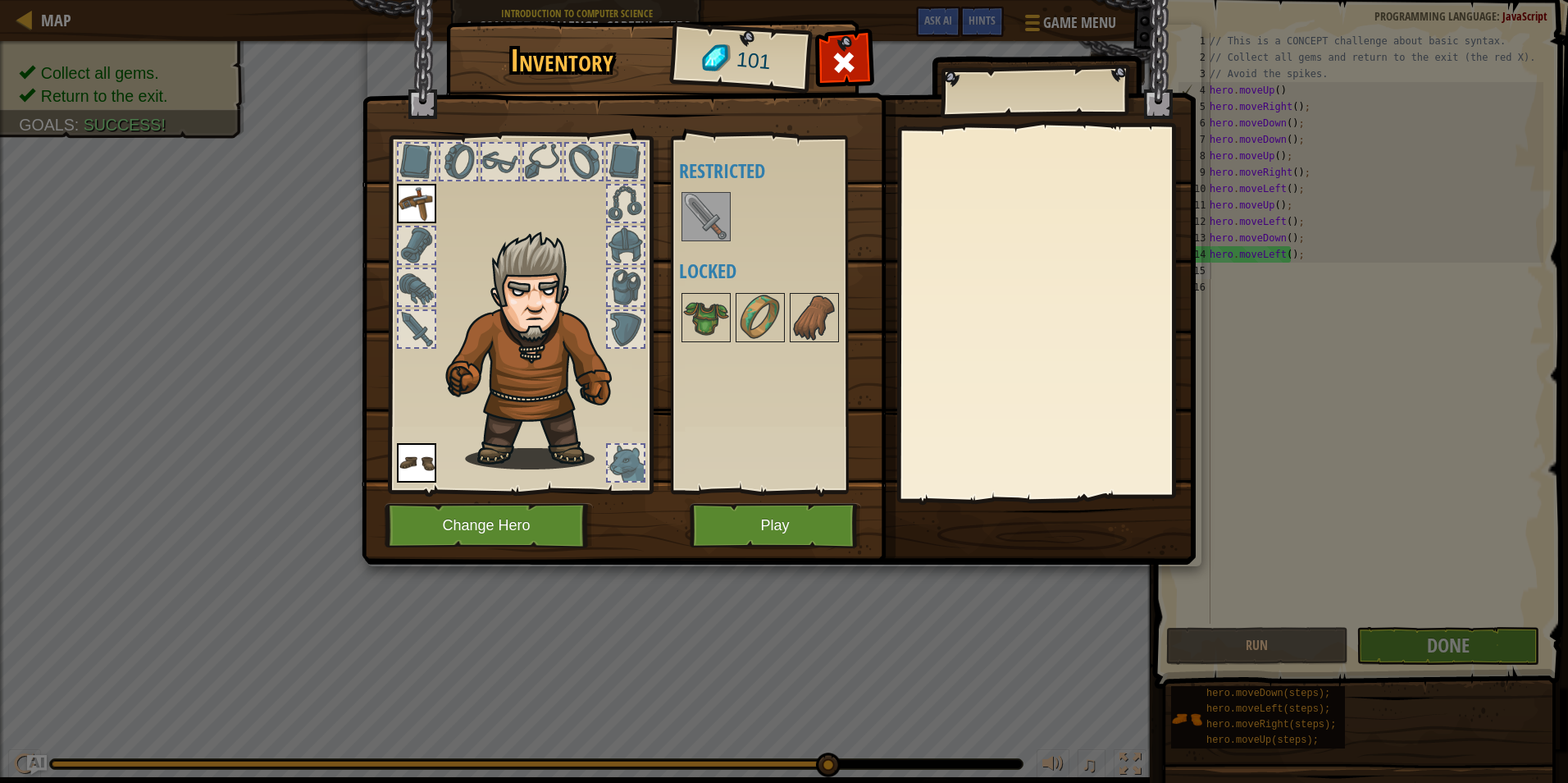
click at [706, 201] on img at bounding box center [706, 217] width 46 height 46
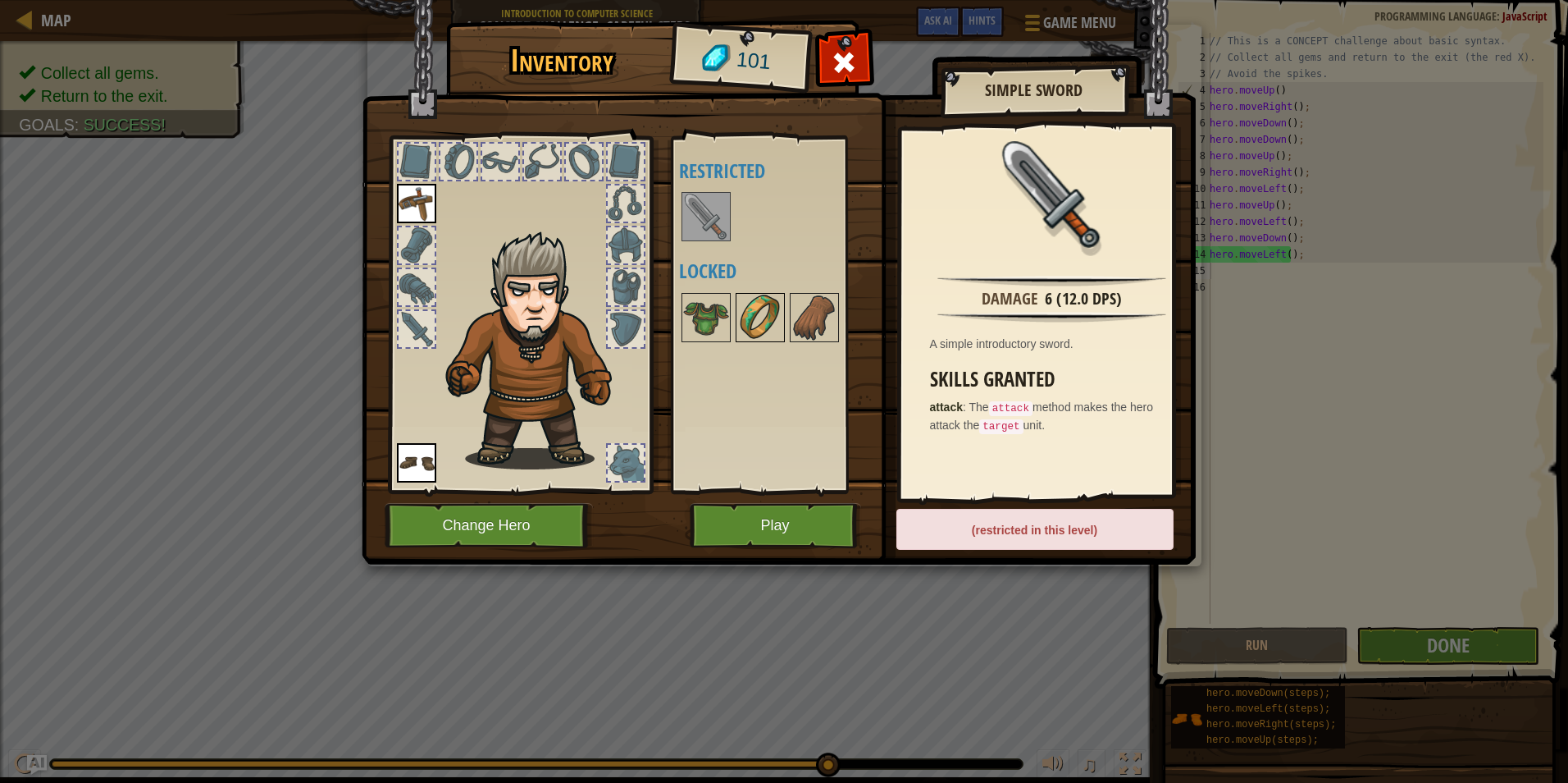
click at [740, 322] on img at bounding box center [760, 318] width 46 height 46
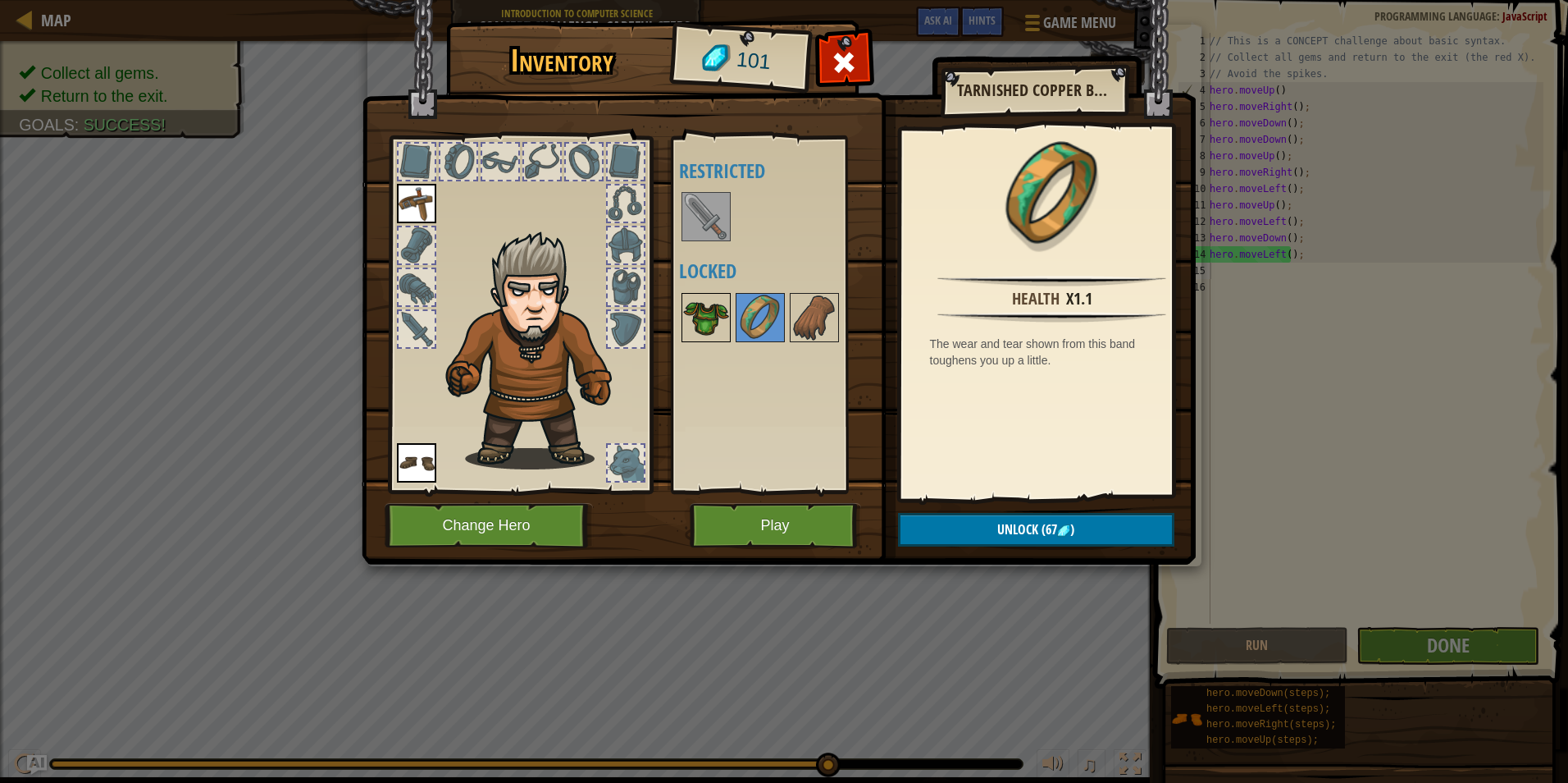
click at [694, 316] on img at bounding box center [706, 318] width 46 height 46
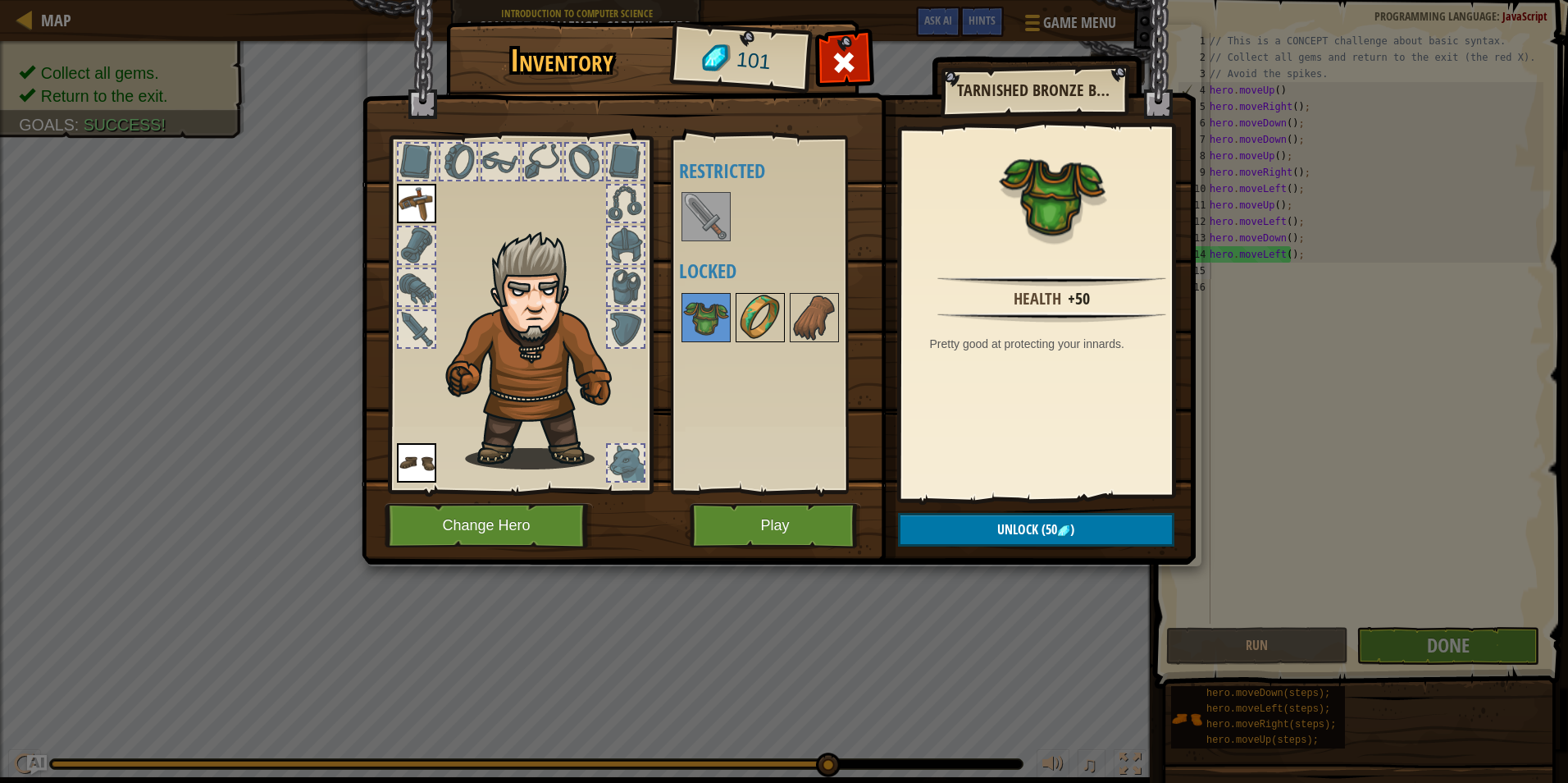
click at [766, 298] on img at bounding box center [760, 318] width 46 height 46
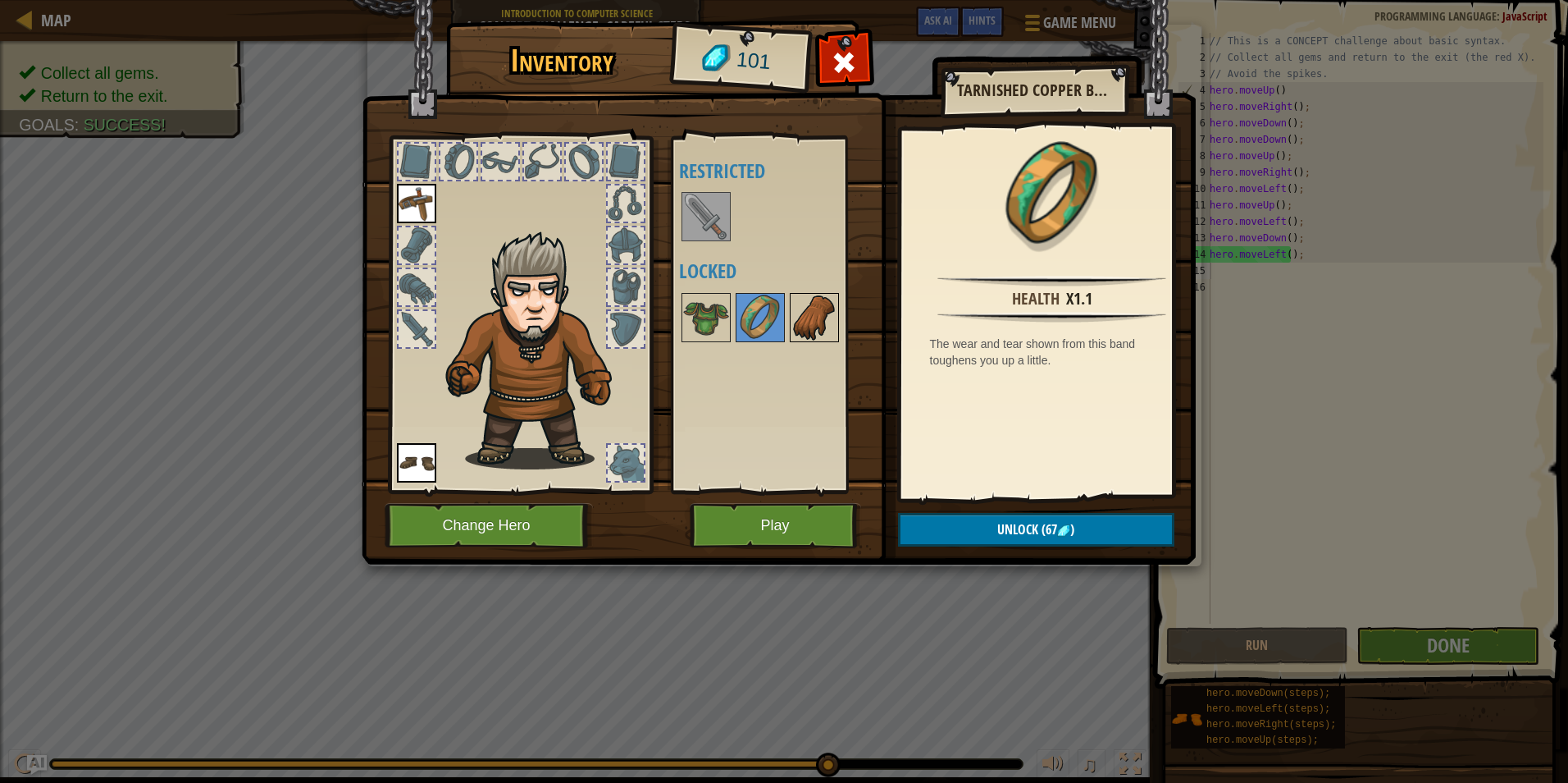
click at [804, 320] on img at bounding box center [814, 318] width 46 height 46
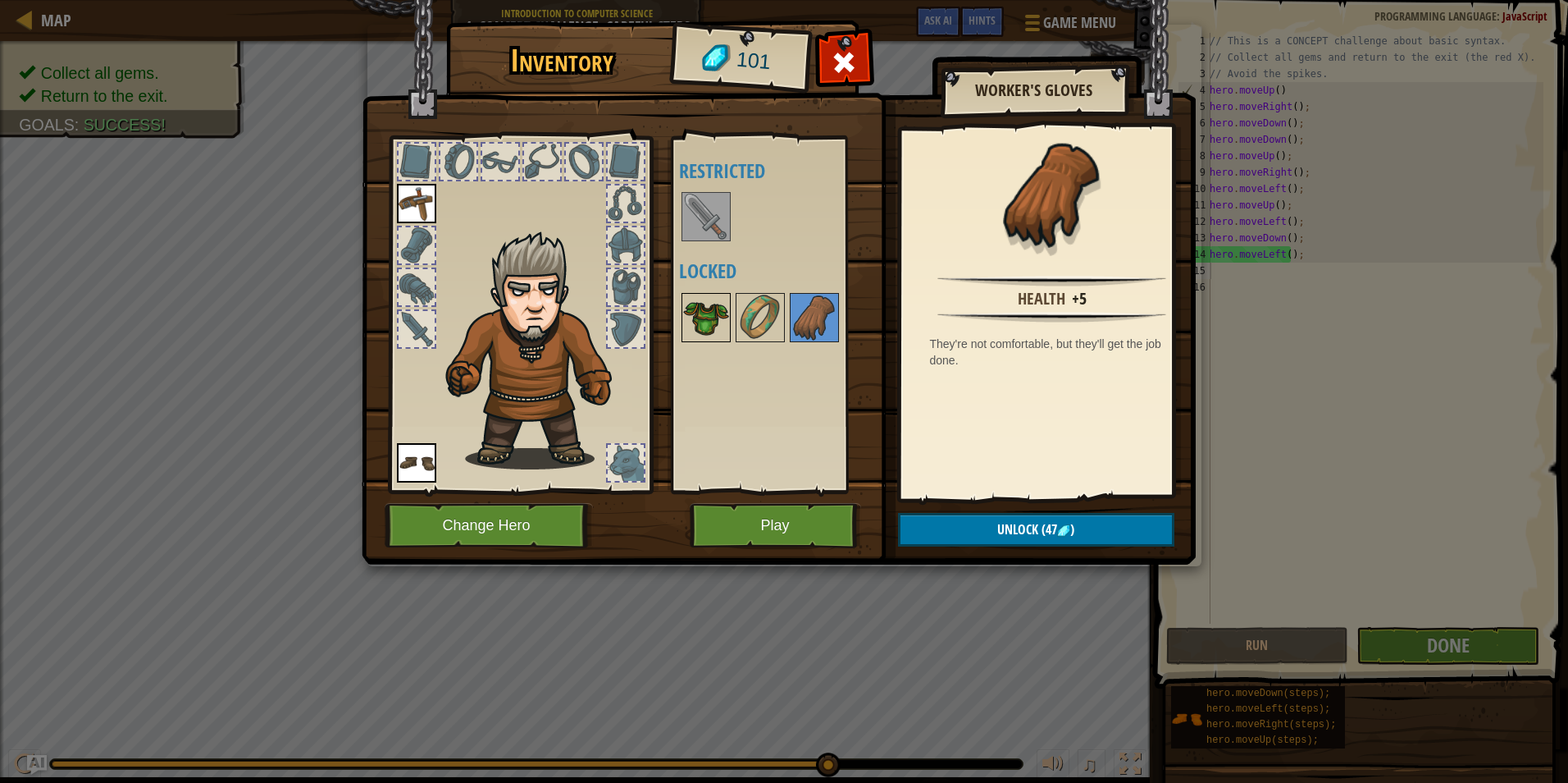
click at [697, 319] on img at bounding box center [706, 318] width 46 height 46
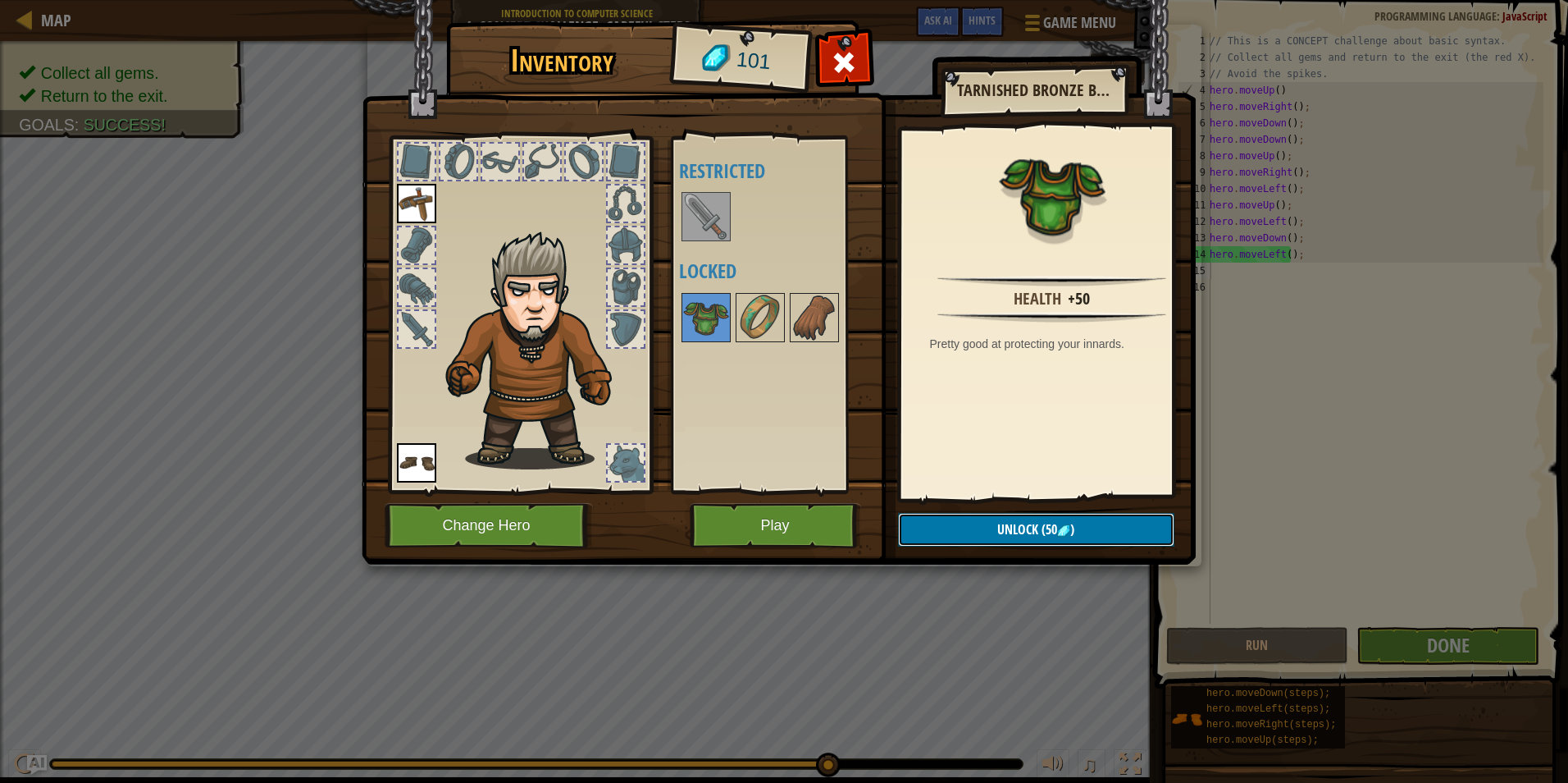
click at [1002, 520] on button "Unlock (50 )" at bounding box center [1036, 530] width 276 height 34
click at [975, 521] on button "Confirm" at bounding box center [1036, 530] width 276 height 34
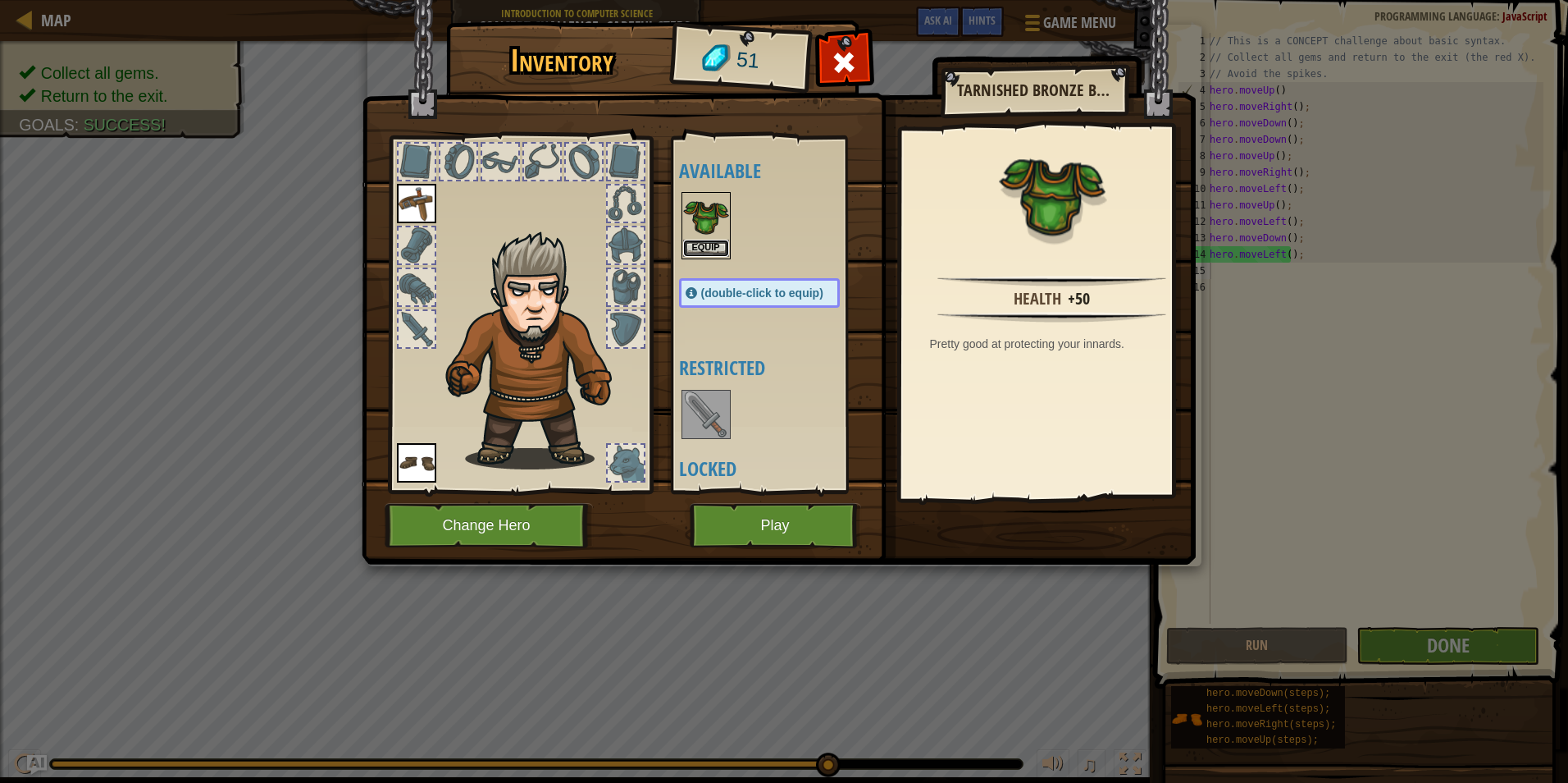
click at [688, 243] on button "Equip" at bounding box center [706, 248] width 46 height 17
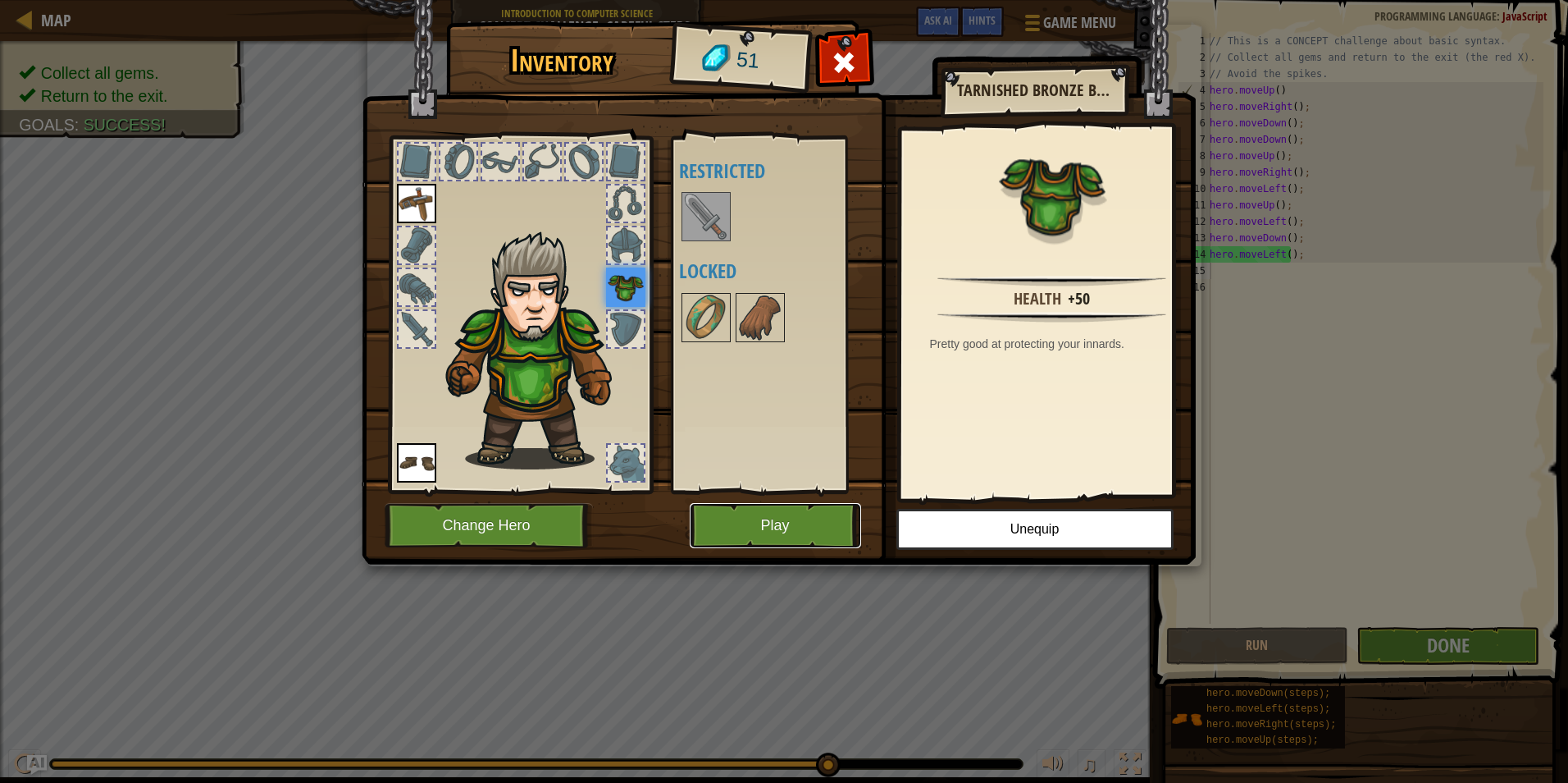
click at [762, 520] on button "Play" at bounding box center [775, 525] width 172 height 45
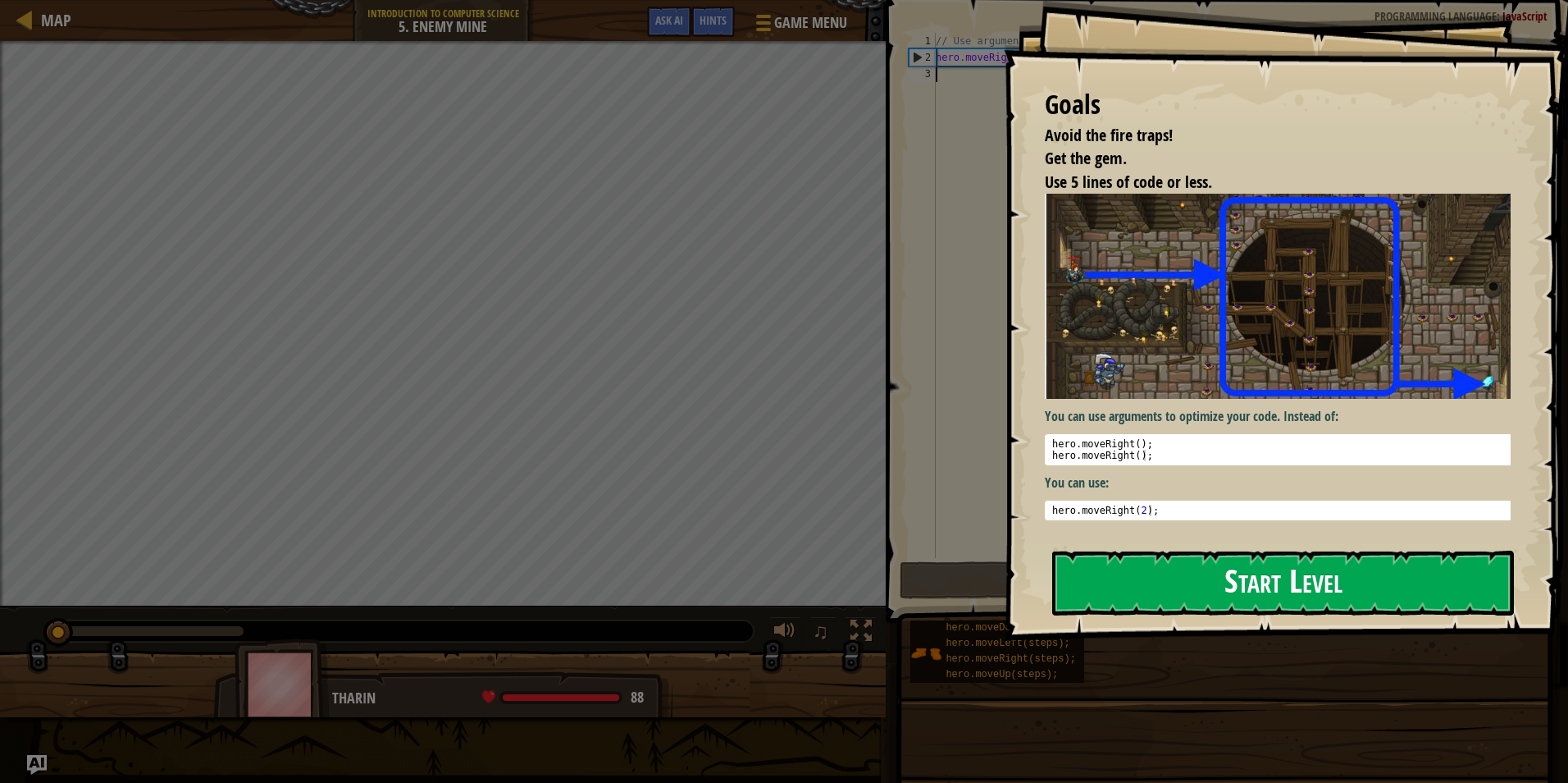
click at [1121, 569] on button "Start Level" at bounding box center [1283, 583] width 462 height 65
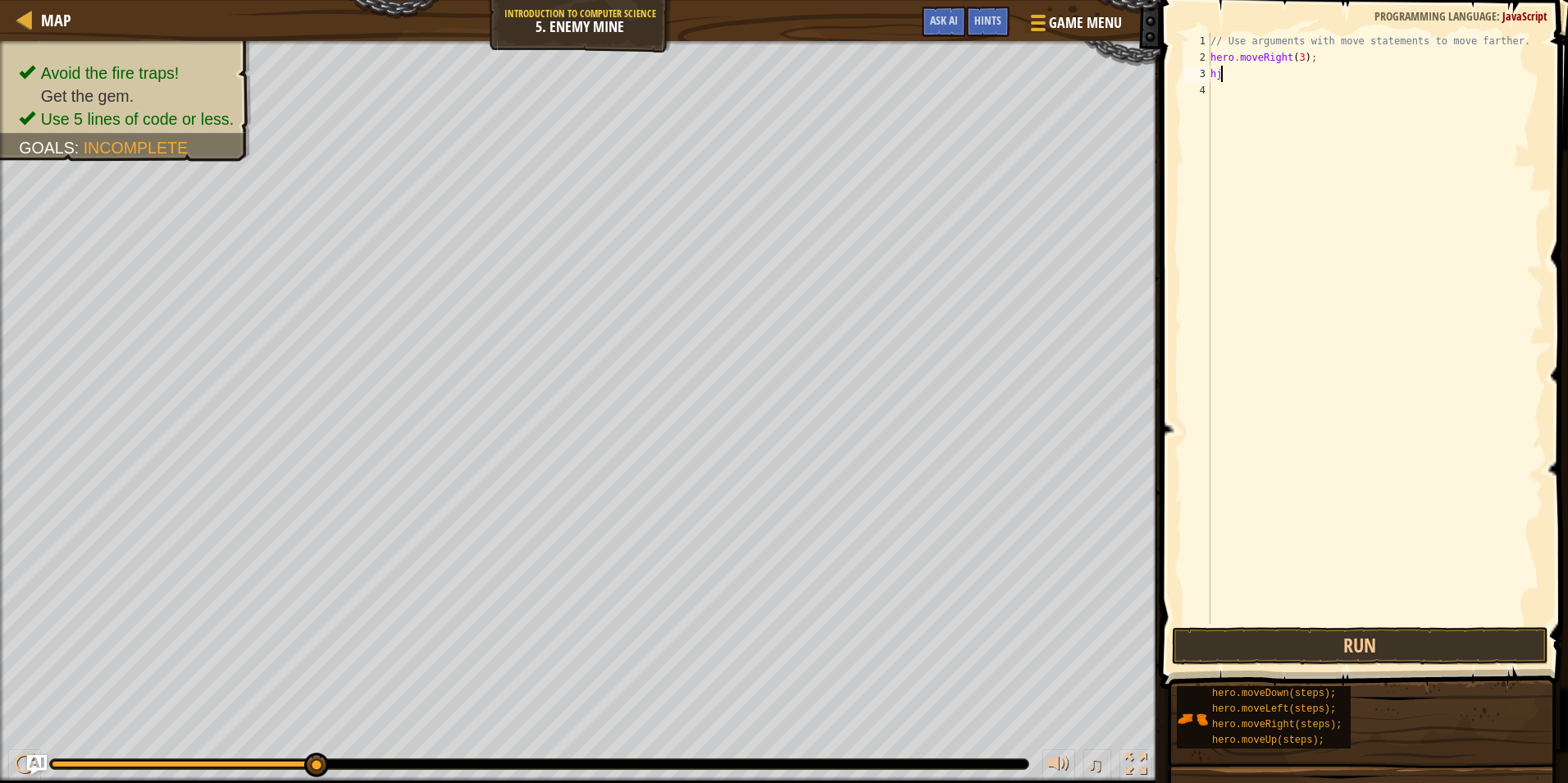
scroll to position [7, 0]
type textarea "h"
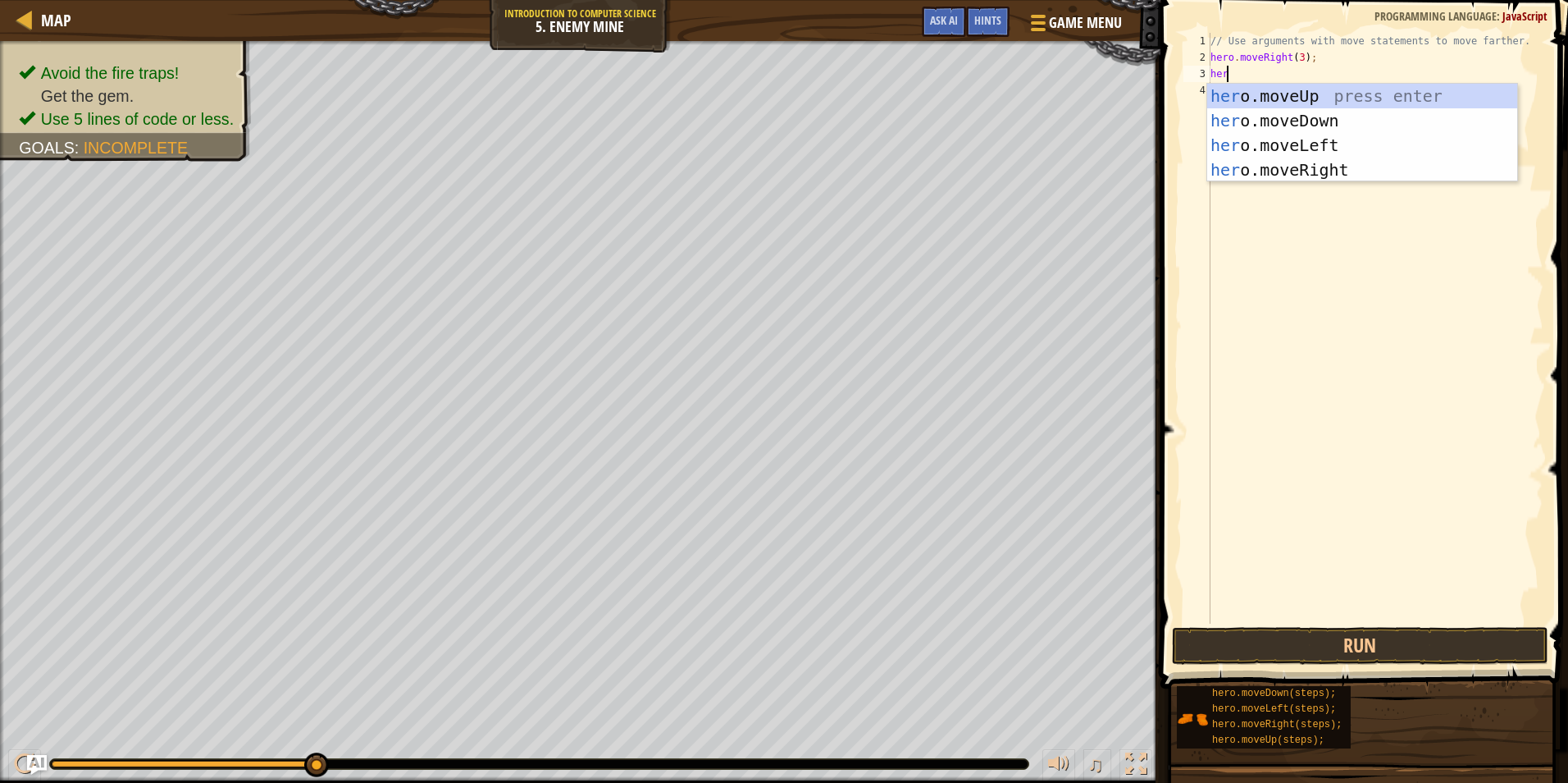
type textarea "here"
click at [1274, 97] on div "her o.mov e Up press enter her o.mov e Down press enter her o.mov e Left press …" at bounding box center [1362, 157] width 310 height 148
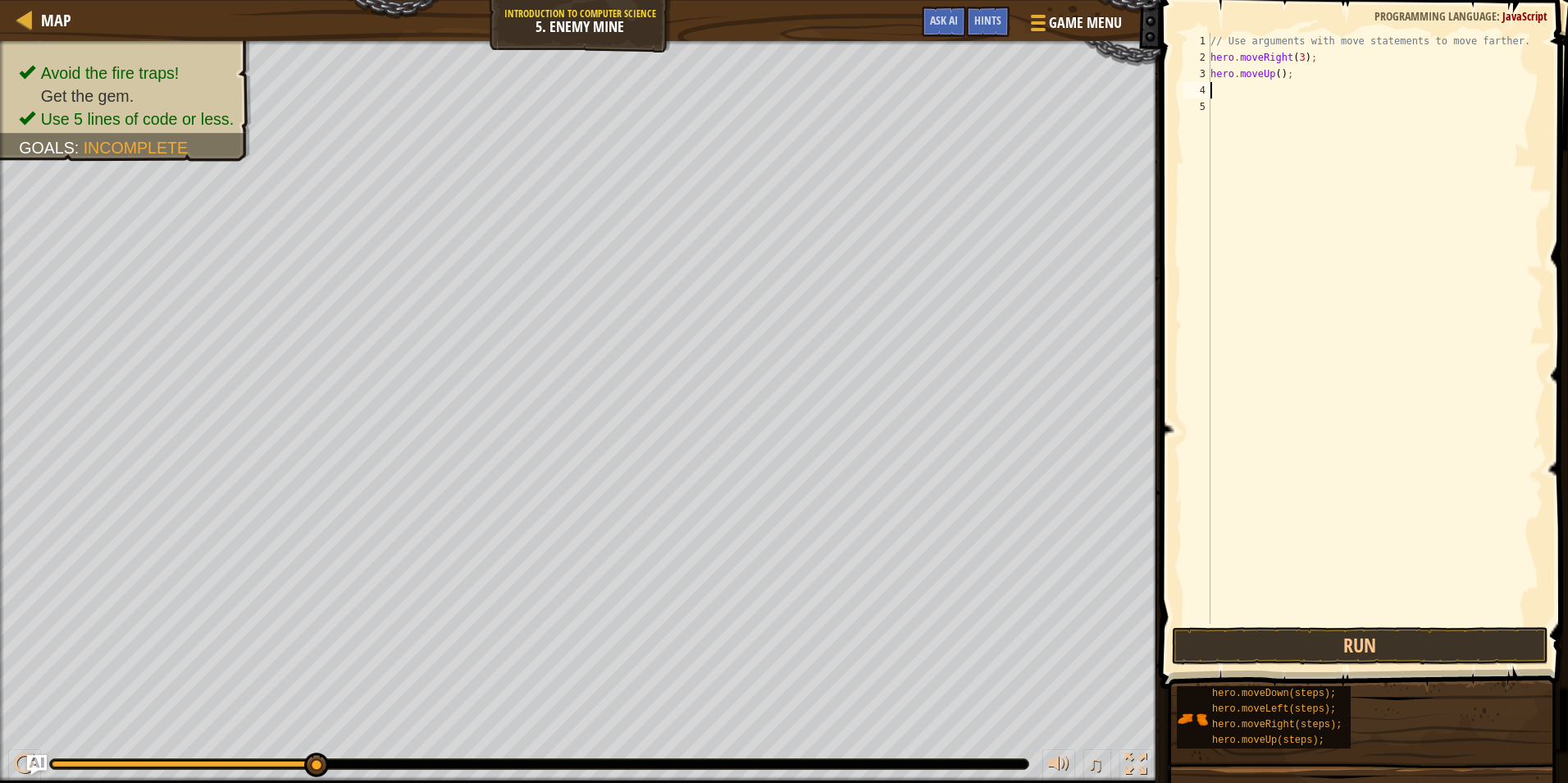
scroll to position [7, 0]
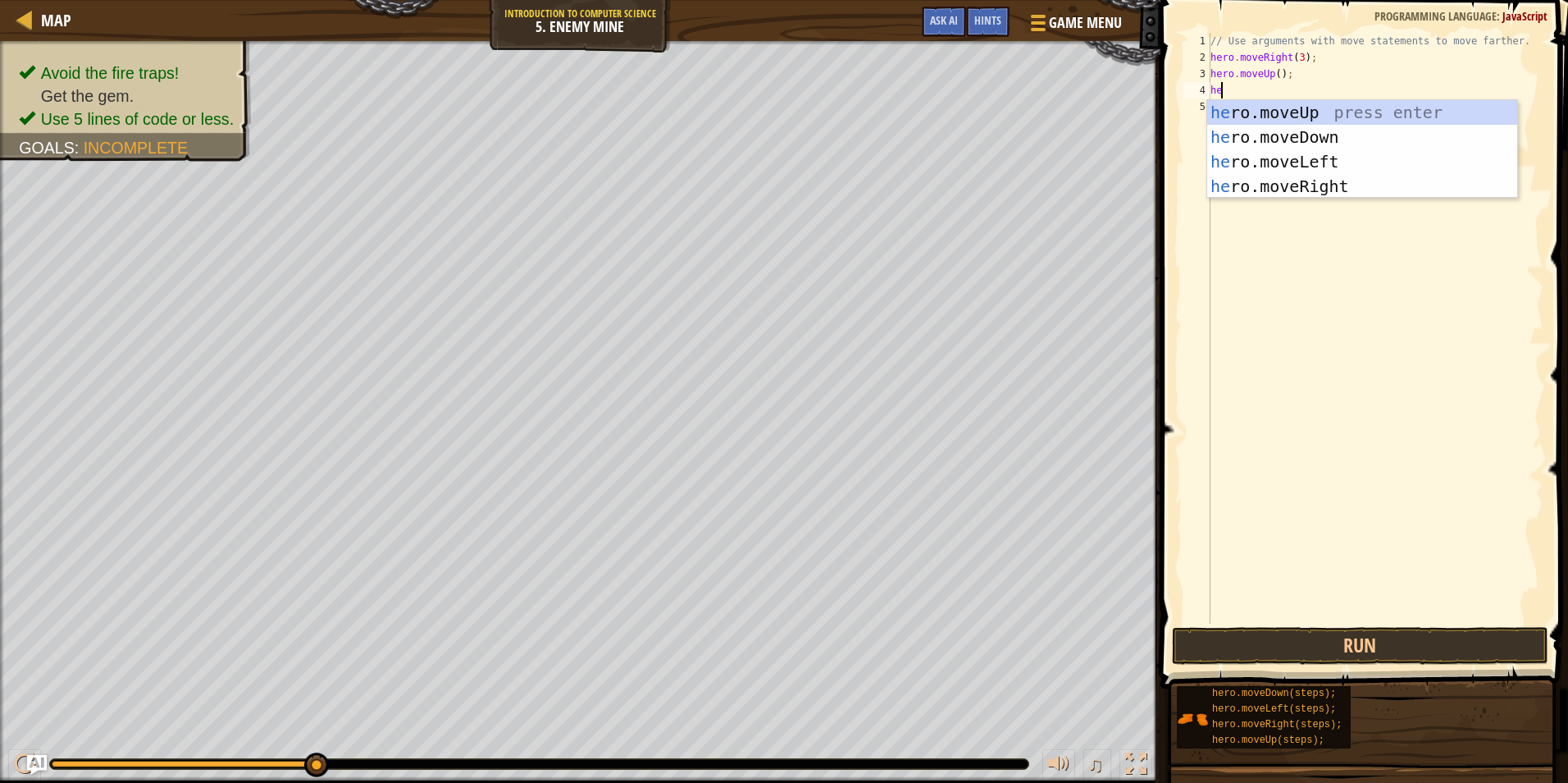
type textarea "her"
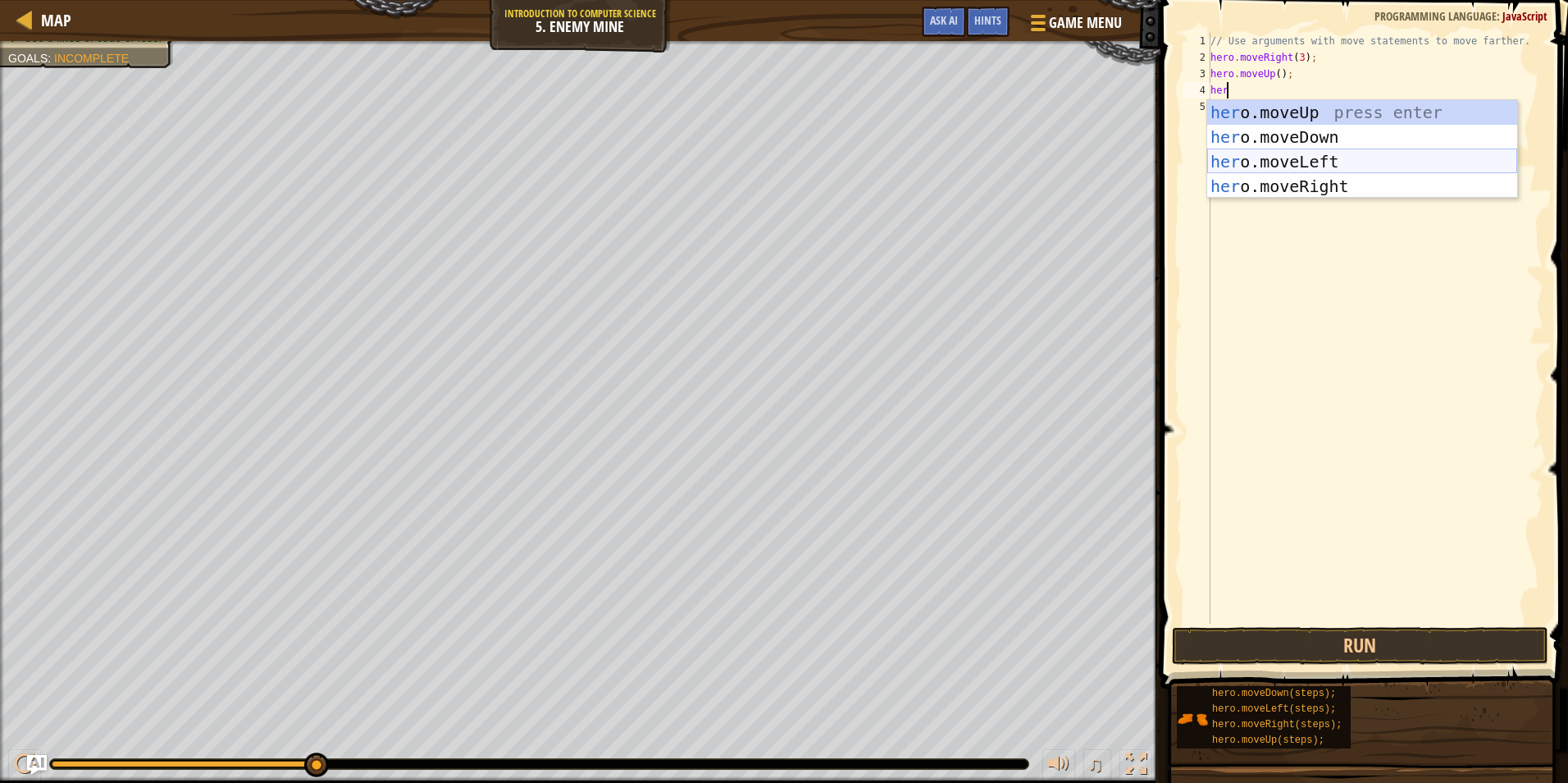
click at [1322, 151] on div "her o.moveUp press enter her o.moveDown press enter her o.moveLeft press enter …" at bounding box center [1362, 173] width 310 height 148
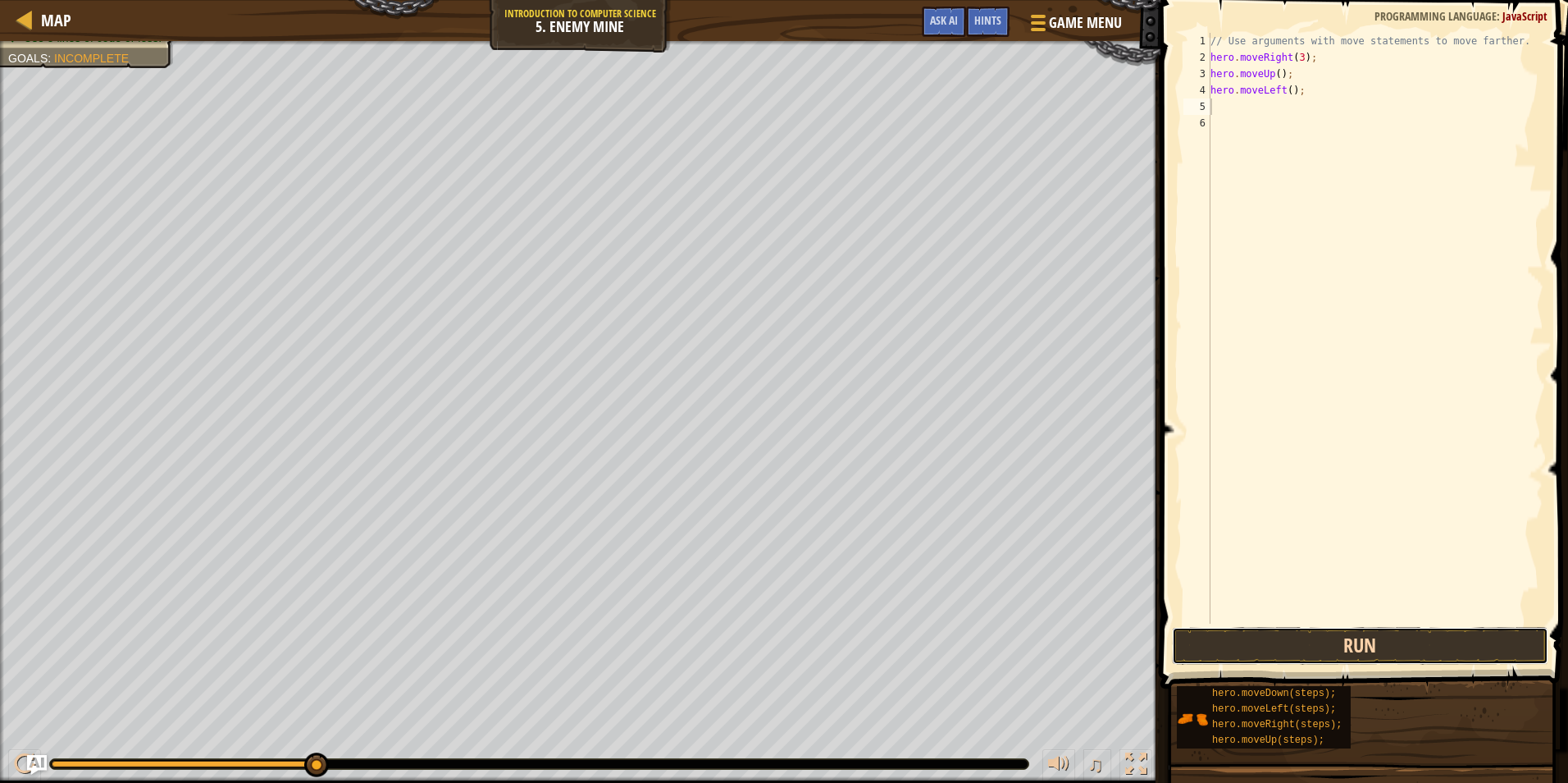
click at [1452, 639] on button "Run" at bounding box center [1360, 645] width 376 height 38
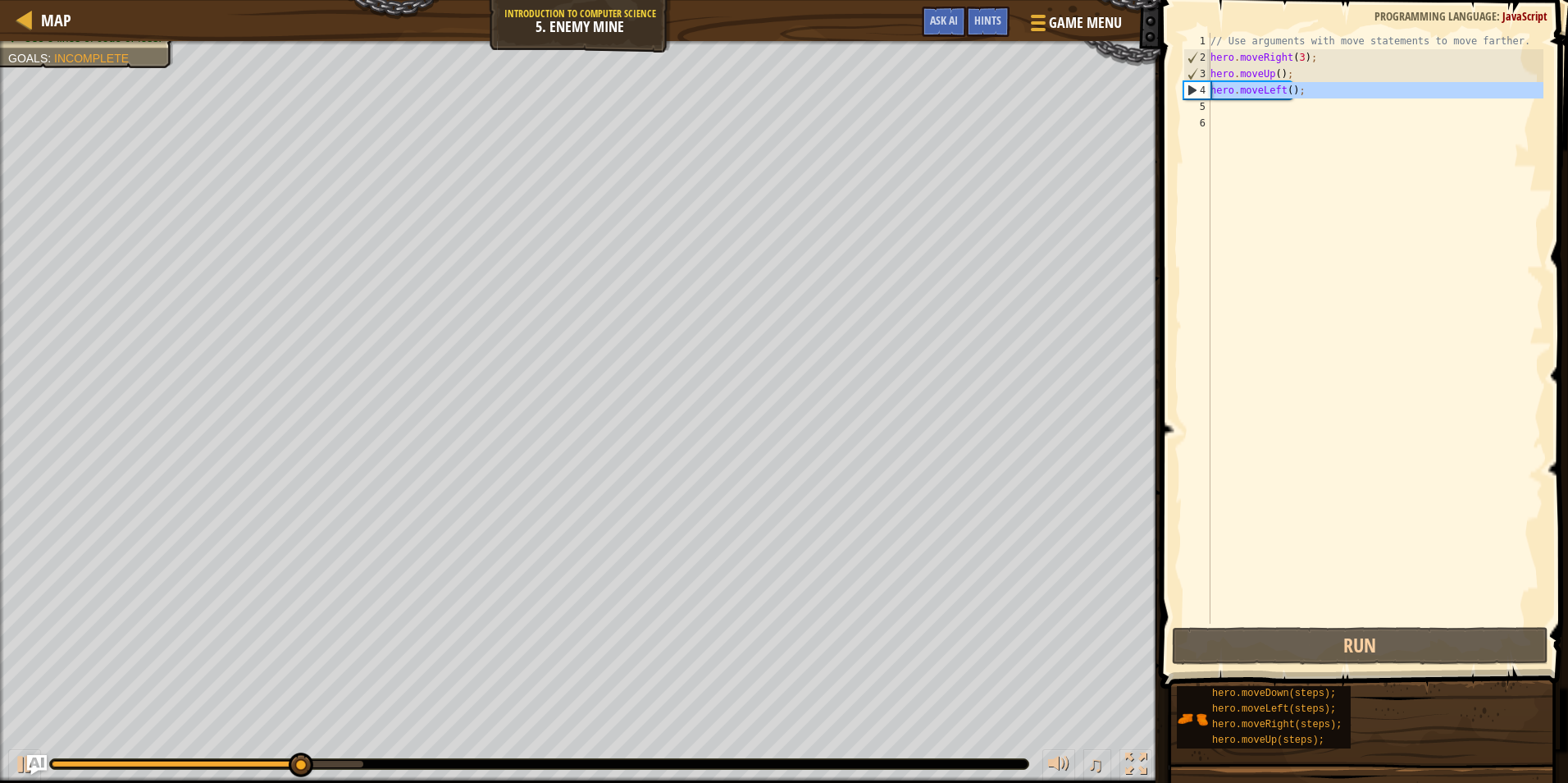
drag, startPoint x: 1284, startPoint y: 95, endPoint x: 1197, endPoint y: 95, distance: 87.0
click at [1197, 95] on div "1 2 3 4 5 6 // Use arguments with move statements to move farther. hero . moveR…" at bounding box center [1362, 328] width 363 height 590
type textarea "hero.moveLeft();"
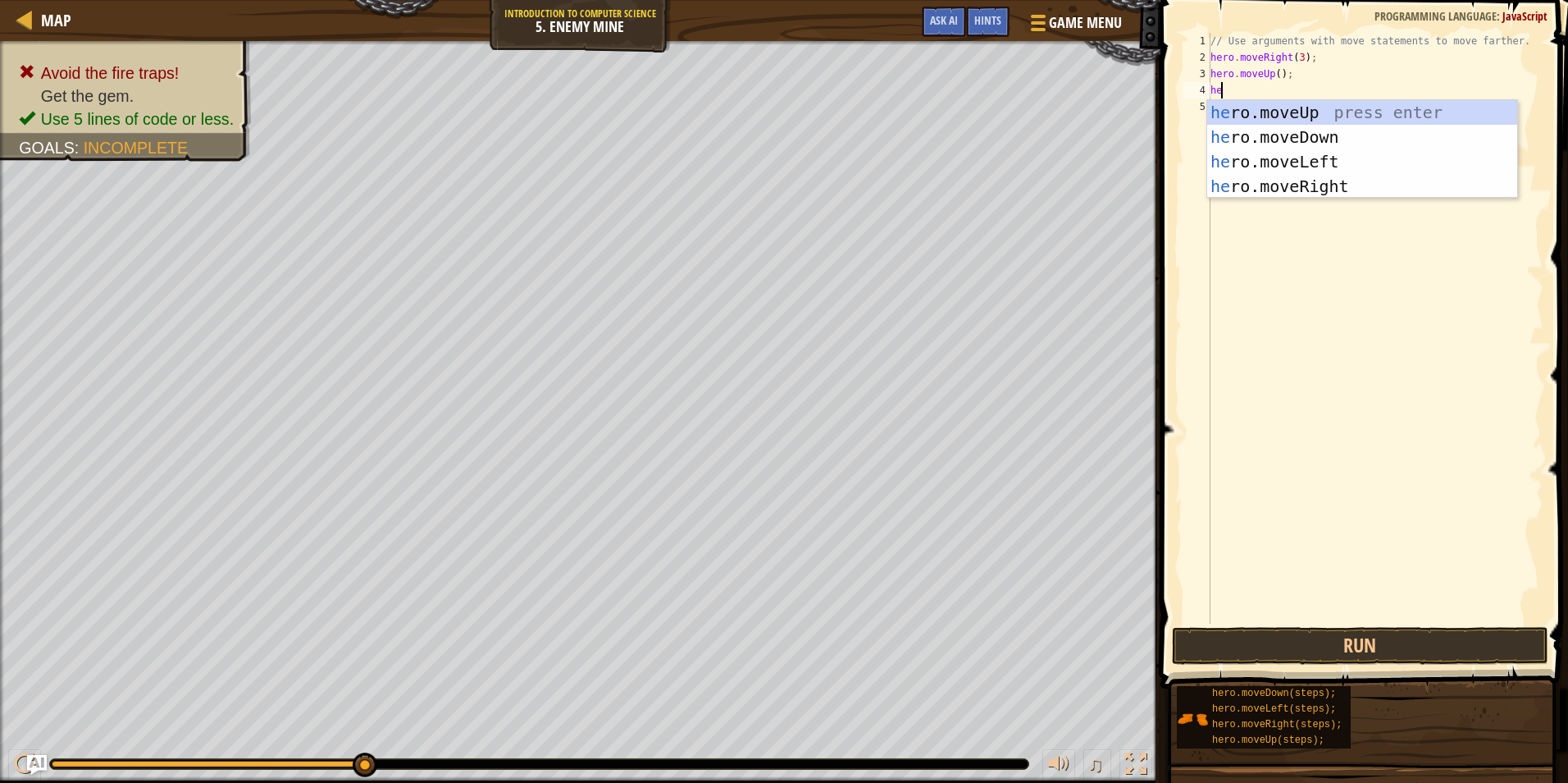
type textarea "her"
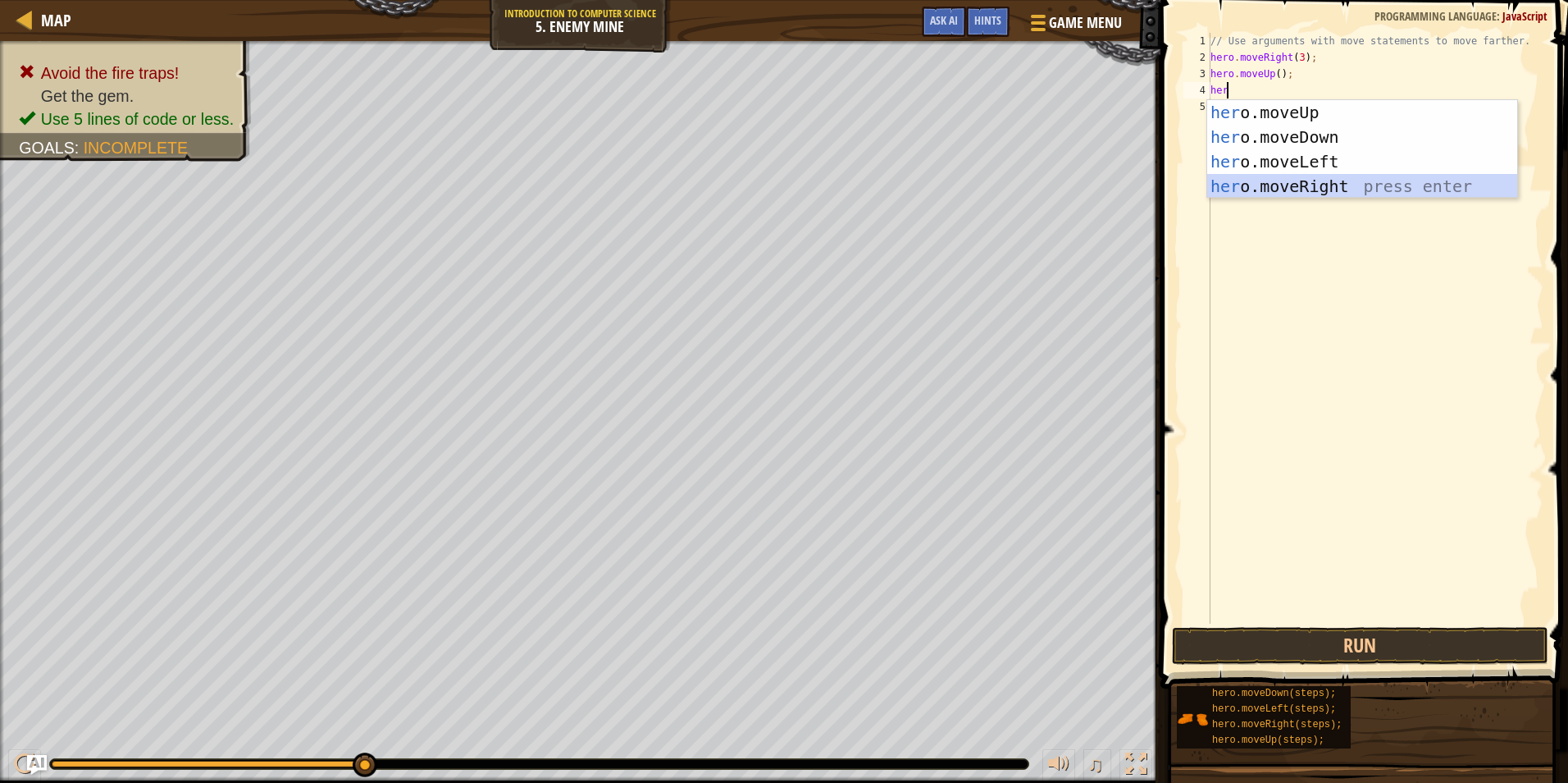
click at [1252, 177] on div "her o.moveUp press enter her o.moveDown press enter her o.moveLeft press enter …" at bounding box center [1362, 173] width 310 height 148
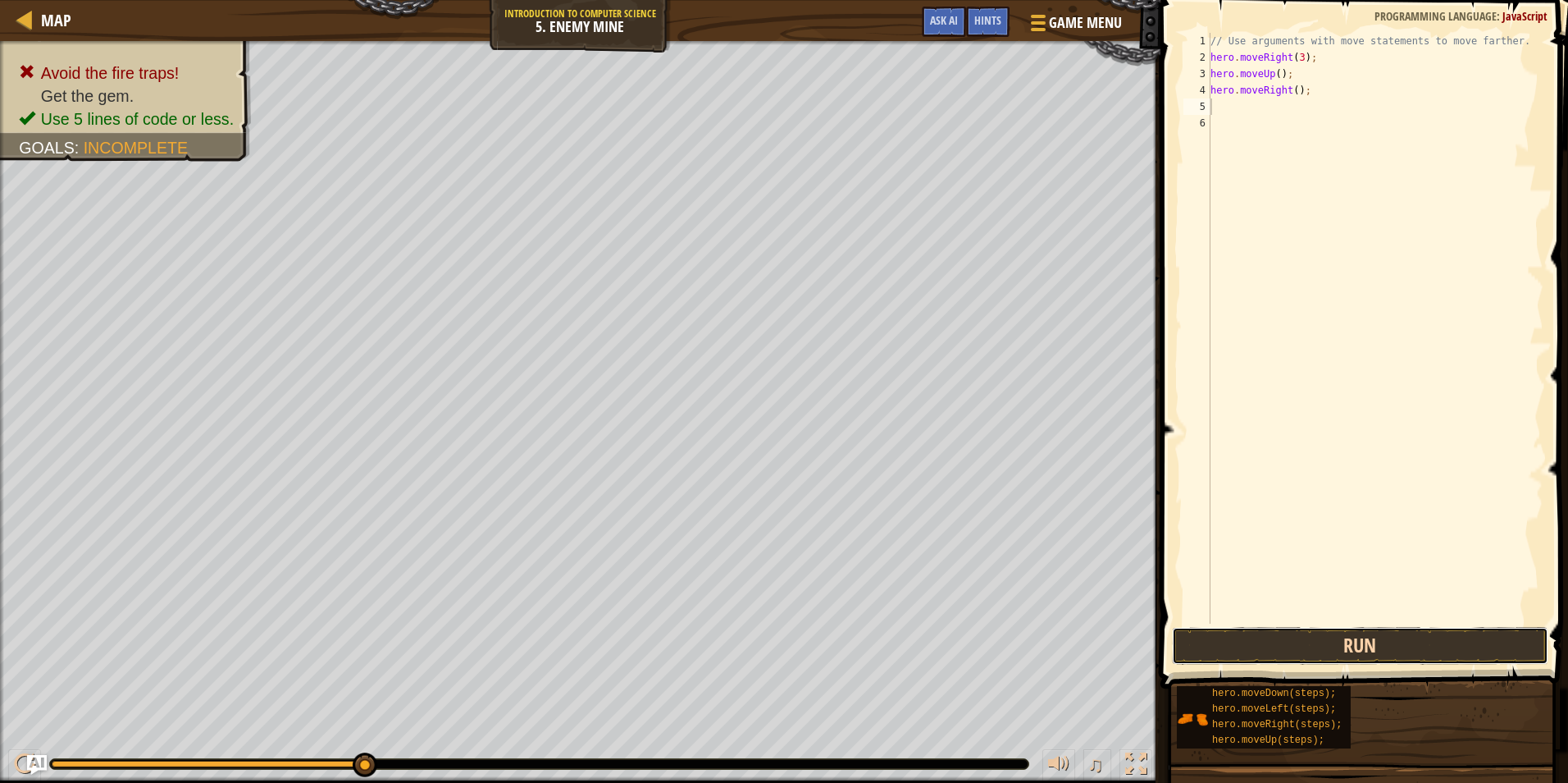
click at [1228, 627] on button "Run" at bounding box center [1360, 645] width 376 height 38
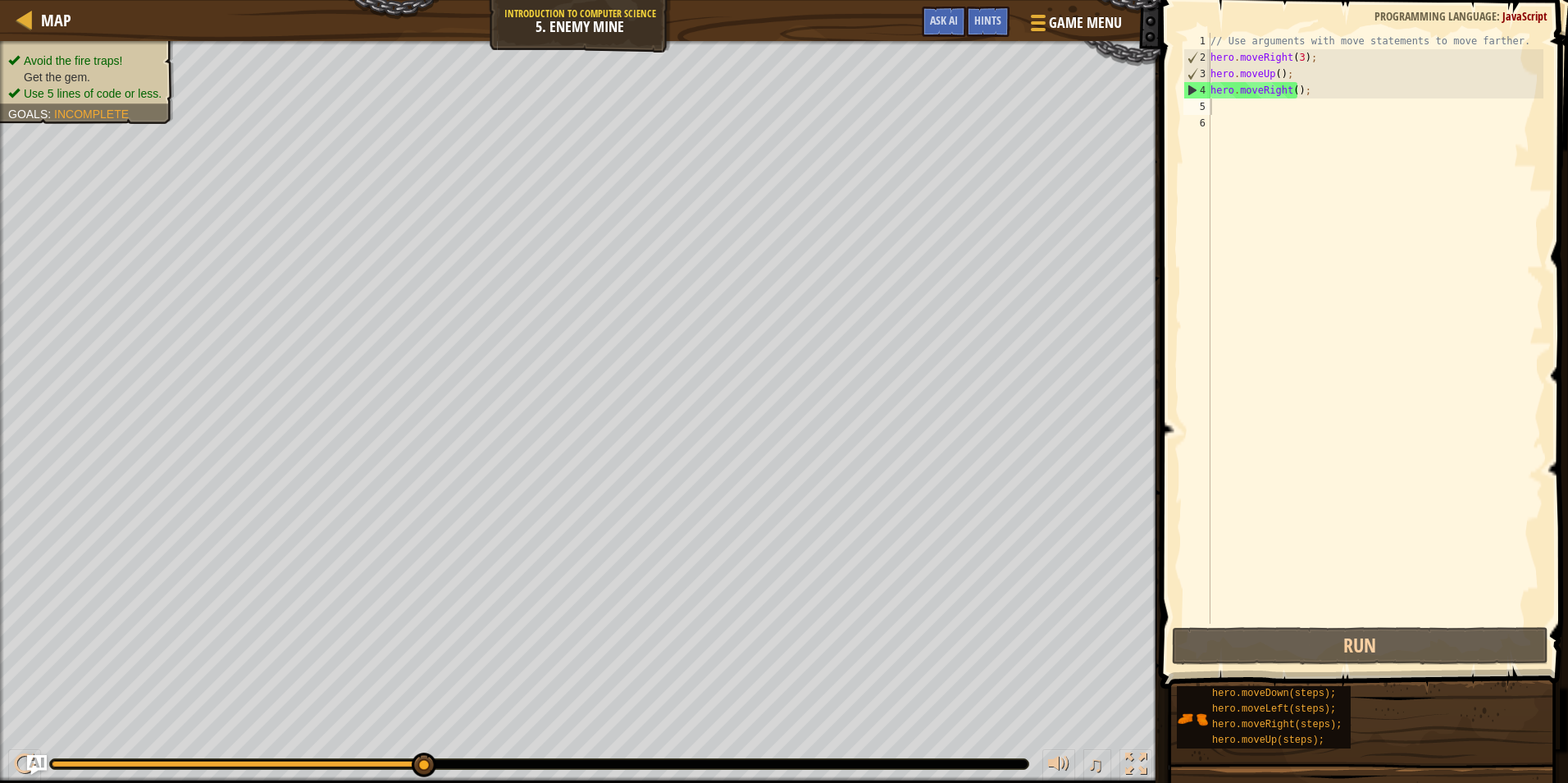
drag, startPoint x: 81, startPoint y: 50, endPoint x: 80, endPoint y: 78, distance: 28.0
click at [80, 78] on span "Get the gem." at bounding box center [57, 77] width 66 height 13
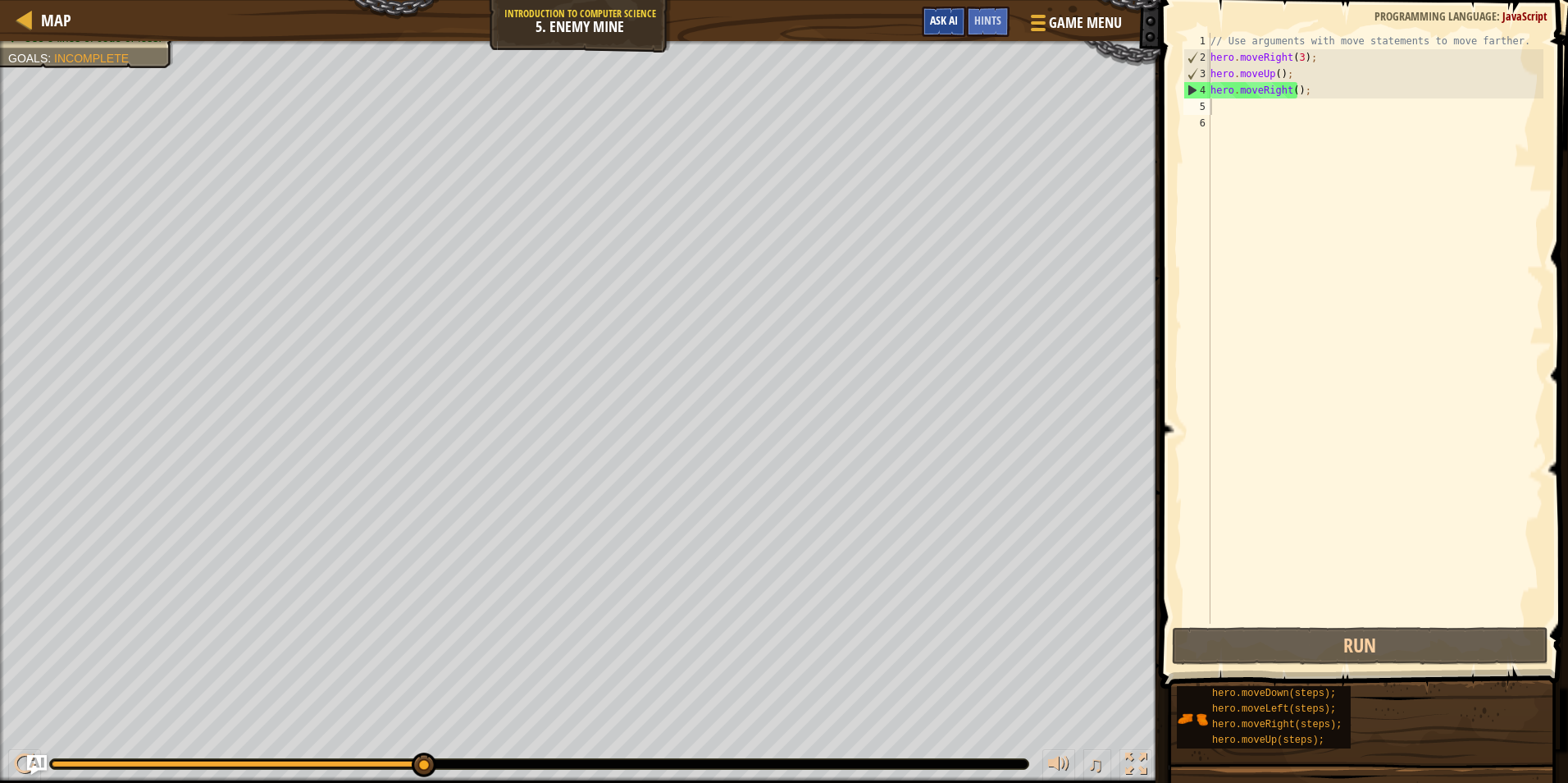
click at [942, 31] on div "Map Introduction to Computer Science 5. Enemy Mine Game Menu Done Hints Ask AI" at bounding box center [580, 20] width 1160 height 41
click at [944, 10] on button "Ask AI" at bounding box center [943, 21] width 44 height 30
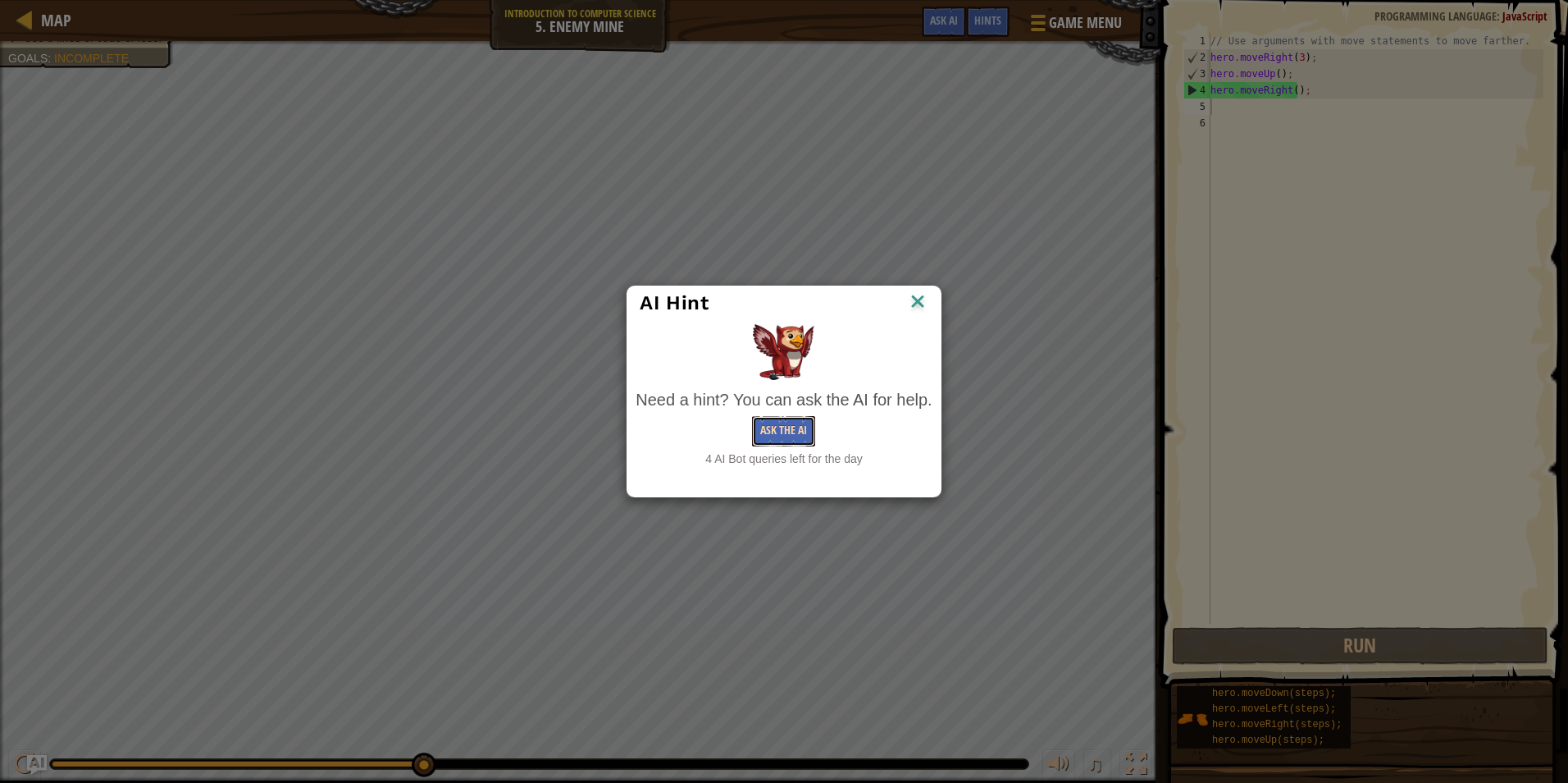
drag, startPoint x: 789, startPoint y: 443, endPoint x: 781, endPoint y: 435, distance: 11.3
click at [781, 435] on button "Ask the AI" at bounding box center [783, 431] width 63 height 30
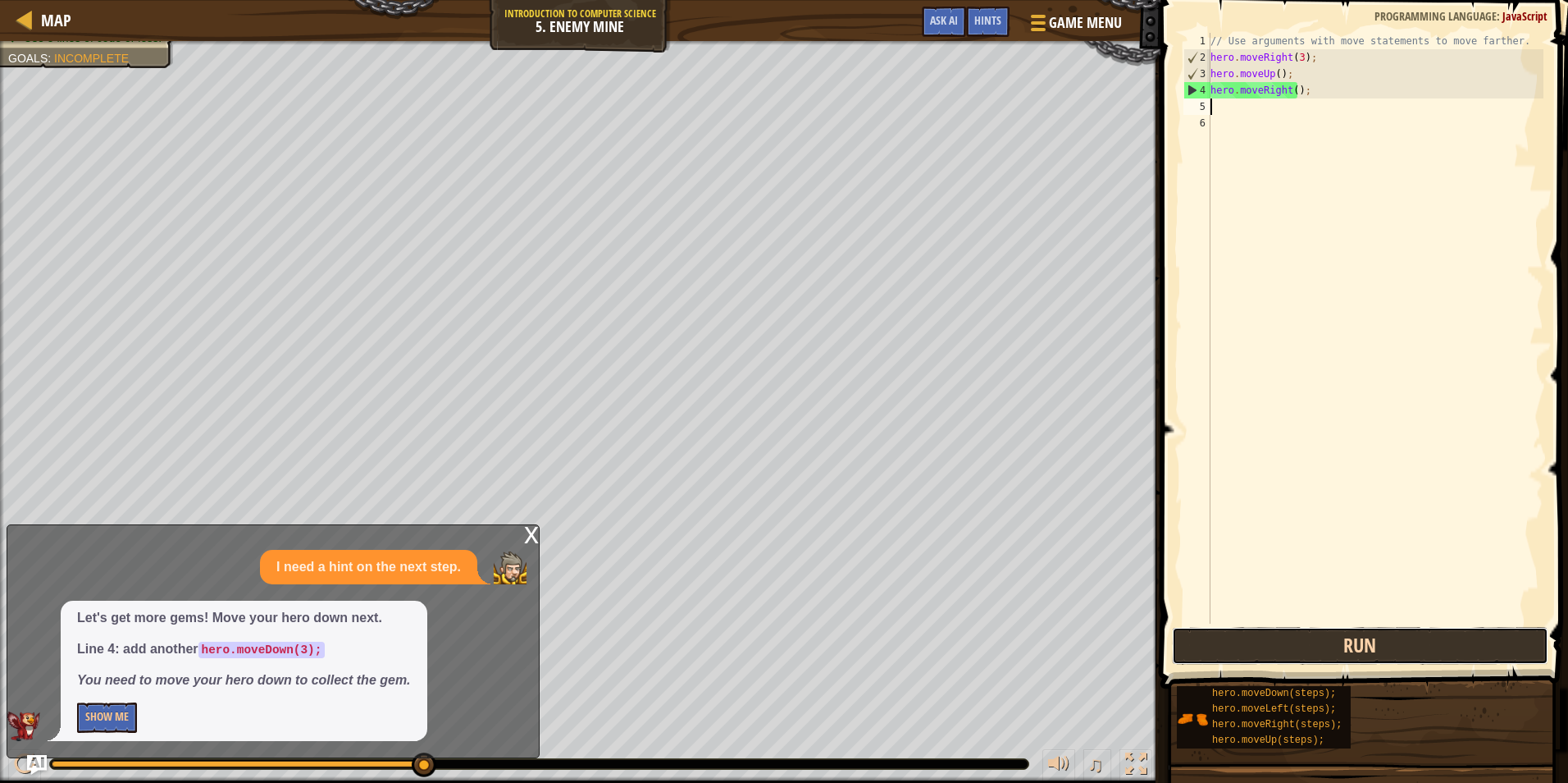
click at [1211, 644] on button "Run" at bounding box center [1360, 645] width 376 height 38
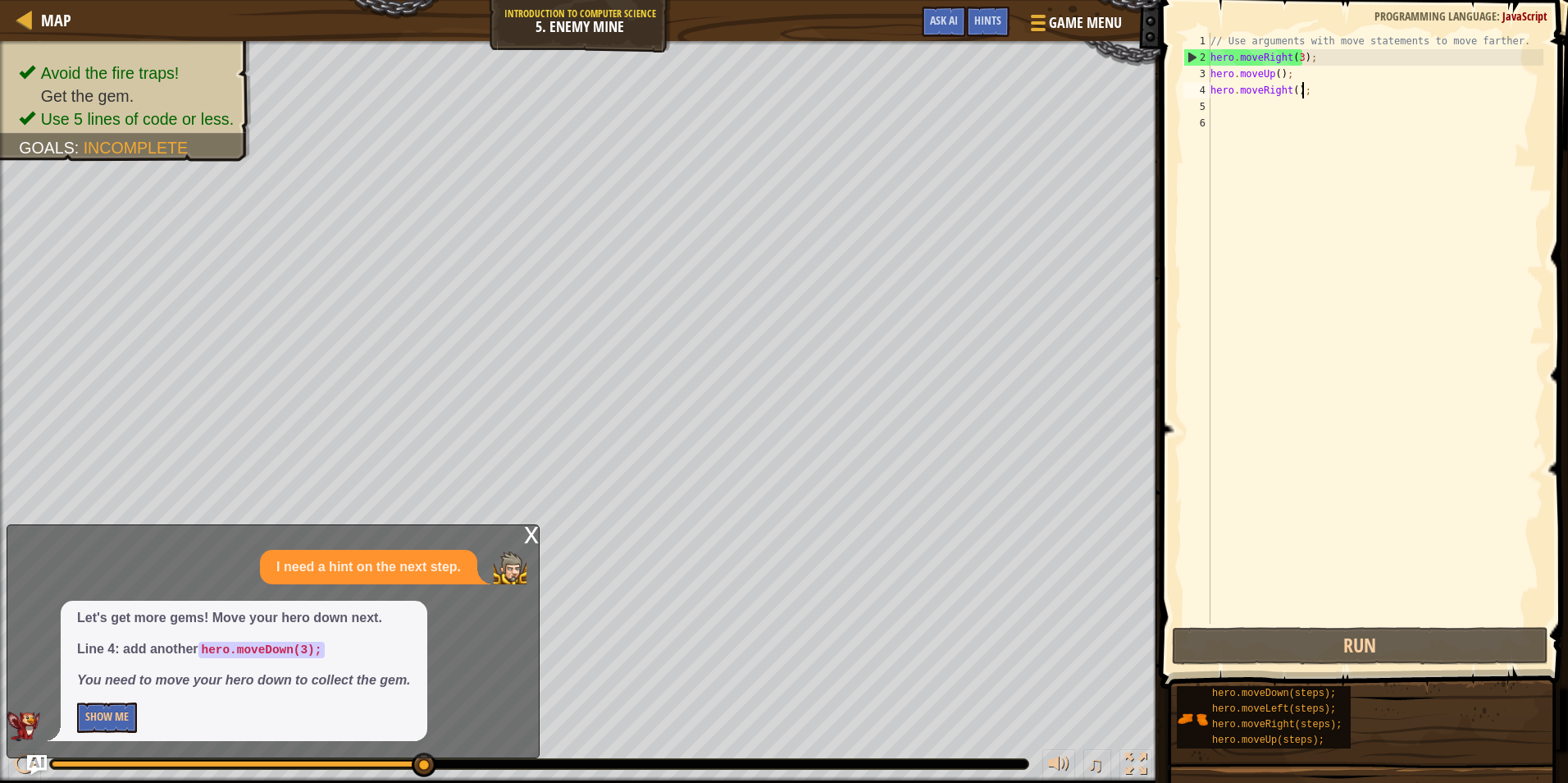
click at [1311, 96] on div "// Use arguments with move statements to move farther. hero . moveRight ( 3 ) ;…" at bounding box center [1374, 344] width 336 height 623
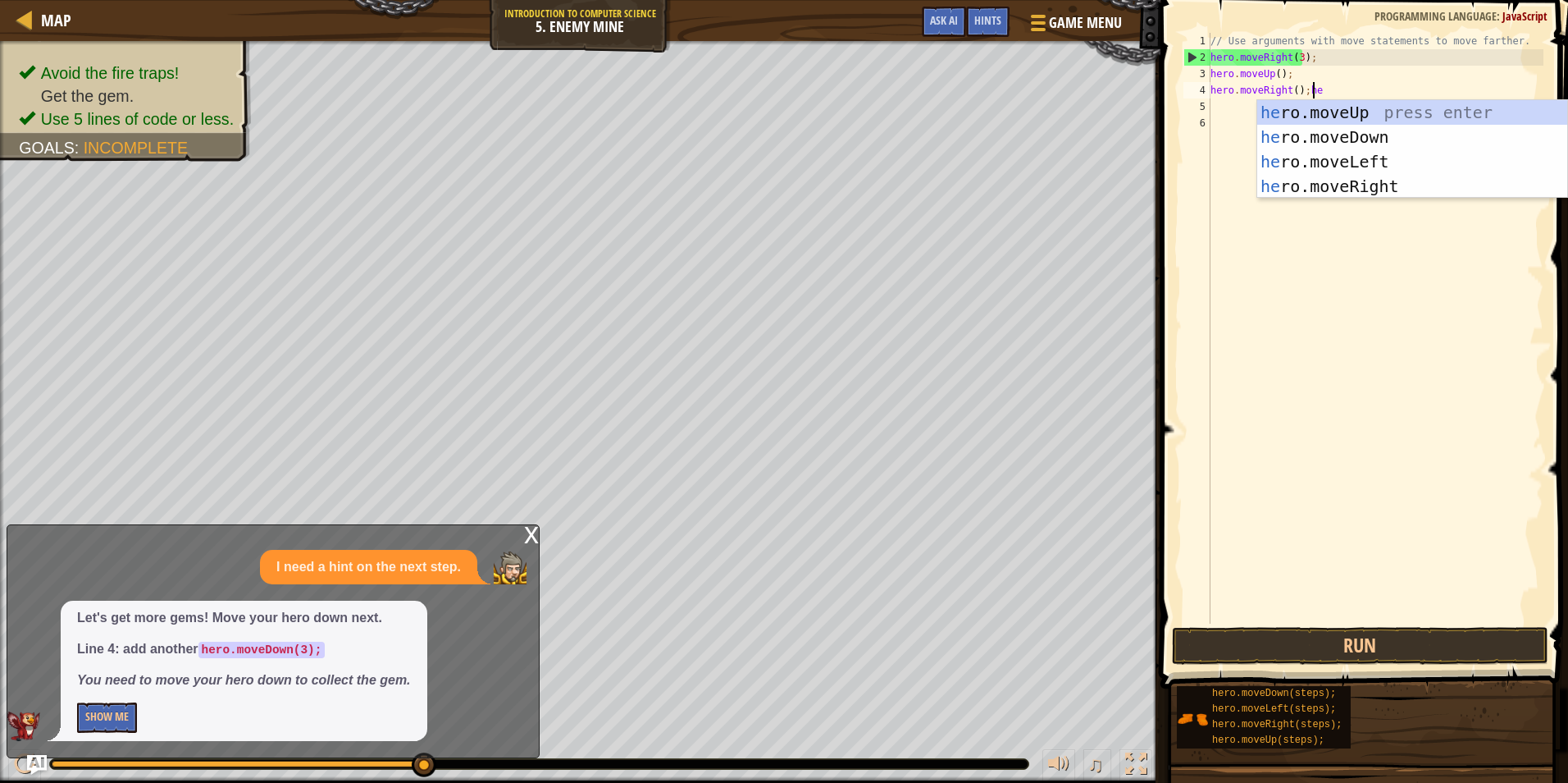
scroll to position [7, 8]
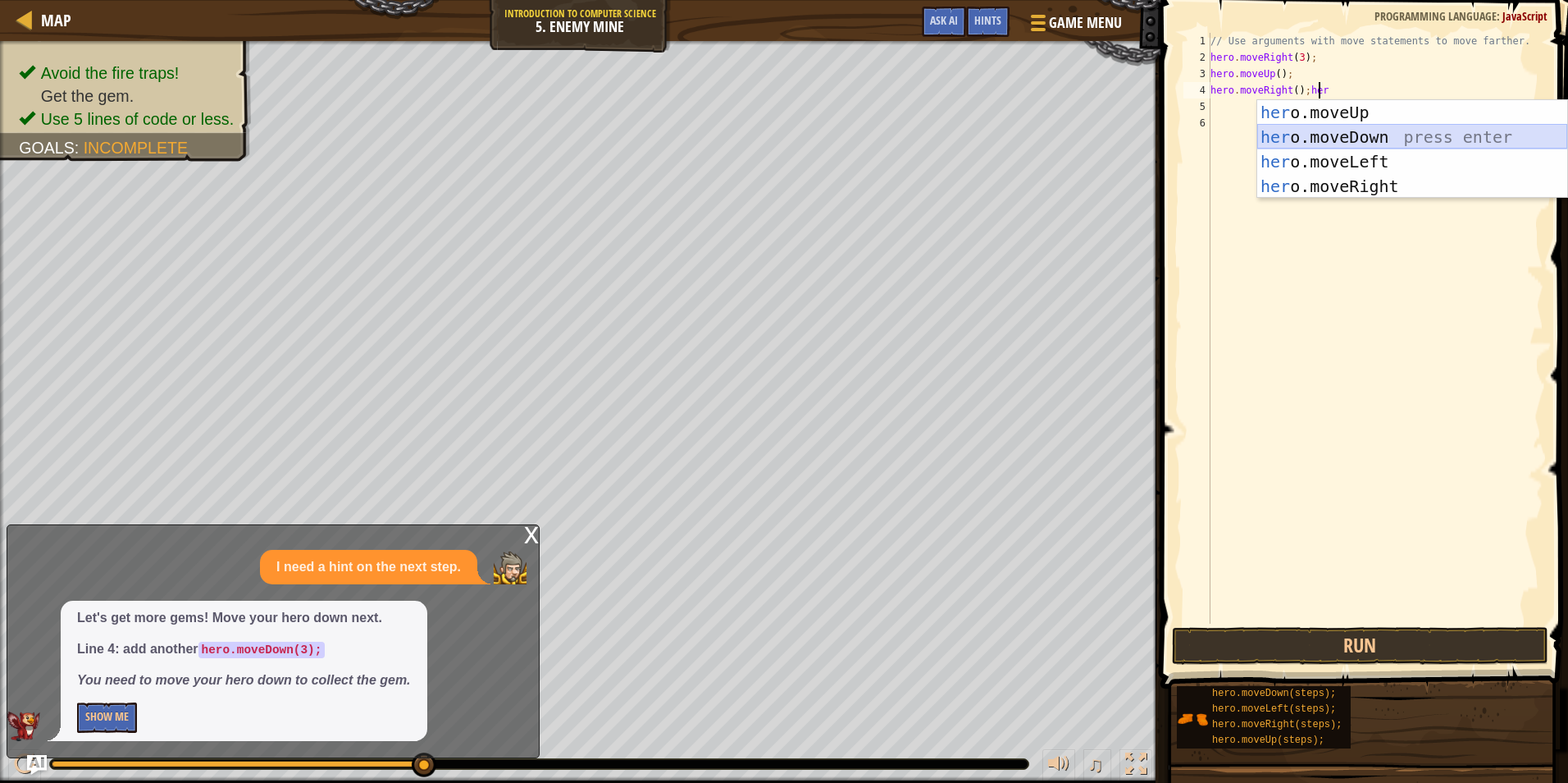
click at [1312, 134] on div "her o.moveUp press enter her o.moveDown press enter her o.moveLeft press enter …" at bounding box center [1412, 173] width 310 height 148
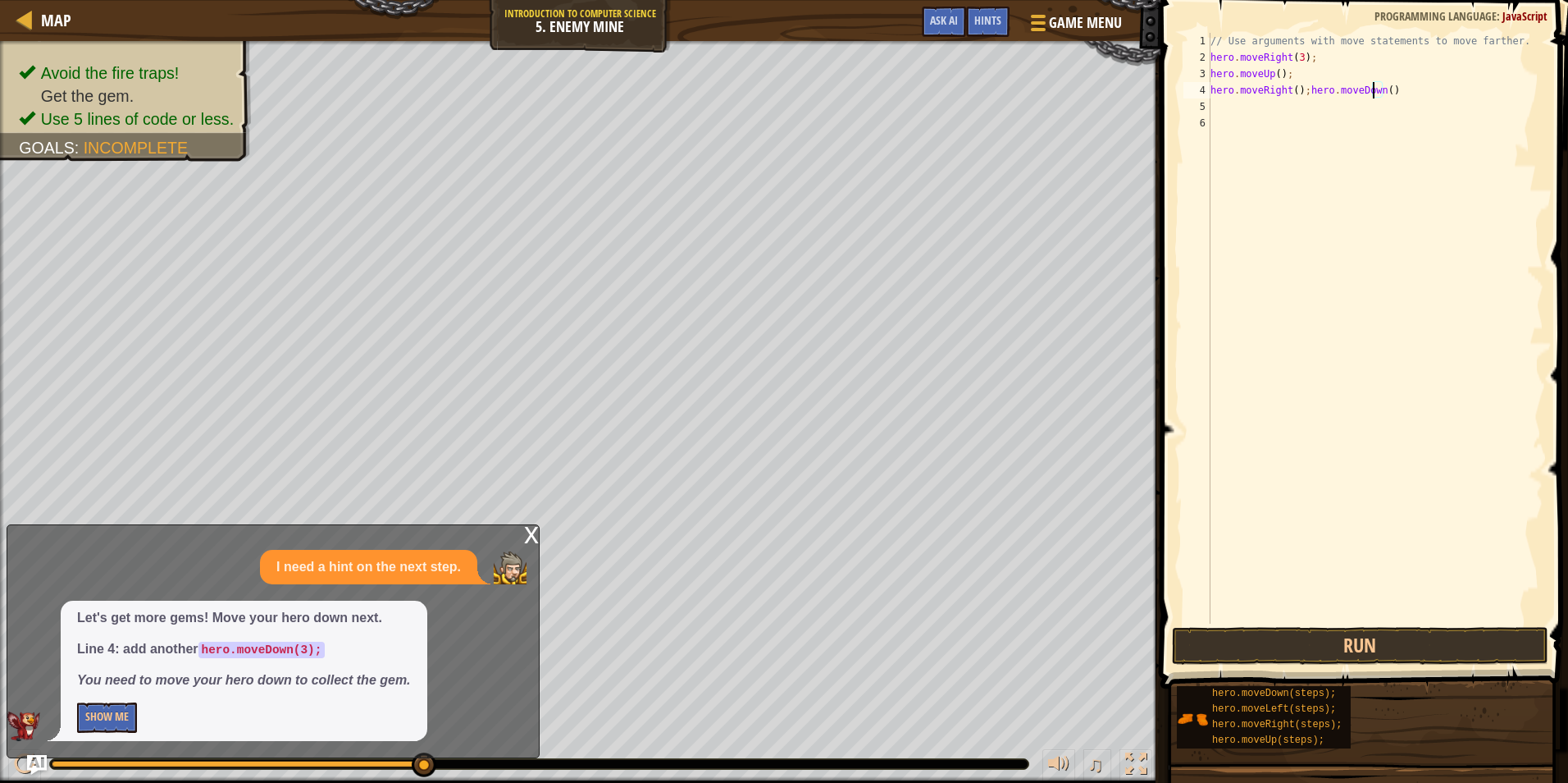
click at [1374, 93] on div "// Use arguments with move statements to move farther. hero . moveRight ( 3 ) ;…" at bounding box center [1374, 344] width 336 height 623
click at [1375, 93] on div "// Use arguments with move statements to move farther. hero . moveRight ( 3 ) ;…" at bounding box center [1374, 344] width 336 height 623
type textarea "hero.moveRight();hero.moveDown(3)"
click at [1263, 629] on button "Run" at bounding box center [1360, 645] width 376 height 38
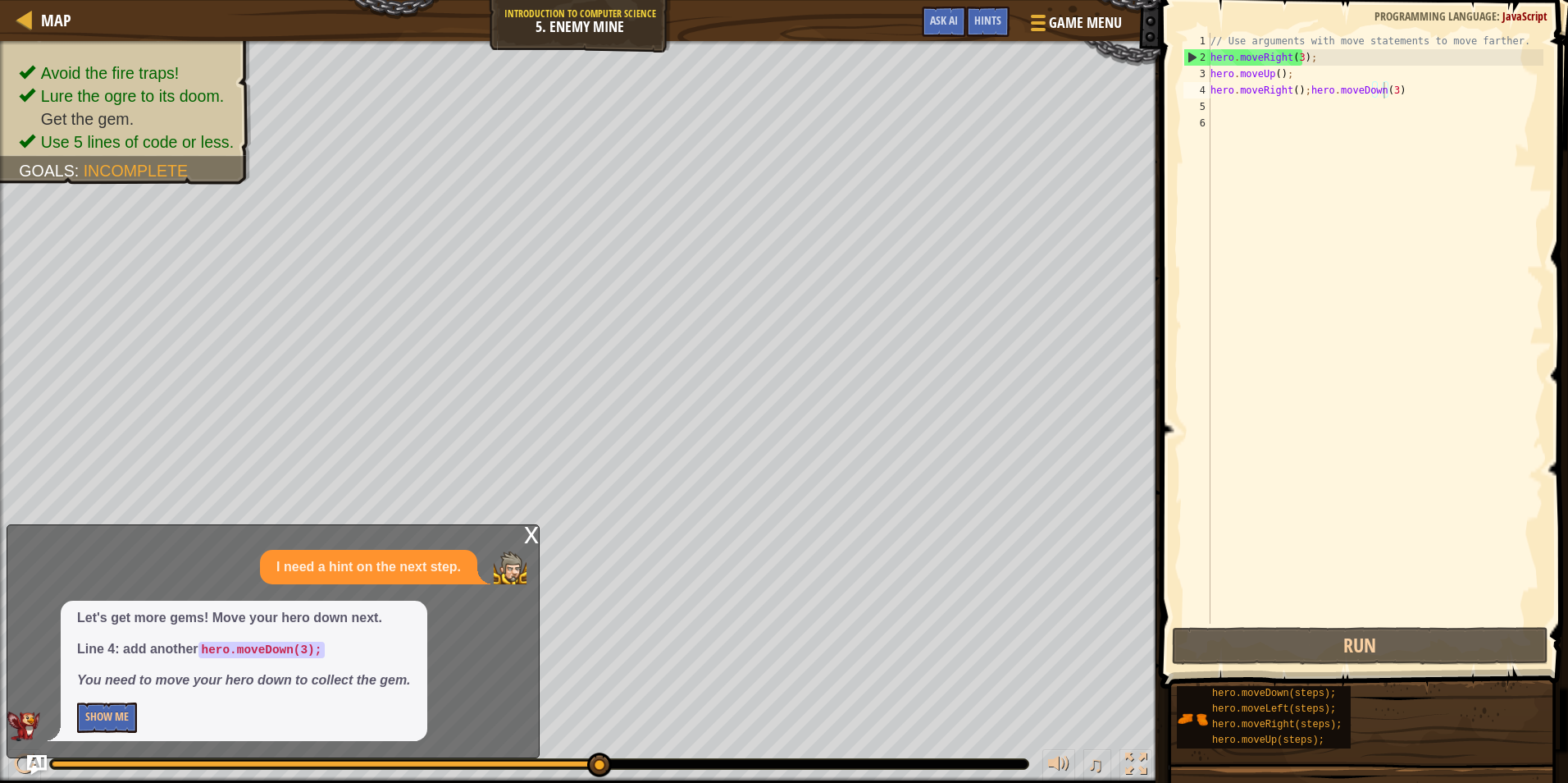
drag, startPoint x: 201, startPoint y: 621, endPoint x: 1176, endPoint y: 263, distance: 1038.6
click at [939, 27] on span "Ask AI" at bounding box center [943, 19] width 28 height 16
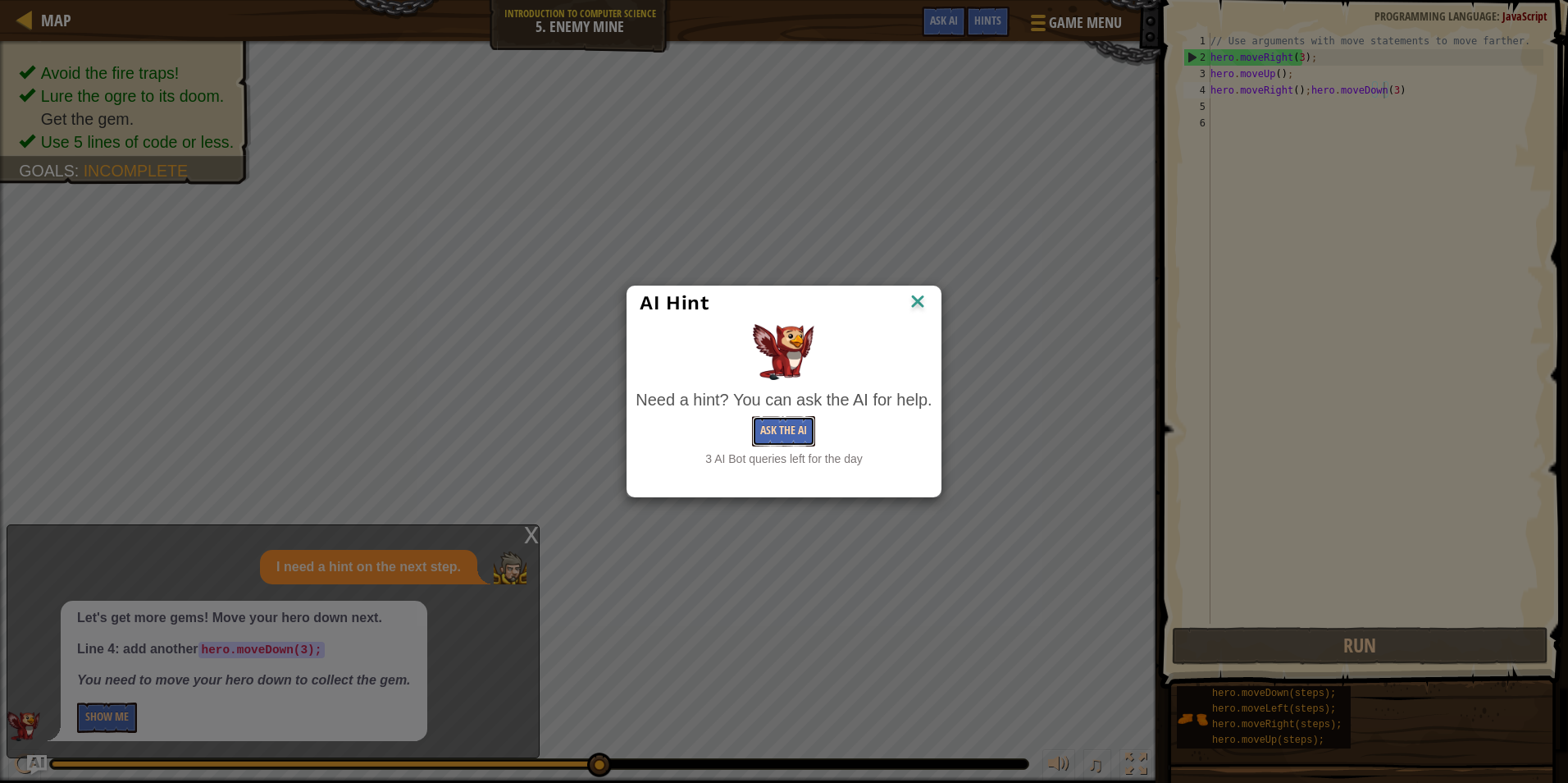
click at [795, 417] on button "Ask the AI" at bounding box center [783, 431] width 63 height 30
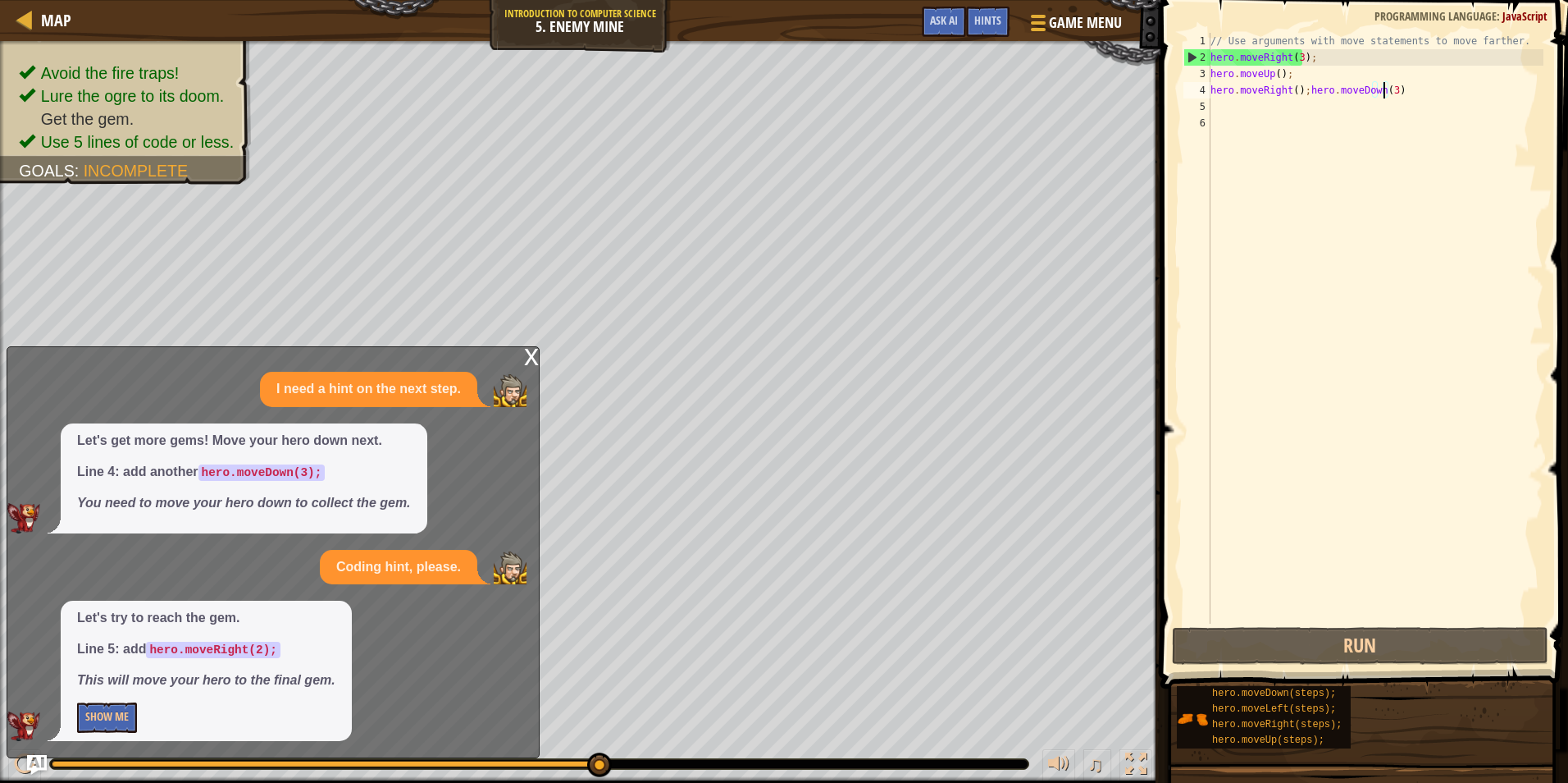
click at [1215, 97] on div "// Use arguments with move statements to move farther. hero . moveRight ( 3 ) ;…" at bounding box center [1374, 344] width 336 height 623
click at [1225, 111] on div "// Use arguments with move statements to move farther. hero . moveRight ( 3 ) ;…" at bounding box center [1374, 344] width 336 height 623
type textarea "her"
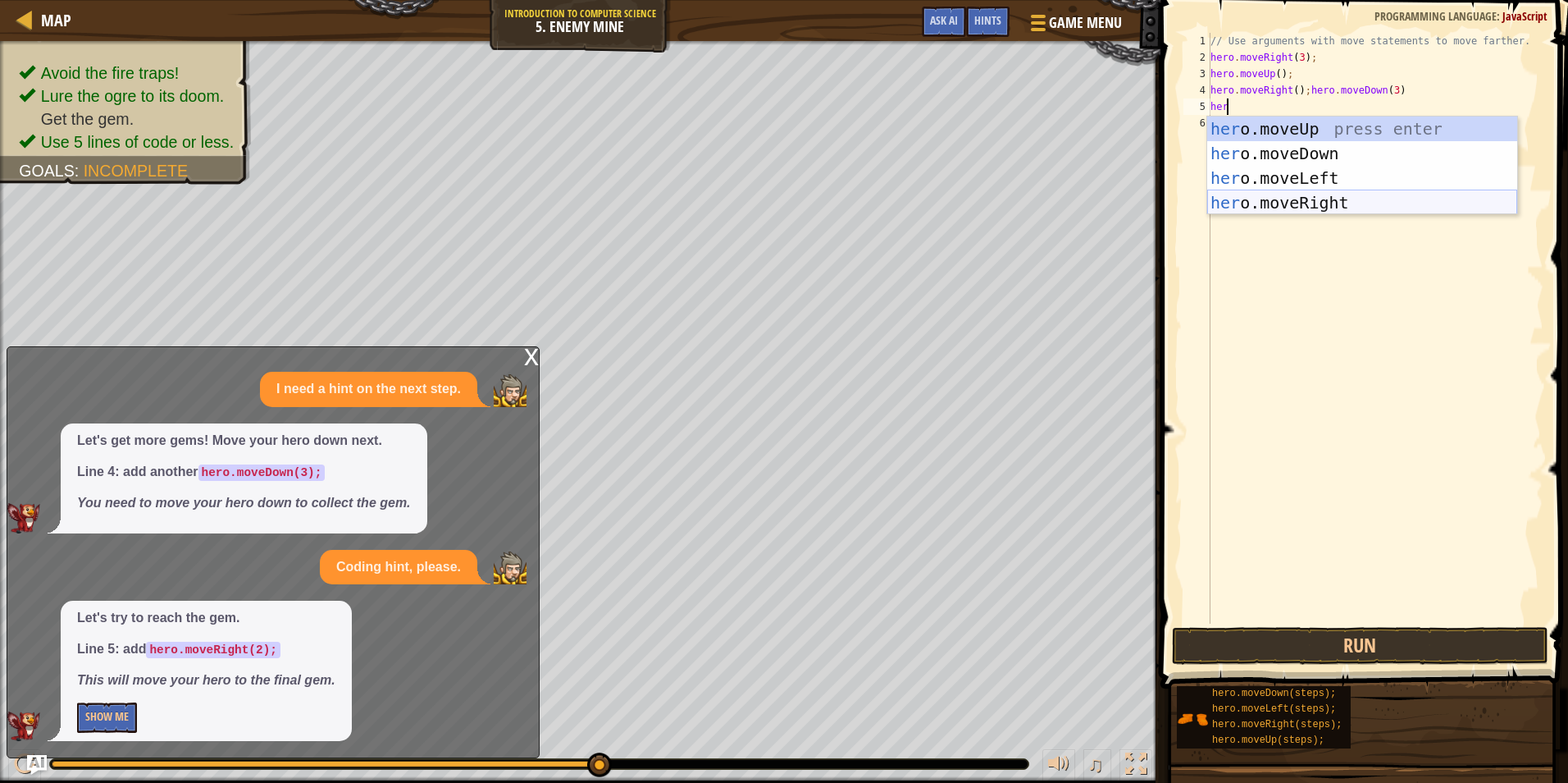
click at [1271, 203] on div "her o.moveUp press enter her o.moveDown press enter her o.moveLeft press enter …" at bounding box center [1362, 190] width 310 height 148
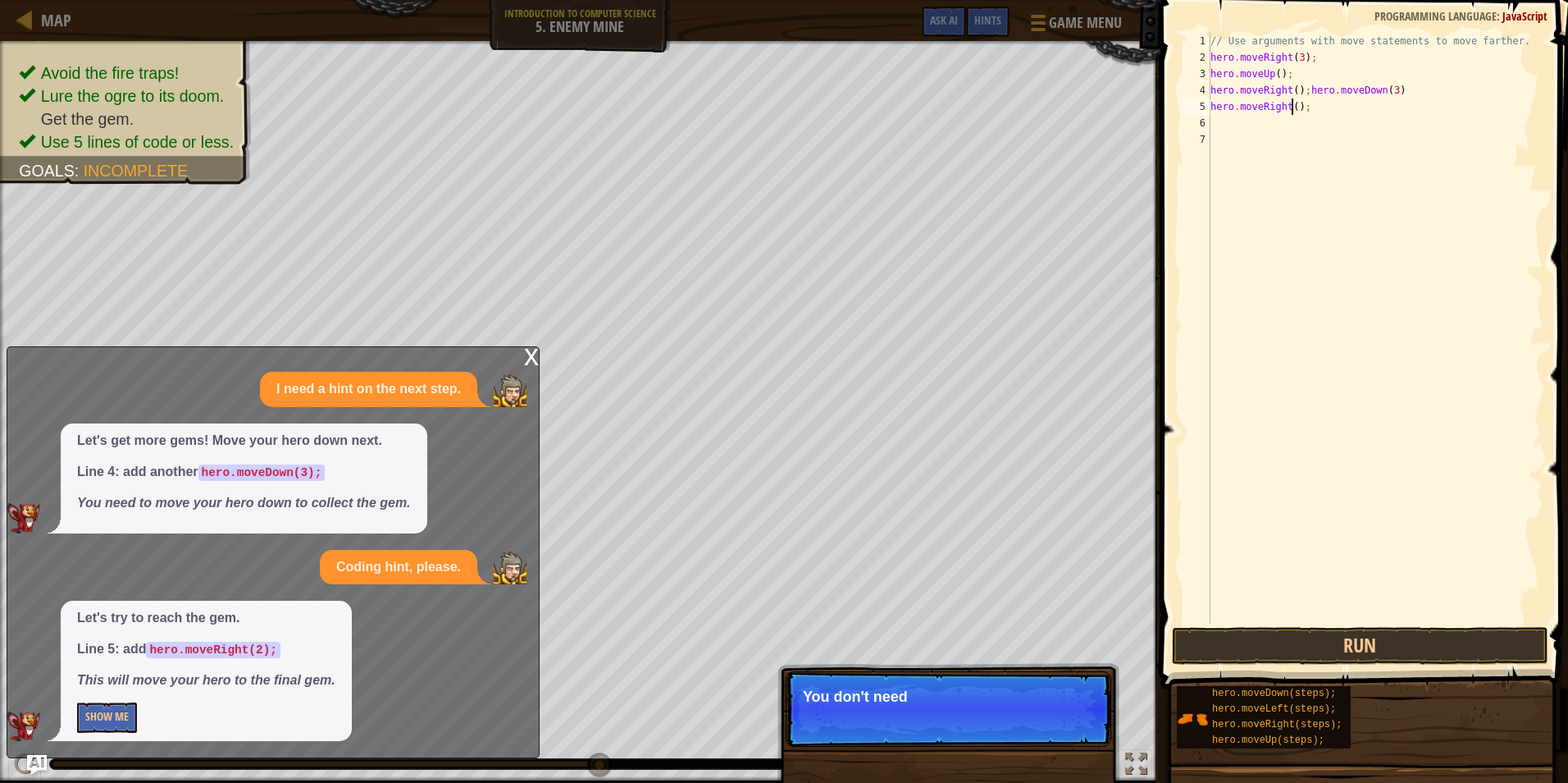
click at [1291, 109] on div "// Use arguments with move statements to move farther. hero . moveRight ( 3 ) ;…" at bounding box center [1374, 344] width 336 height 623
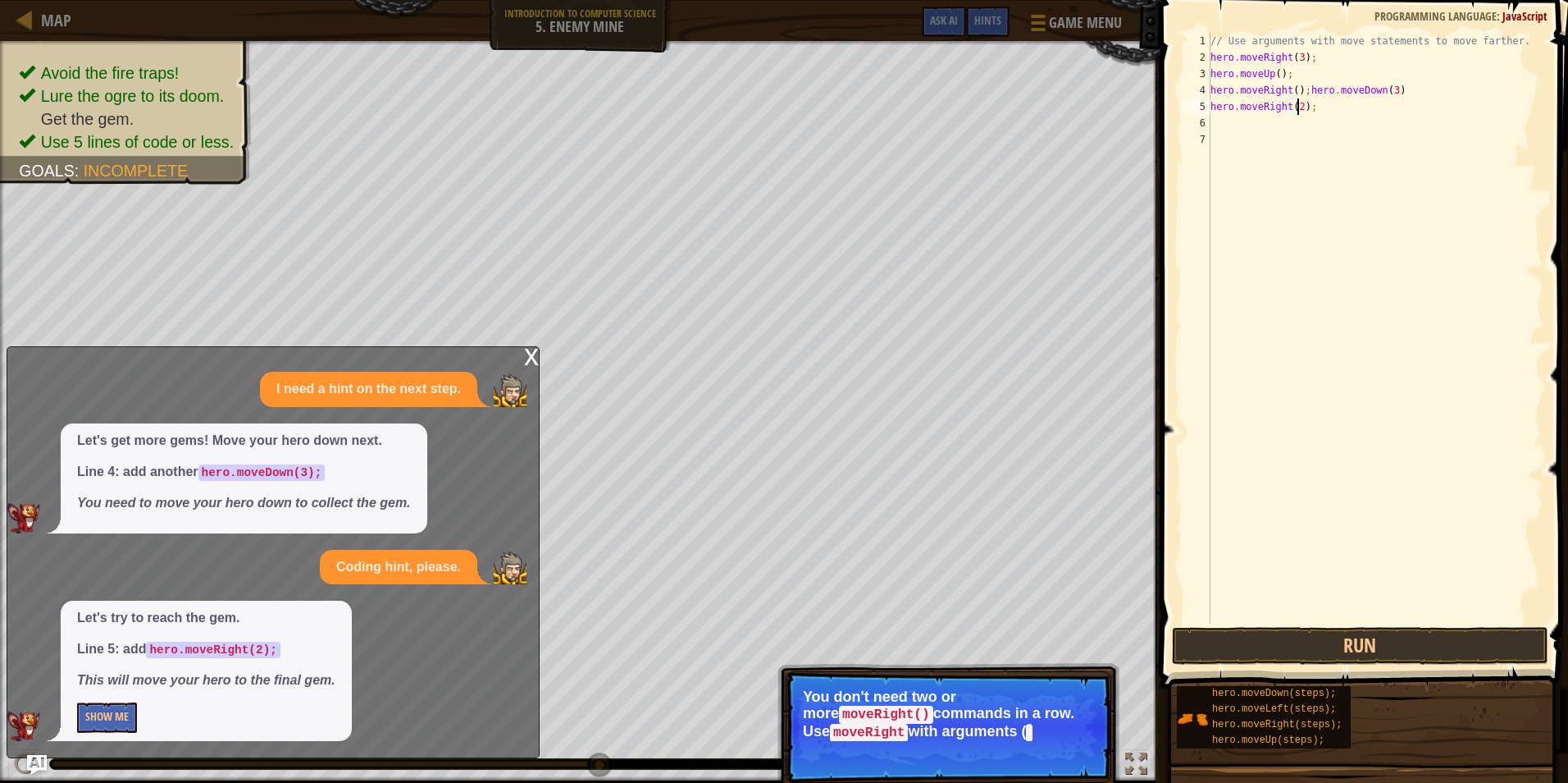
scroll to position [7, 6]
type textarea "hero.moveRight(2);"
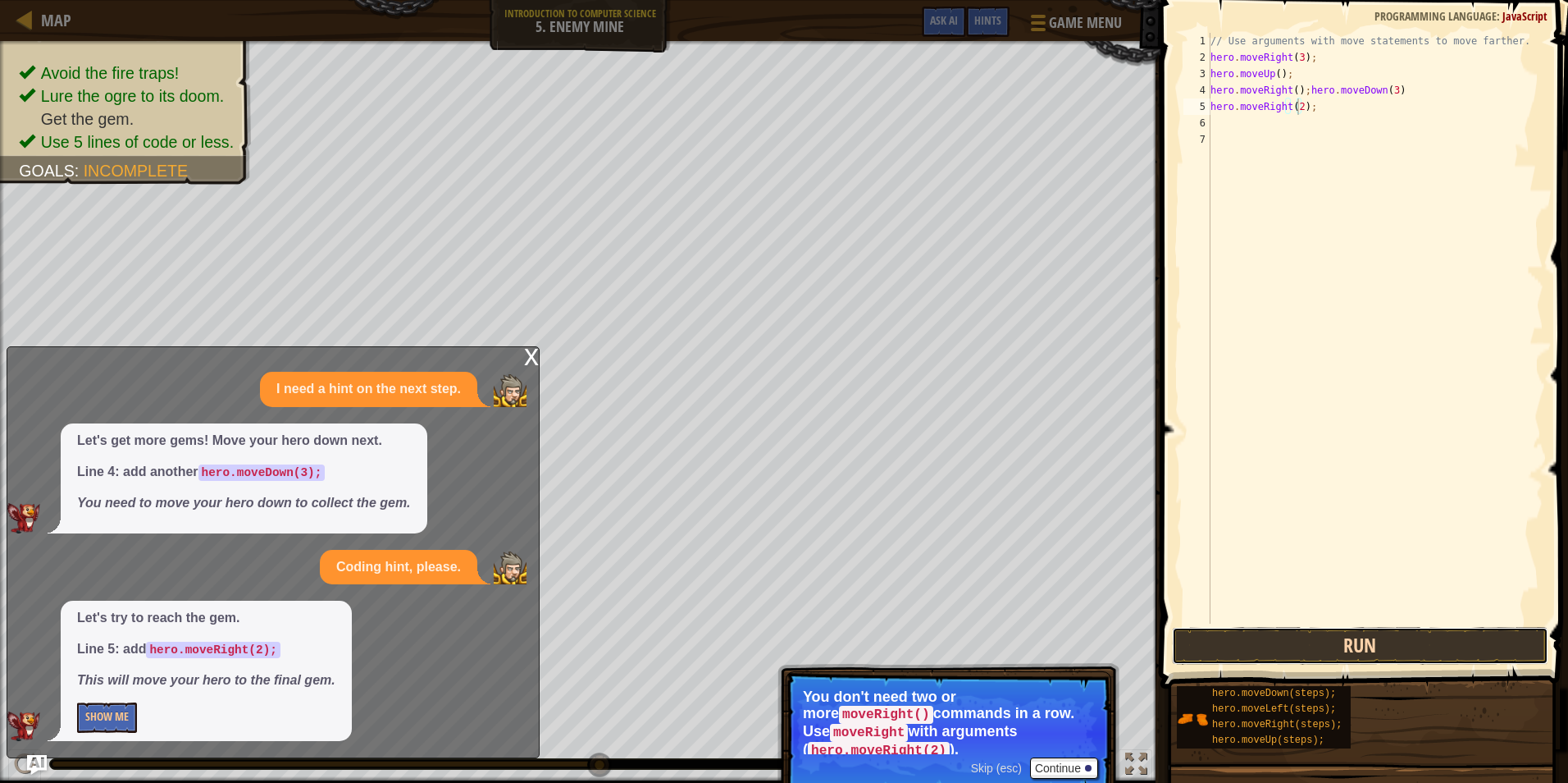
click at [1397, 652] on button "Run" at bounding box center [1360, 645] width 376 height 38
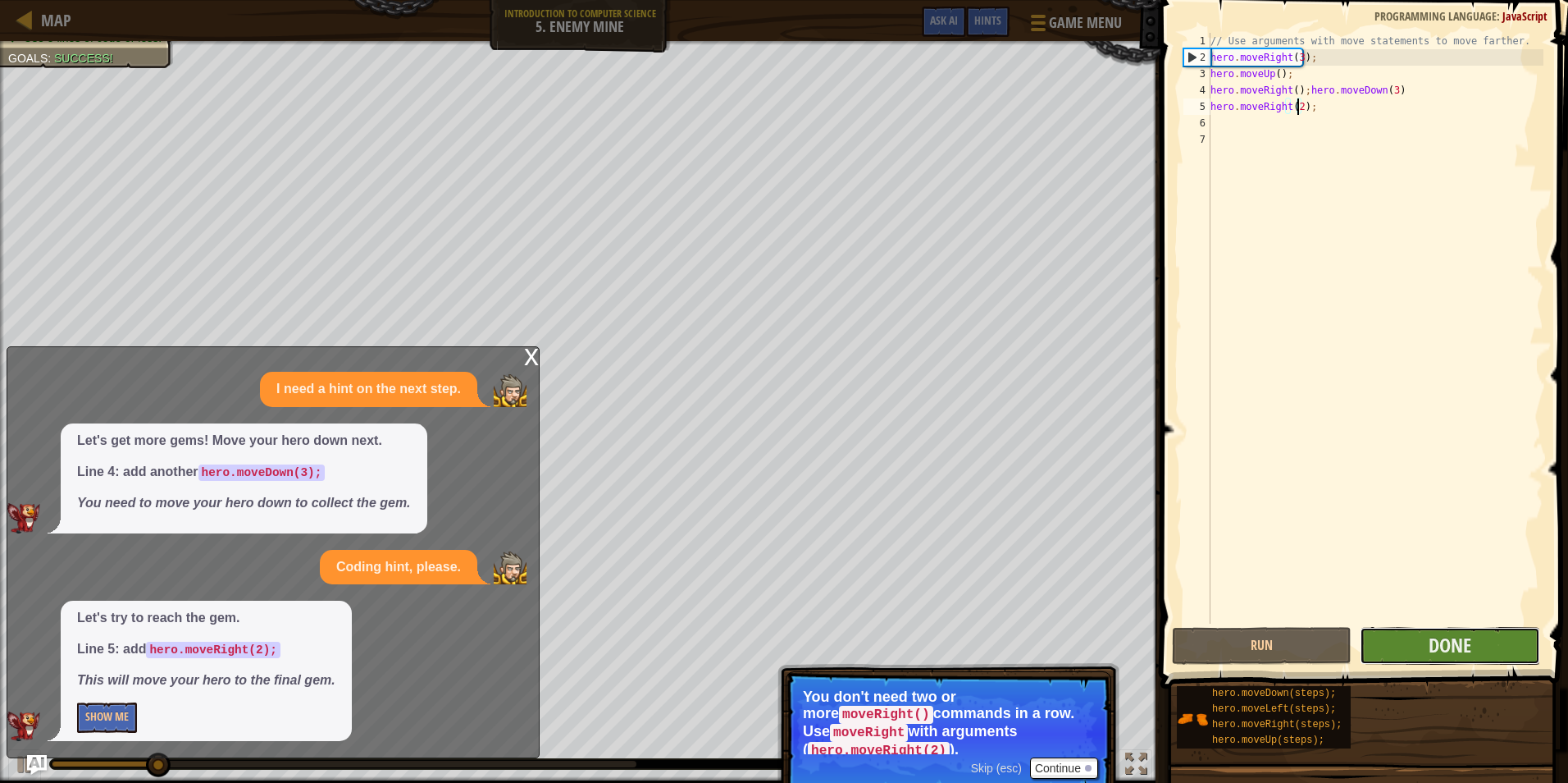
click at [1414, 643] on button "Done" at bounding box center [1450, 645] width 180 height 38
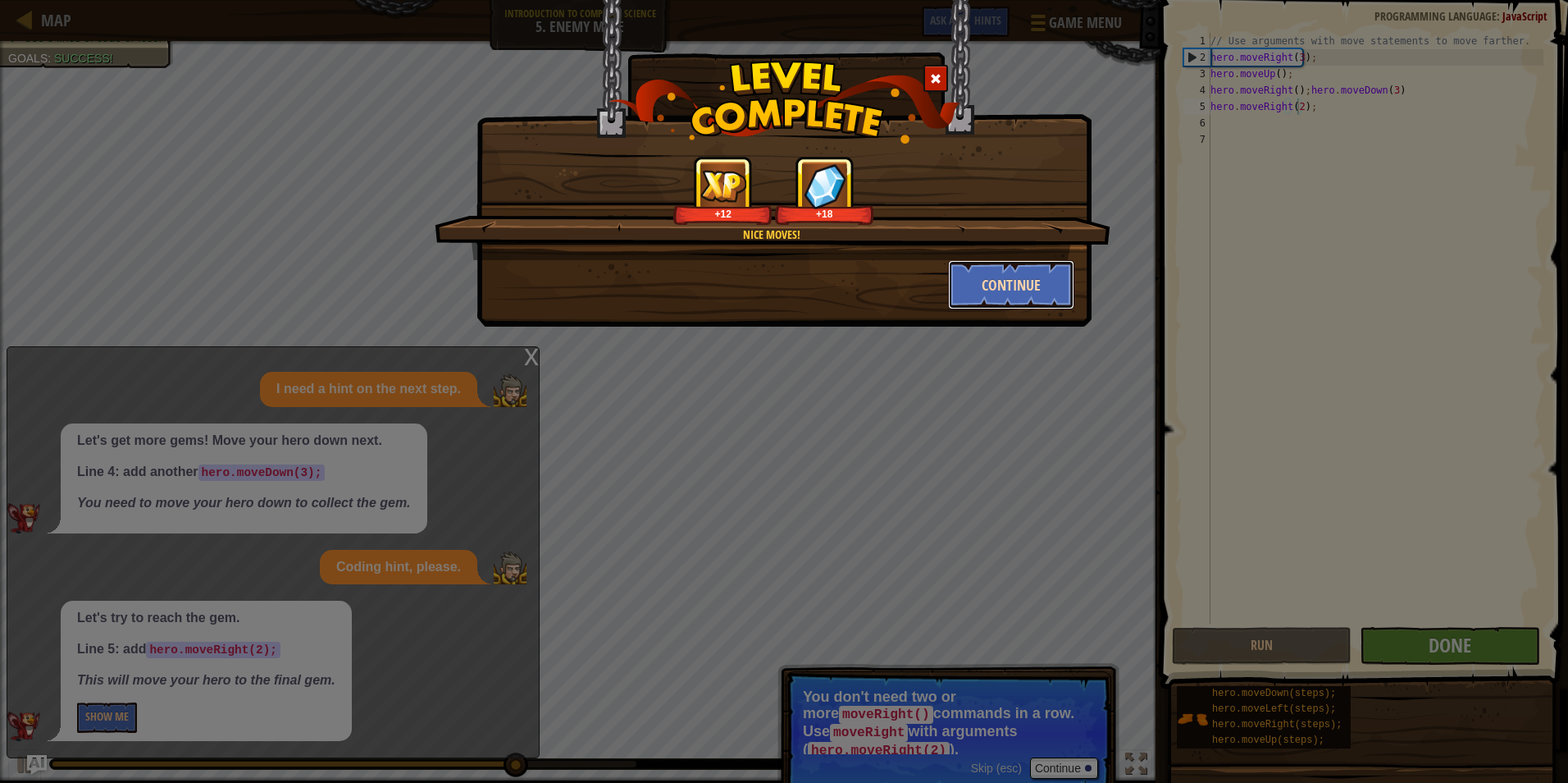
click at [958, 268] on button "Continue" at bounding box center [1011, 285] width 128 height 50
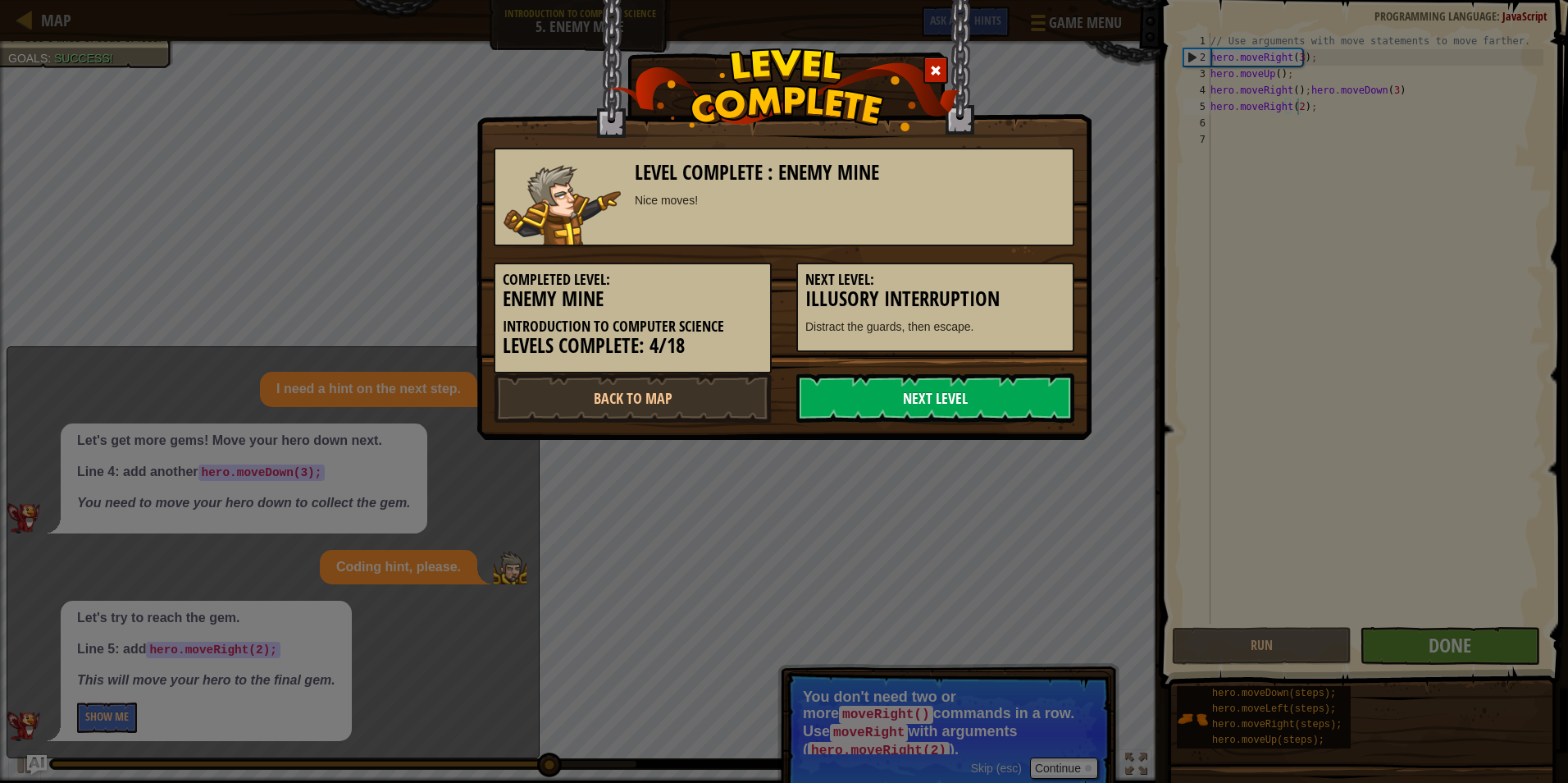
click at [929, 421] on link "Next Level" at bounding box center [935, 398] width 278 height 50
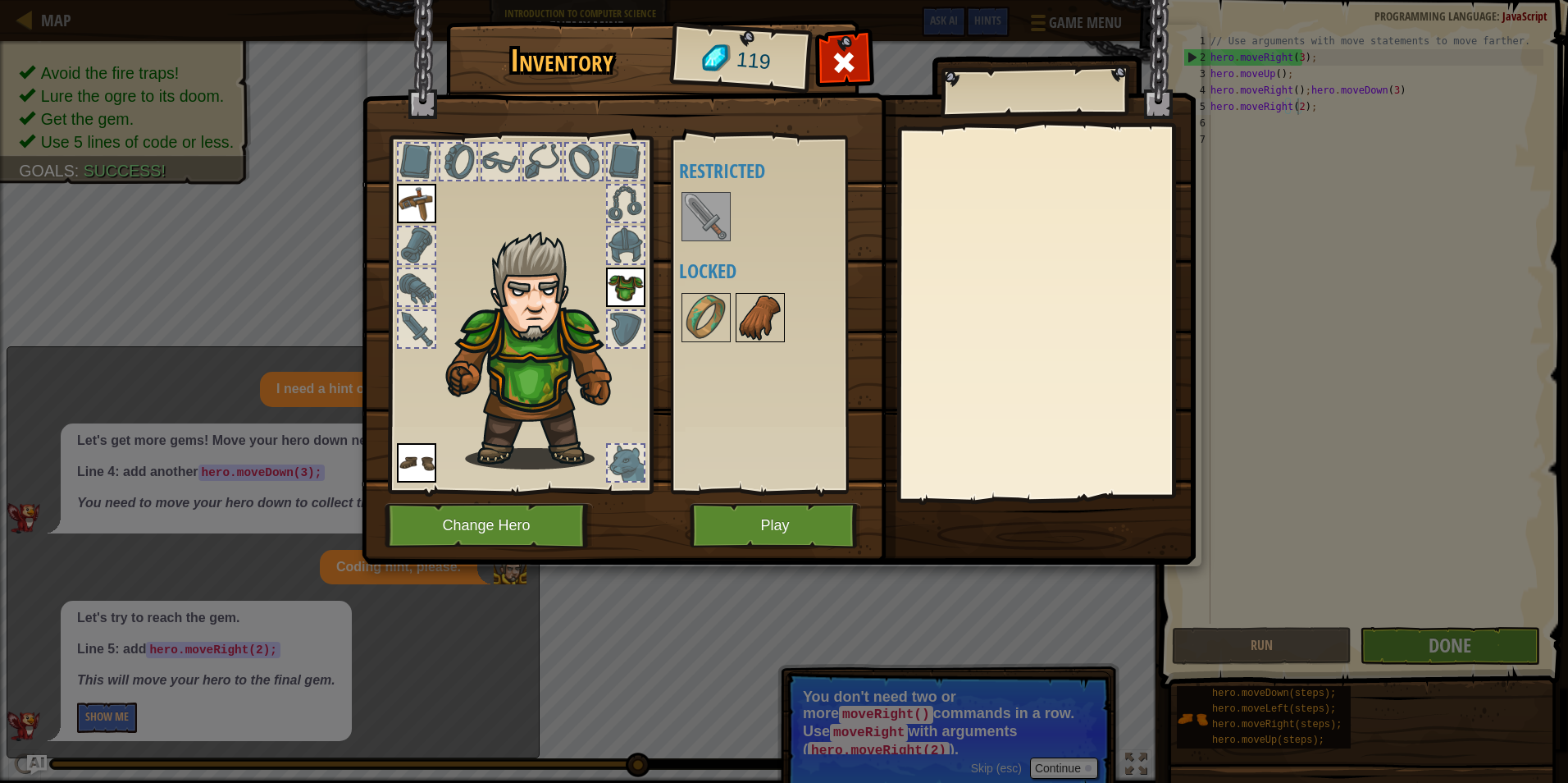
click at [744, 313] on img at bounding box center [760, 318] width 46 height 46
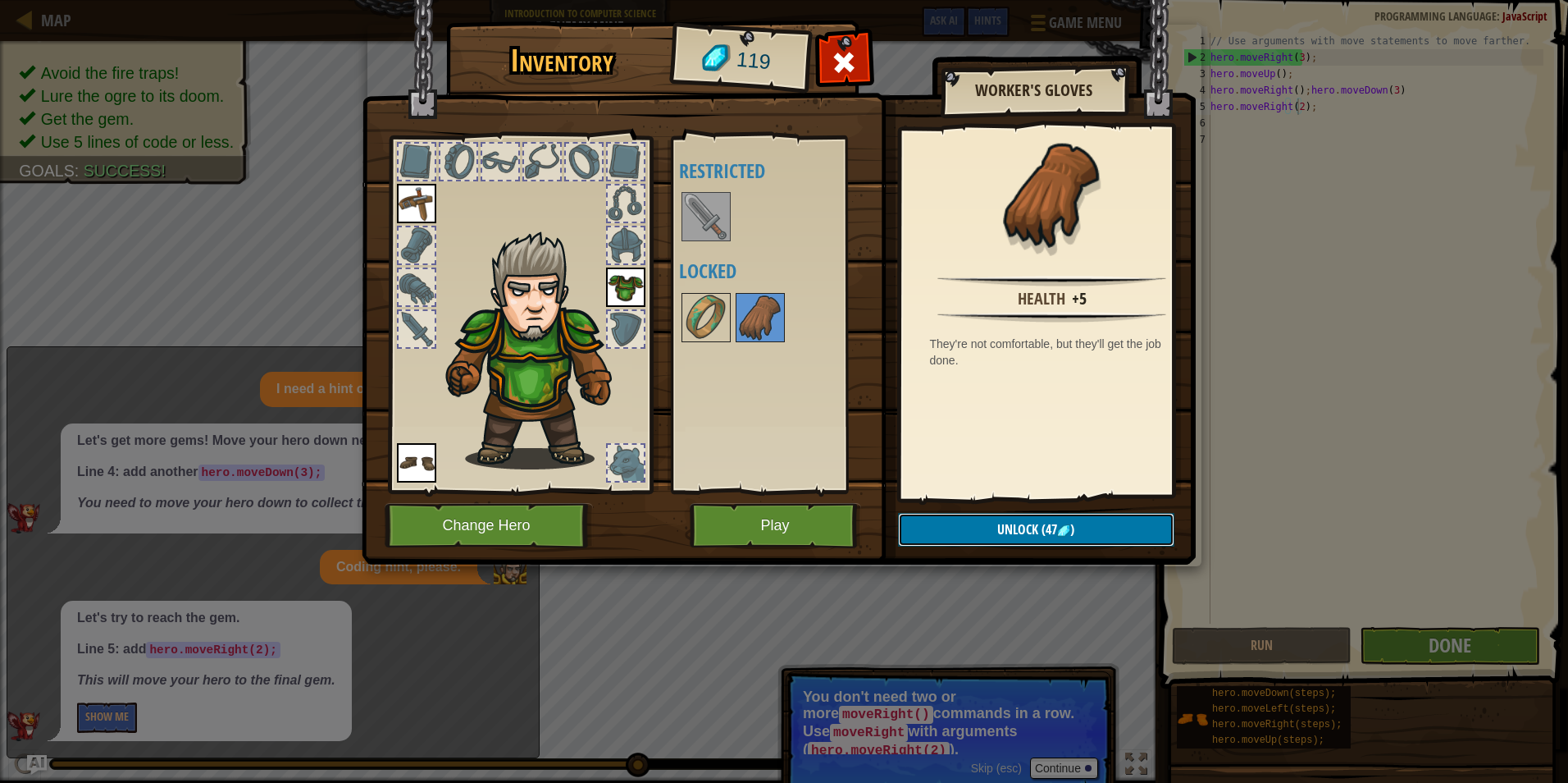
click at [1013, 534] on span "Unlock" at bounding box center [1018, 530] width 41 height 18
click at [691, 222] on img at bounding box center [706, 217] width 46 height 46
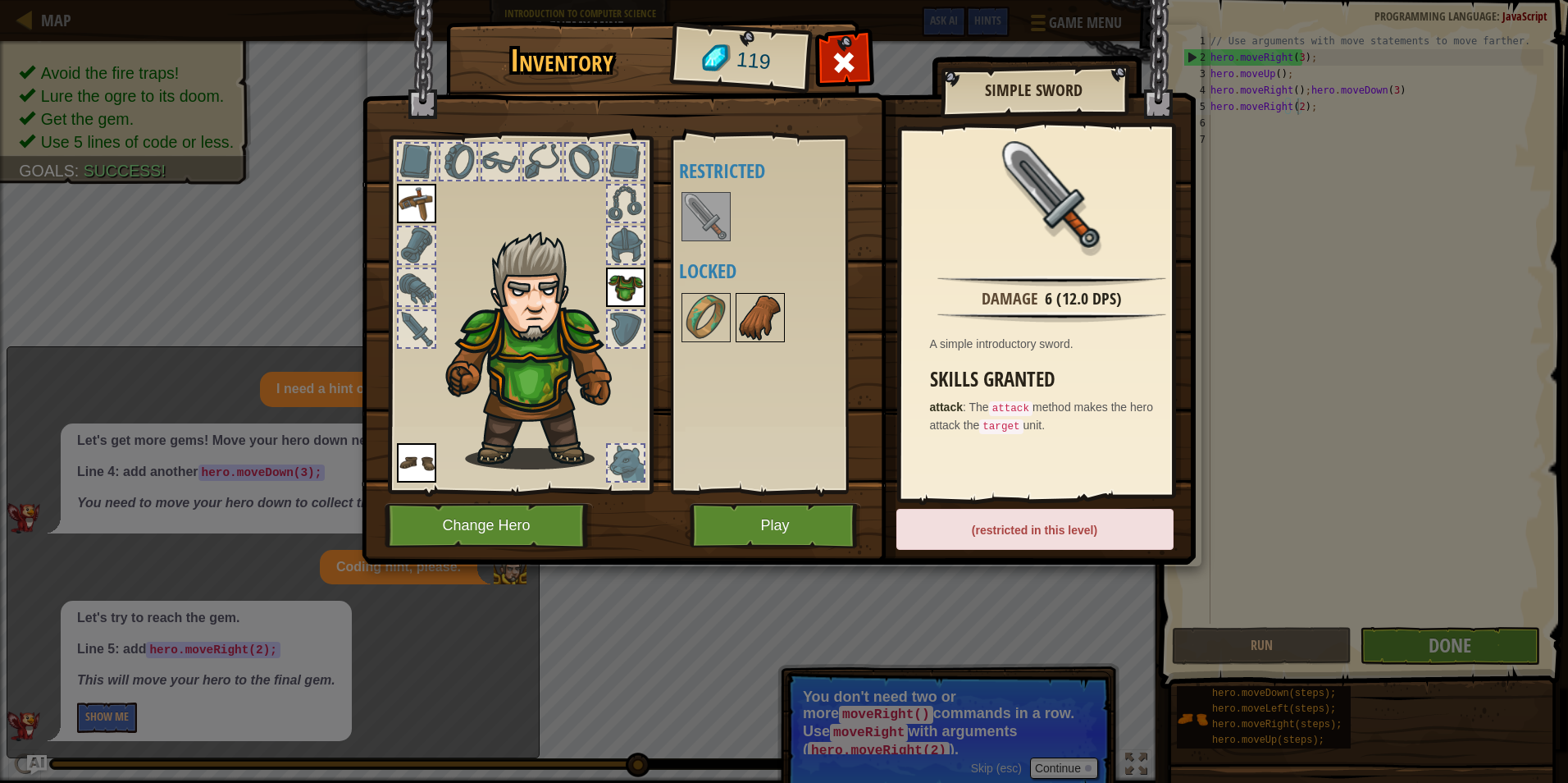
drag, startPoint x: 717, startPoint y: 337, endPoint x: 743, endPoint y: 339, distance: 26.1
click at [722, 337] on img at bounding box center [706, 318] width 46 height 46
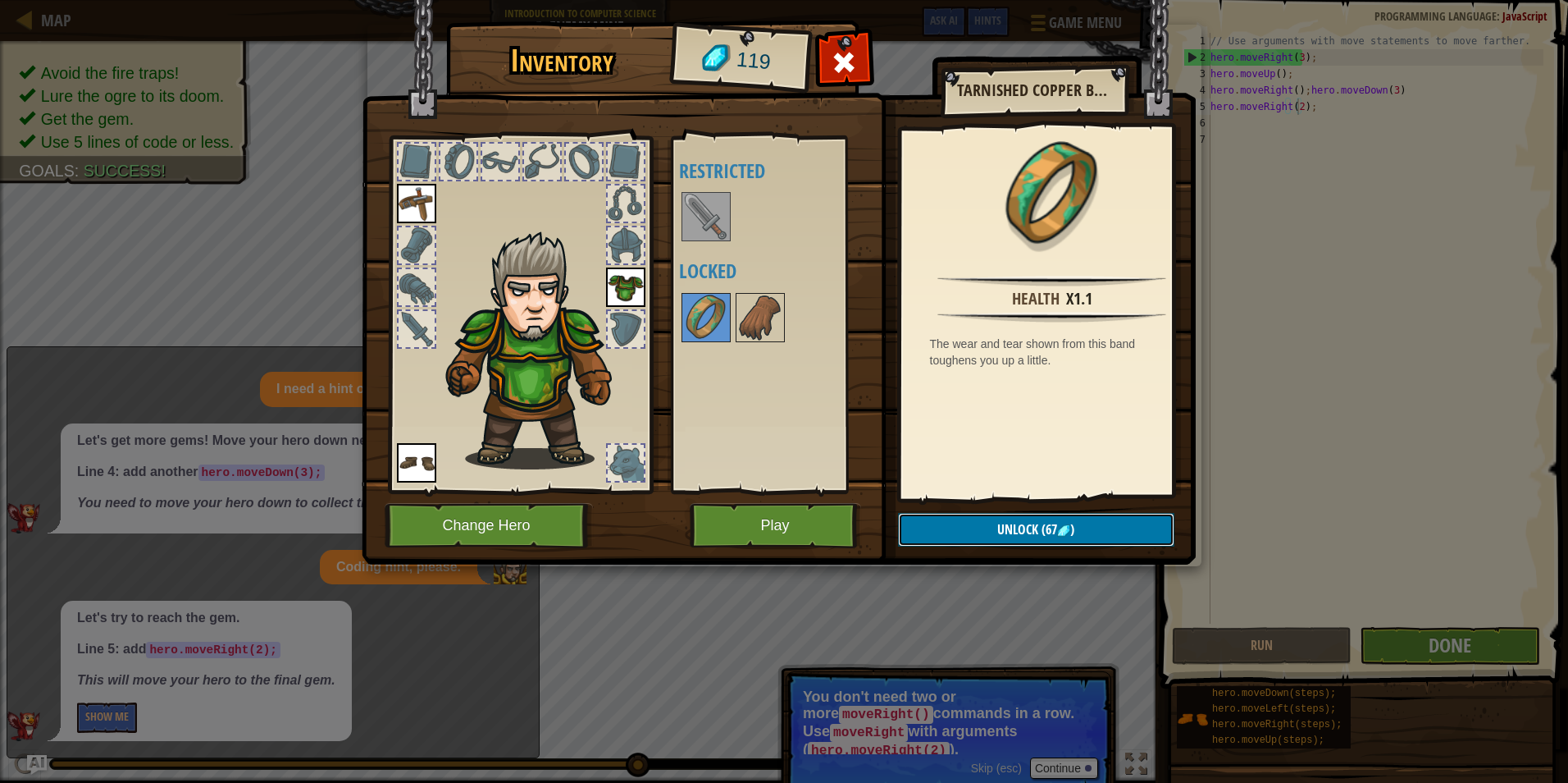
click at [1068, 548] on div "Inventory 119 Available Equip Equip Equip (double-click to equip) Restricted Lo…" at bounding box center [784, 296] width 834 height 542
click at [767, 326] on img at bounding box center [760, 318] width 46 height 46
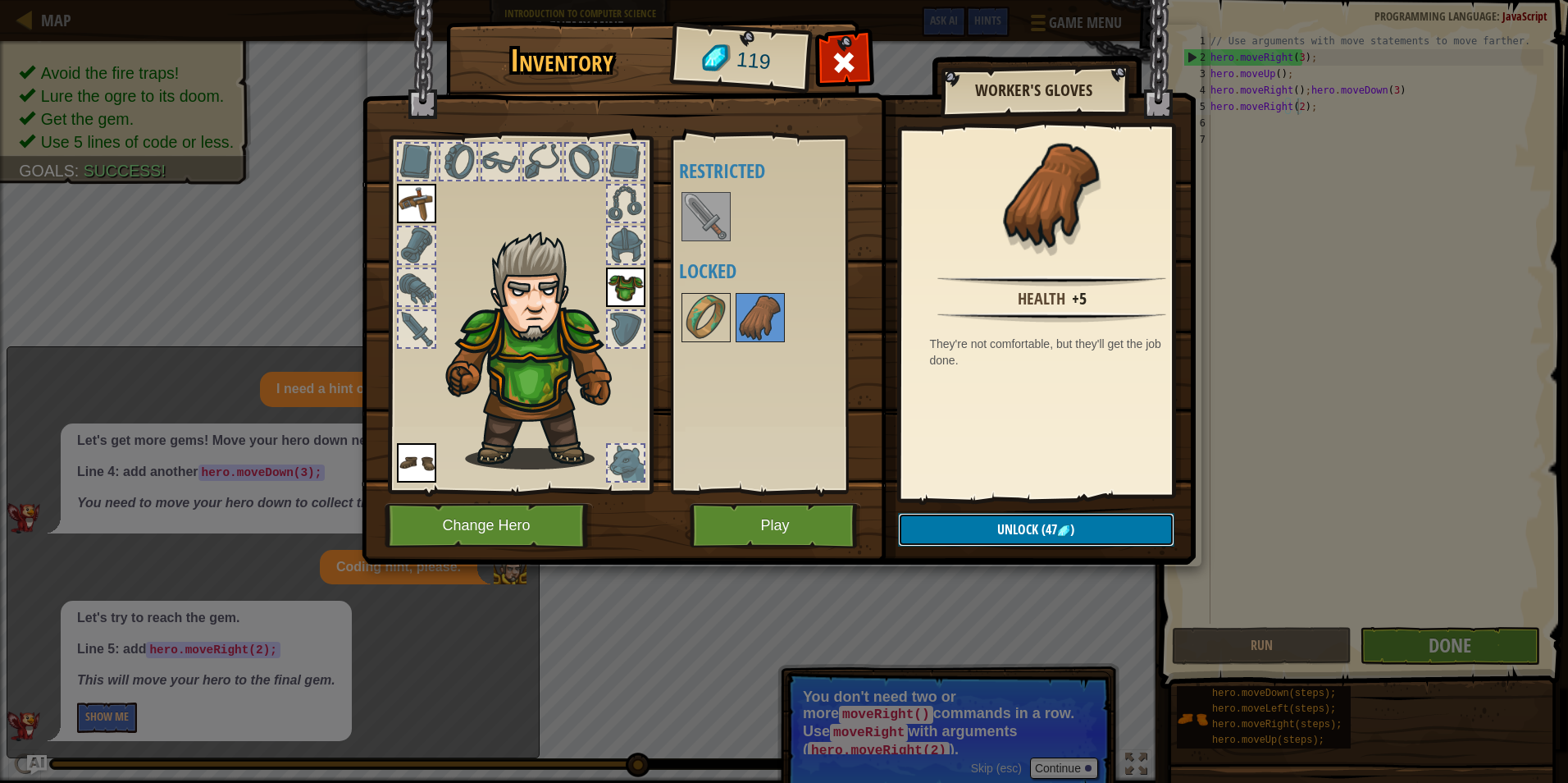
drag, startPoint x: 979, startPoint y: 518, endPoint x: 974, endPoint y: 527, distance: 10.3
click at [974, 527] on button "Unlock (47 )" at bounding box center [1036, 530] width 276 height 34
drag, startPoint x: 959, startPoint y: 522, endPoint x: 905, endPoint y: 506, distance: 56.3
click at [956, 522] on button "Confirm" at bounding box center [1036, 530] width 276 height 34
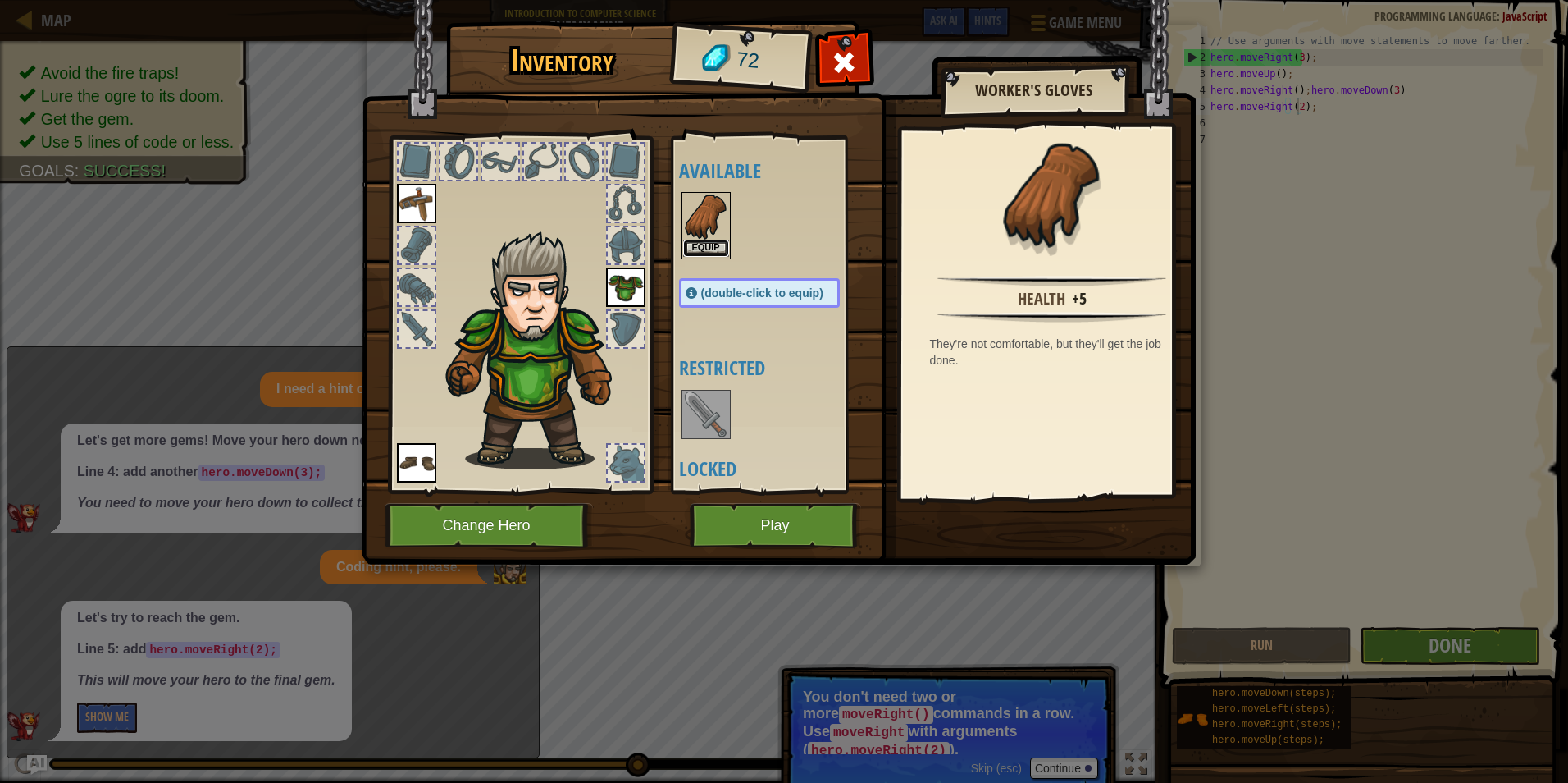
click at [697, 246] on button "Equip" at bounding box center [706, 248] width 46 height 17
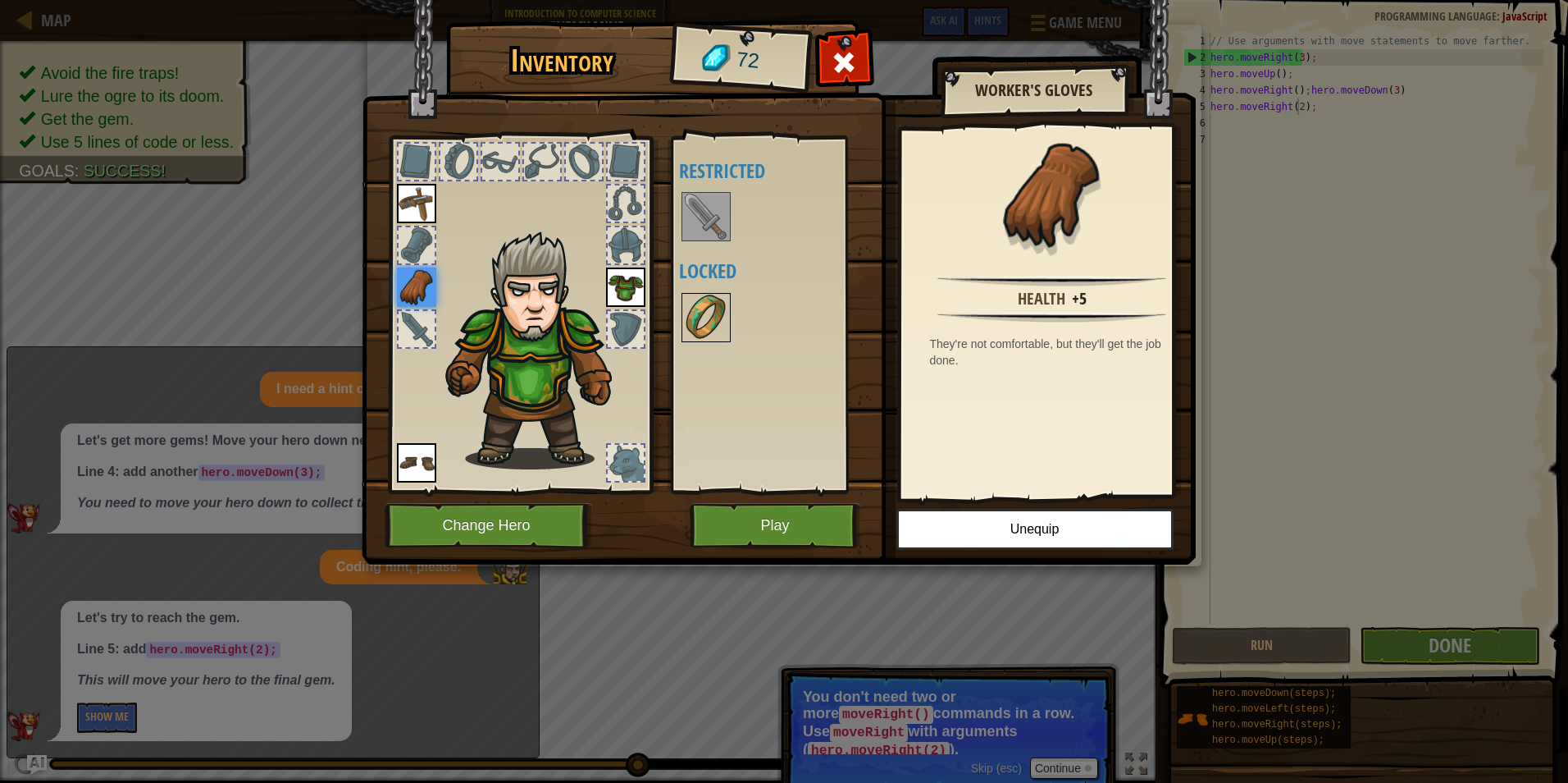
click at [705, 311] on img at bounding box center [706, 318] width 46 height 46
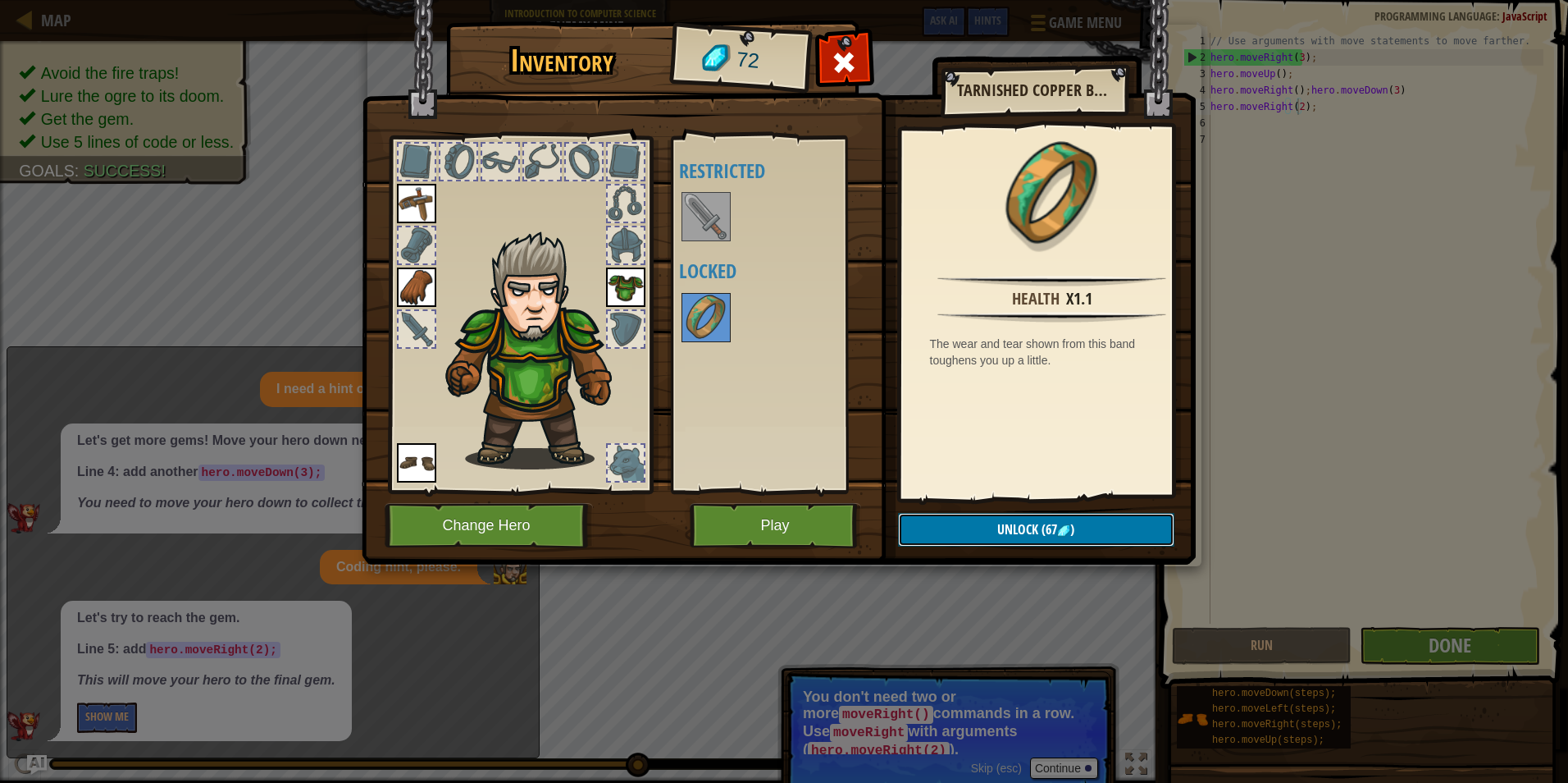
click at [1008, 539] on button "Unlock (67 )" at bounding box center [1036, 530] width 276 height 34
click at [984, 533] on button "Confirm" at bounding box center [1036, 530] width 276 height 34
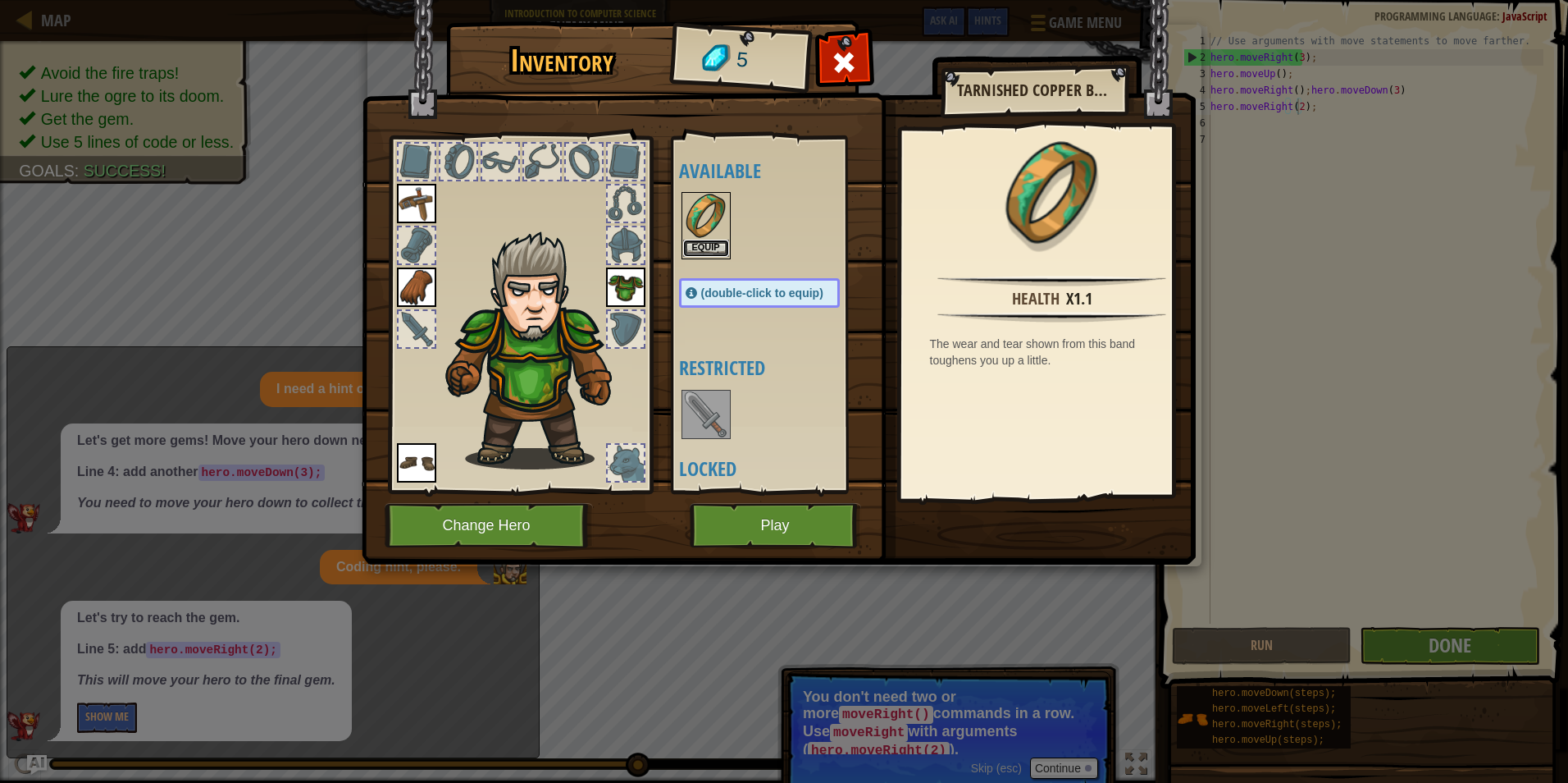
click at [714, 252] on button "Equip" at bounding box center [706, 248] width 46 height 17
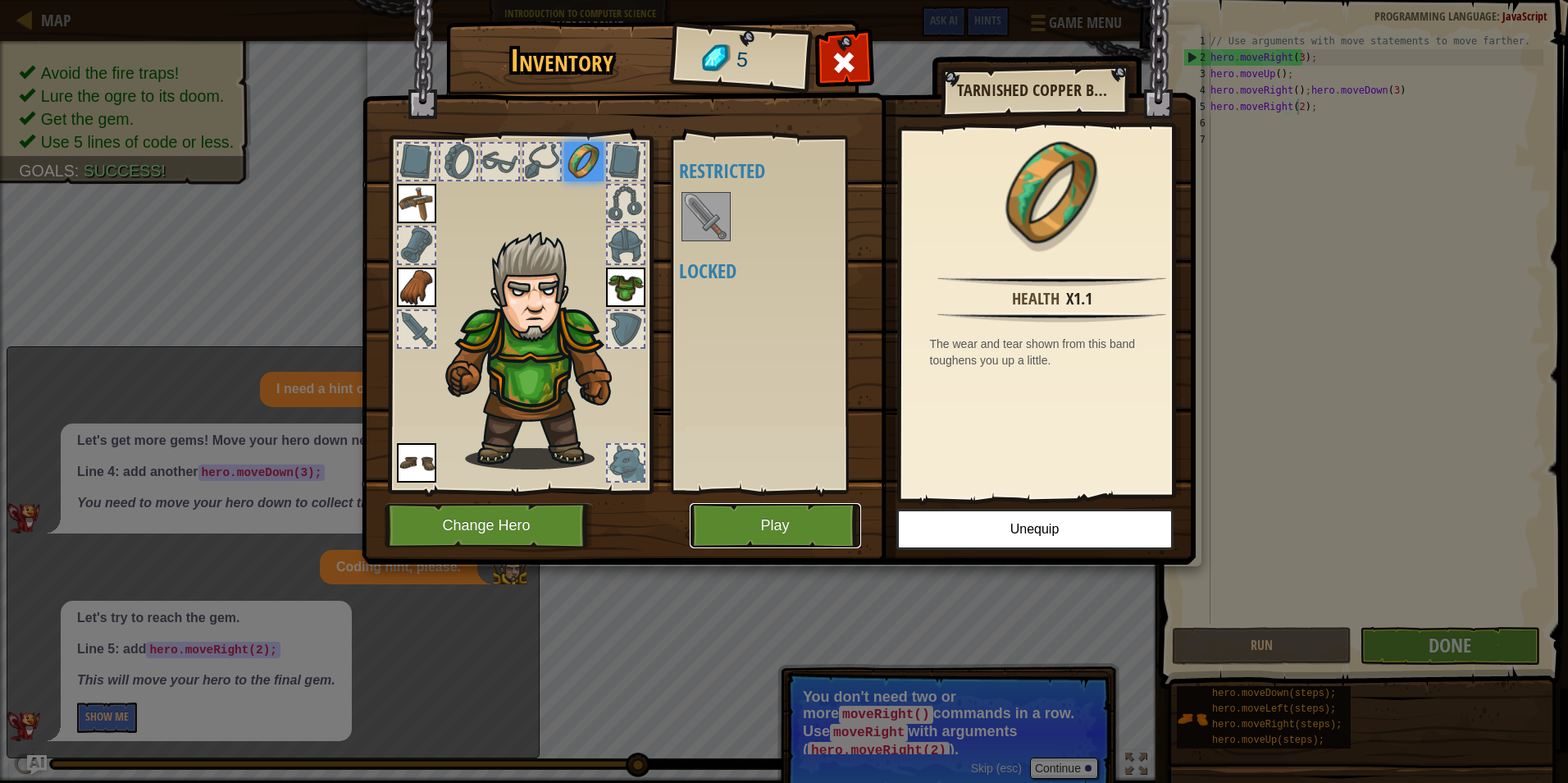
click at [795, 525] on button "Play" at bounding box center [775, 525] width 172 height 45
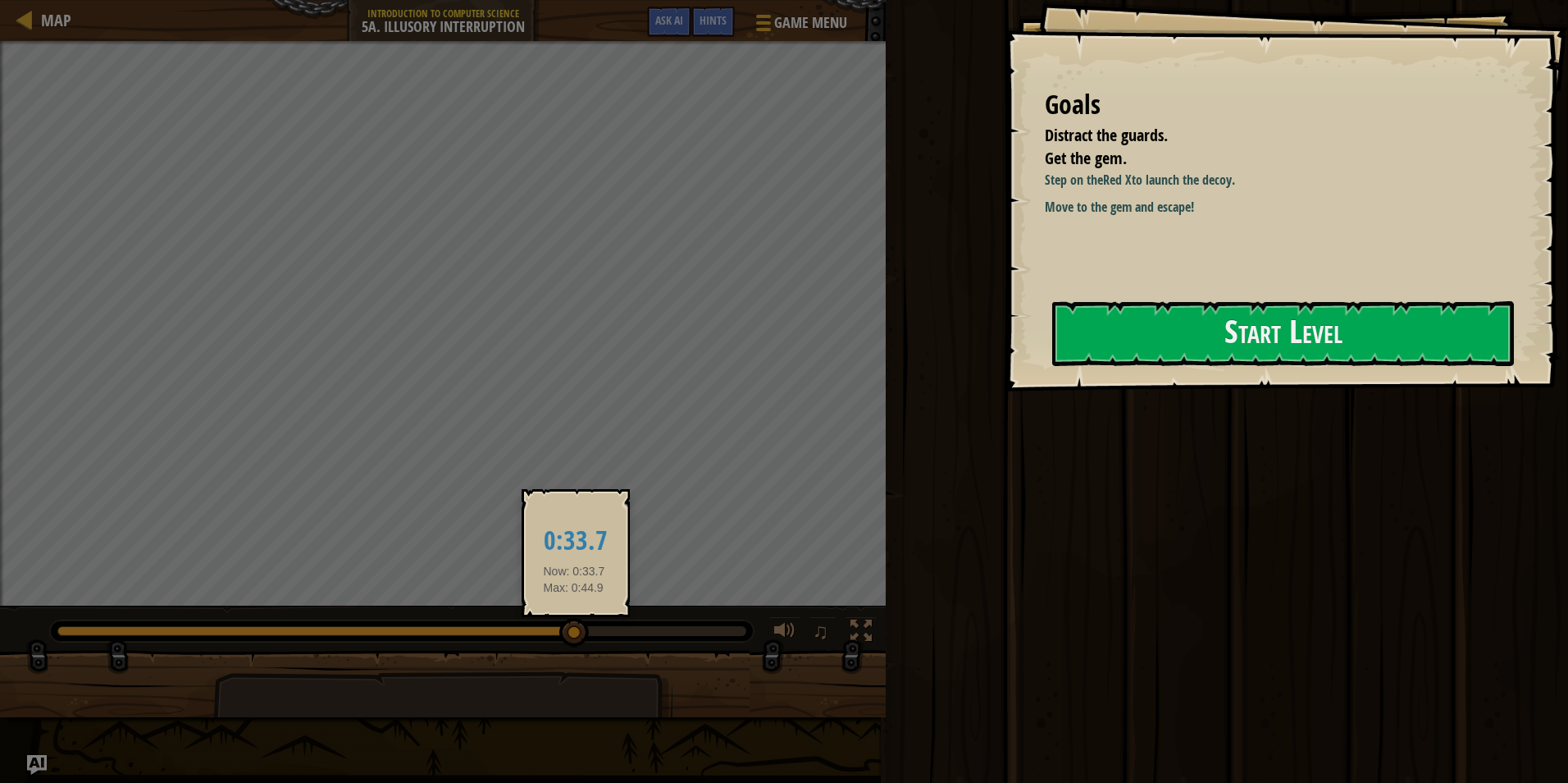
drag, startPoint x: 574, startPoint y: 628, endPoint x: 589, endPoint y: 605, distance: 27.5
click at [577, 610] on div "♫" at bounding box center [442, 627] width 885 height 50
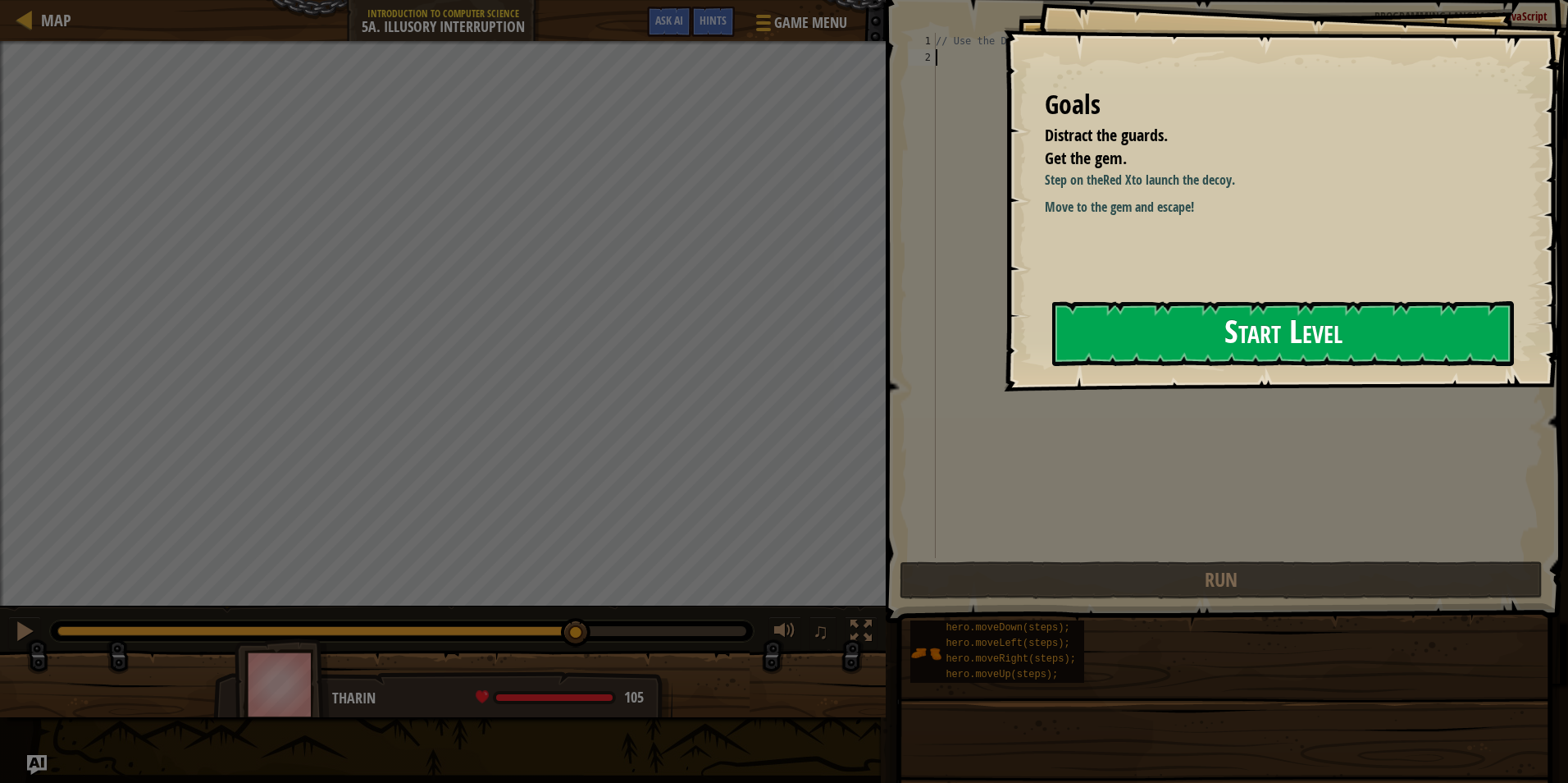
click at [1129, 332] on button "Start Level" at bounding box center [1283, 333] width 462 height 65
